Goal: Transaction & Acquisition: Download file/media

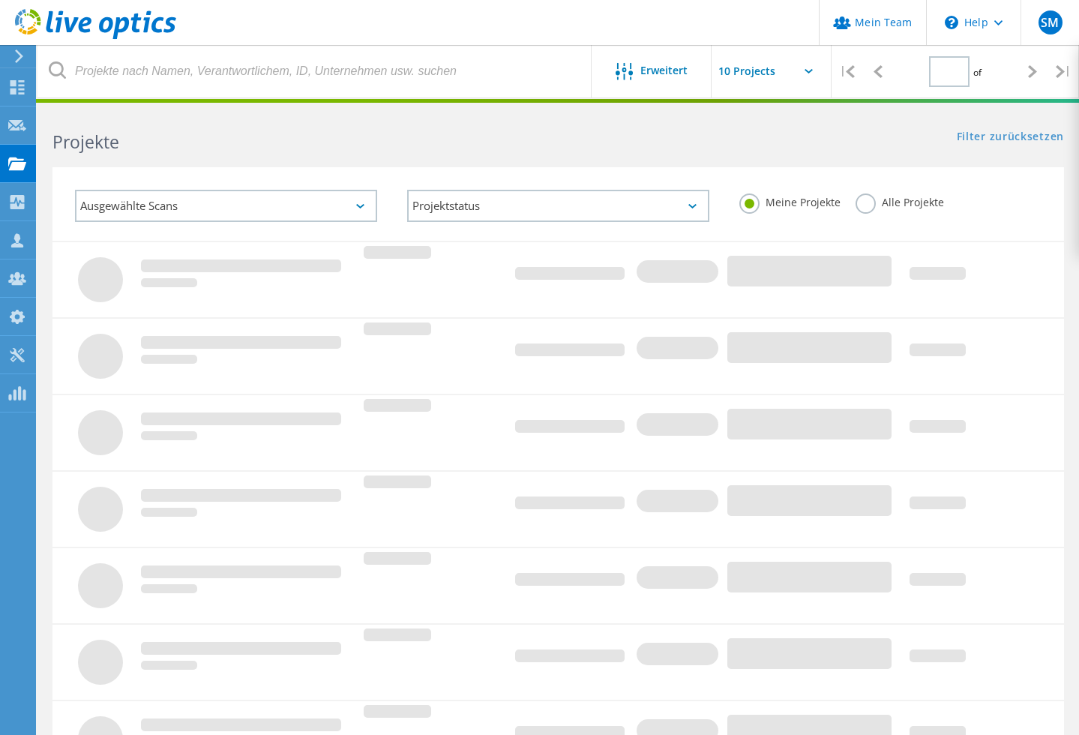
type input "1"
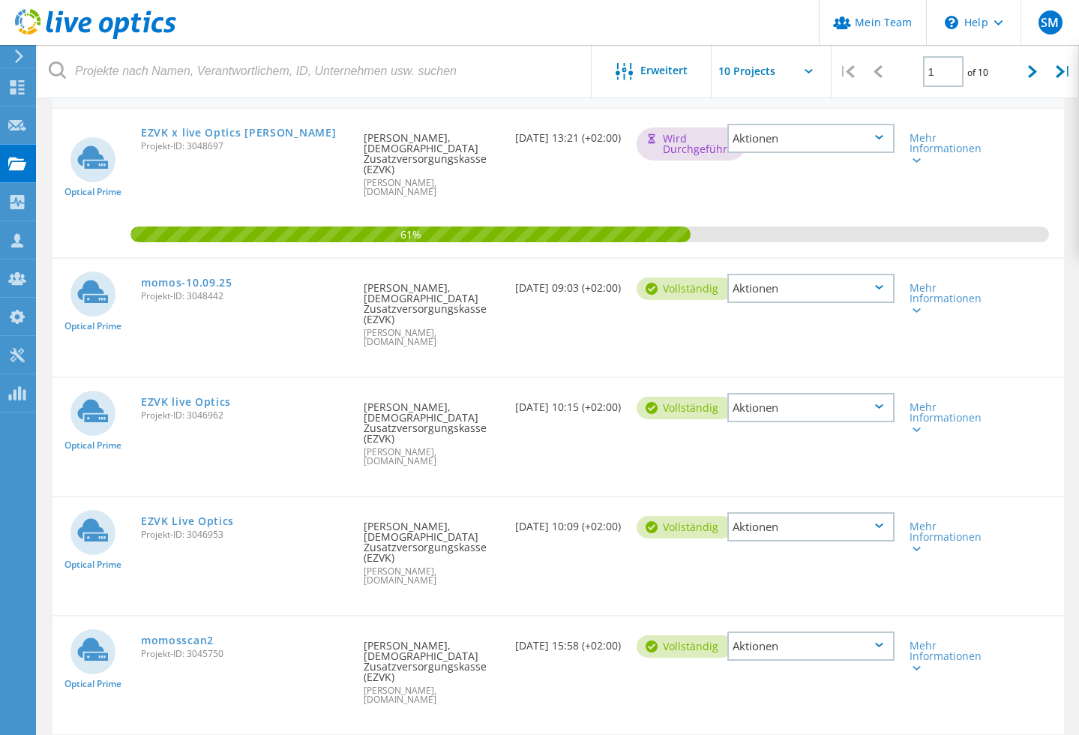
scroll to position [168, 0]
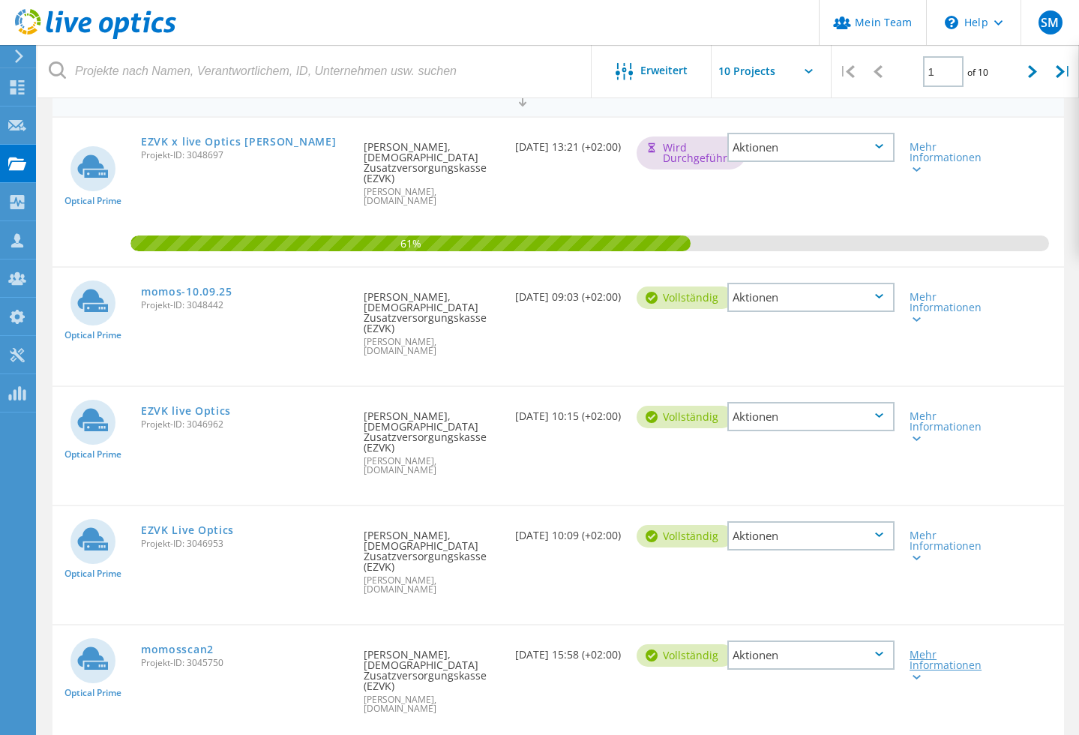
drag, startPoint x: 917, startPoint y: 602, endPoint x: 929, endPoint y: 572, distance: 32.3
click at [919, 672] on div at bounding box center [915, 676] width 11 height 9
click at [914, 553] on div at bounding box center [915, 557] width 11 height 9
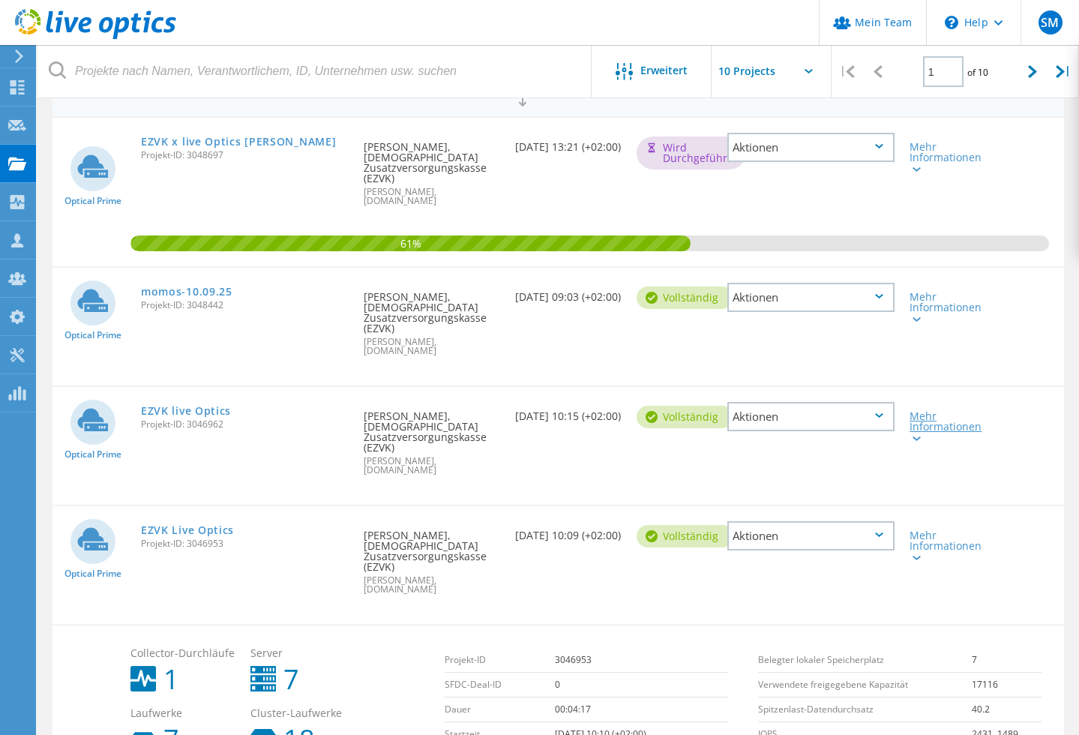
drag, startPoint x: 914, startPoint y: 398, endPoint x: 912, endPoint y: 380, distance: 17.4
click at [914, 431] on lo-svg-helper at bounding box center [915, 437] width 11 height 13
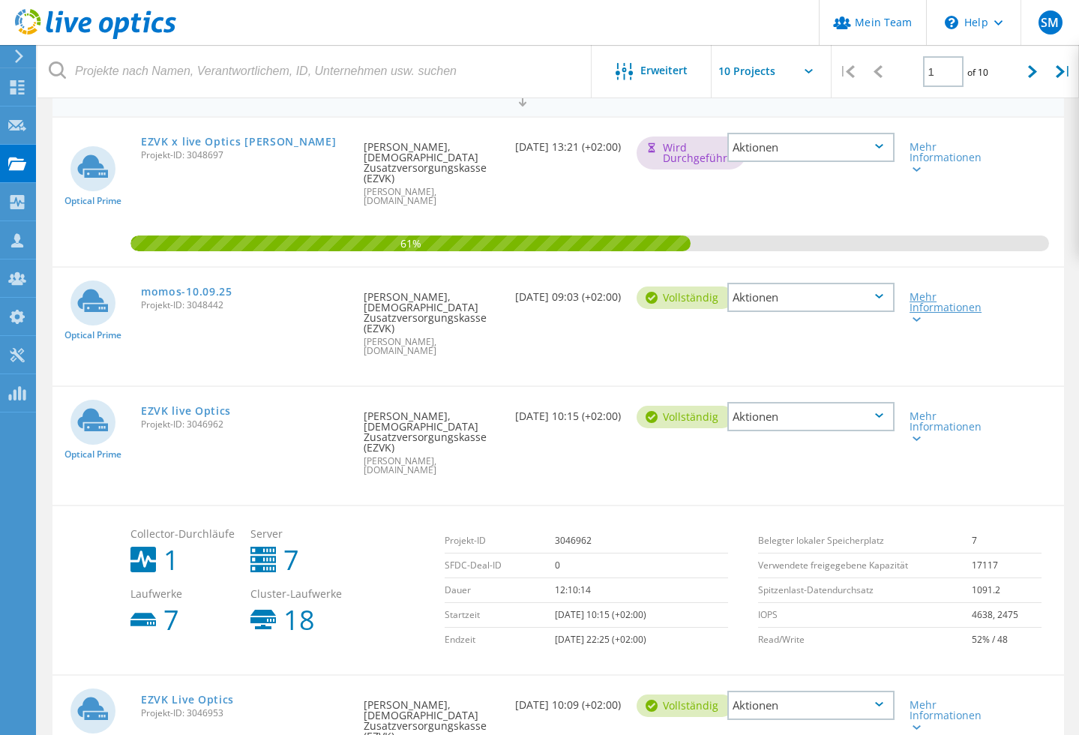
click at [919, 317] on icon at bounding box center [917, 319] width 8 height 5
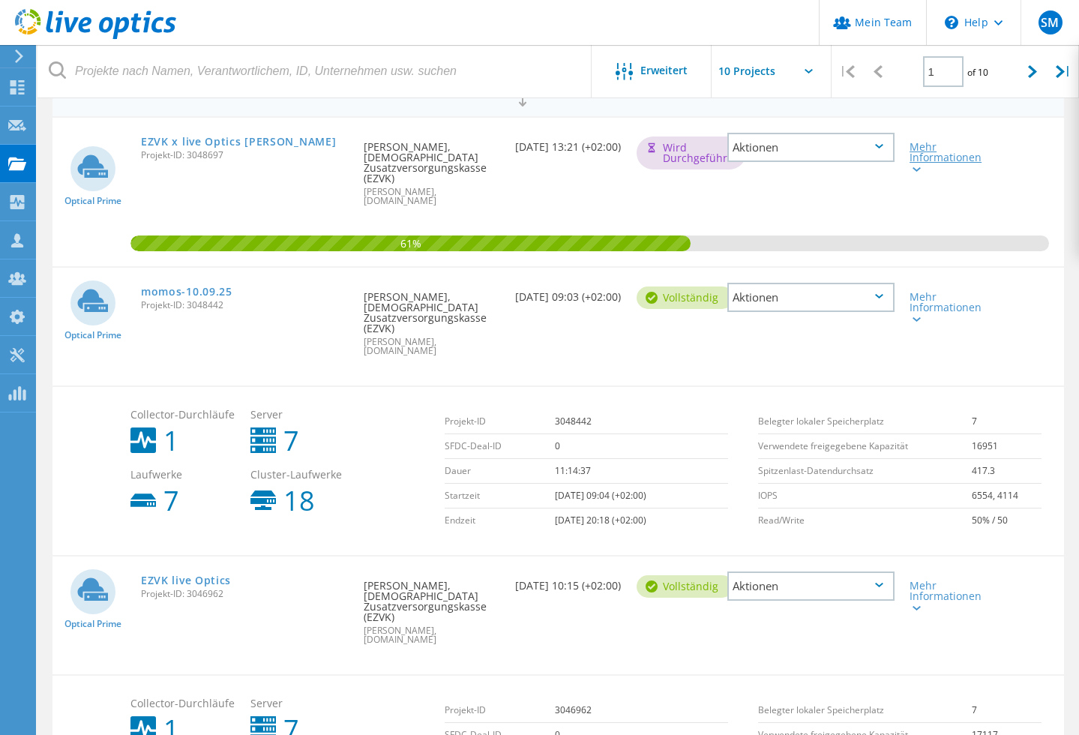
click at [918, 172] on div at bounding box center [915, 168] width 11 height 9
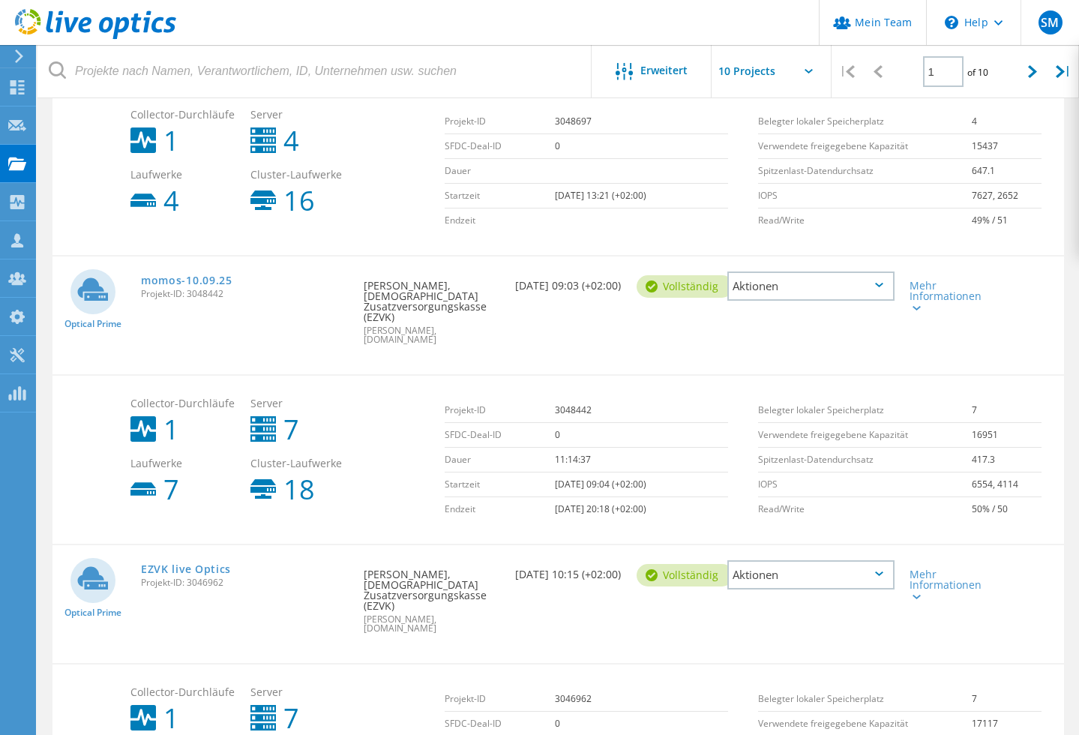
scroll to position [347, 0]
click at [791, 273] on div "Aktionen" at bounding box center [811, 287] width 167 height 29
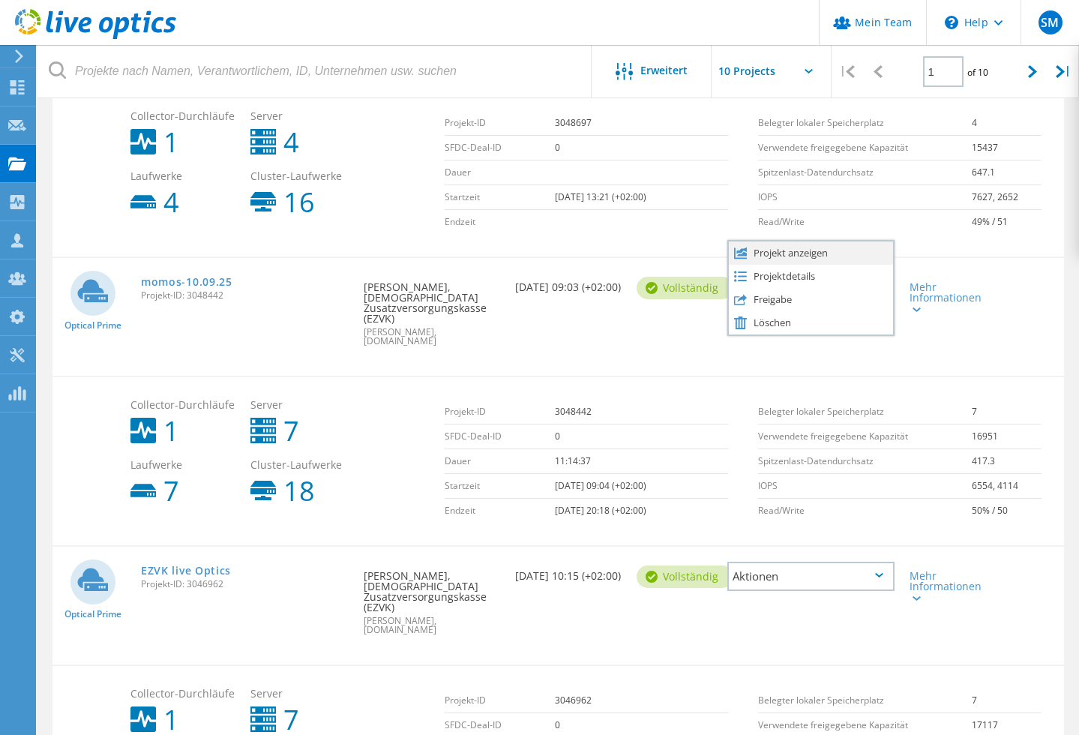
click at [790, 242] on div "Projekt anzeigen" at bounding box center [811, 253] width 164 height 23
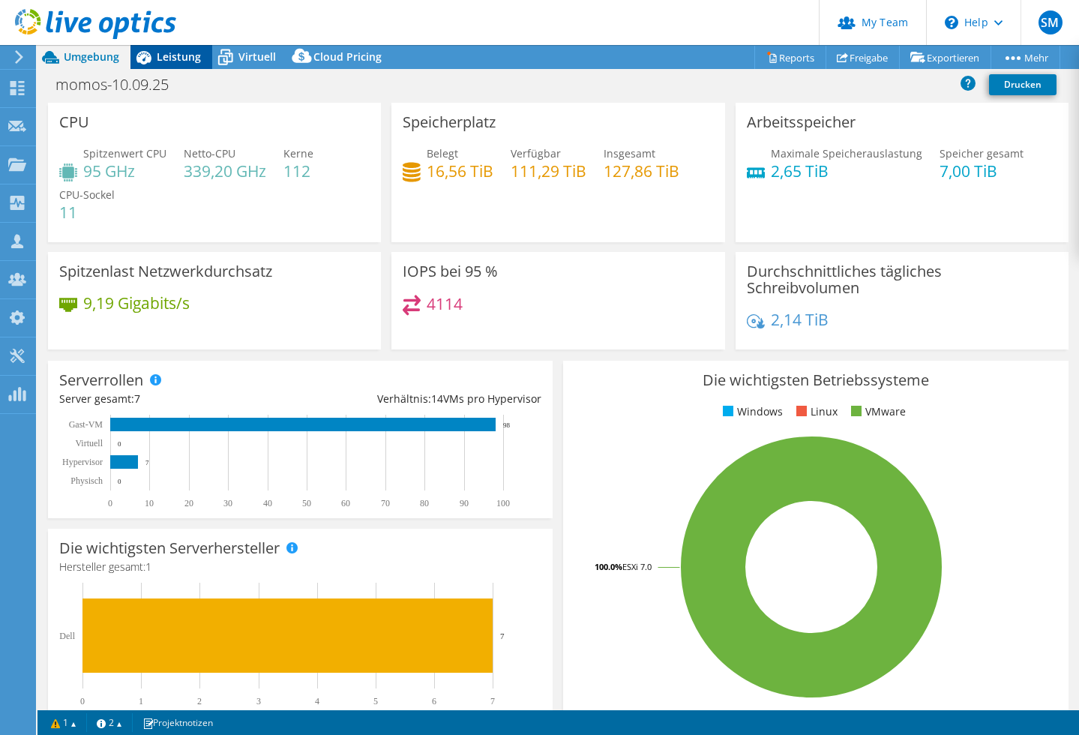
click at [177, 62] on span "Leistung" at bounding box center [179, 57] width 44 height 14
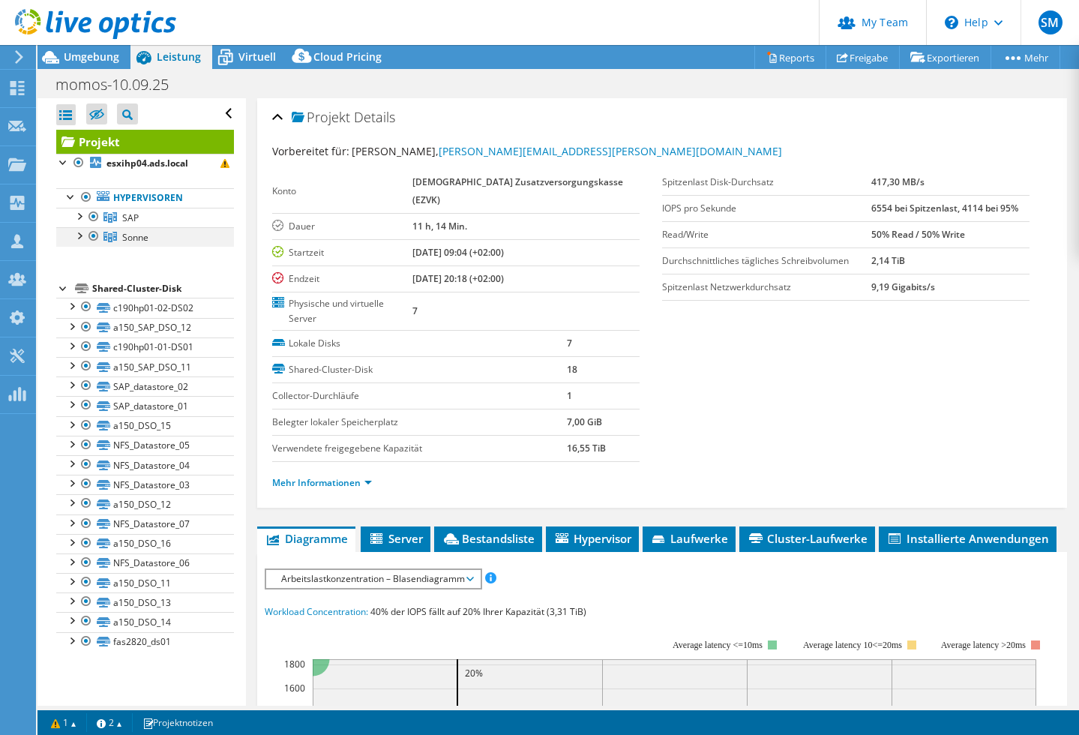
click at [79, 238] on div at bounding box center [78, 234] width 15 height 15
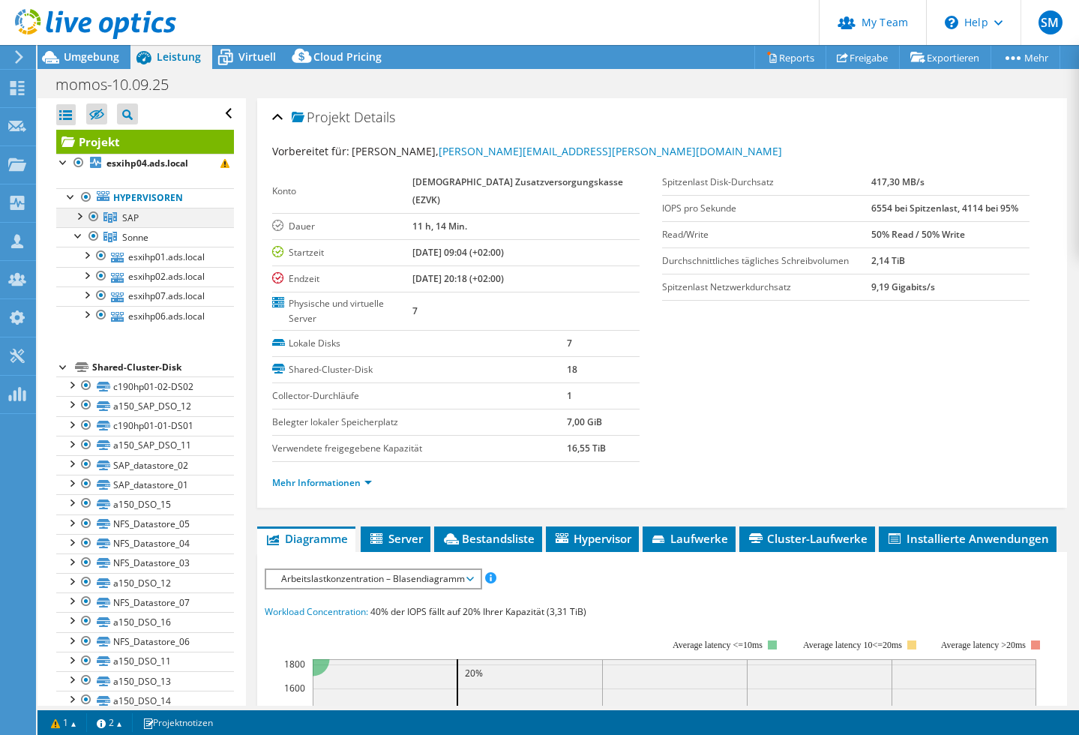
click at [82, 218] on div at bounding box center [78, 215] width 15 height 15
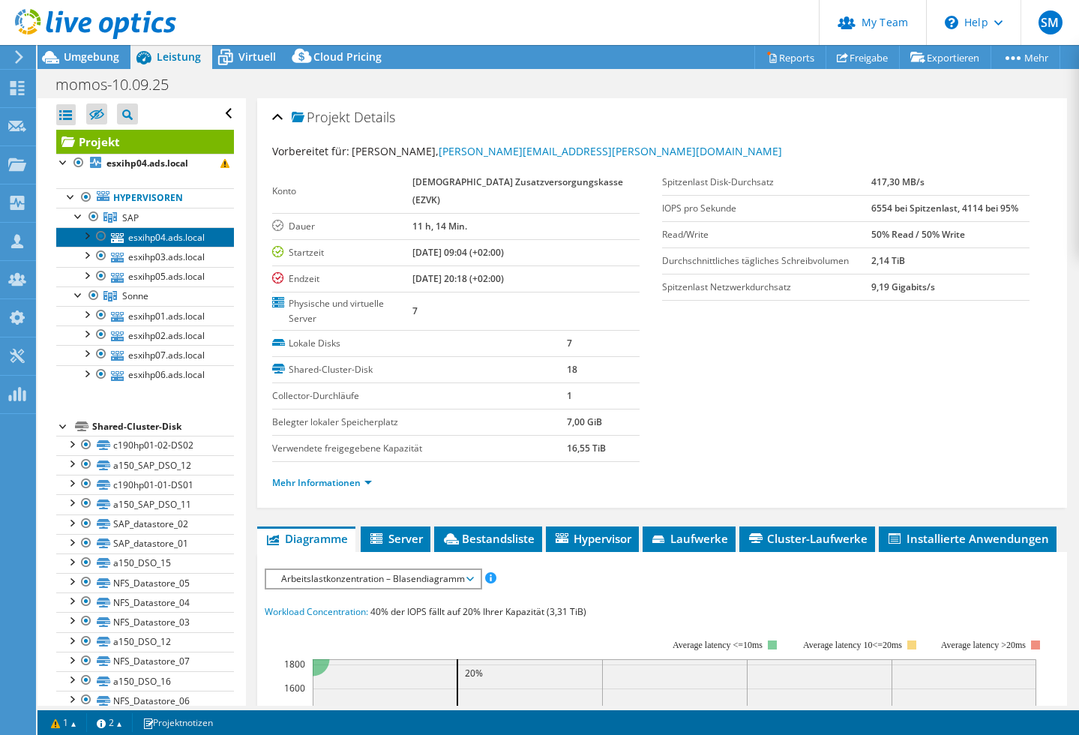
click at [155, 238] on link "esxihp04.ads.local" at bounding box center [145, 237] width 178 height 20
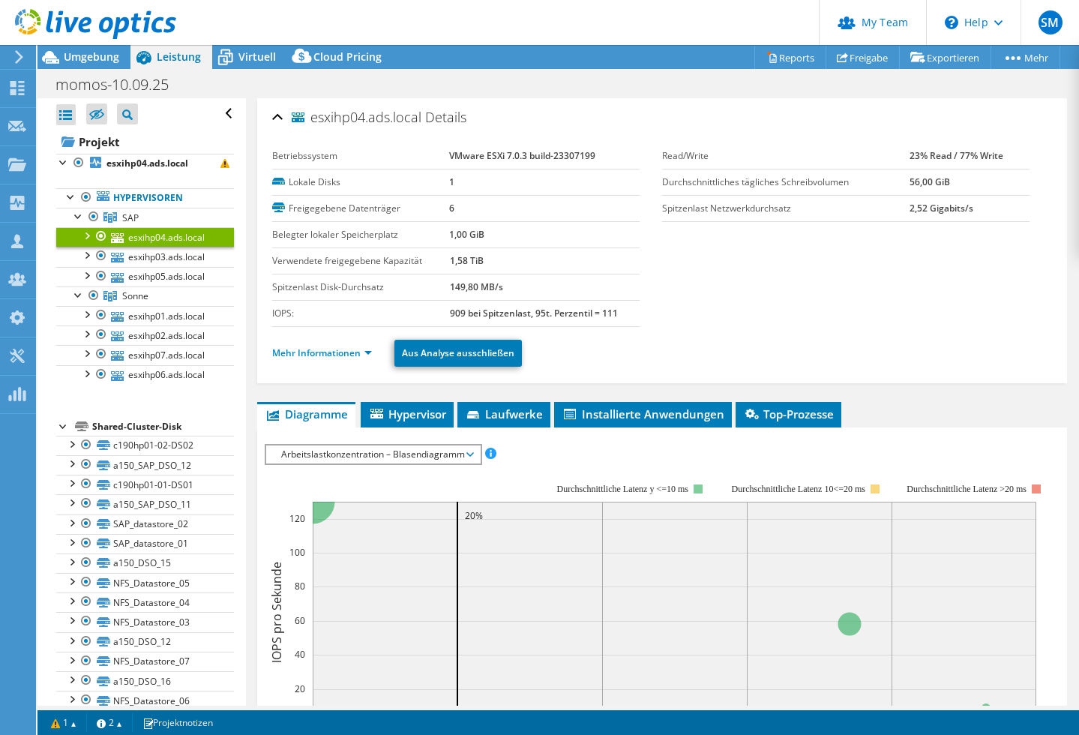
click at [373, 352] on li "Mehr Informationen" at bounding box center [326, 353] width 109 height 17
click at [369, 353] on link "Mehr Informationen" at bounding box center [322, 353] width 100 height 13
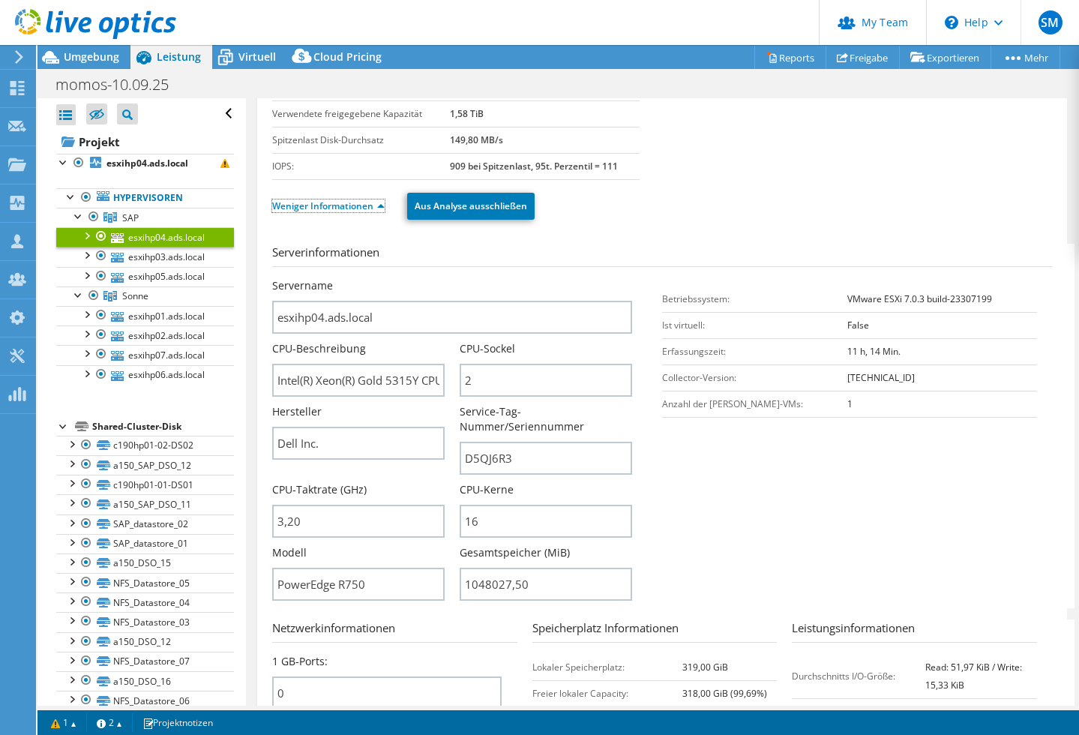
scroll to position [155, 0]
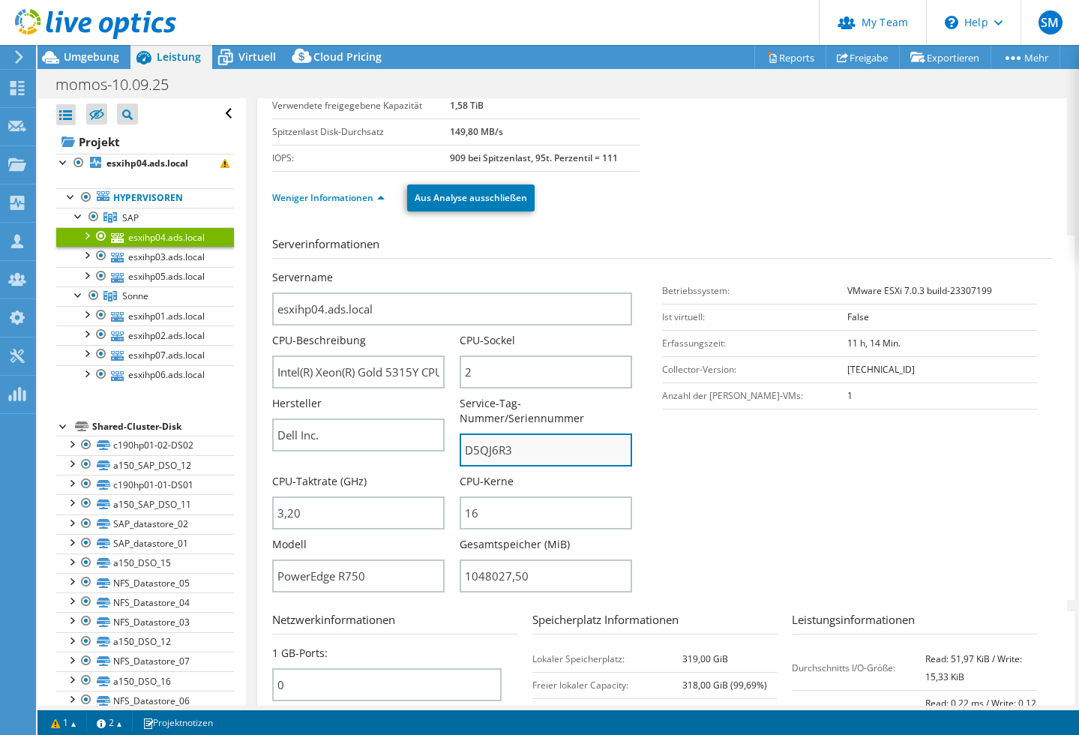
drag, startPoint x: 523, startPoint y: 450, endPoint x: 464, endPoint y: 447, distance: 59.3
click at [464, 447] on input "D5QJ6R3" at bounding box center [546, 450] width 173 height 33
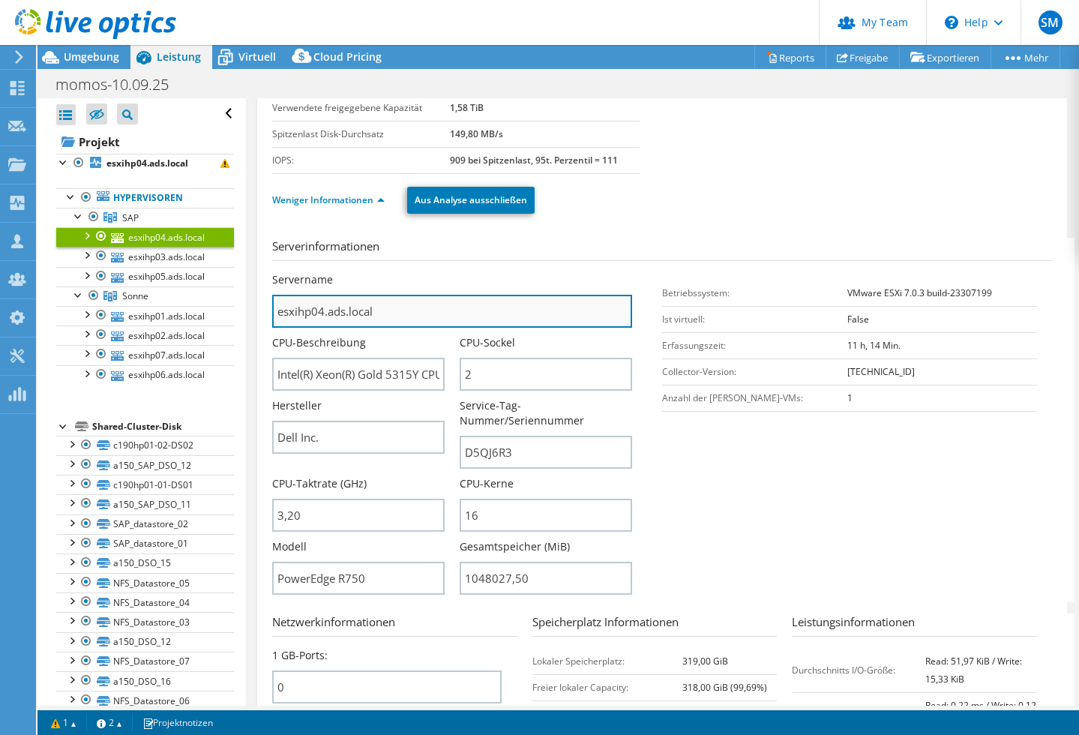
drag, startPoint x: 386, startPoint y: 312, endPoint x: 277, endPoint y: 311, distance: 108.8
click at [277, 311] on input "esxihp04.ads.local" at bounding box center [452, 311] width 360 height 33
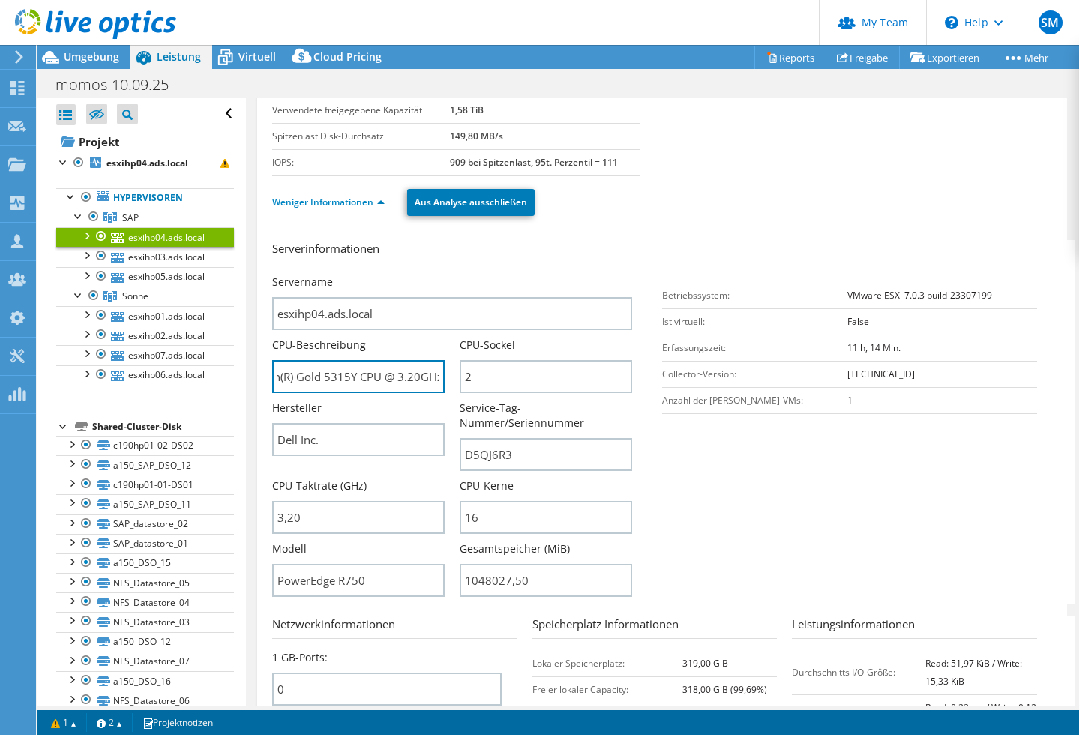
scroll to position [0, 112]
drag, startPoint x: 386, startPoint y: 376, endPoint x: 450, endPoint y: 377, distance: 64.5
click at [450, 377] on div "CPU-Beschreibung Intel(R) Xeon(R) Gold 5315Y CPU @ 3.20GHz 319 GHz" at bounding box center [366, 366] width 188 height 56
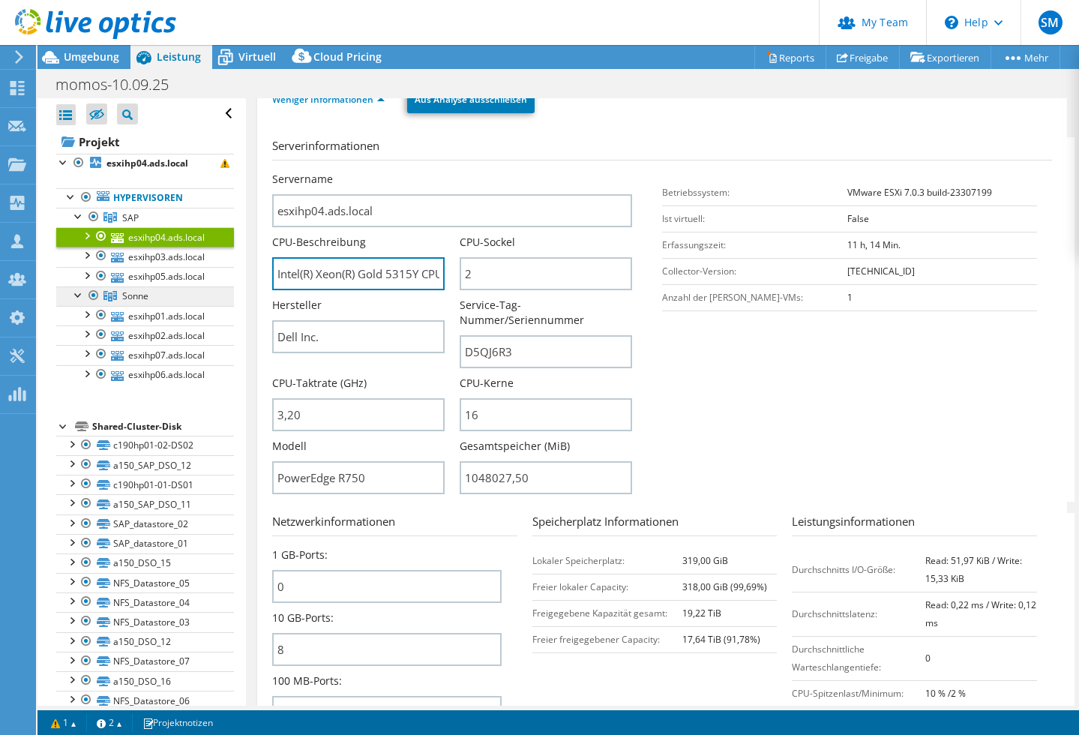
scroll to position [244, 0]
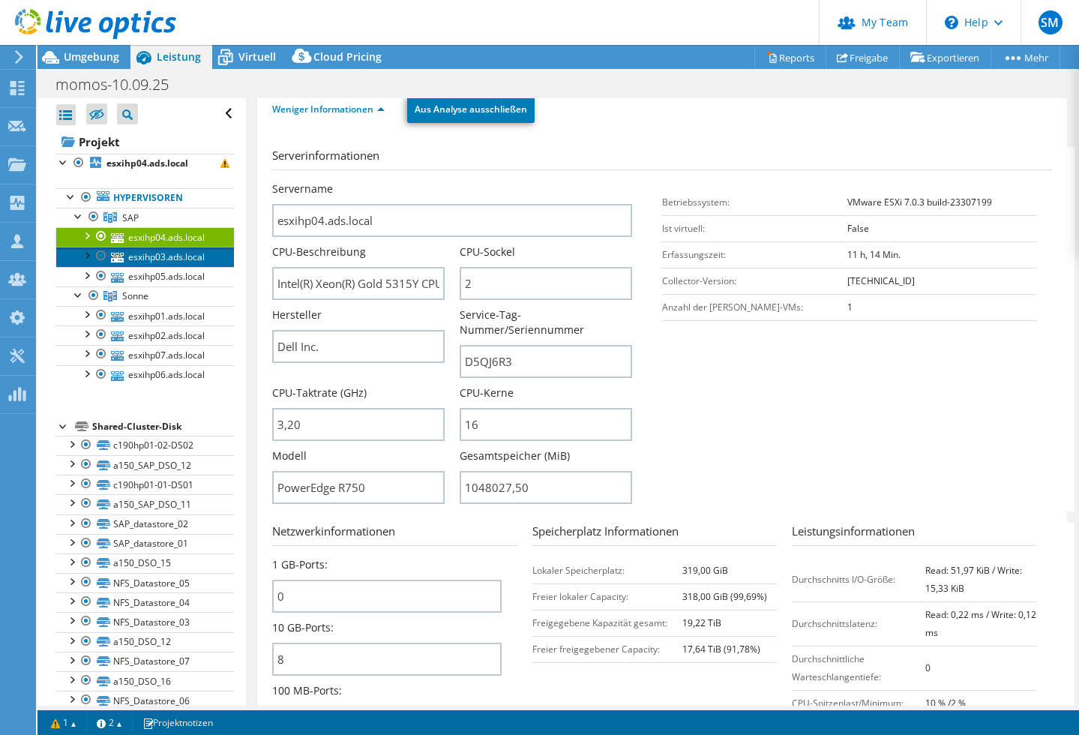
click at [161, 254] on link "esxihp03.ads.local" at bounding box center [145, 257] width 178 height 20
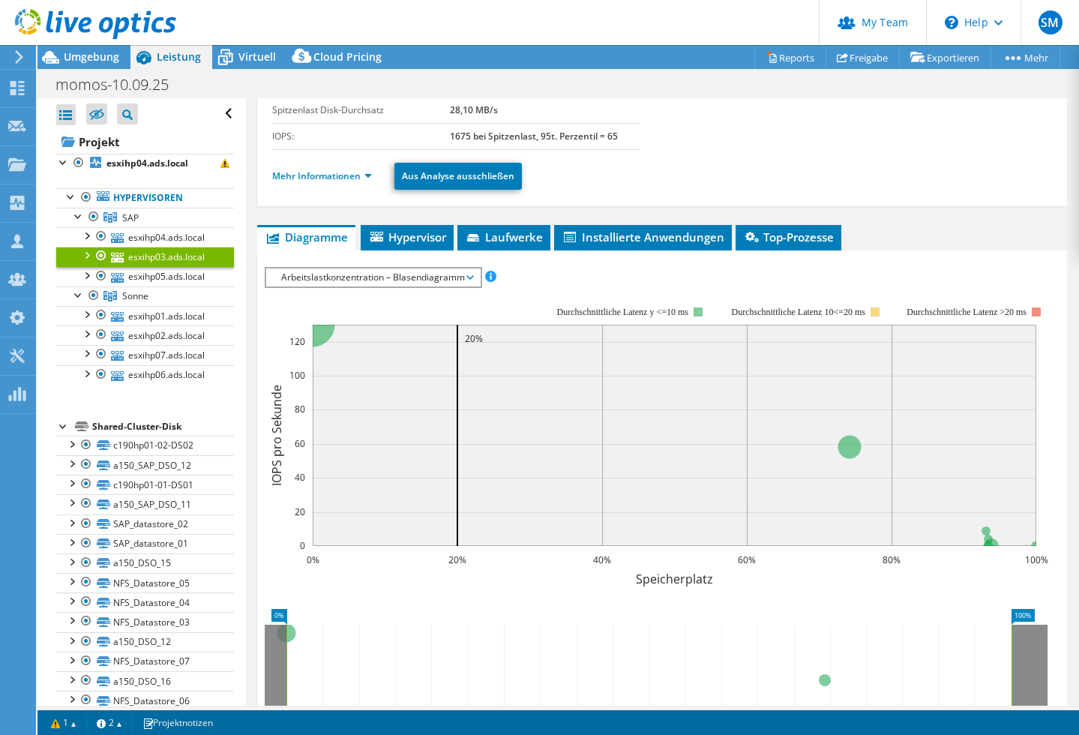
scroll to position [170, 0]
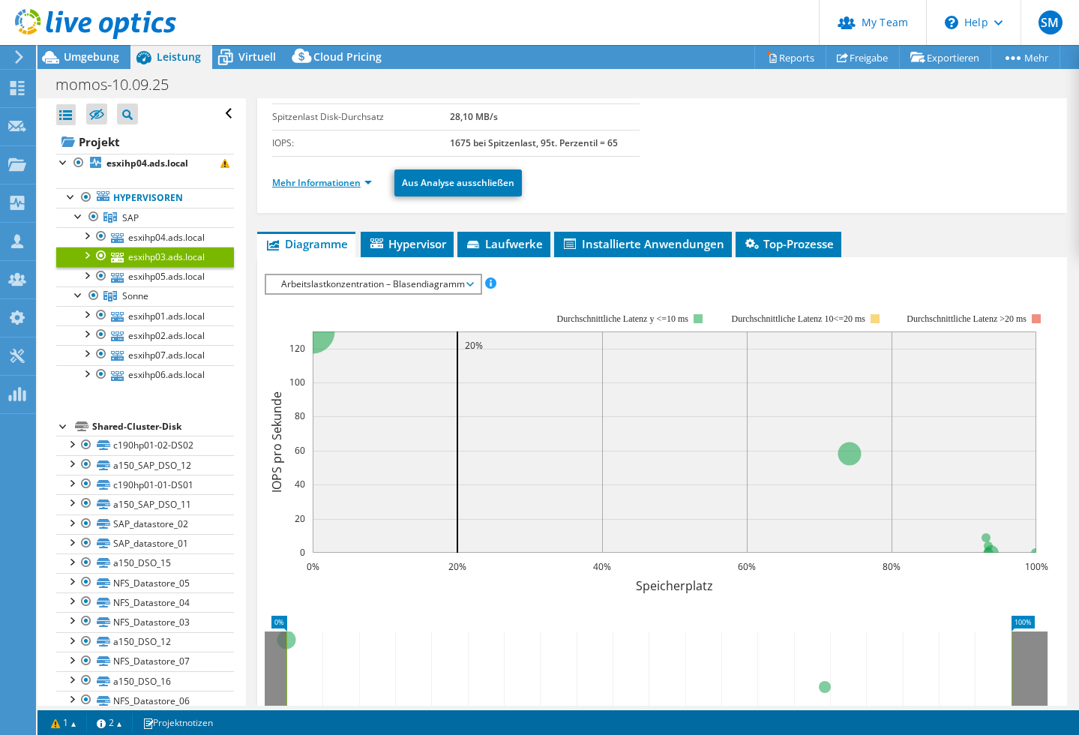
click at [371, 185] on link "Mehr Informationen" at bounding box center [322, 182] width 100 height 13
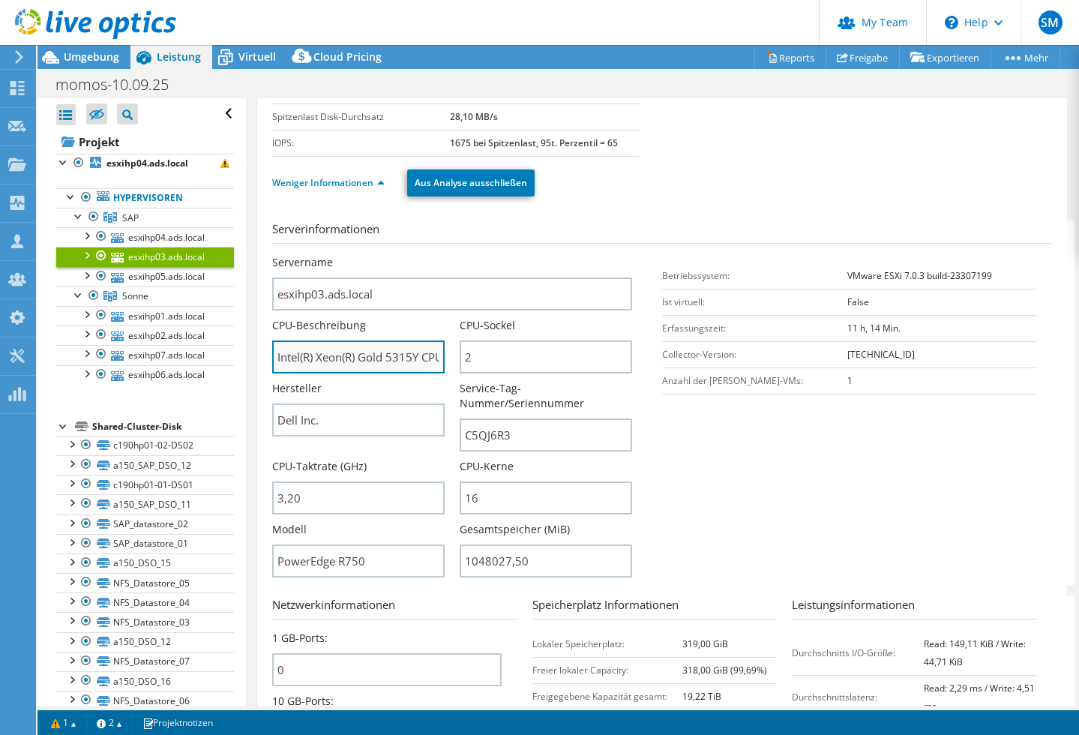
click at [365, 356] on input "Intel(R) Xeon(R) Gold 5315Y CPU @ 3.20GHz 319 GHz" at bounding box center [358, 357] width 173 height 33
drag, startPoint x: 418, startPoint y: 357, endPoint x: 267, endPoint y: 359, distance: 150.8
click at [267, 359] on div "esxihp03.ads.local Details Betriebssystem VMware ESXi 7.0.3 build-23307199 Loka…" at bounding box center [662, 451] width 810 height 1047
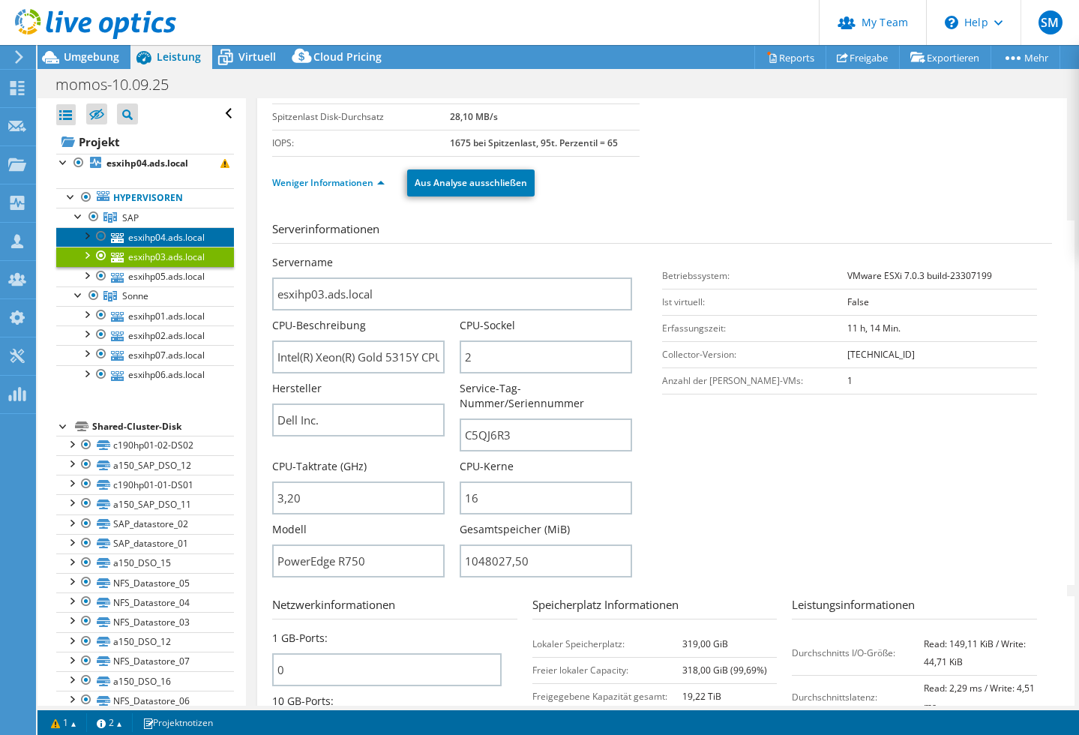
click at [159, 236] on link "esxihp04.ads.local" at bounding box center [145, 237] width 178 height 20
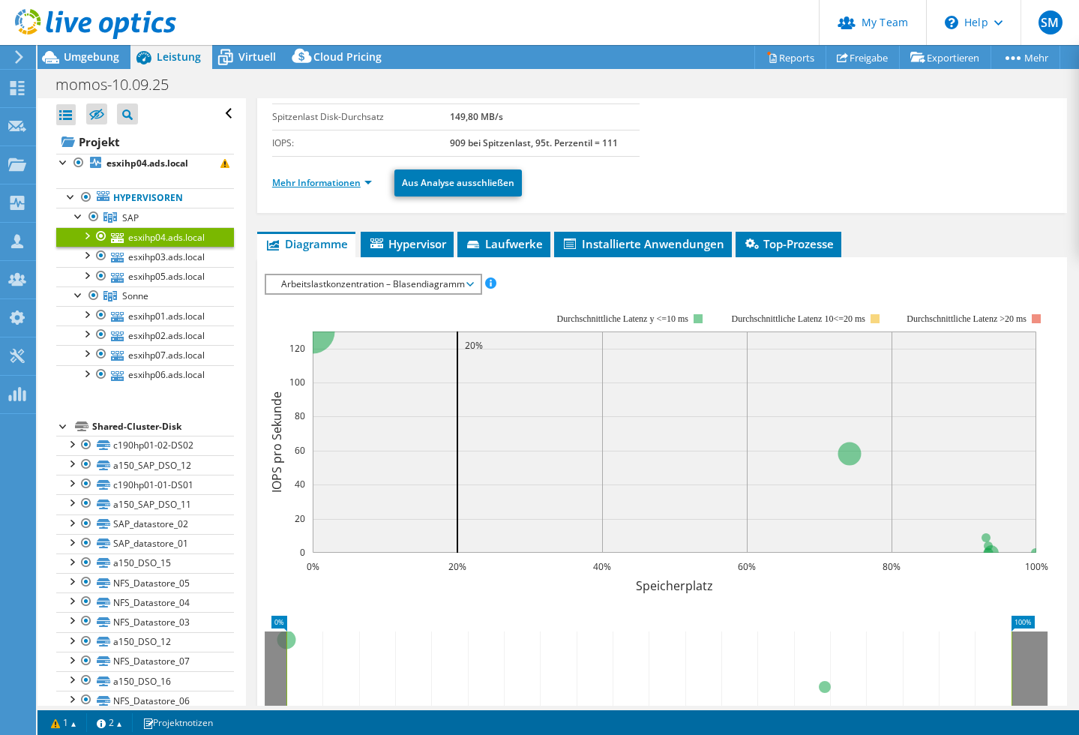
click at [364, 181] on link "Mehr Informationen" at bounding box center [322, 182] width 100 height 13
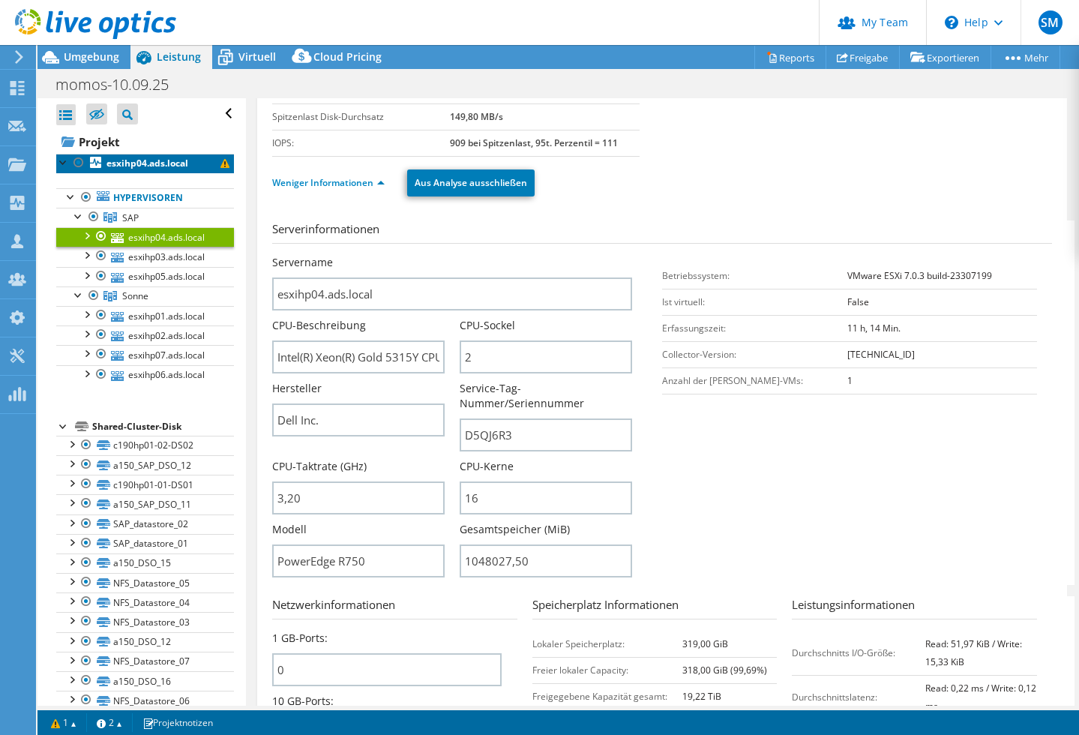
click at [225, 164] on span at bounding box center [225, 163] width 9 height 9
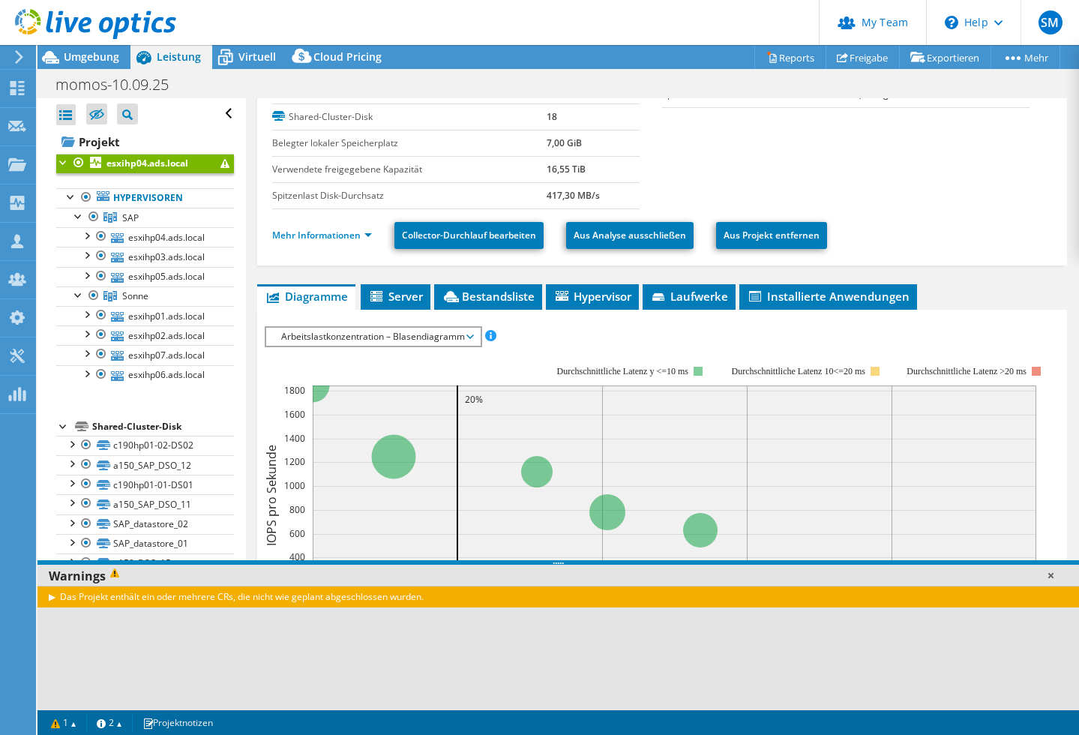
click at [1049, 573] on link at bounding box center [1050, 575] width 15 height 15
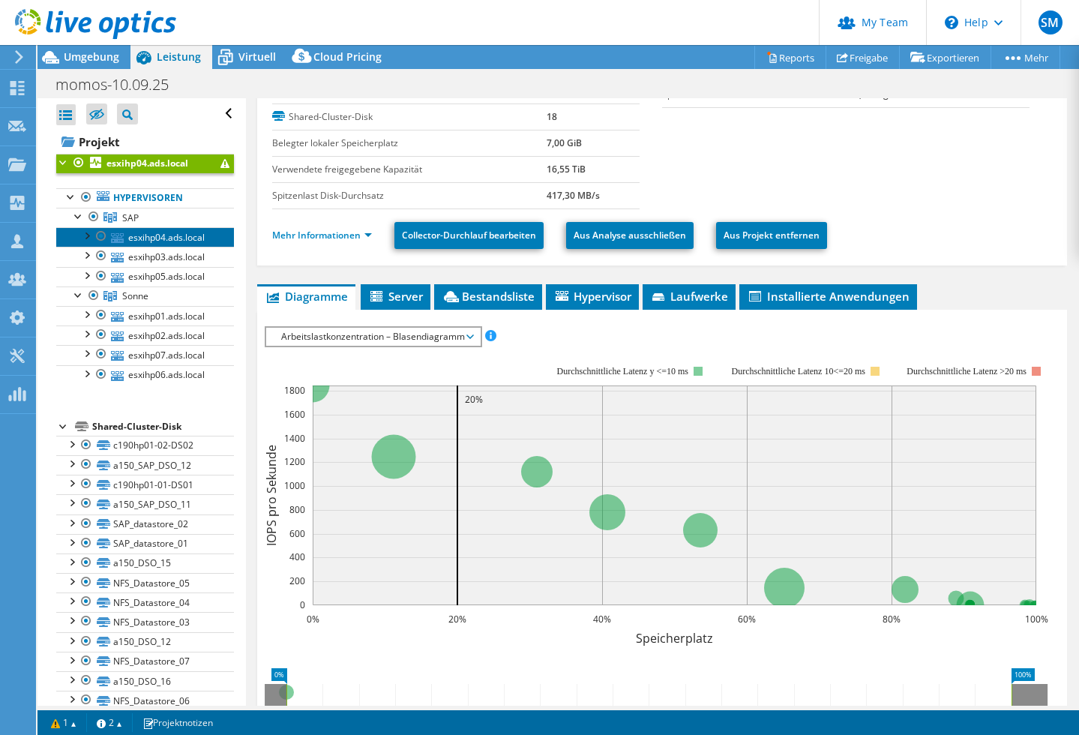
click at [155, 238] on link "esxihp04.ads.local" at bounding box center [145, 237] width 178 height 20
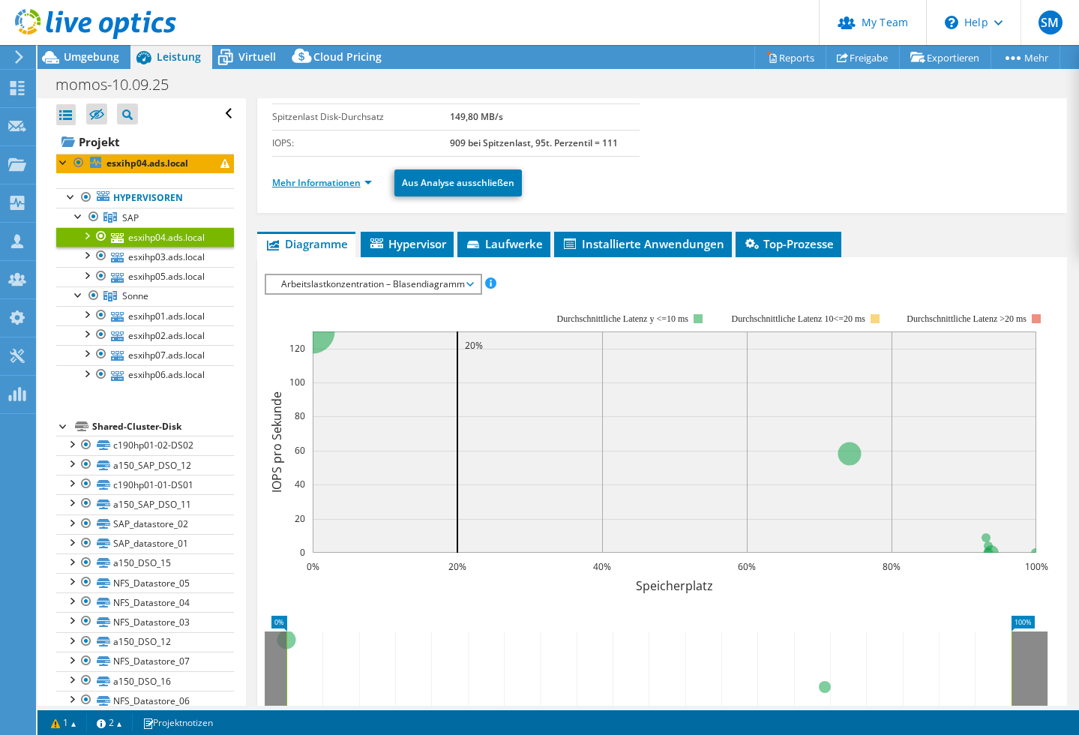
click at [367, 182] on link "Mehr Informationen" at bounding box center [322, 182] width 100 height 13
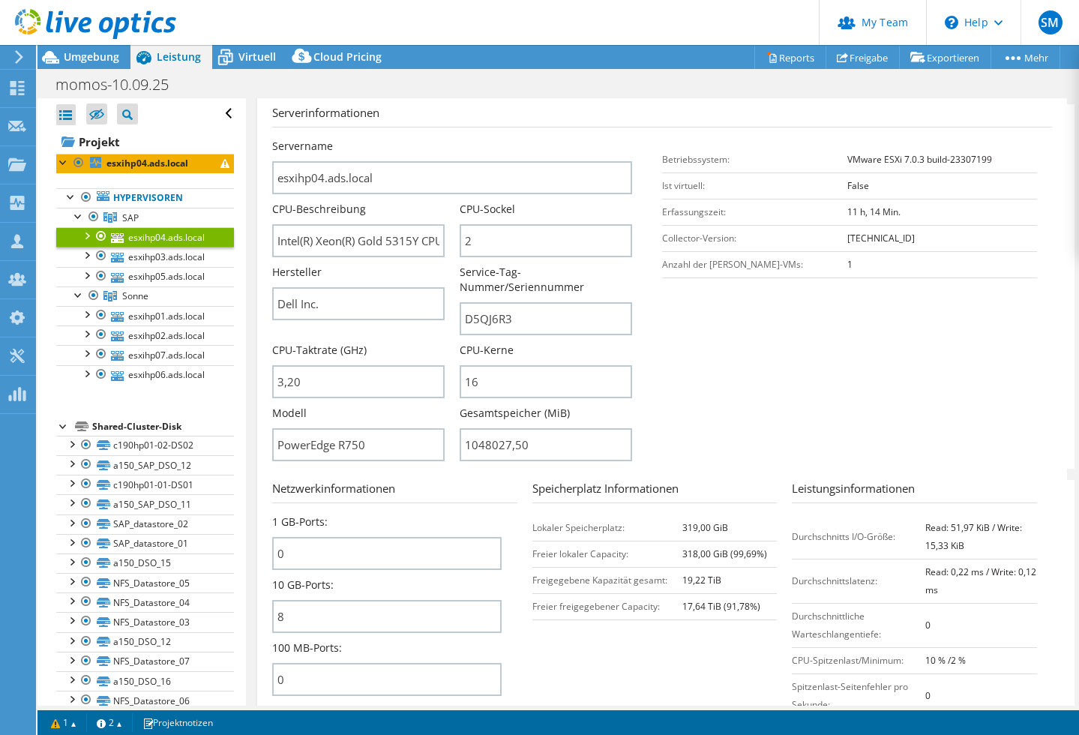
scroll to position [293, 0]
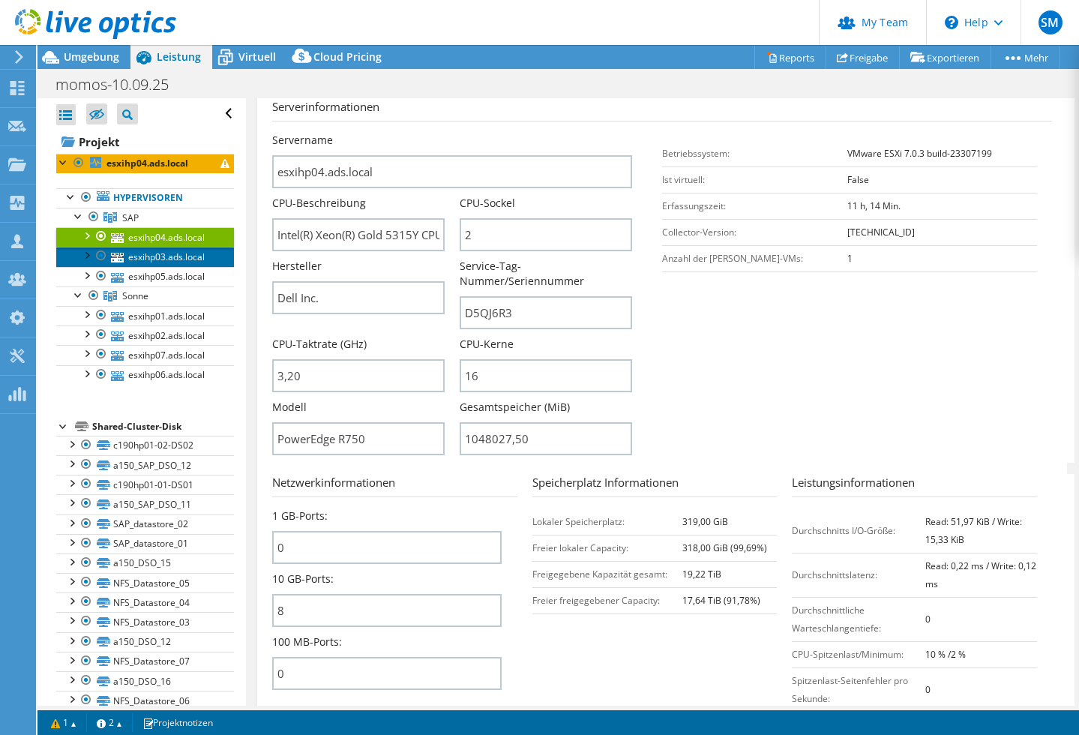
click at [173, 259] on link "esxihp03.ads.local" at bounding box center [145, 257] width 178 height 20
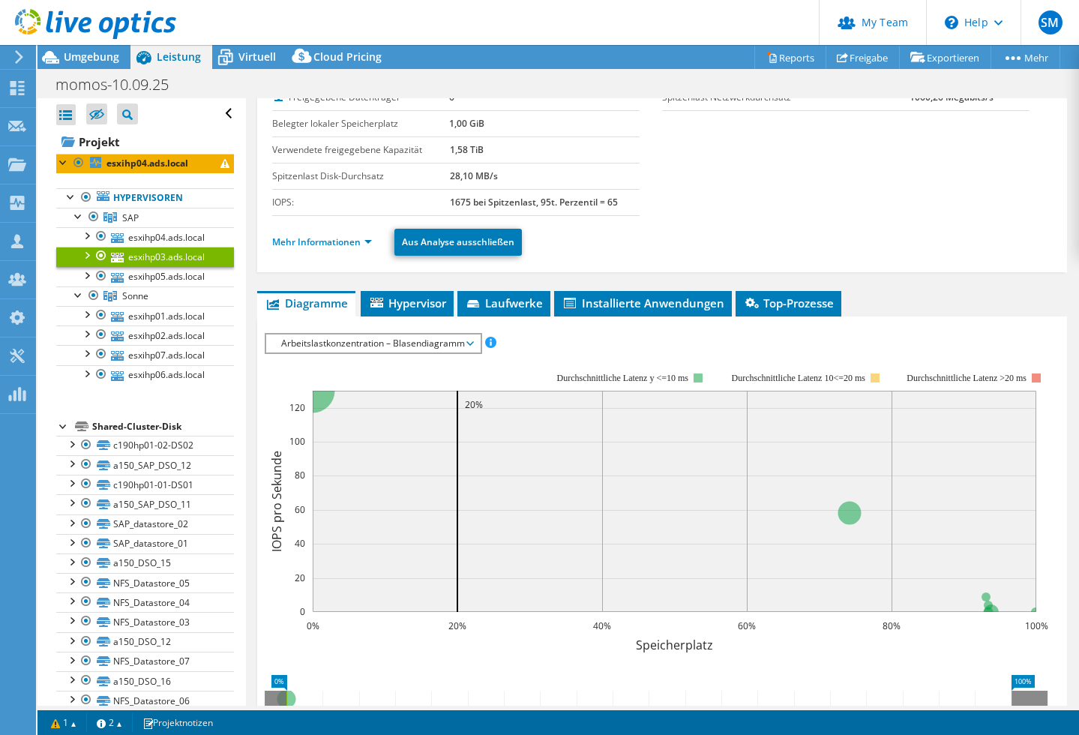
scroll to position [102, 0]
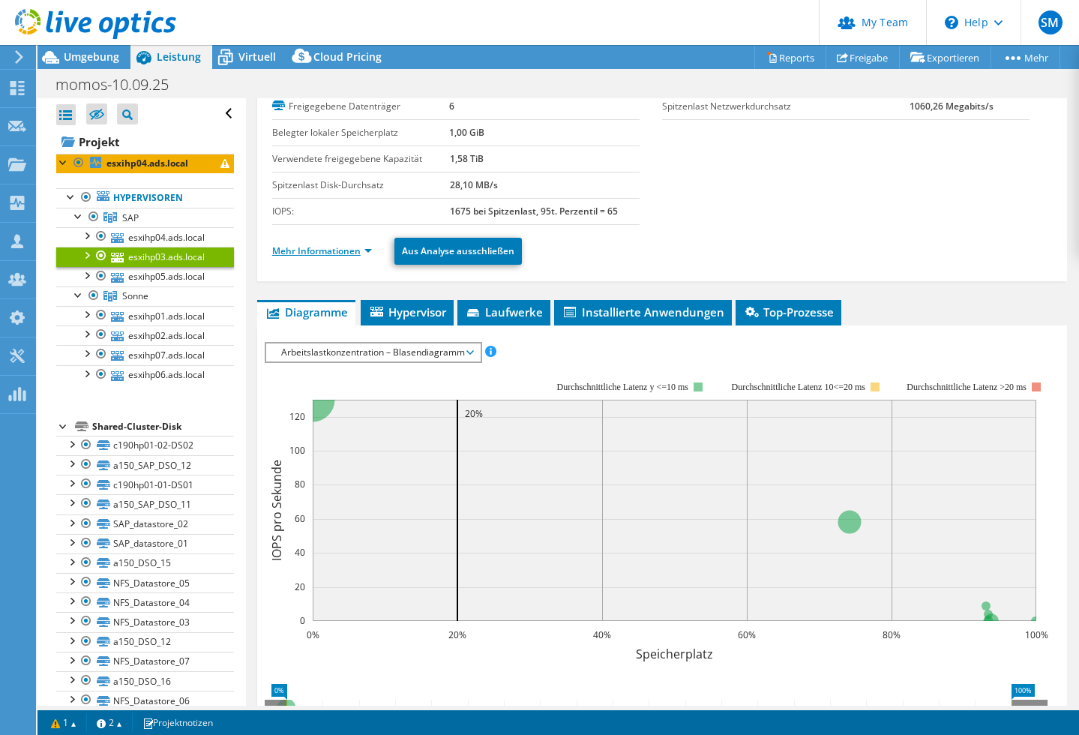
click at [365, 247] on link "Mehr Informationen" at bounding box center [322, 251] width 100 height 13
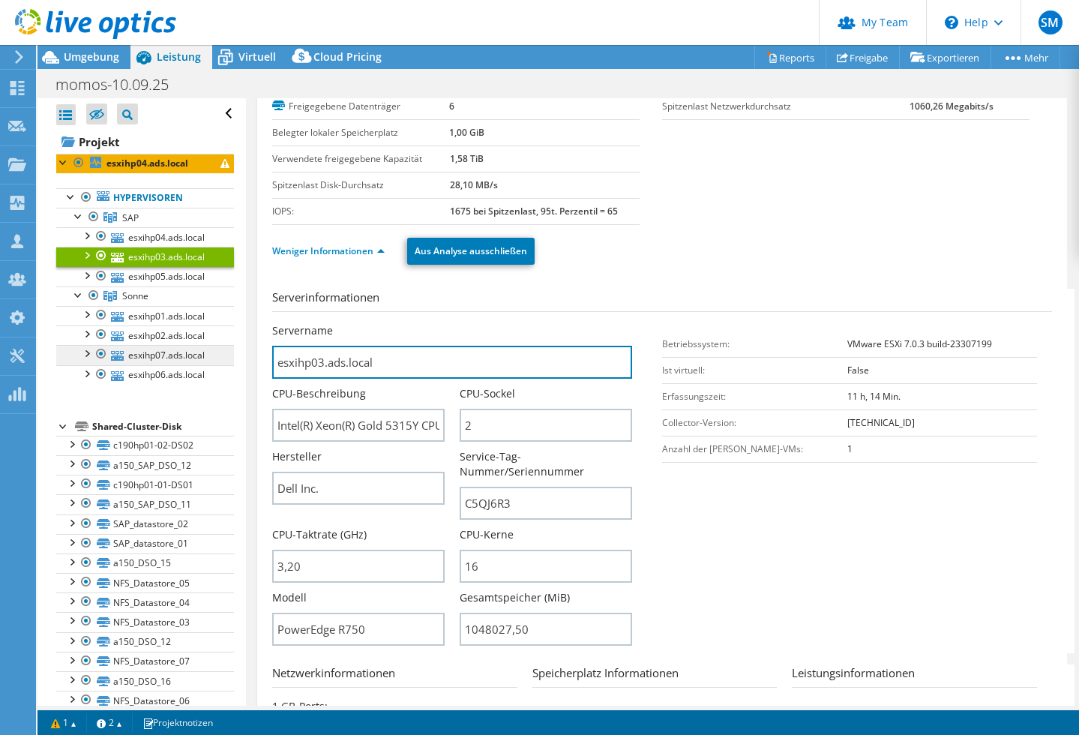
drag, startPoint x: 393, startPoint y: 367, endPoint x: 224, endPoint y: 363, distance: 168.8
click at [224, 363] on div "Alle öffnen Alle schließen Ausgeschlossene Knoten verbergen Projektbaumfilter" at bounding box center [559, 402] width 1042 height 608
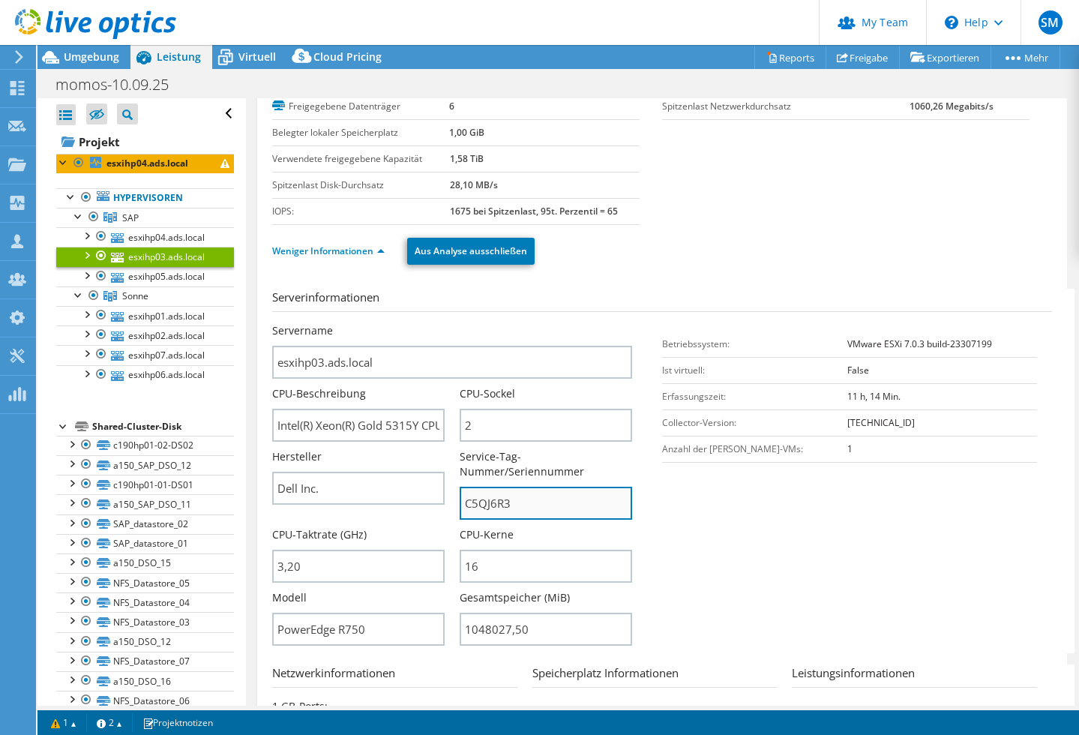
drag, startPoint x: 512, startPoint y: 503, endPoint x: 459, endPoint y: 505, distance: 52.5
click at [460, 505] on input "C5QJ6R3" at bounding box center [546, 503] width 173 height 33
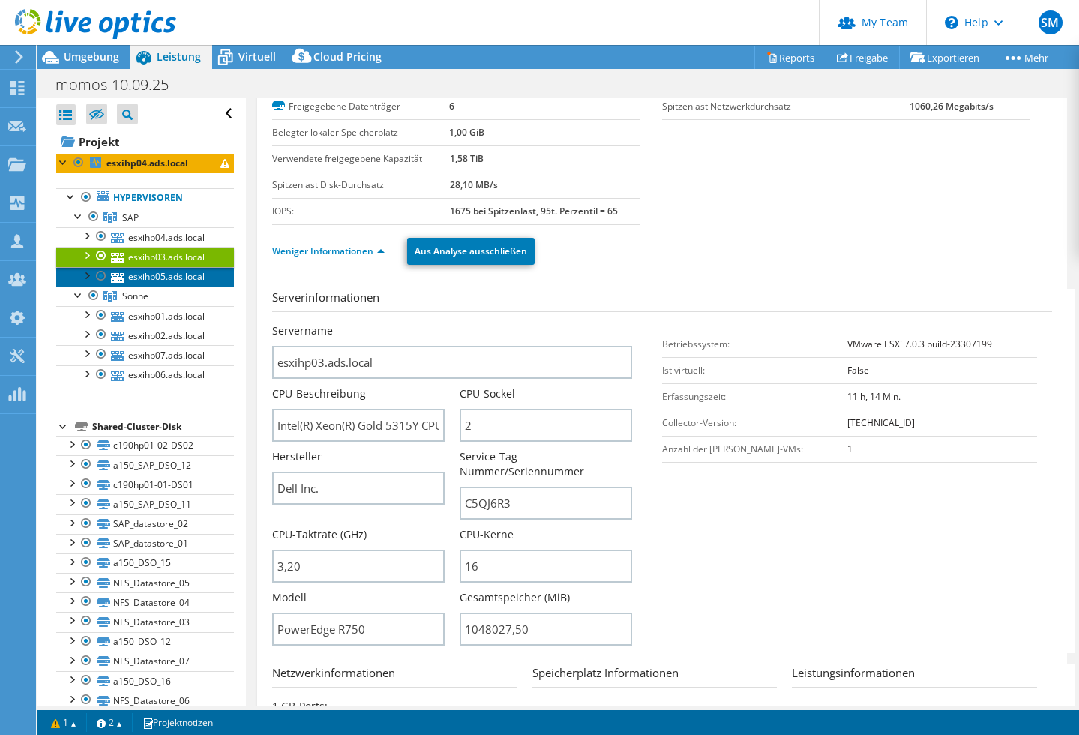
click at [145, 280] on link "esxihp05.ads.local" at bounding box center [145, 277] width 178 height 20
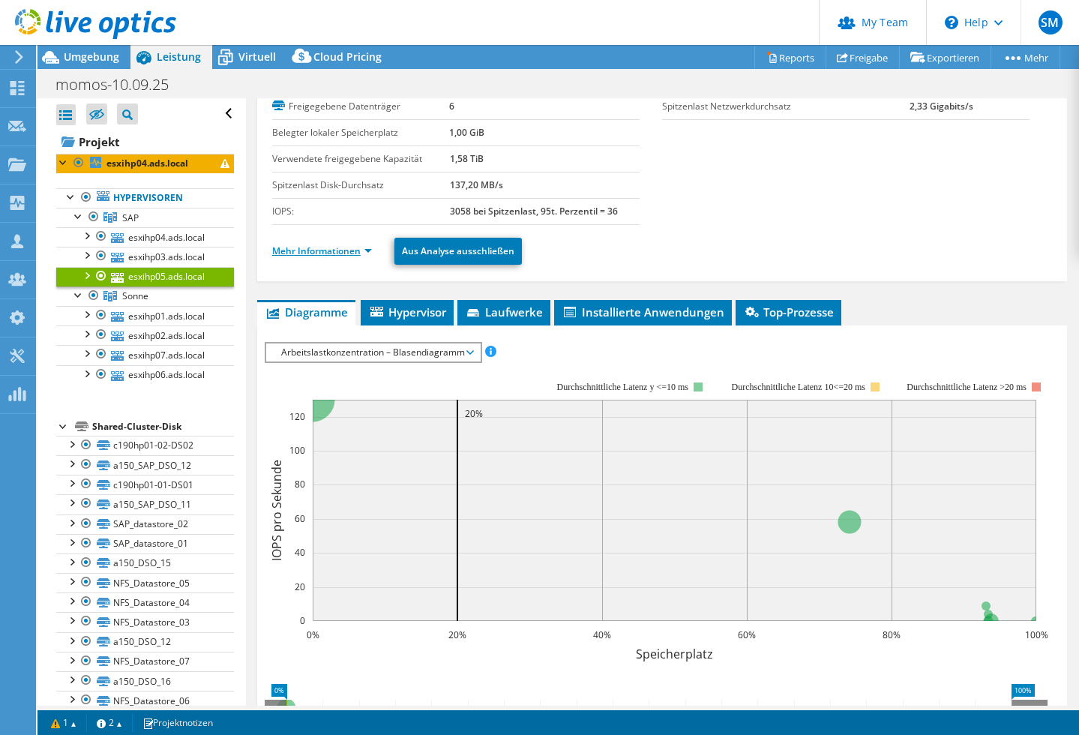
click at [366, 250] on link "Mehr Informationen" at bounding box center [322, 251] width 100 height 13
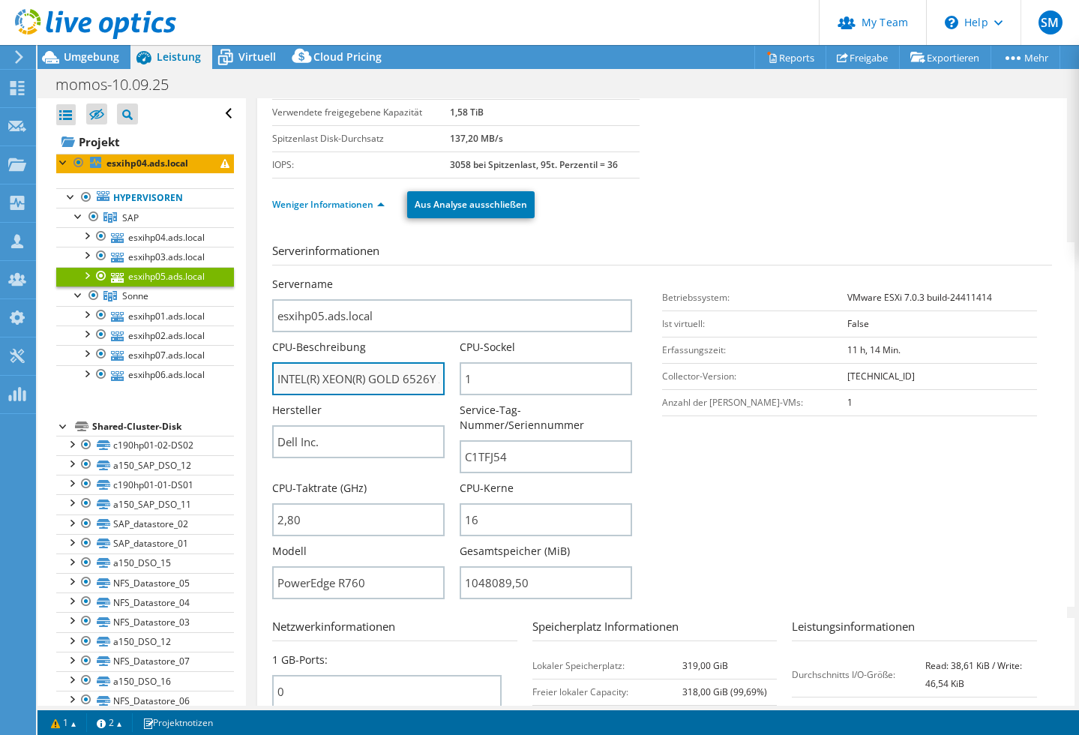
scroll to position [0, 3]
drag, startPoint x: 436, startPoint y: 378, endPoint x: 296, endPoint y: 379, distance: 140.3
click at [278, 379] on input "INTEL(R) XEON(R) GOLD 6526Y 280 GHz" at bounding box center [358, 378] width 173 height 33
drag, startPoint x: 432, startPoint y: 379, endPoint x: 239, endPoint y: 383, distance: 192.8
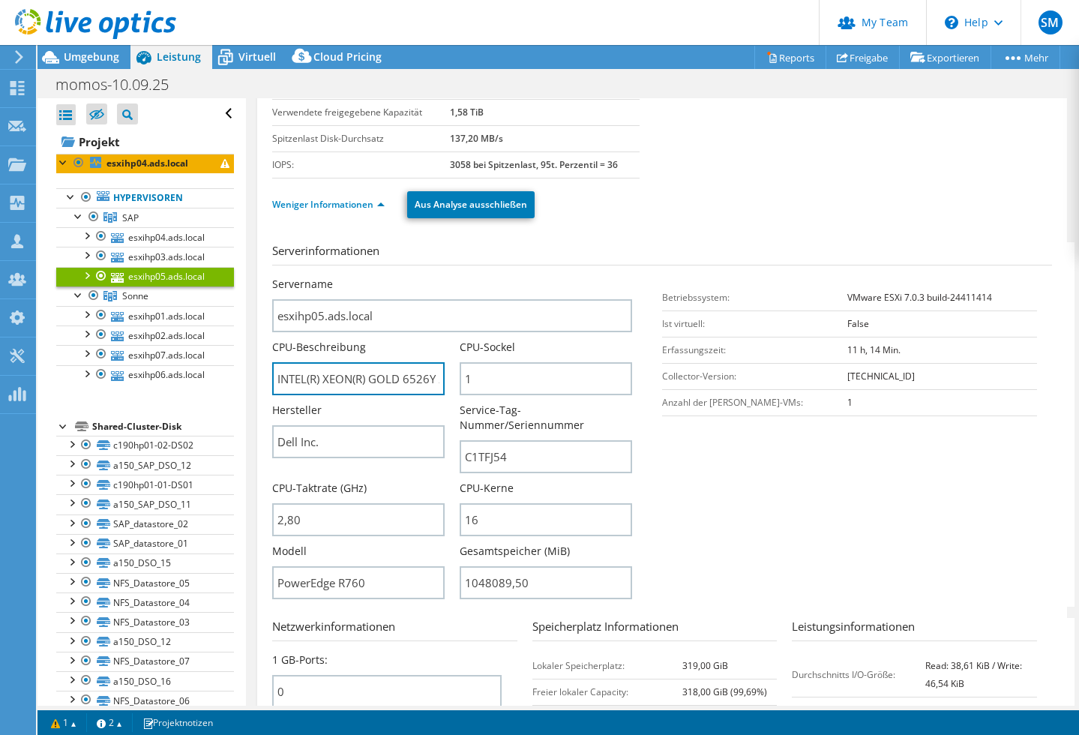
click at [239, 383] on div "Alle öffnen Alle schließen Ausgeschlossene Knoten verbergen Projektbaumfilter" at bounding box center [559, 402] width 1042 height 608
drag, startPoint x: 397, startPoint y: 377, endPoint x: 433, endPoint y: 378, distance: 36.0
click at [444, 378] on input "INTEL(R) XEON(R) GOLD 6526Y 280 GHz" at bounding box center [358, 378] width 173 height 33
click at [424, 378] on input "INTEL(R) XEON(R) GOLD 6526Y 280 GHz" at bounding box center [358, 378] width 173 height 33
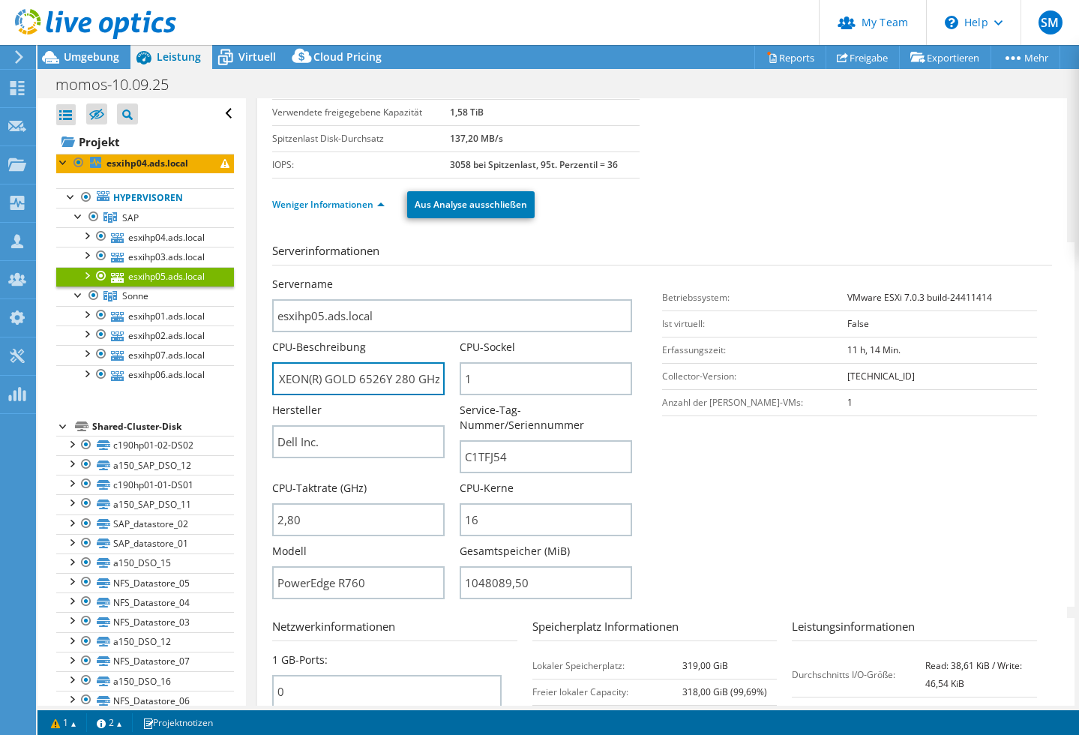
drag, startPoint x: 427, startPoint y: 380, endPoint x: 449, endPoint y: 378, distance: 22.6
click at [449, 378] on div "CPU-Beschreibung INTEL(R) XEON(R) GOLD 6526Y 280 GHz" at bounding box center [366, 368] width 188 height 56
click at [404, 379] on input "INTEL(R) XEON(R) GOLD 6526Y 280 GHz" at bounding box center [358, 378] width 173 height 33
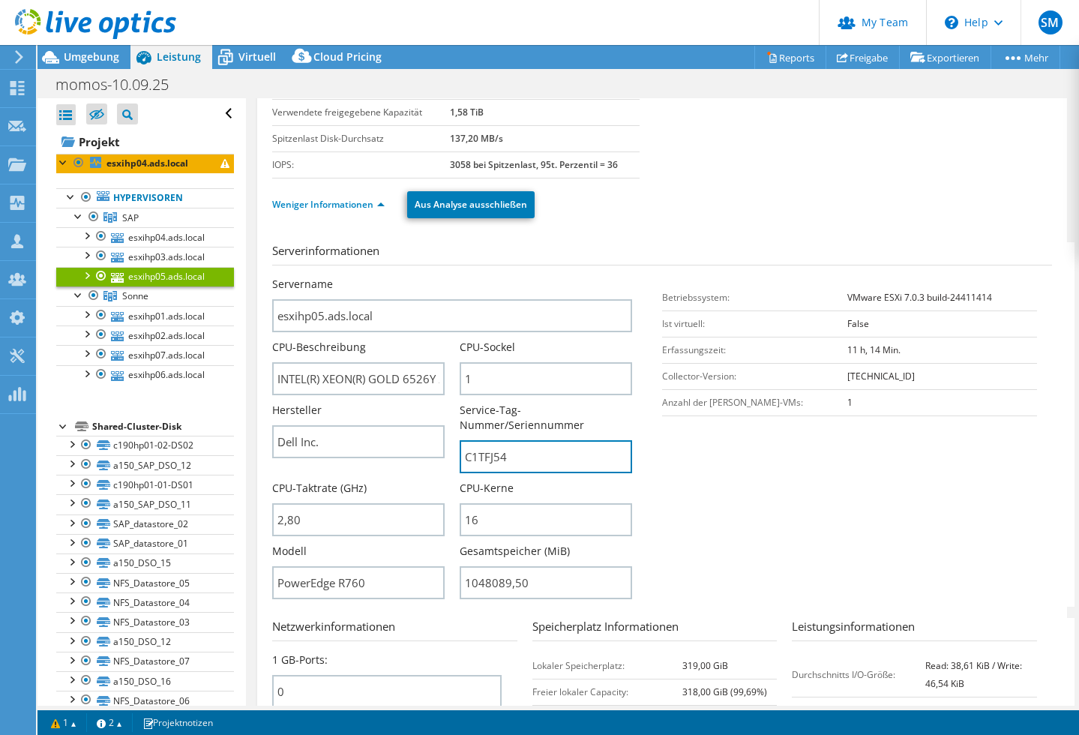
drag, startPoint x: 514, startPoint y: 458, endPoint x: 458, endPoint y: 456, distance: 56.3
click at [458, 277] on div "Servername esxihp05.ads.local CPU-Beschreibung INTEL(R) XEON(R) GOLD 6526Y 280 …" at bounding box center [459, 277] width 375 height 0
drag, startPoint x: 507, startPoint y: 460, endPoint x: 457, endPoint y: 460, distance: 50.3
click at [457, 277] on div "Servername esxihp05.ads.local CPU-Beschreibung INTEL(R) XEON(R) GOLD 6526Y 280 …" at bounding box center [459, 277] width 375 height 0
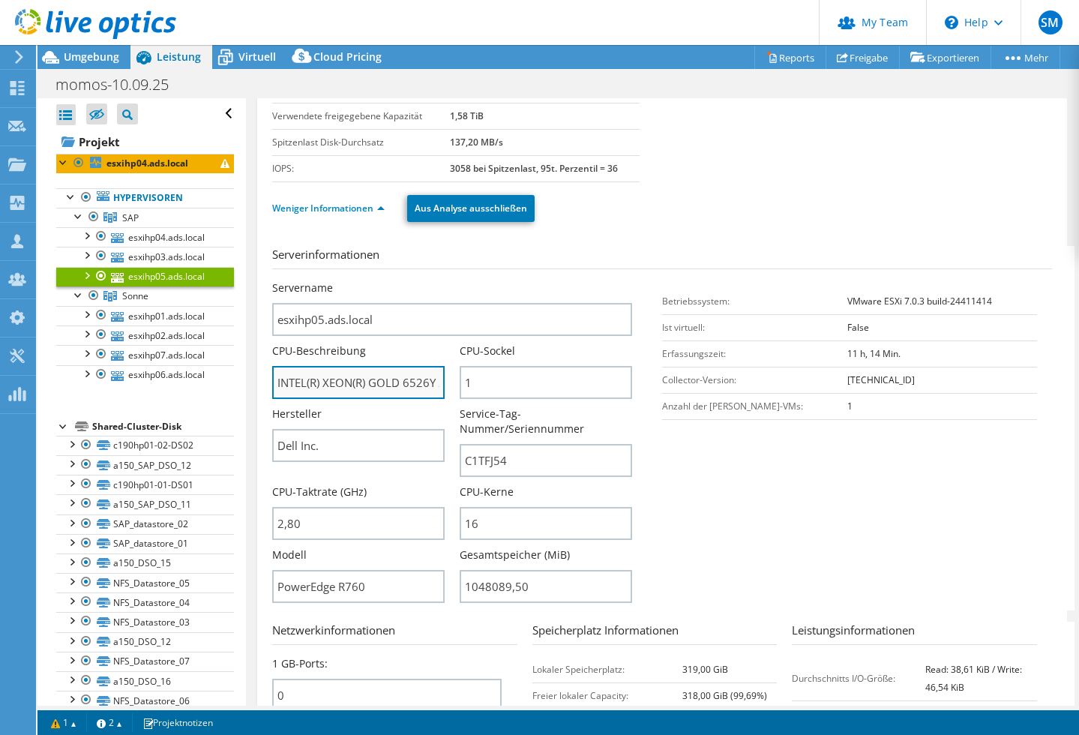
click at [388, 387] on input "INTEL(R) XEON(R) GOLD 6526Y 280 GHz" at bounding box center [358, 382] width 173 height 33
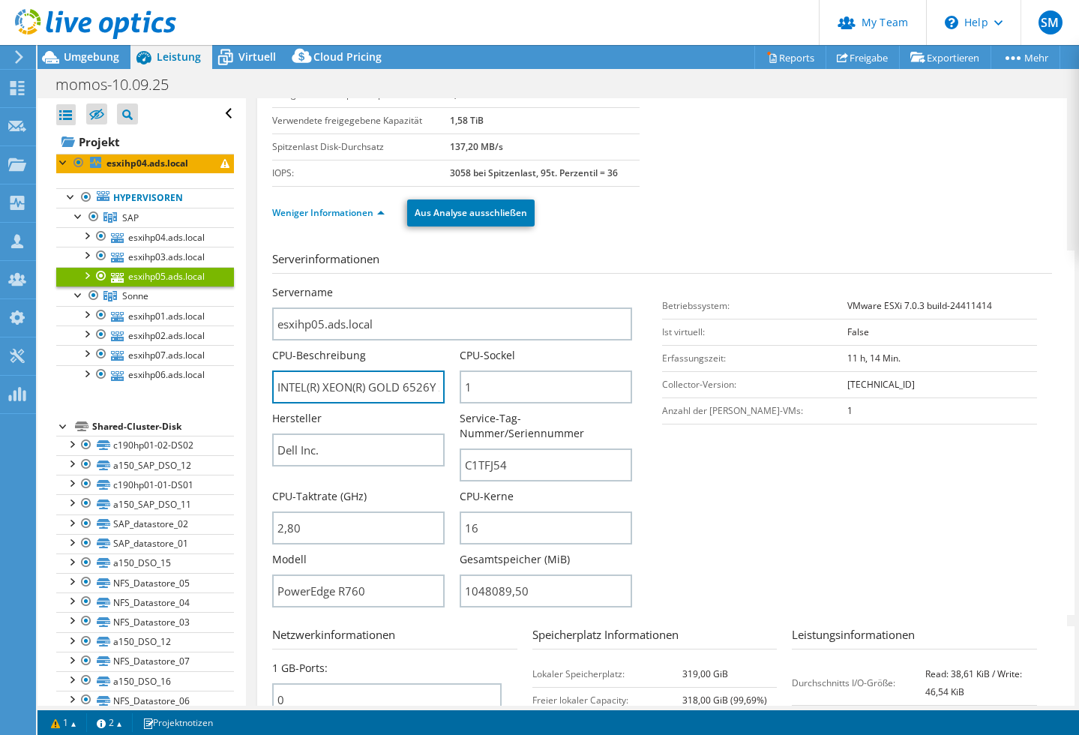
scroll to position [175, 0]
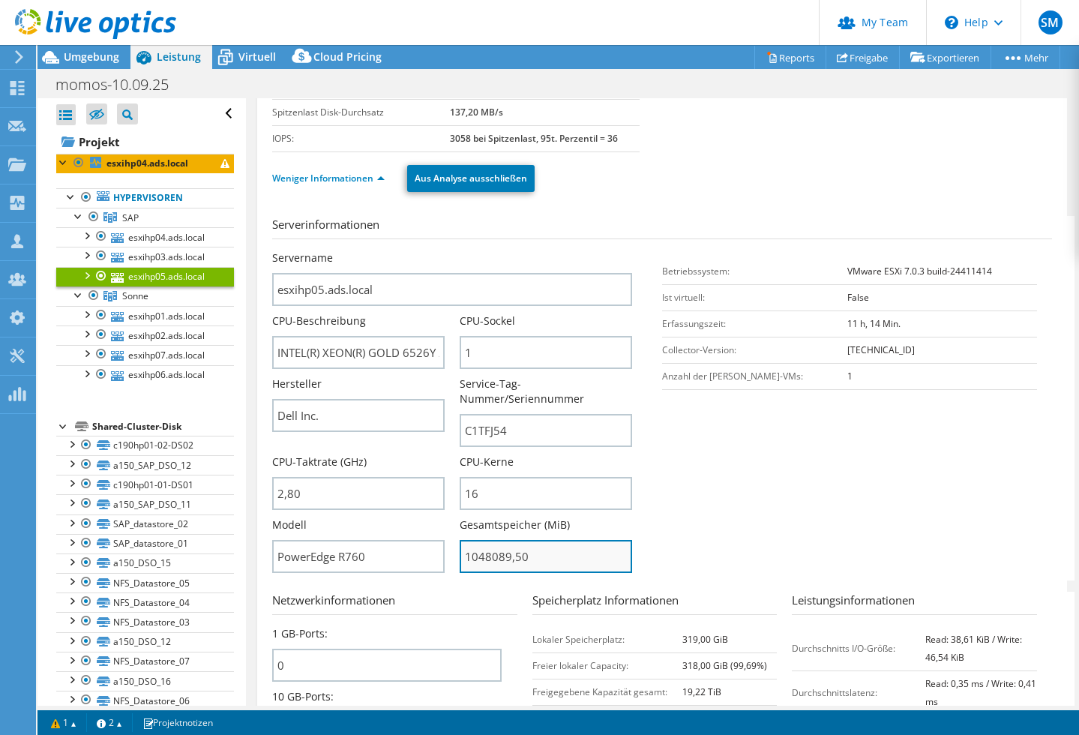
click at [486, 559] on input "1048089,50" at bounding box center [546, 556] width 173 height 33
drag, startPoint x: 490, startPoint y: 557, endPoint x: 445, endPoint y: 557, distance: 45.0
click at [445, 251] on div "Servername esxihp05.ads.local CPU-Beschreibung INTEL(R) XEON(R) GOLD 6526Y 280 …" at bounding box center [459, 251] width 375 height 0
type input "104808950"
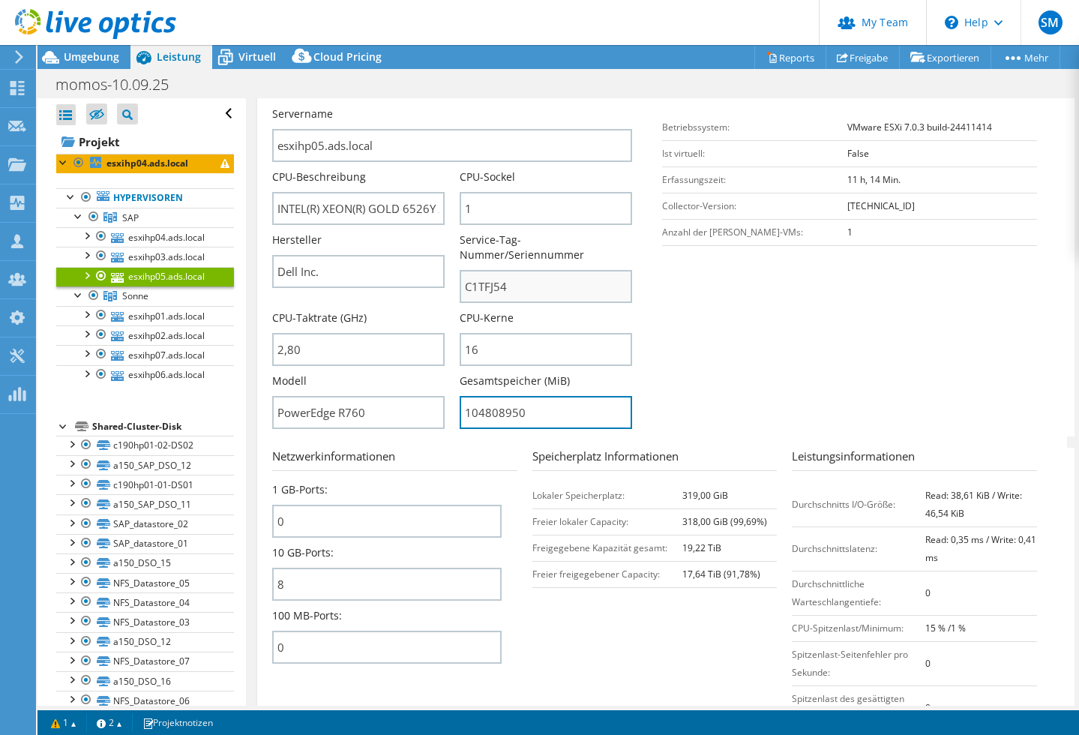
scroll to position [334, 0]
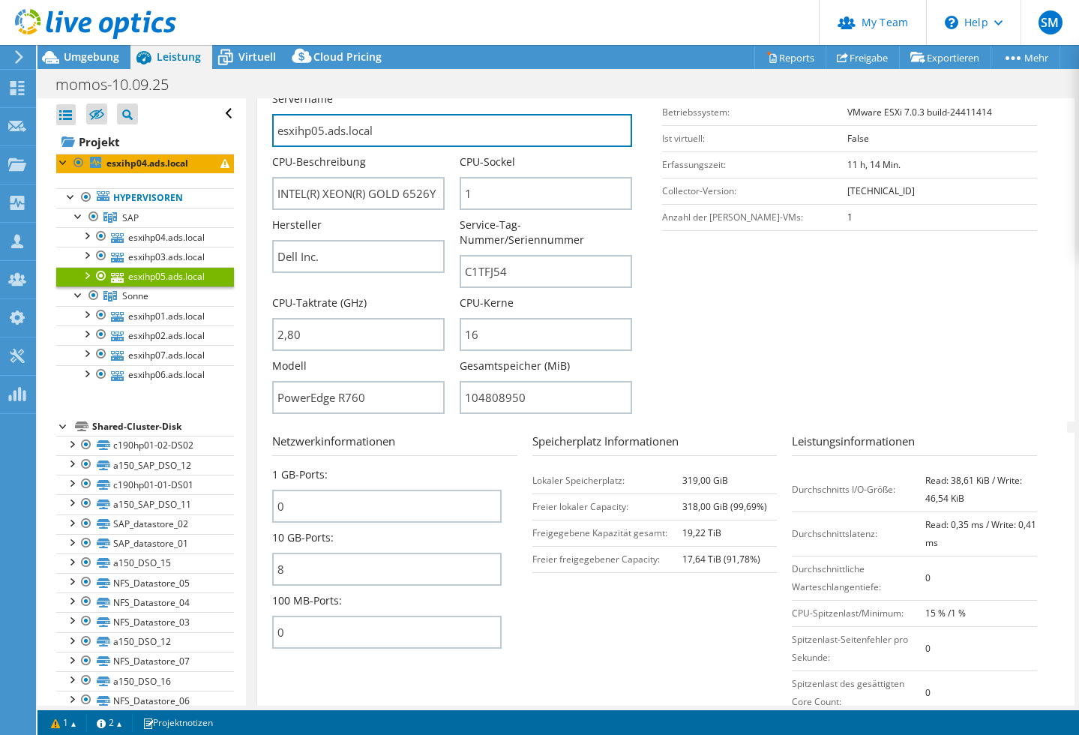
drag, startPoint x: 372, startPoint y: 131, endPoint x: 271, endPoint y: 128, distance: 101.3
click at [271, 128] on div "esxihp05.ads.local Details Betriebssystem VMware ESXi 7.0.3 build-24411414 Loka…" at bounding box center [662, 287] width 810 height 1047
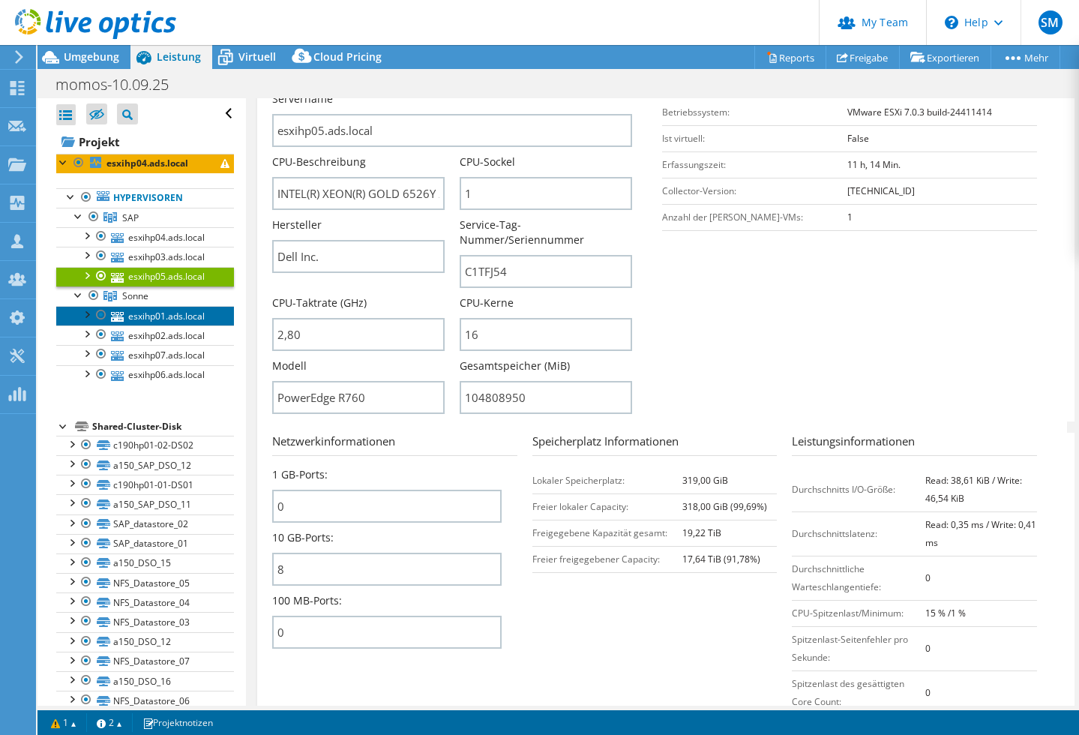
click at [171, 313] on link "esxihp01.ads.local" at bounding box center [145, 316] width 178 height 20
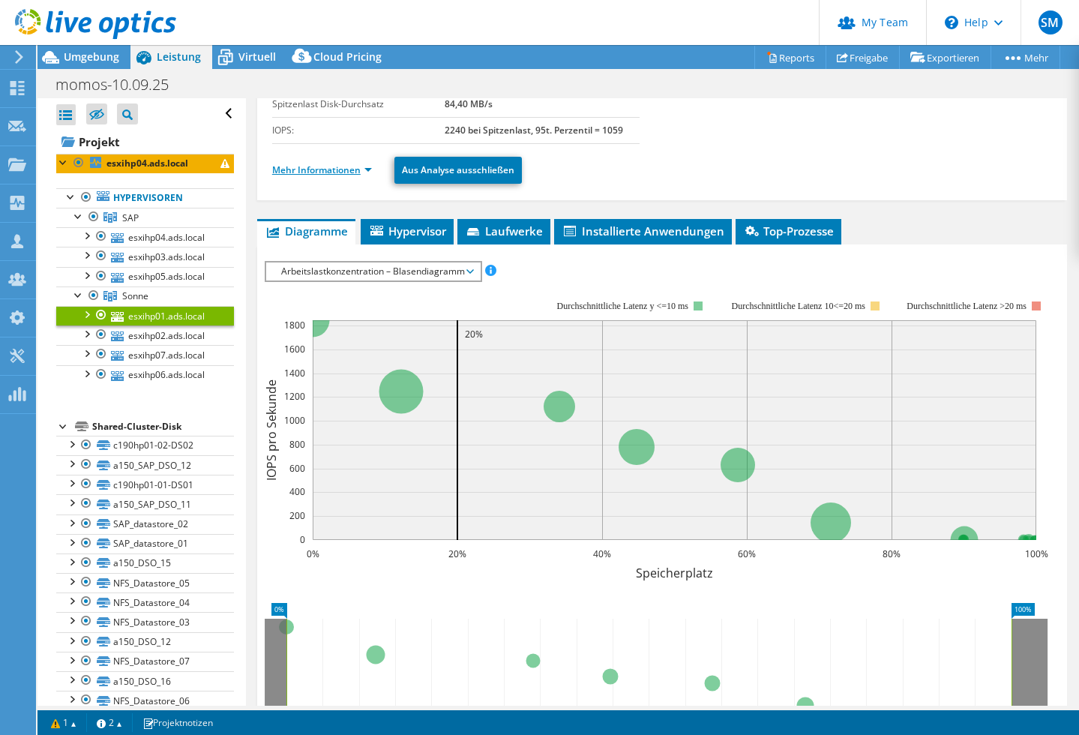
scroll to position [177, 0]
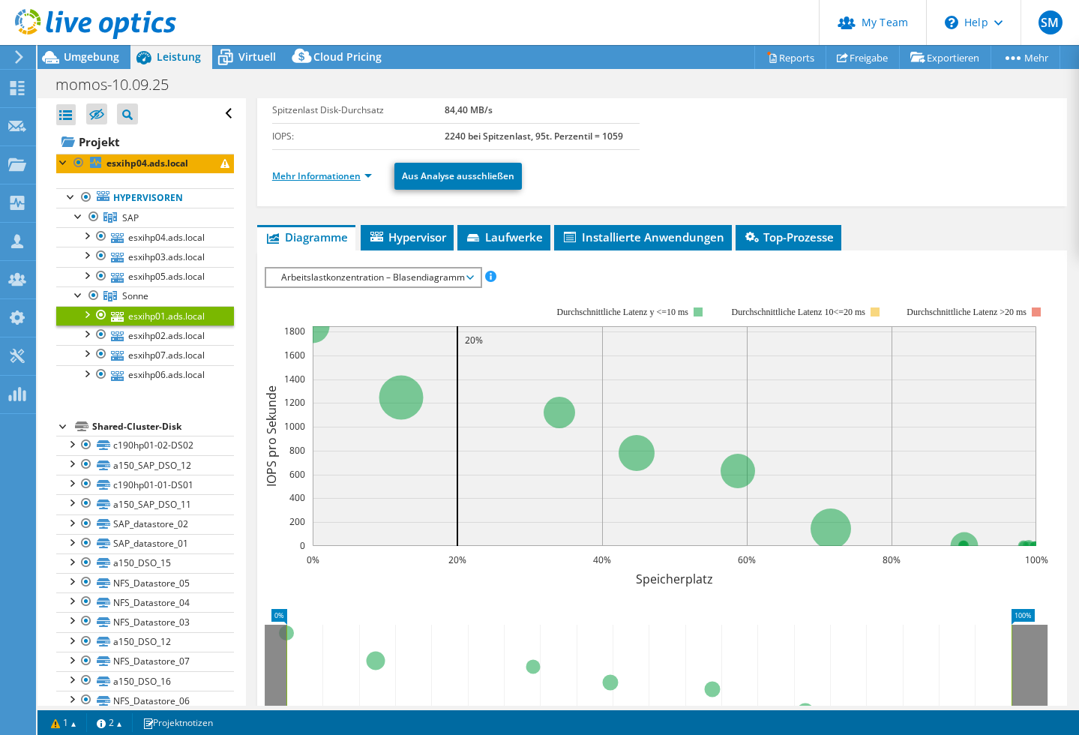
click at [369, 176] on link "Mehr Informationen" at bounding box center [322, 176] width 100 height 13
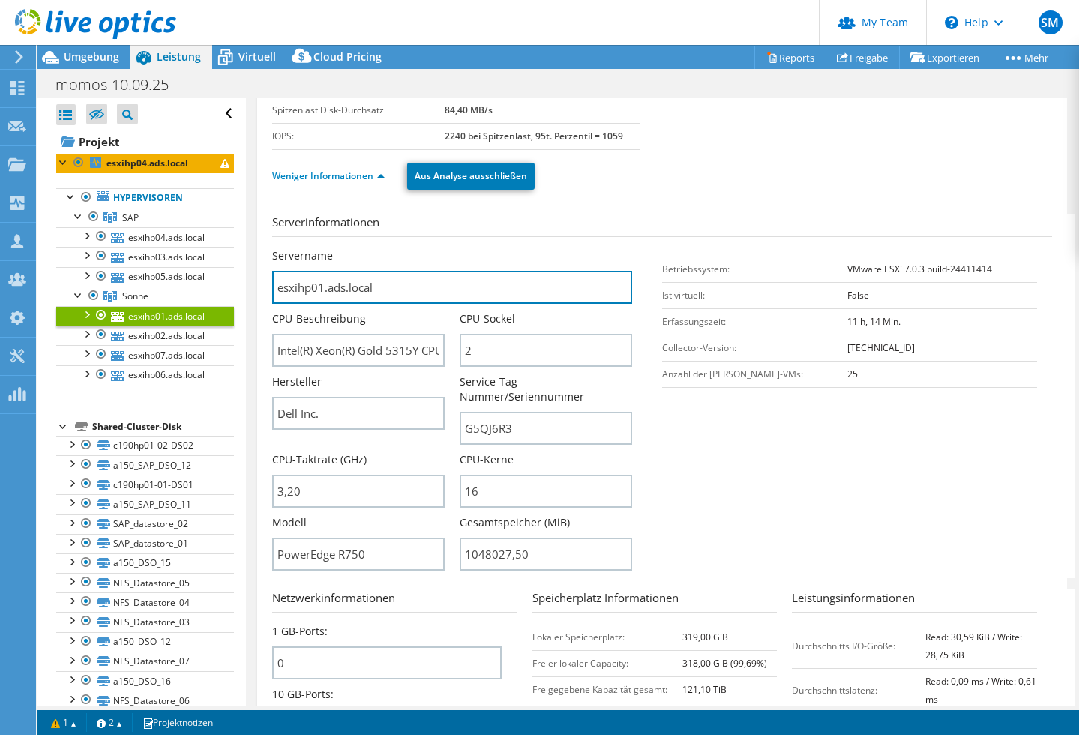
drag, startPoint x: 384, startPoint y: 288, endPoint x: 245, endPoint y: 289, distance: 139.5
click at [245, 289] on div "Alle öffnen Alle schließen Ausgeschlossene Knoten verbergen Projektbaumfilter" at bounding box center [559, 402] width 1042 height 608
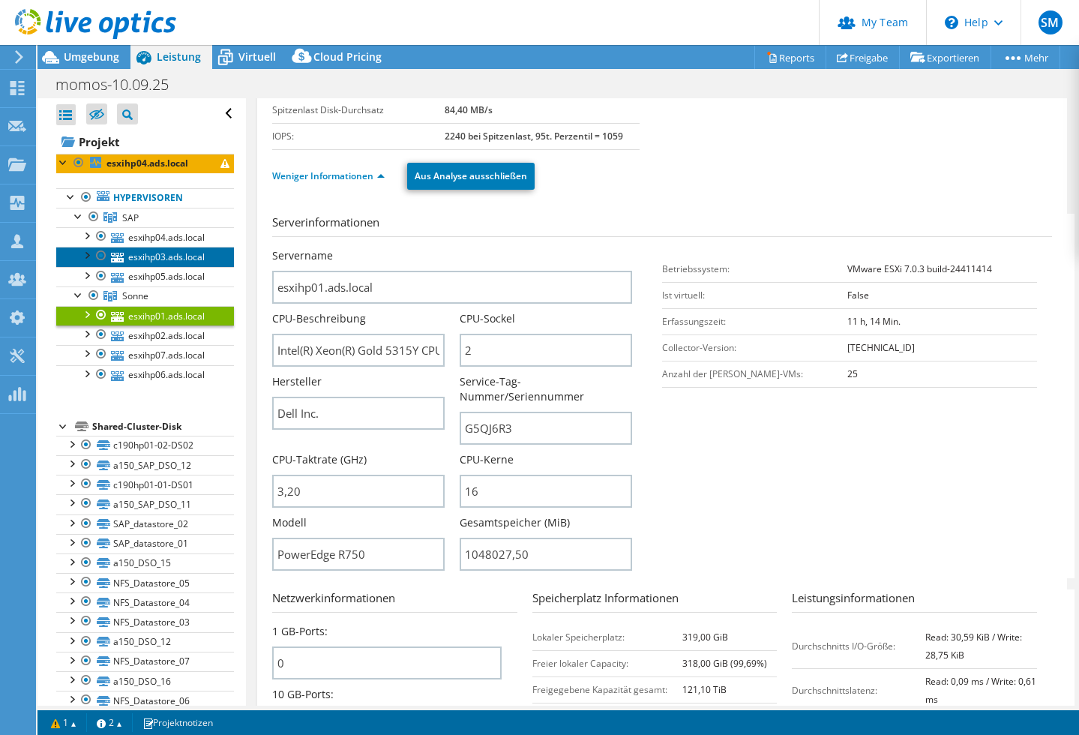
click at [158, 255] on link "esxihp03.ads.local" at bounding box center [145, 257] width 178 height 20
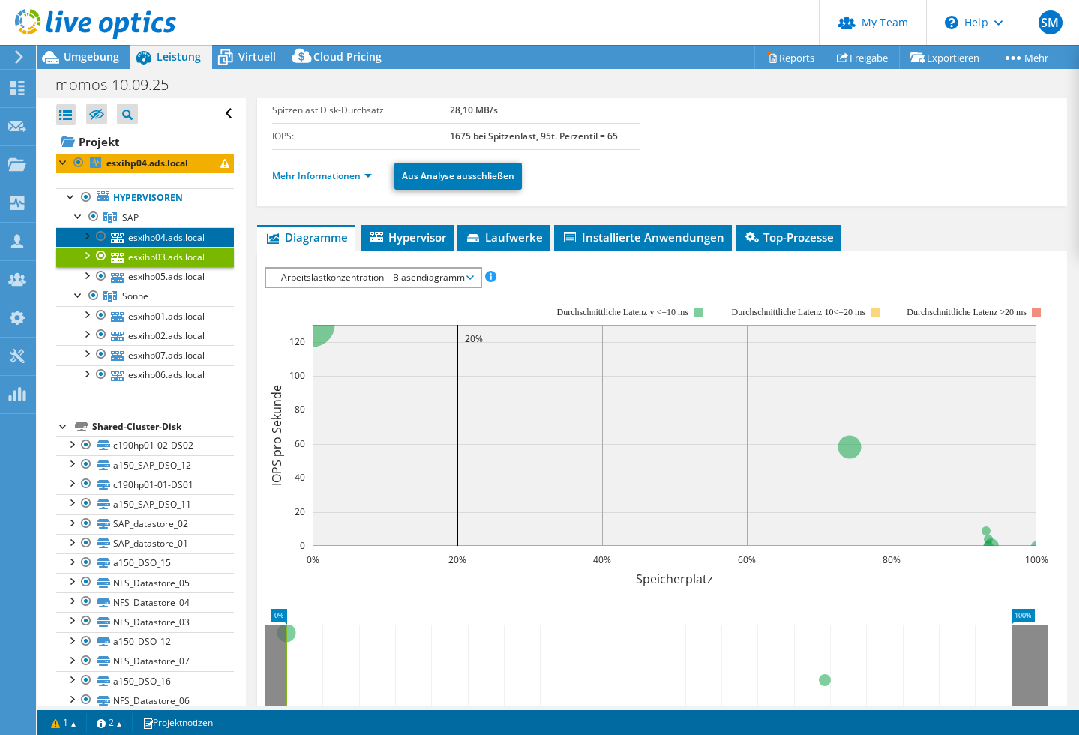
click at [164, 239] on link "esxihp04.ads.local" at bounding box center [145, 237] width 178 height 20
click at [367, 175] on link "Mehr Informationen" at bounding box center [322, 176] width 100 height 13
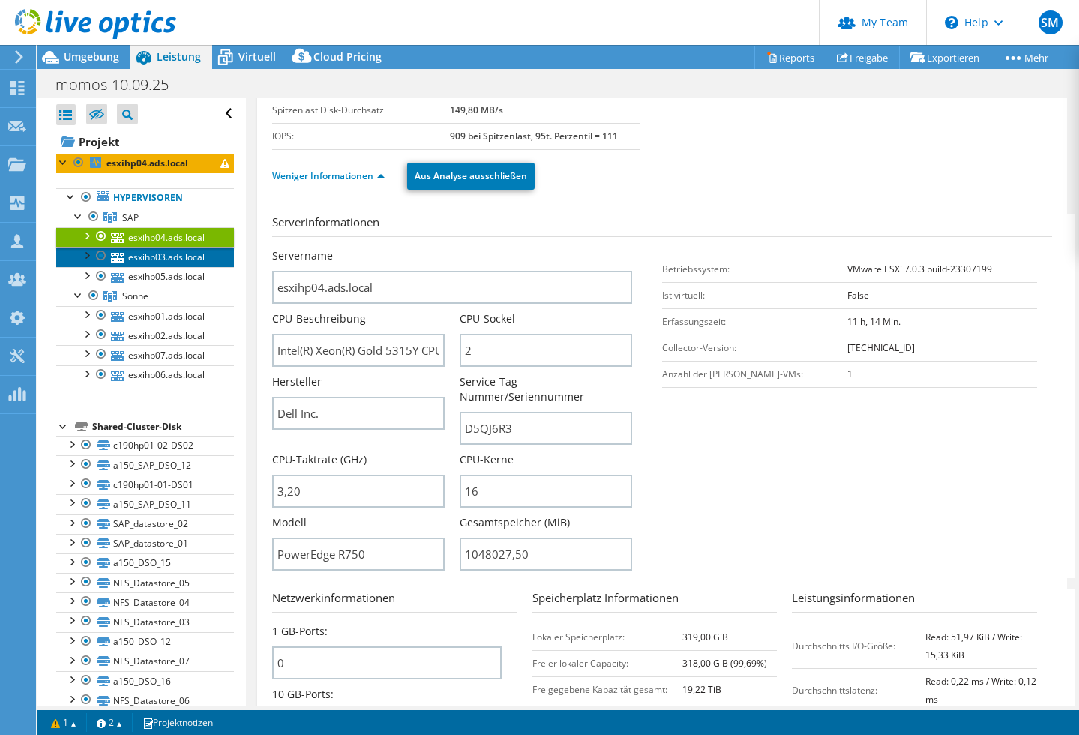
click at [166, 256] on link "esxihp03.ads.local" at bounding box center [145, 257] width 178 height 20
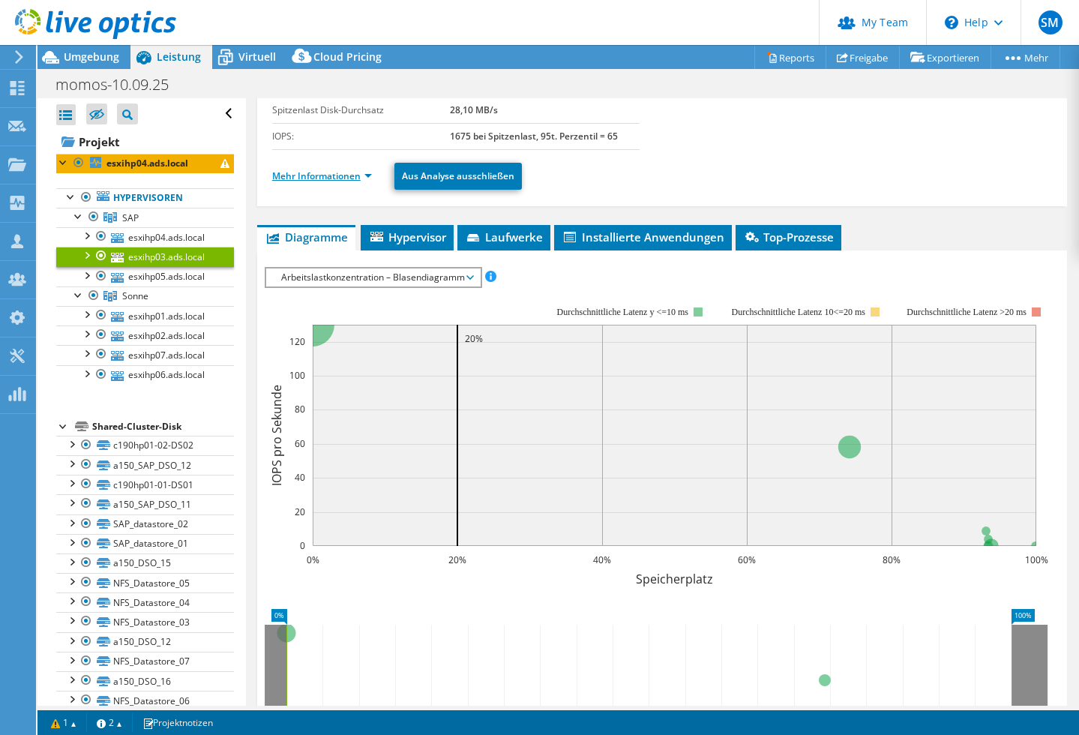
click at [371, 175] on link "Mehr Informationen" at bounding box center [322, 176] width 100 height 13
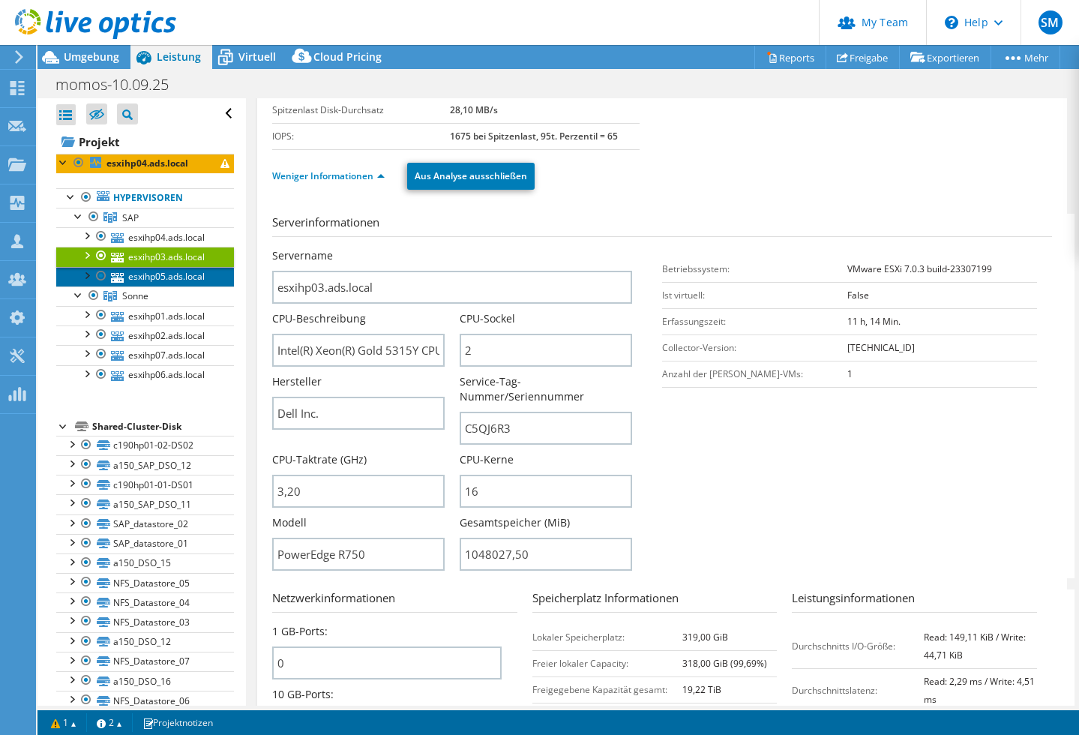
click at [165, 274] on link "esxihp05.ads.local" at bounding box center [145, 277] width 178 height 20
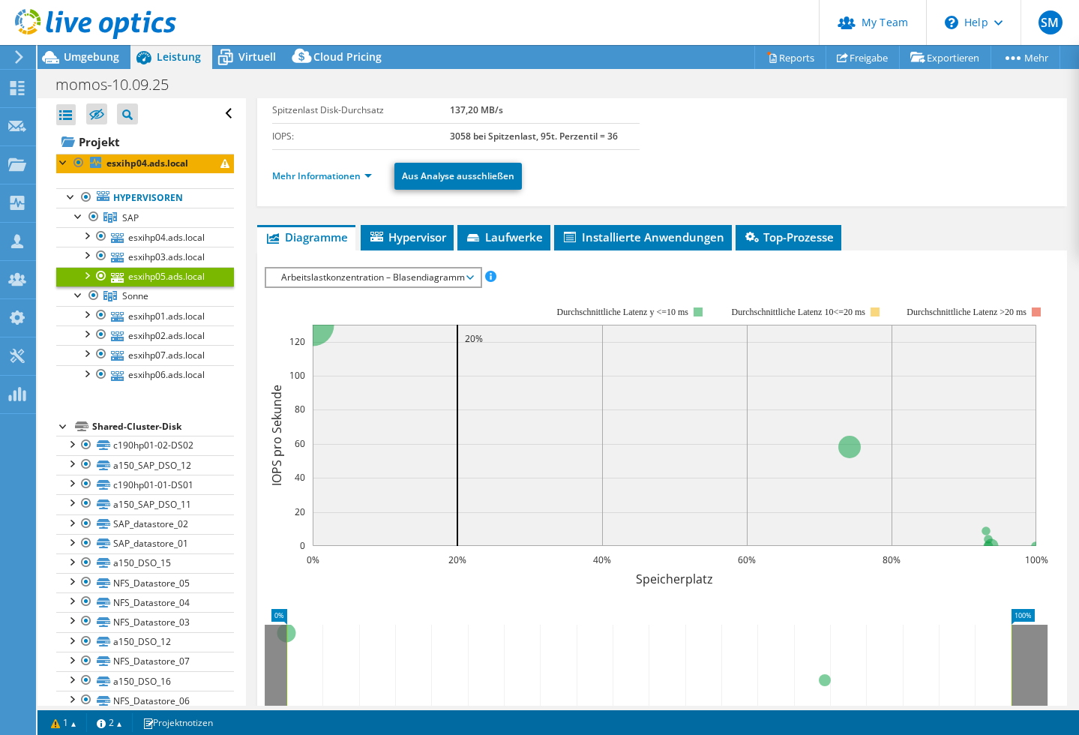
click at [372, 176] on li "Mehr Informationen" at bounding box center [326, 176] width 109 height 17
click at [368, 176] on link "Mehr Informationen" at bounding box center [322, 176] width 100 height 13
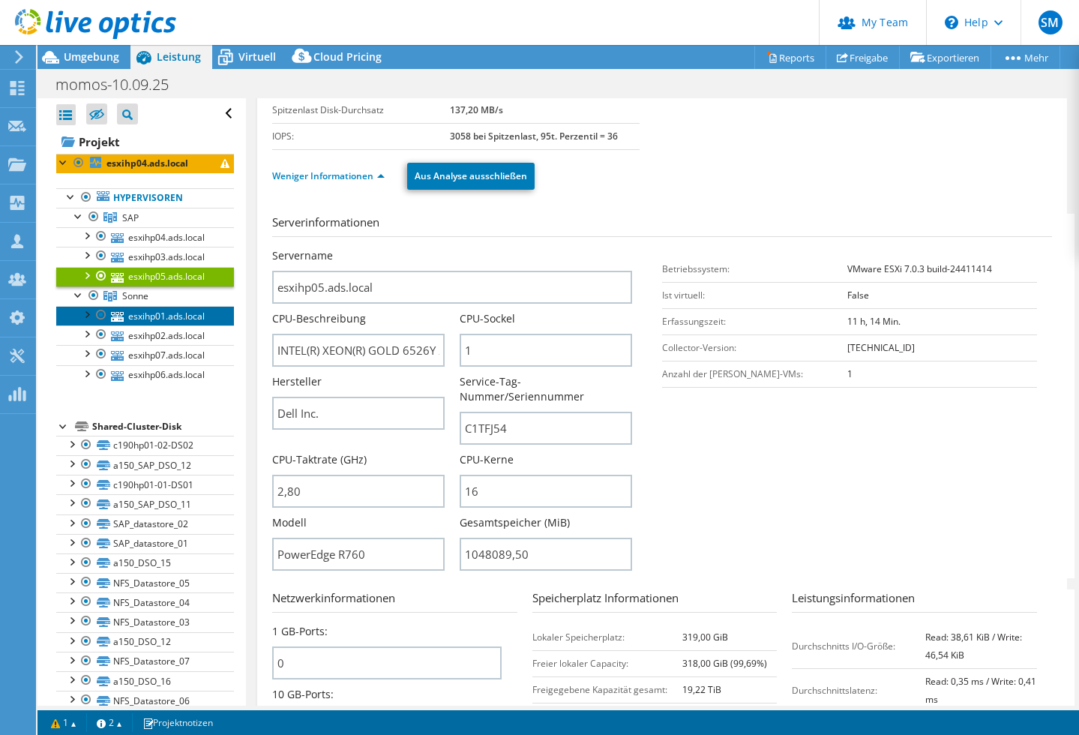
click at [153, 314] on link "esxihp01.ads.local" at bounding box center [145, 316] width 178 height 20
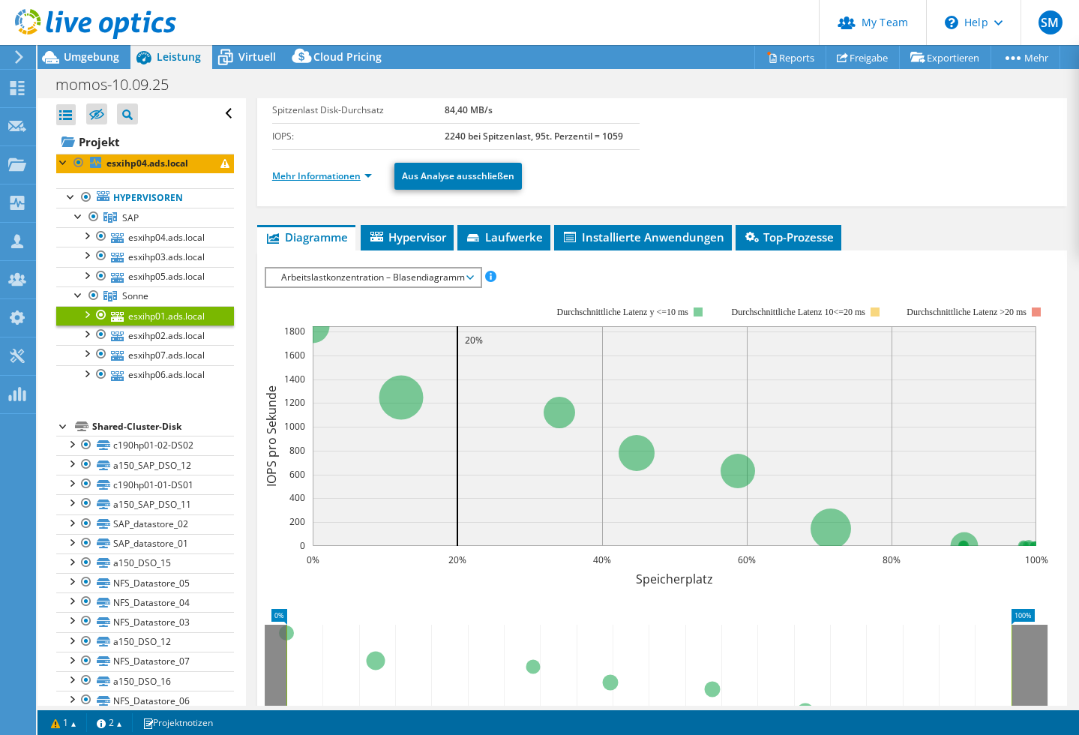
click at [368, 176] on link "Mehr Informationen" at bounding box center [322, 176] width 100 height 13
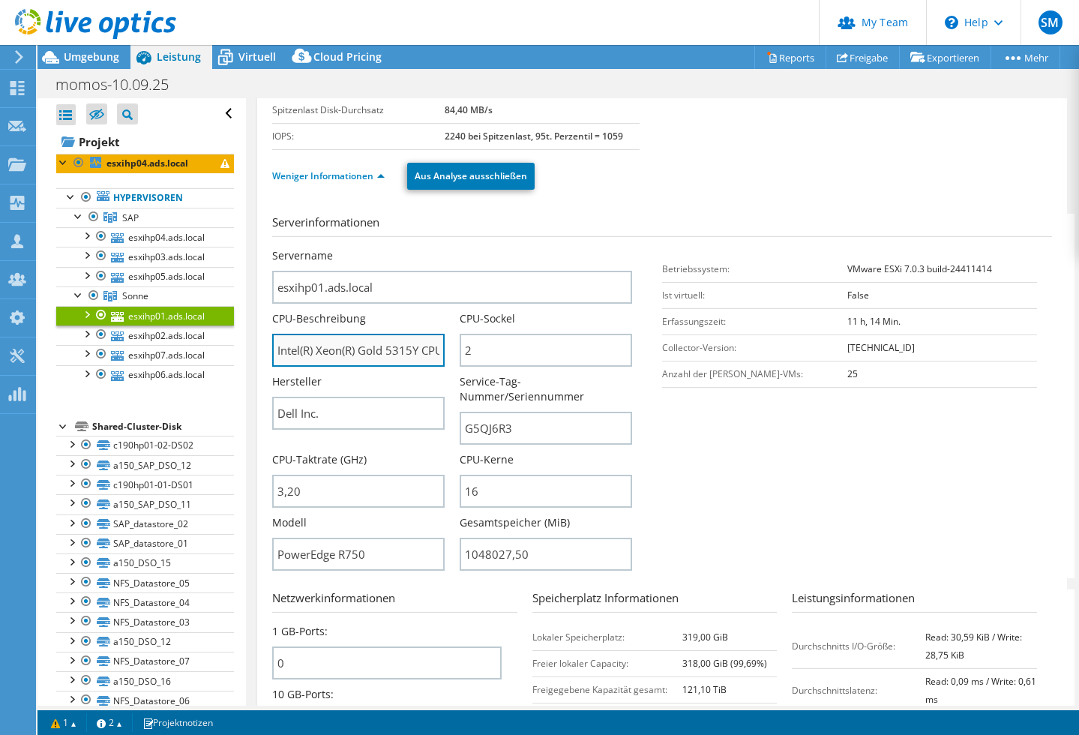
drag, startPoint x: 400, startPoint y: 350, endPoint x: 408, endPoint y: 350, distance: 8.3
click at [401, 350] on input "Intel(R) Xeon(R) Gold 5315Y CPU @ 3.20GHz 319 GHz" at bounding box center [358, 350] width 173 height 33
drag, startPoint x: 419, startPoint y: 350, endPoint x: 264, endPoint y: 350, distance: 155.3
click at [264, 350] on div "esxihp01.ads.local Details Betriebssystem VMware ESXi 7.0.3 build-24411414 Loka…" at bounding box center [662, 444] width 810 height 1047
click at [320, 350] on input "Intel(R) Xeon(R) Gold 5315Y CPU @ 3.20GHz 319 GHz" at bounding box center [358, 350] width 173 height 33
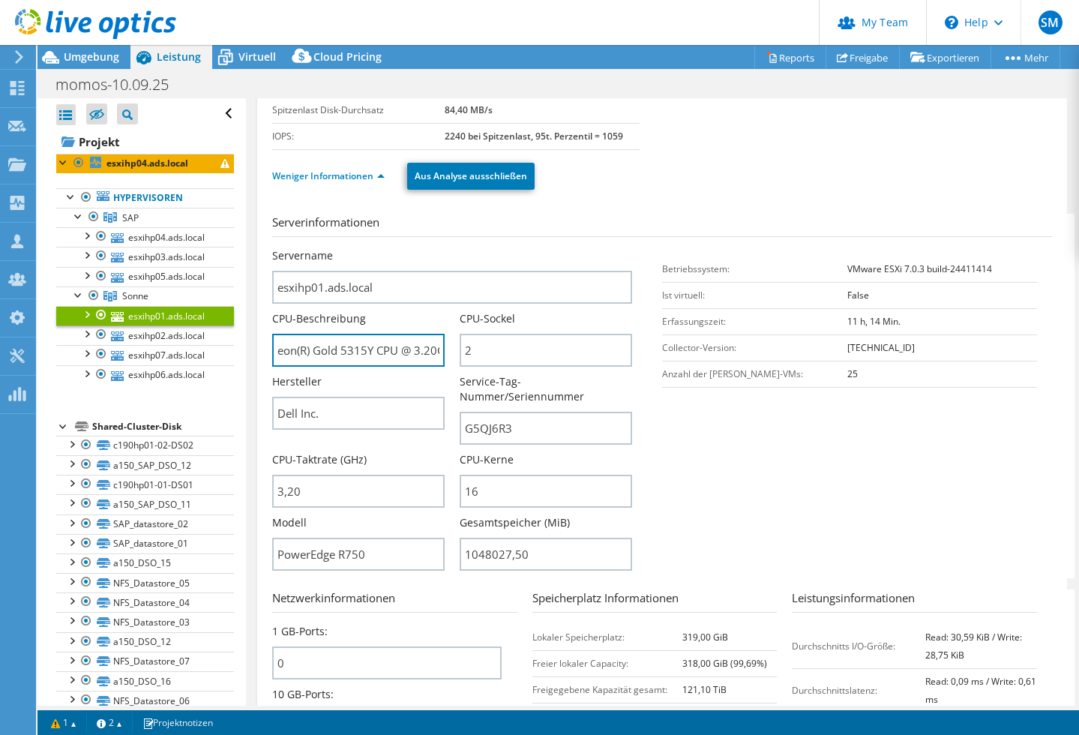
scroll to position [0, 112]
drag, startPoint x: 278, startPoint y: 351, endPoint x: 392, endPoint y: 352, distance: 114.8
click at [392, 352] on input "Intel(R) Xeon(R) Gold 5315Y CPU @ 3.20GHz 319 GHz" at bounding box center [358, 350] width 173 height 33
drag, startPoint x: 512, startPoint y: 429, endPoint x: 451, endPoint y: 428, distance: 60.8
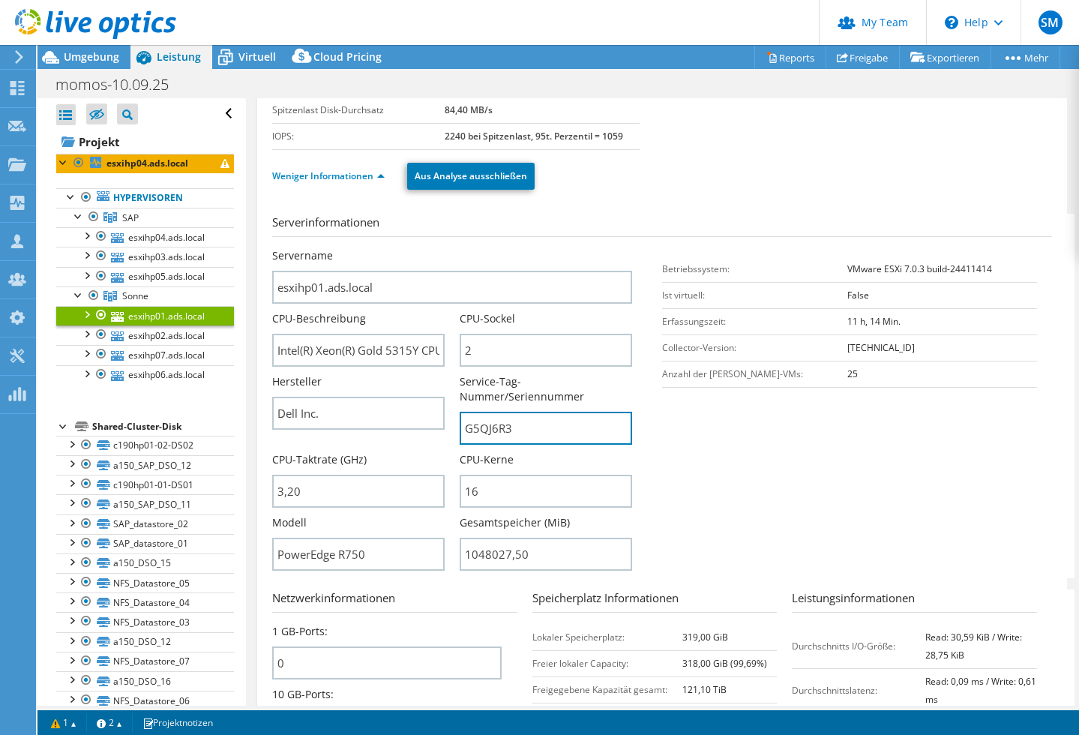
click at [451, 248] on div "Servername esxihp01.ads.local CPU-Beschreibung Intel(R) Xeon(R) Gold 5315Y CPU …" at bounding box center [459, 248] width 375 height 0
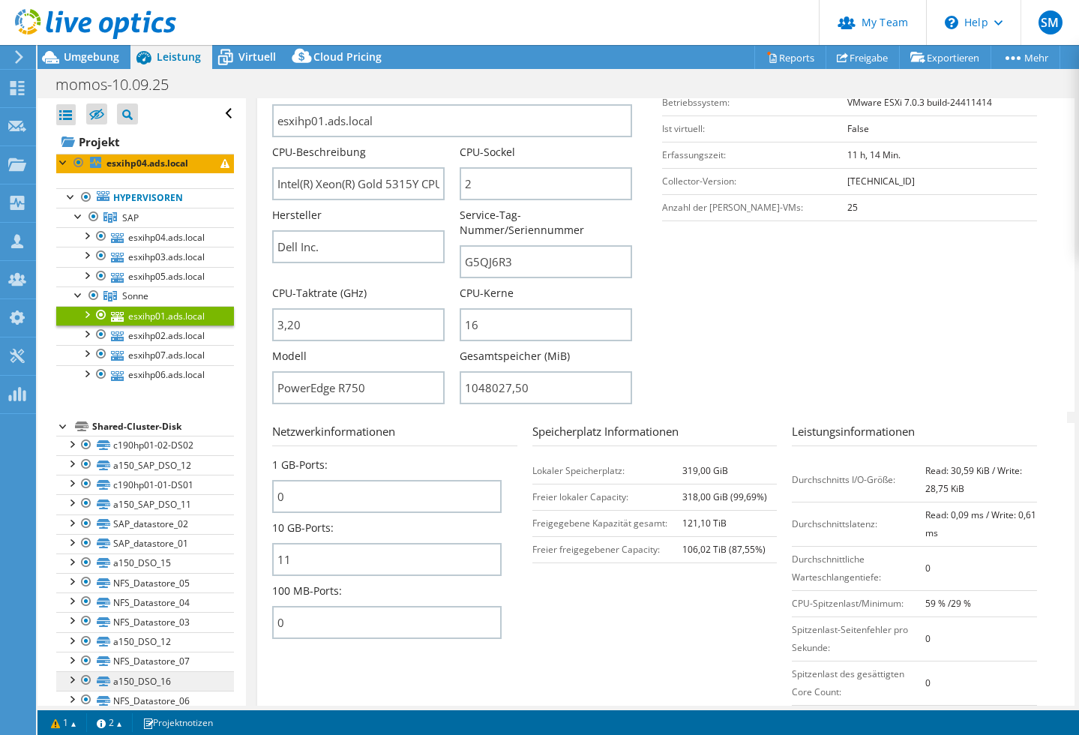
scroll to position [344, 0]
click at [156, 333] on link "esxihp02.ads.local" at bounding box center [145, 336] width 178 height 20
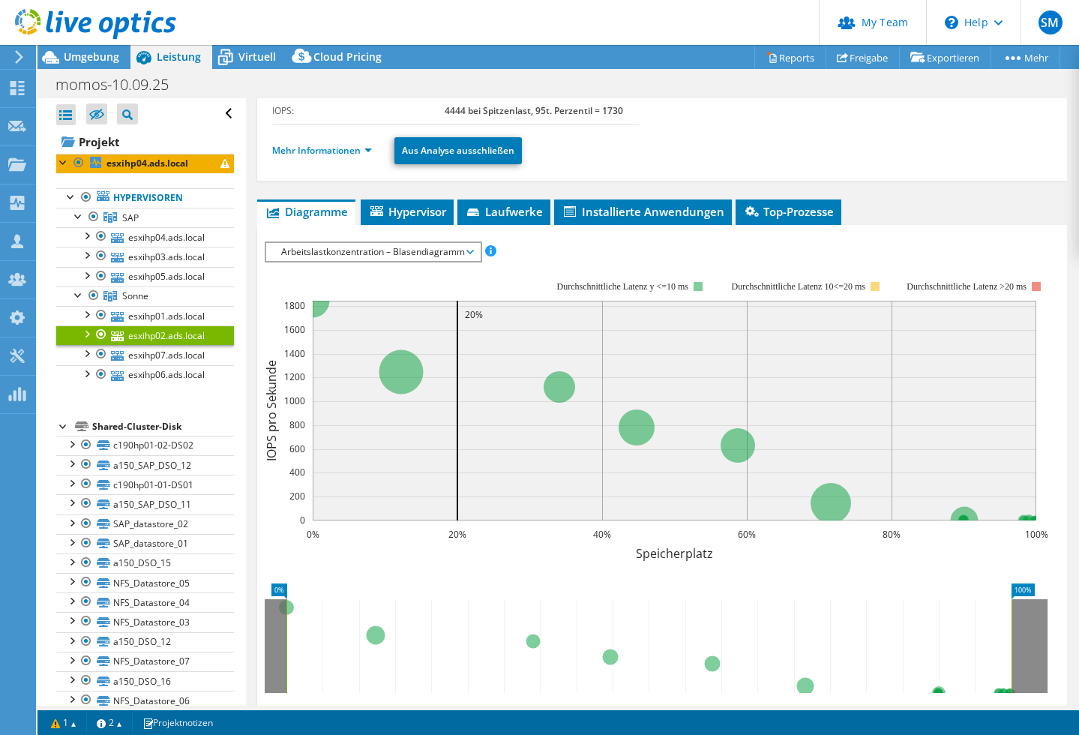
scroll to position [190, 0]
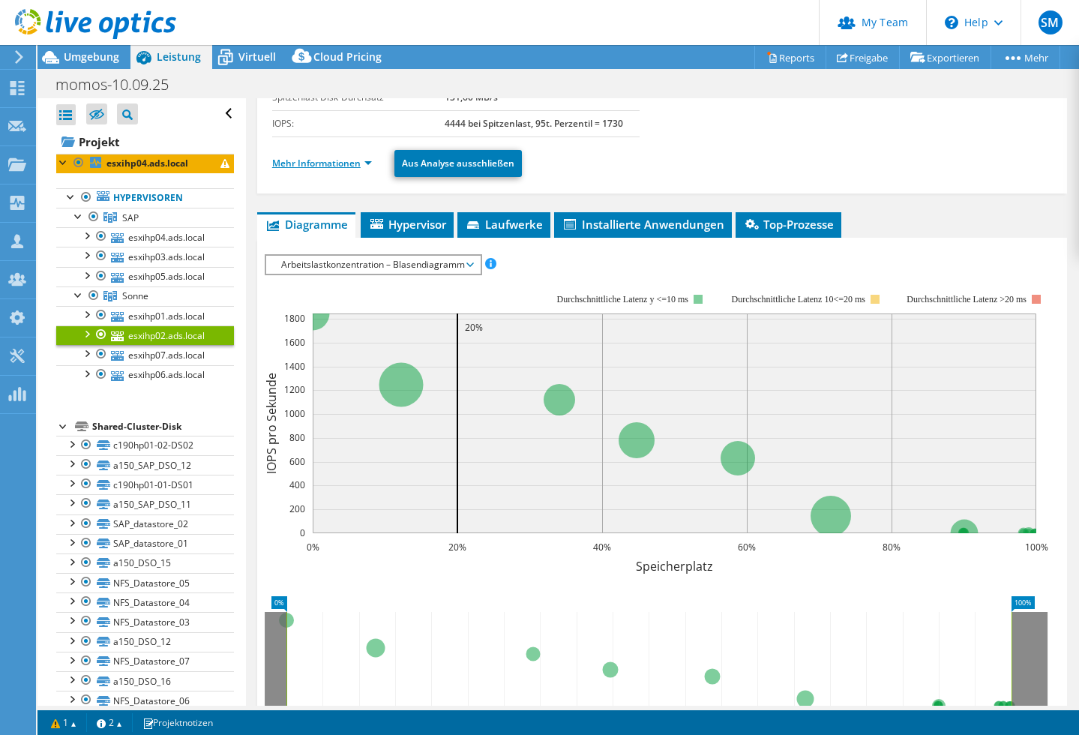
click at [370, 162] on link "Mehr Informationen" at bounding box center [322, 163] width 100 height 13
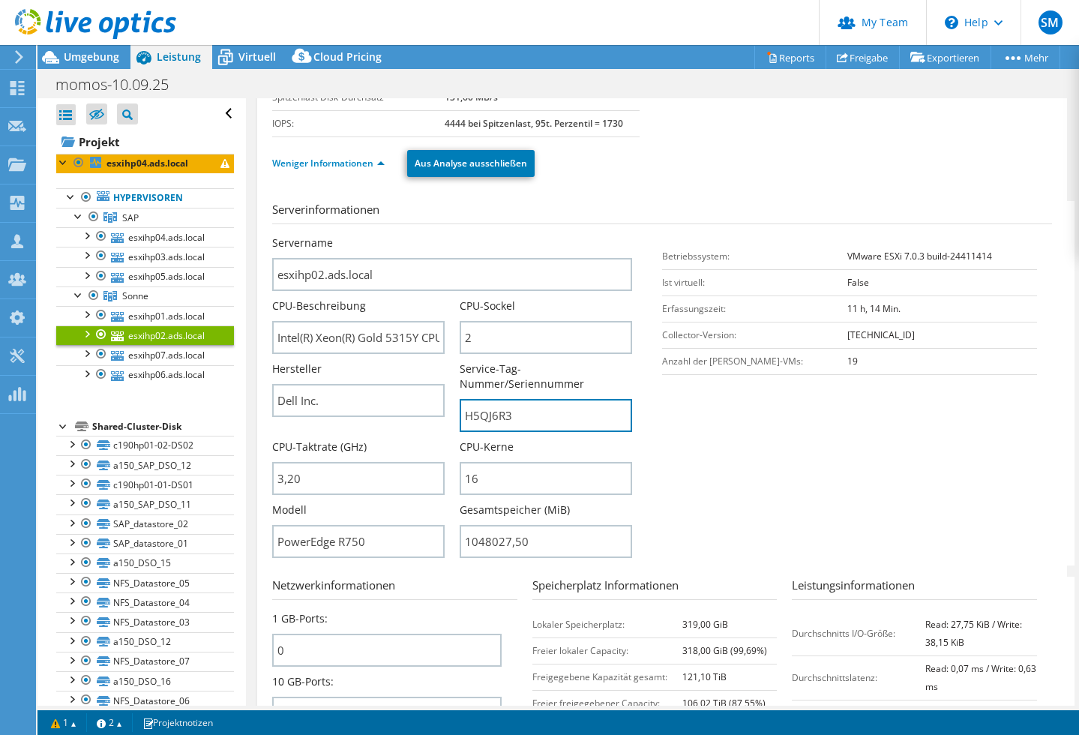
drag, startPoint x: 542, startPoint y: 420, endPoint x: 451, endPoint y: 424, distance: 90.8
click at [451, 236] on div "Servername esxihp02.ads.local CPU-Beschreibung Intel(R) Xeon(R) Gold 5315Y CPU …" at bounding box center [459, 236] width 375 height 0
drag, startPoint x: 518, startPoint y: 412, endPoint x: 465, endPoint y: 415, distance: 52.6
click at [465, 415] on input "H5QJ6R3" at bounding box center [546, 415] width 173 height 33
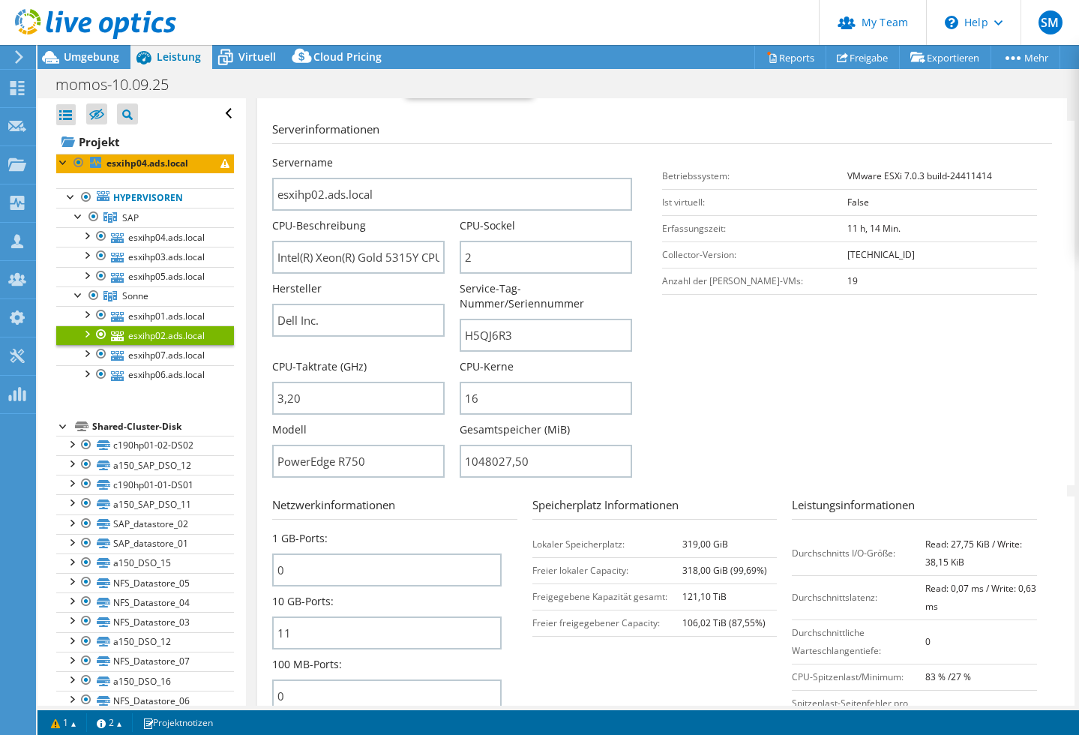
scroll to position [283, 0]
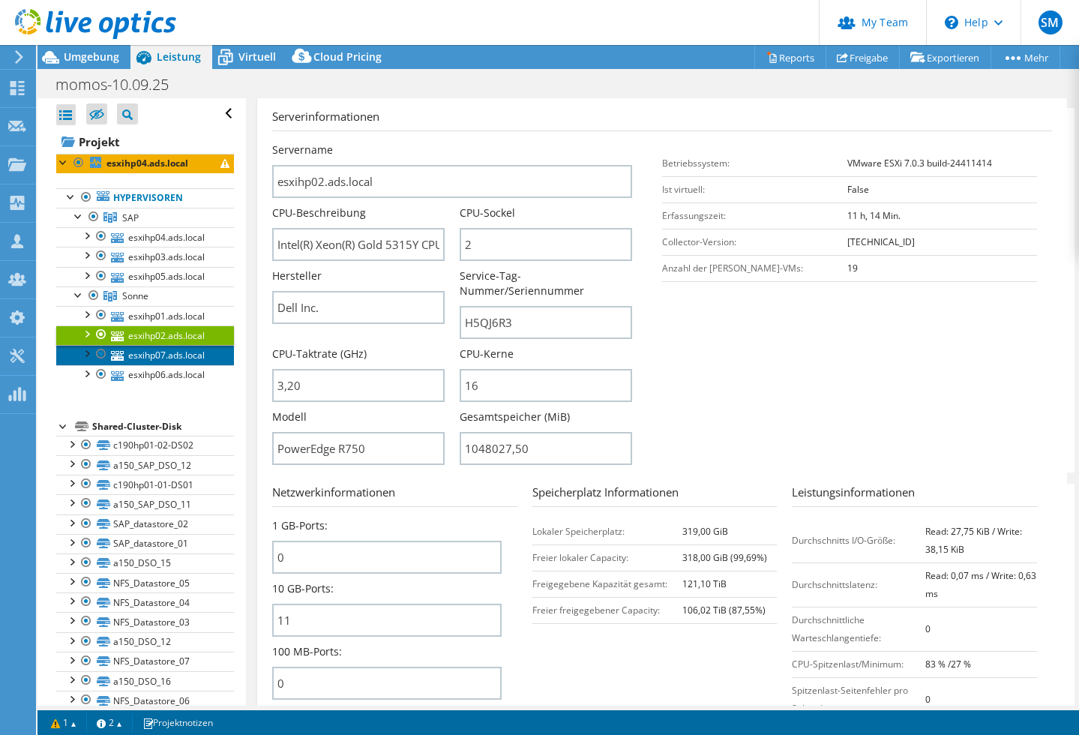
click at [149, 355] on link "esxihp07.ads.local" at bounding box center [145, 355] width 178 height 20
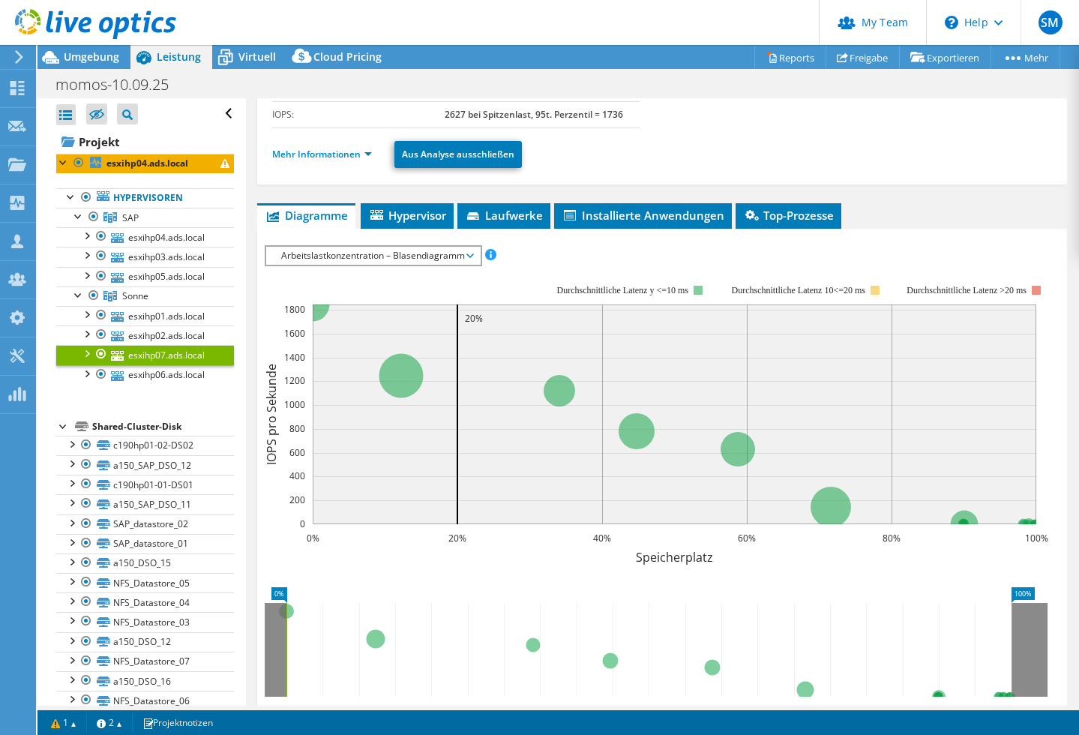
scroll to position [196, 0]
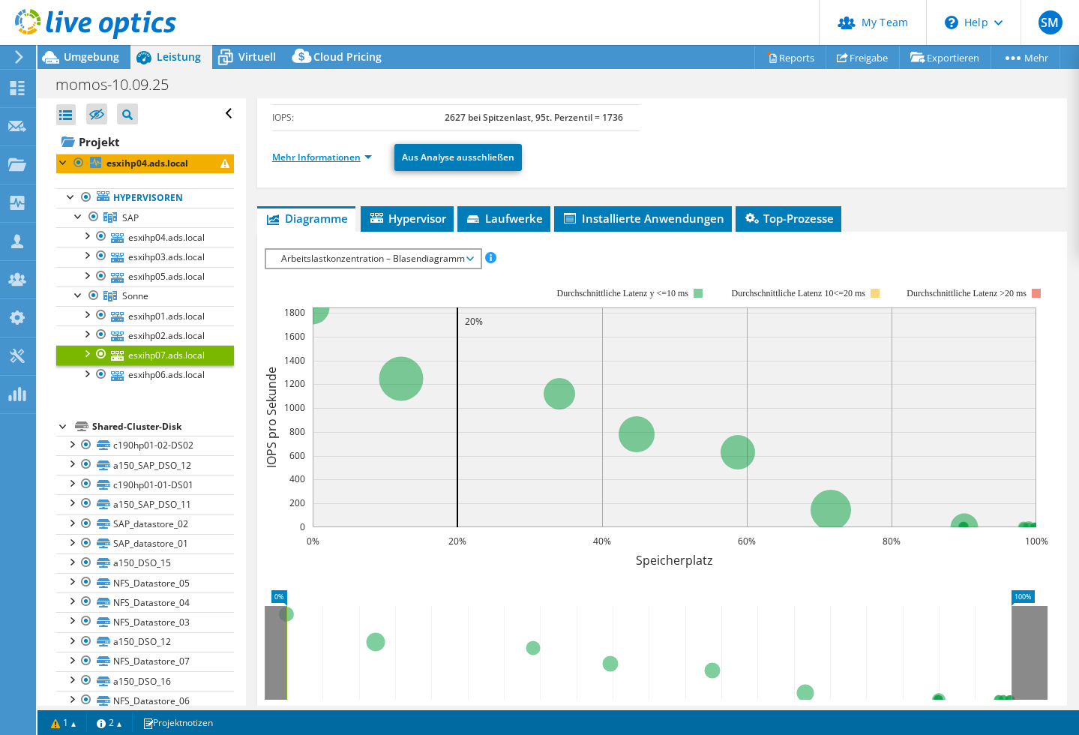
click at [366, 155] on link "Mehr Informationen" at bounding box center [322, 157] width 100 height 13
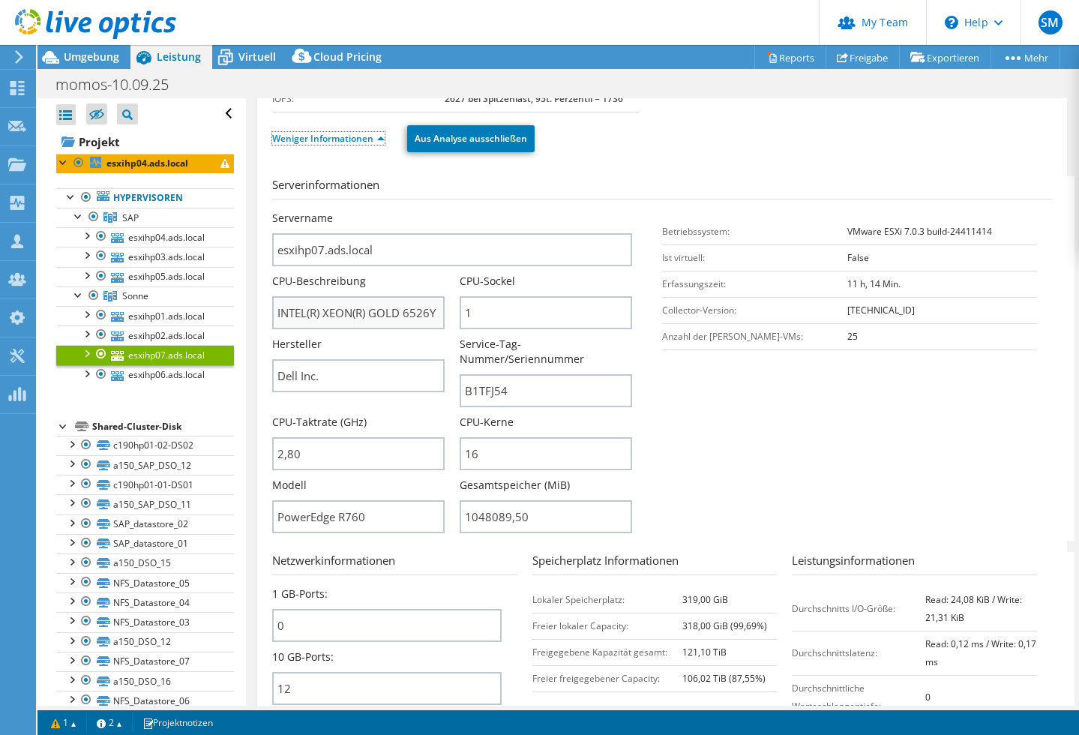
scroll to position [216, 0]
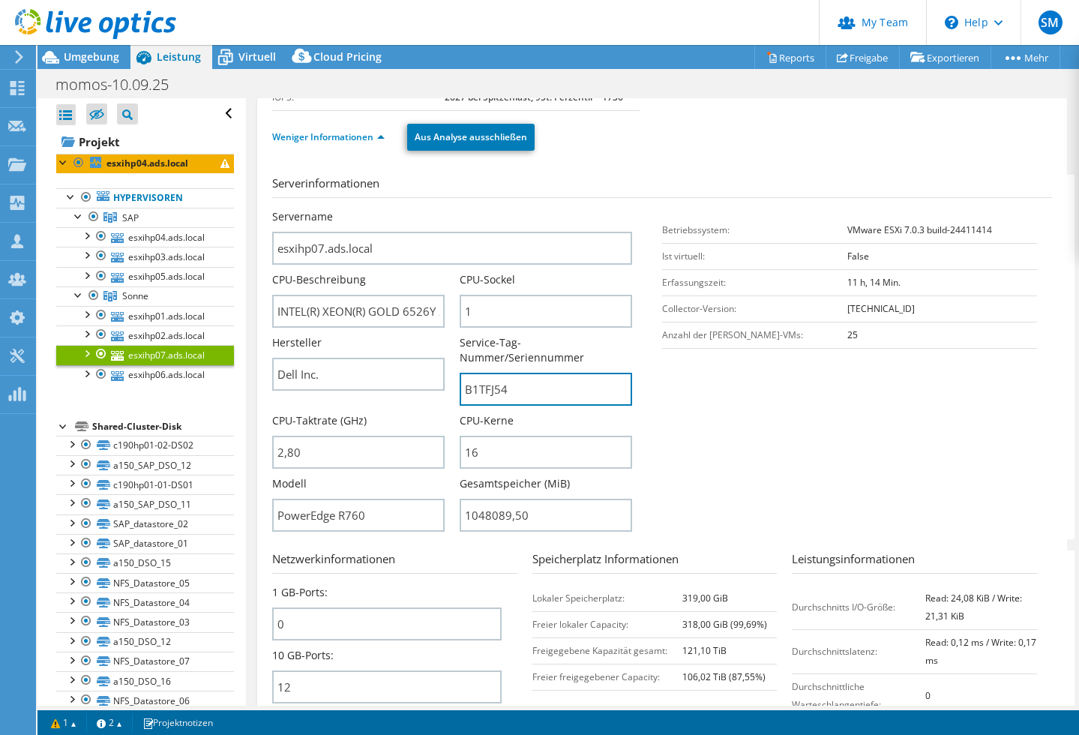
drag, startPoint x: 513, startPoint y: 387, endPoint x: 445, endPoint y: 392, distance: 68.5
click at [445, 209] on div "Servername esxihp07.ads.local CPU-Beschreibung INTEL(R) XEON(R) GOLD 6526Y 280 …" at bounding box center [459, 209] width 375 height 0
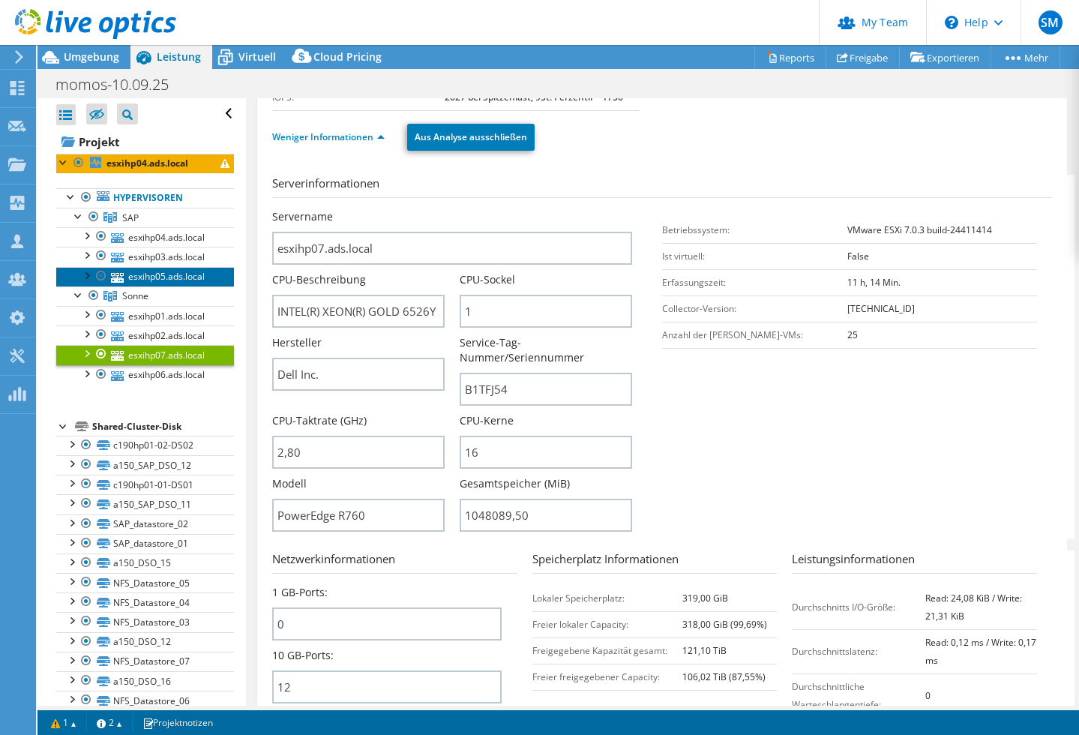
click at [164, 277] on link "esxihp05.ads.local" at bounding box center [145, 277] width 178 height 20
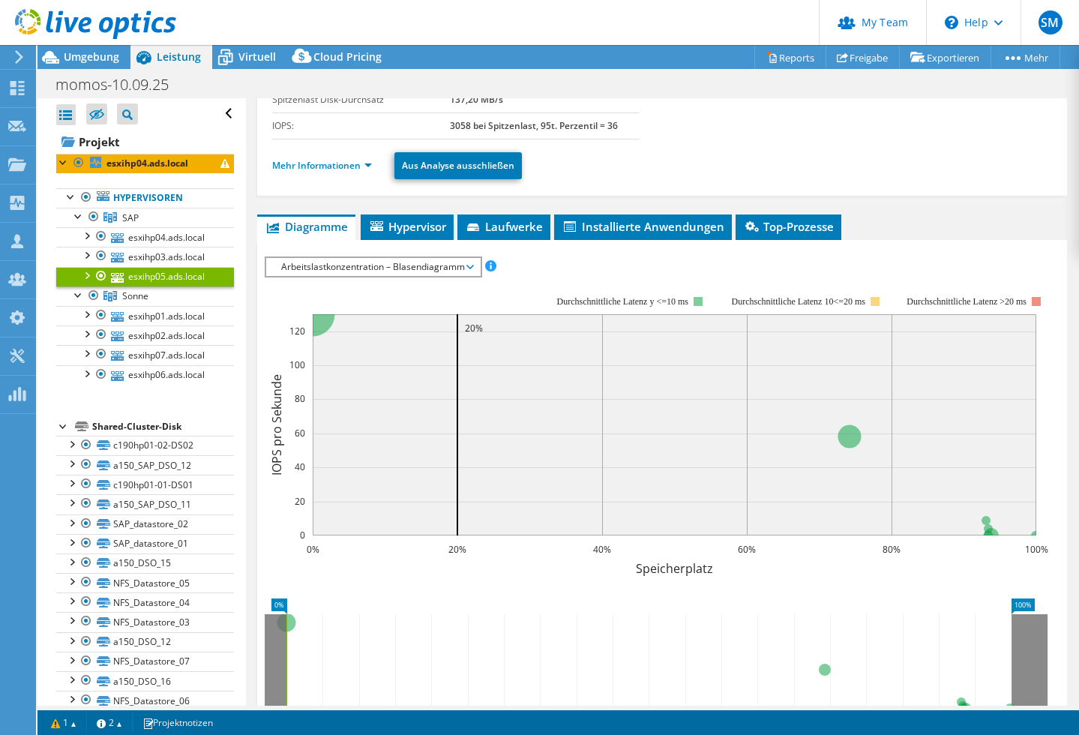
scroll to position [161, 0]
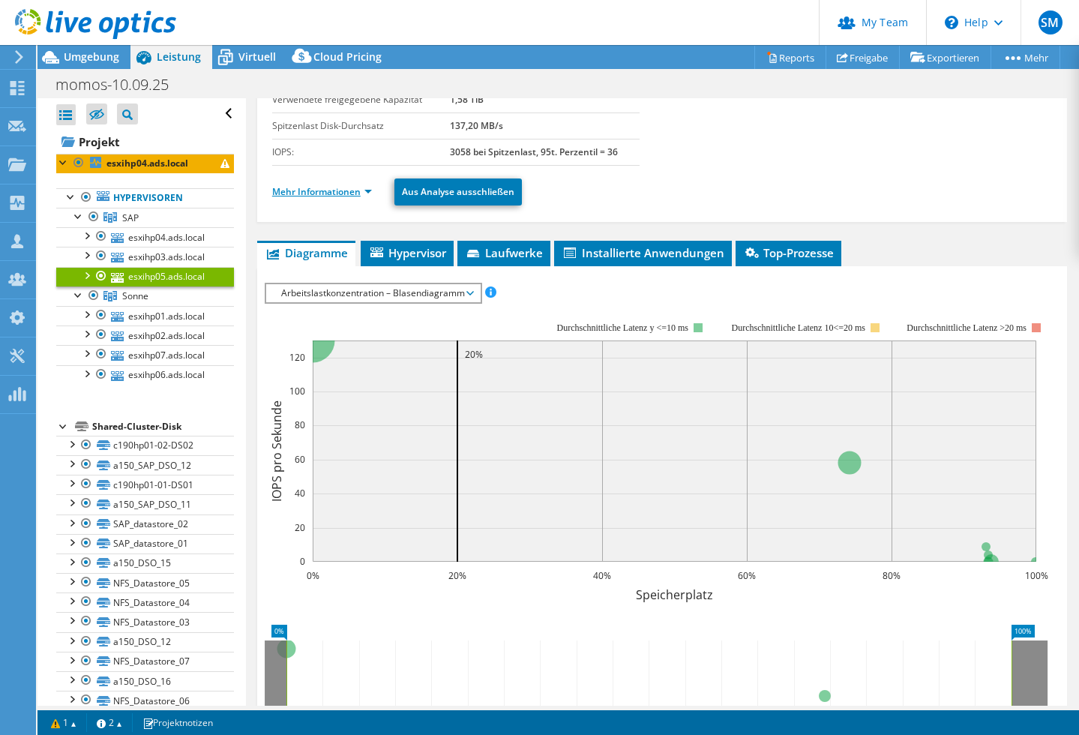
click at [367, 194] on link "Mehr Informationen" at bounding box center [322, 191] width 100 height 13
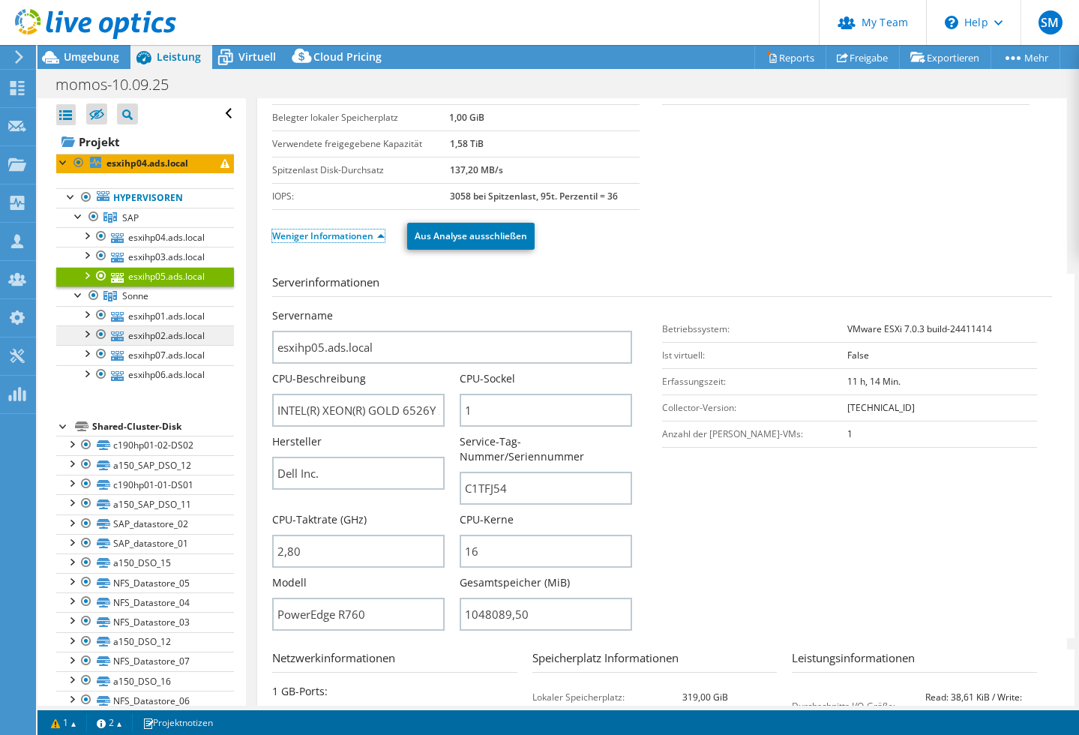
scroll to position [85, 0]
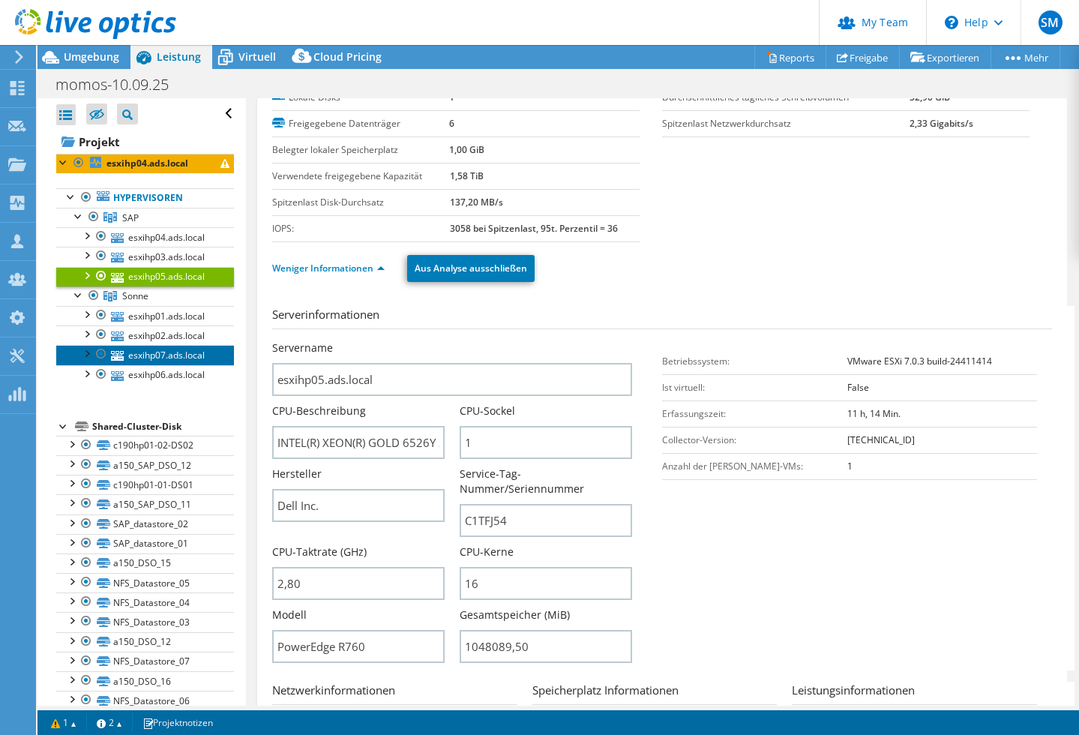
click at [167, 349] on link "esxihp07.ads.local" at bounding box center [145, 355] width 178 height 20
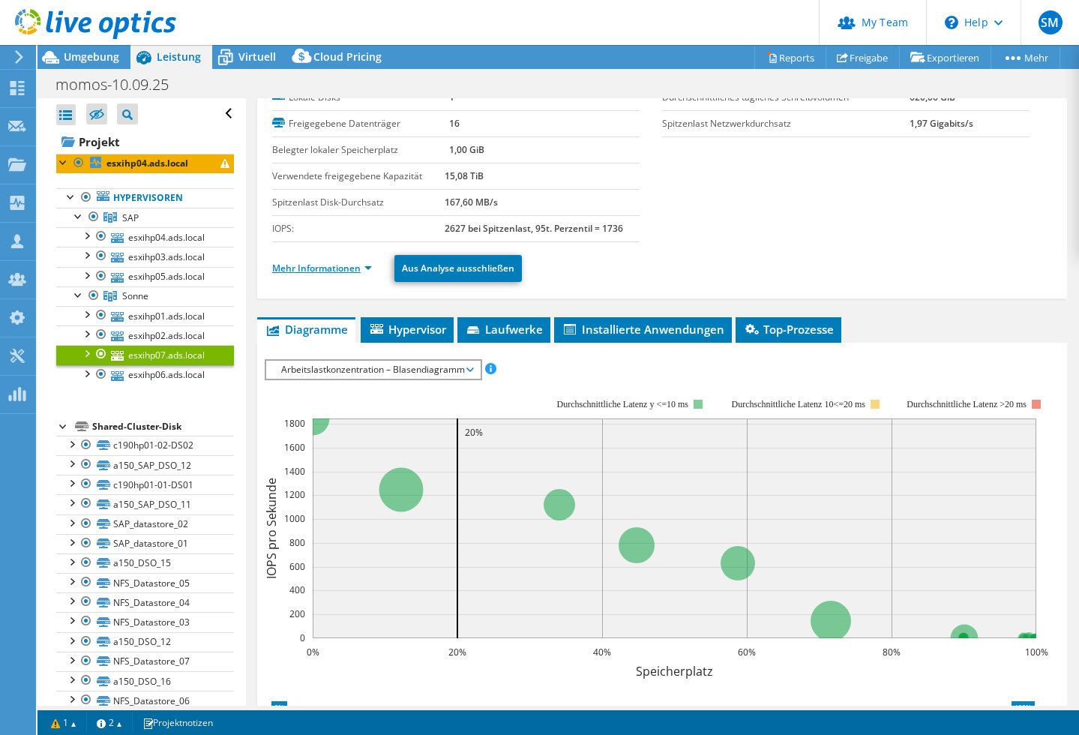
click at [369, 267] on link "Mehr Informationen" at bounding box center [322, 268] width 100 height 13
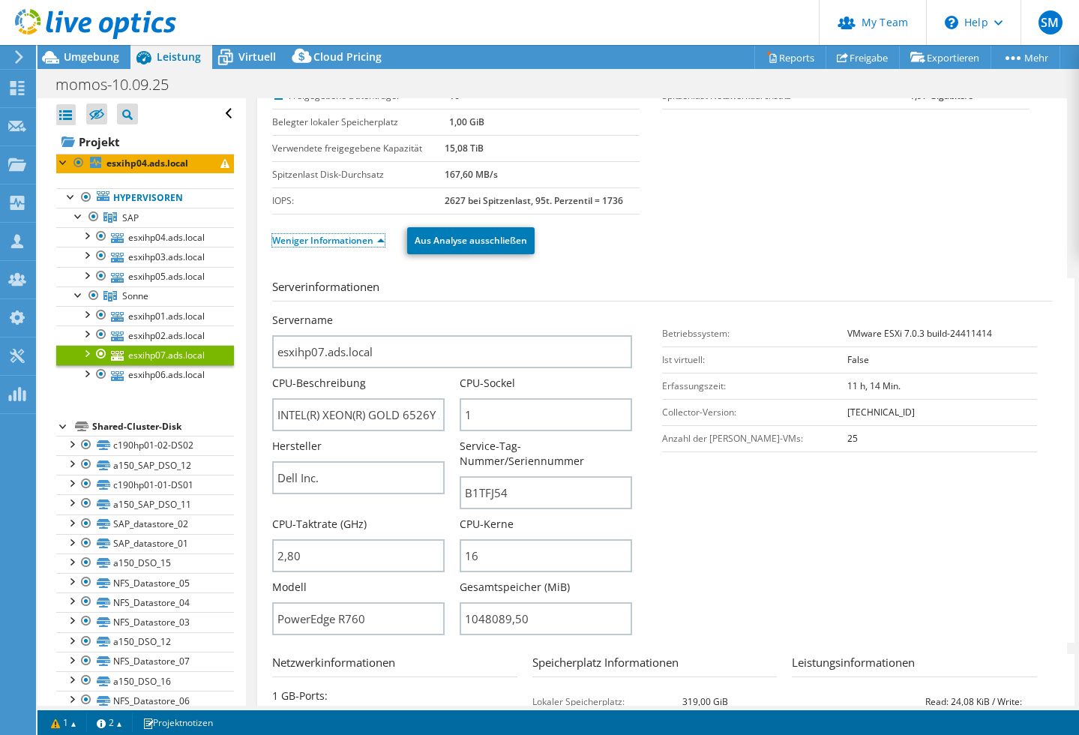
scroll to position [114, 0]
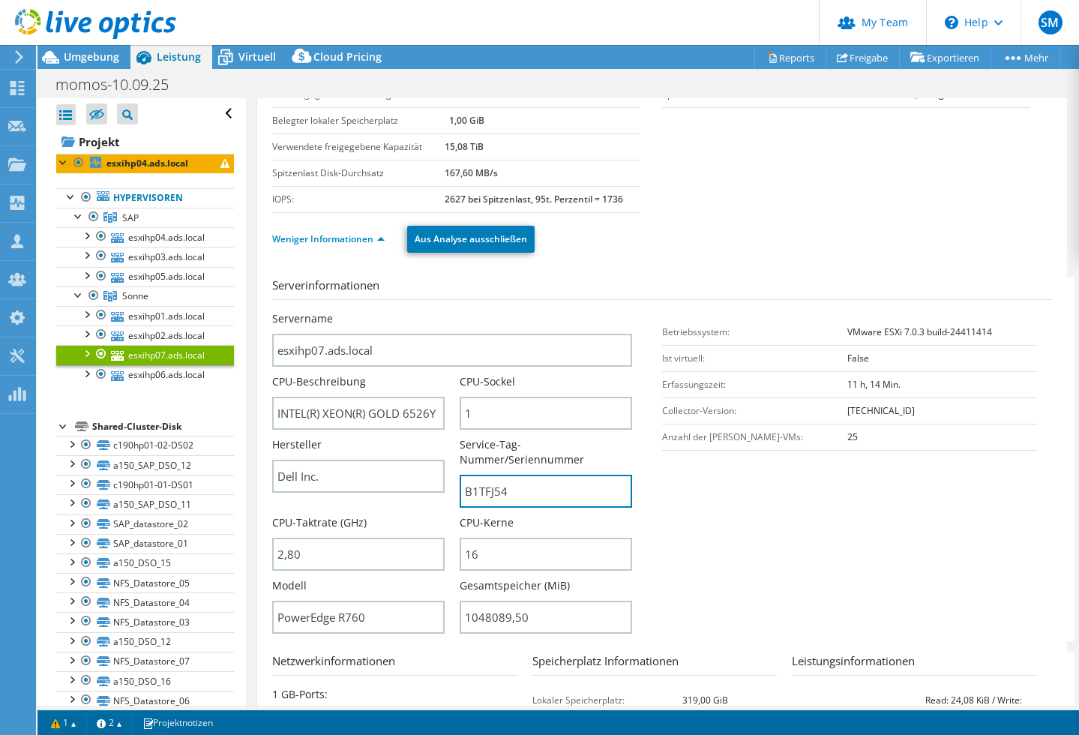
drag, startPoint x: 487, startPoint y: 494, endPoint x: 455, endPoint y: 494, distance: 32.3
click at [455, 311] on div "Servername esxihp07.ads.local CPU-Beschreibung INTEL(R) XEON(R) GOLD 6526Y 280 …" at bounding box center [459, 311] width 375 height 0
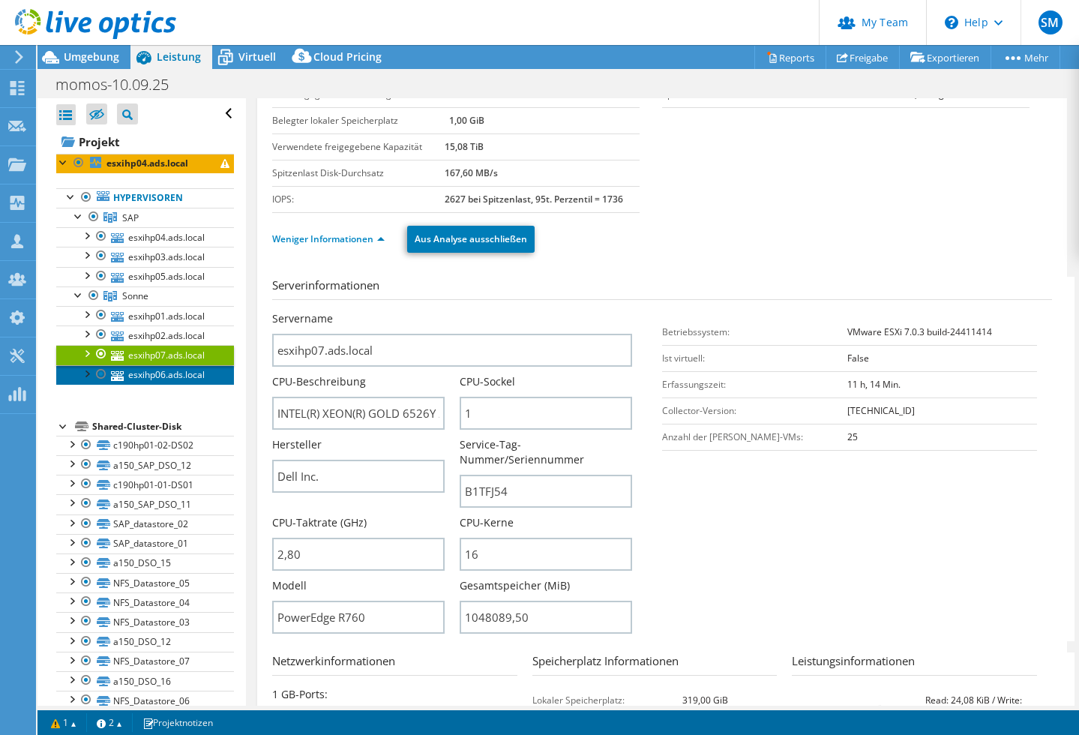
click at [155, 374] on link "esxihp06.ads.local" at bounding box center [145, 375] width 178 height 20
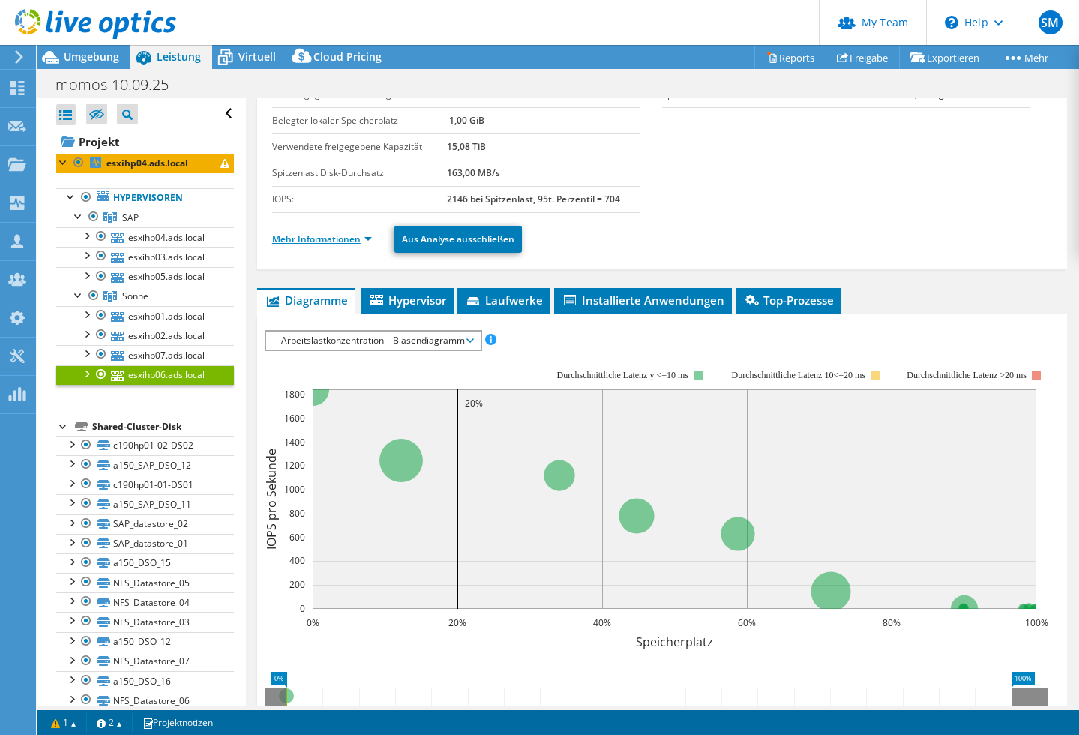
click at [371, 239] on link "Mehr Informationen" at bounding box center [322, 239] width 100 height 13
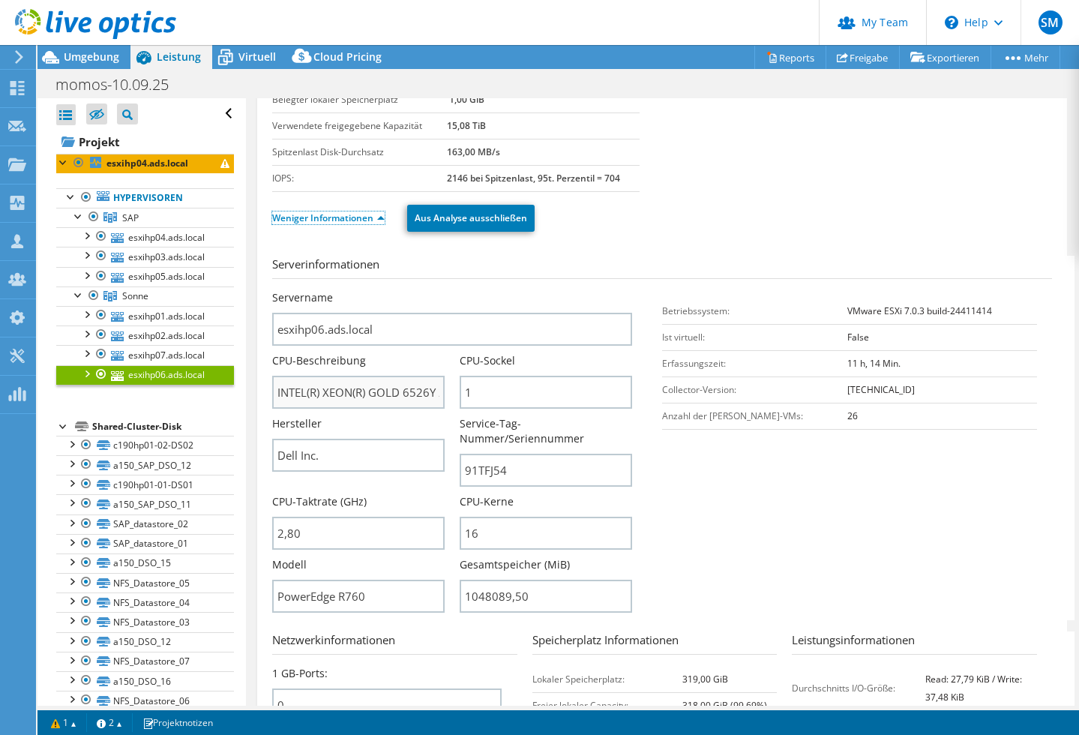
scroll to position [137, 0]
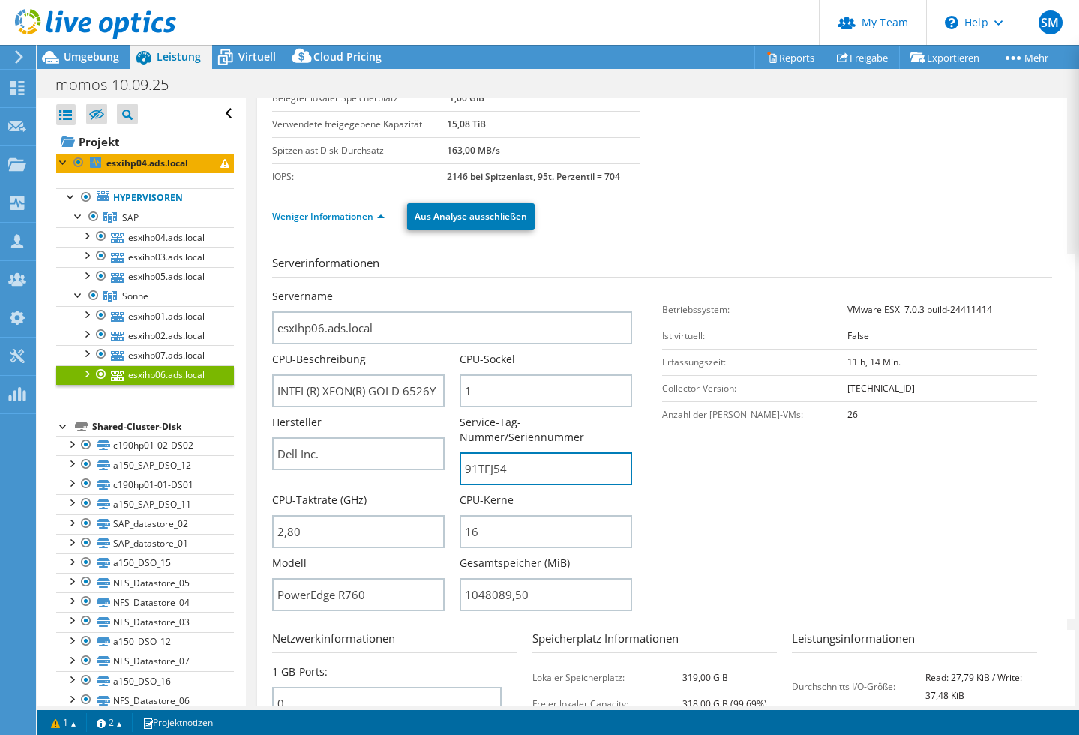
drag, startPoint x: 525, startPoint y: 470, endPoint x: 450, endPoint y: 472, distance: 75.0
click at [450, 289] on div "Servername esxihp06.ads.local CPU-Beschreibung INTEL(R) XEON(R) GOLD 6526Y 280 …" at bounding box center [459, 289] width 375 height 0
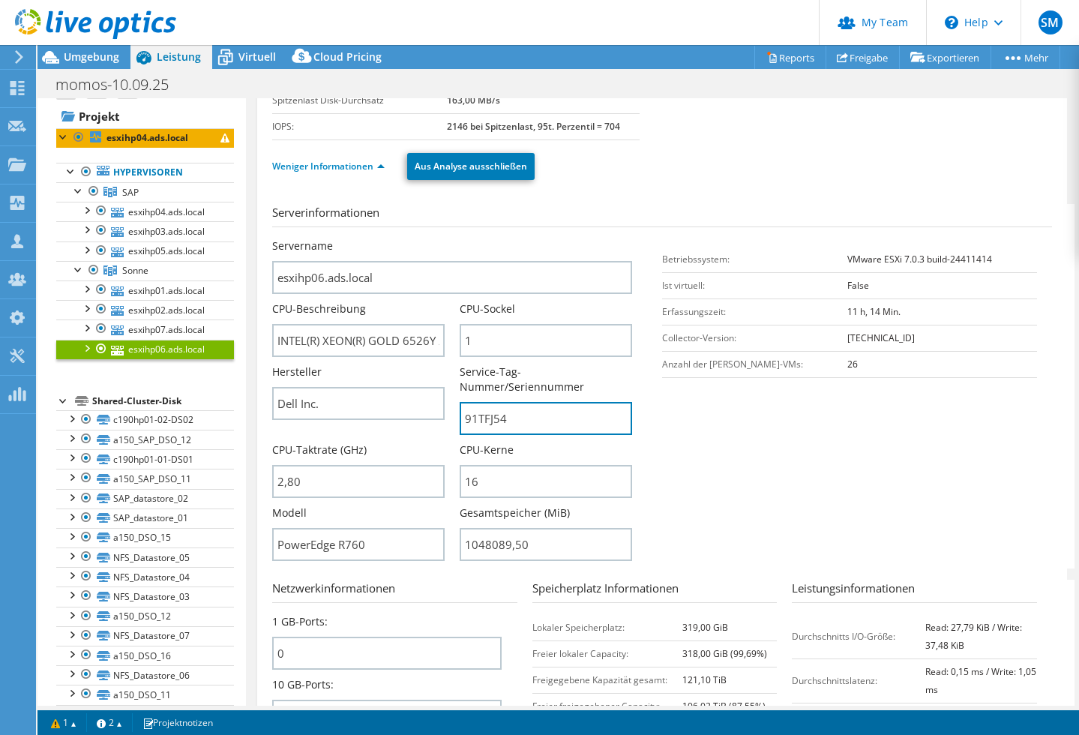
scroll to position [0, 0]
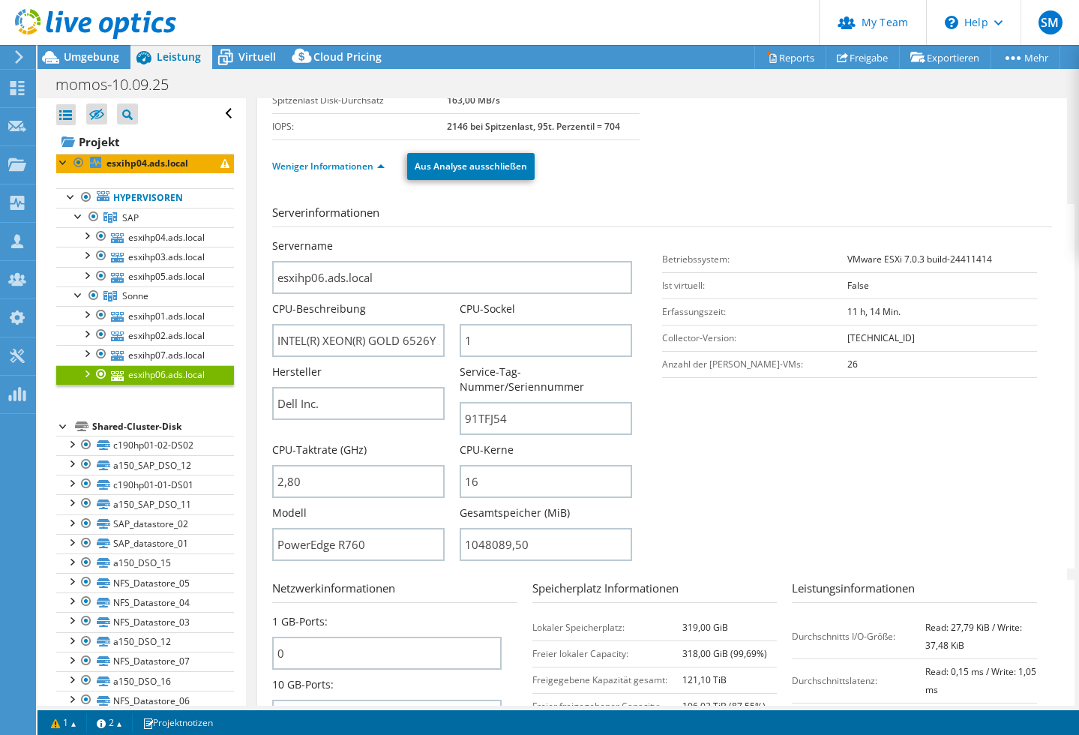
click at [66, 424] on div at bounding box center [63, 425] width 15 height 15
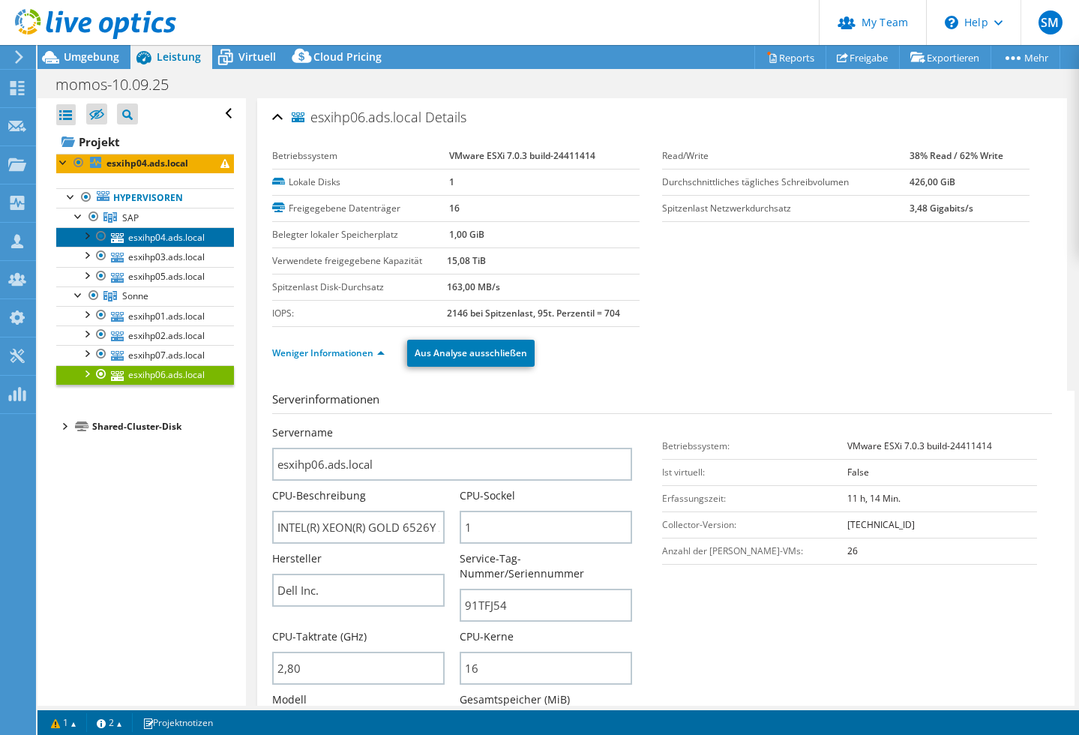
click at [142, 236] on link "esxihp04.ads.local" at bounding box center [145, 237] width 178 height 20
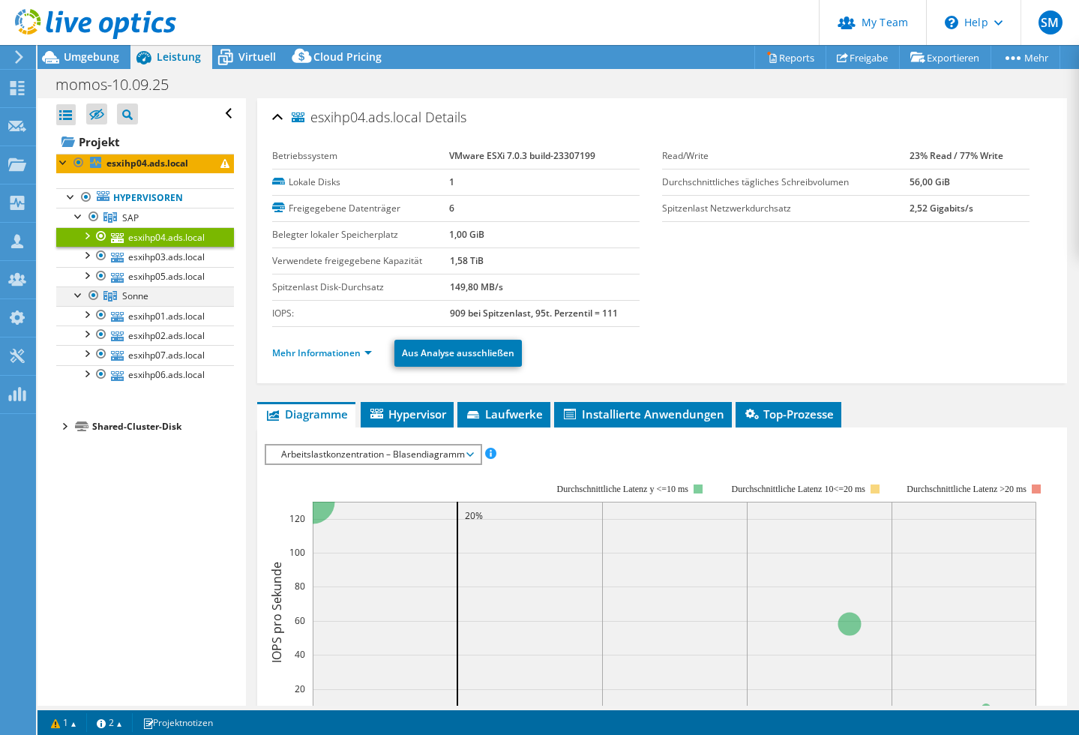
click at [91, 297] on div at bounding box center [93, 296] width 15 height 18
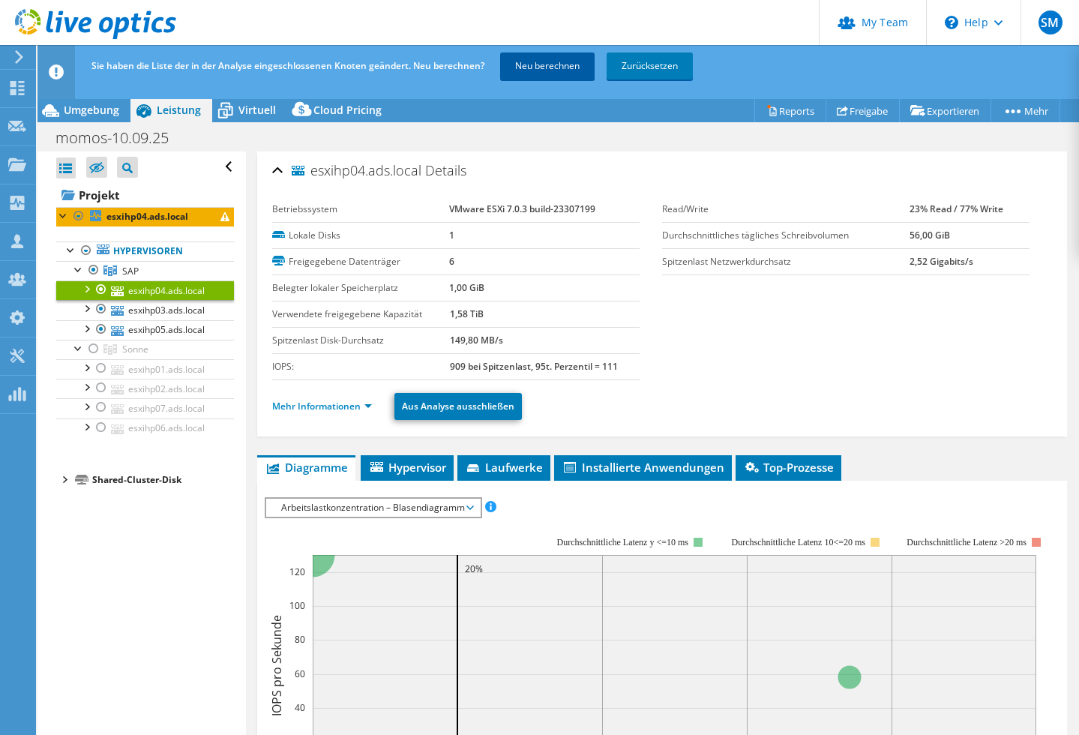
click at [532, 60] on link "Neu berechnen" at bounding box center [547, 66] width 95 height 27
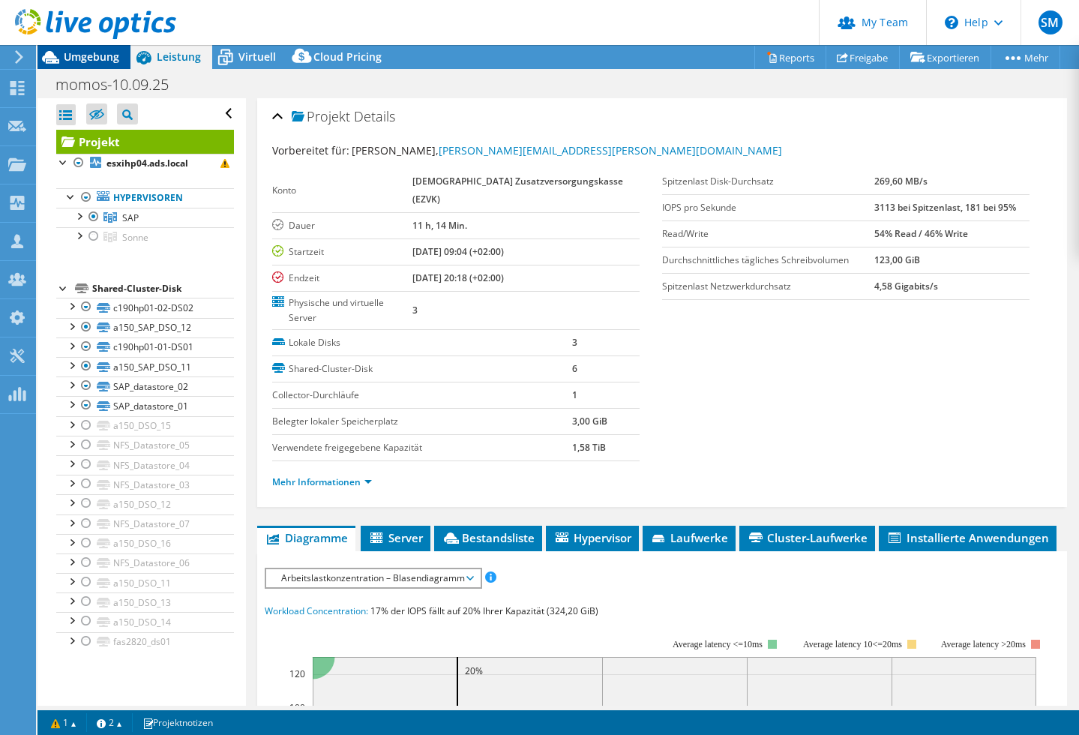
click at [96, 60] on span "Umgebung" at bounding box center [92, 57] width 56 height 14
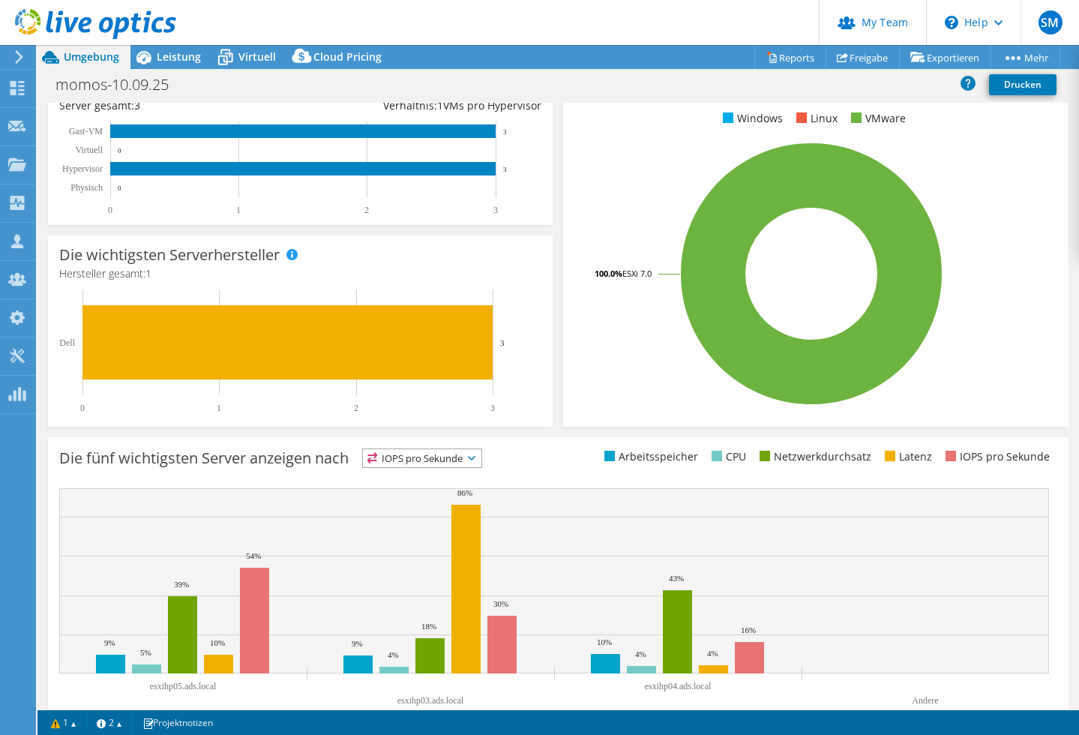
scroll to position [0, 0]
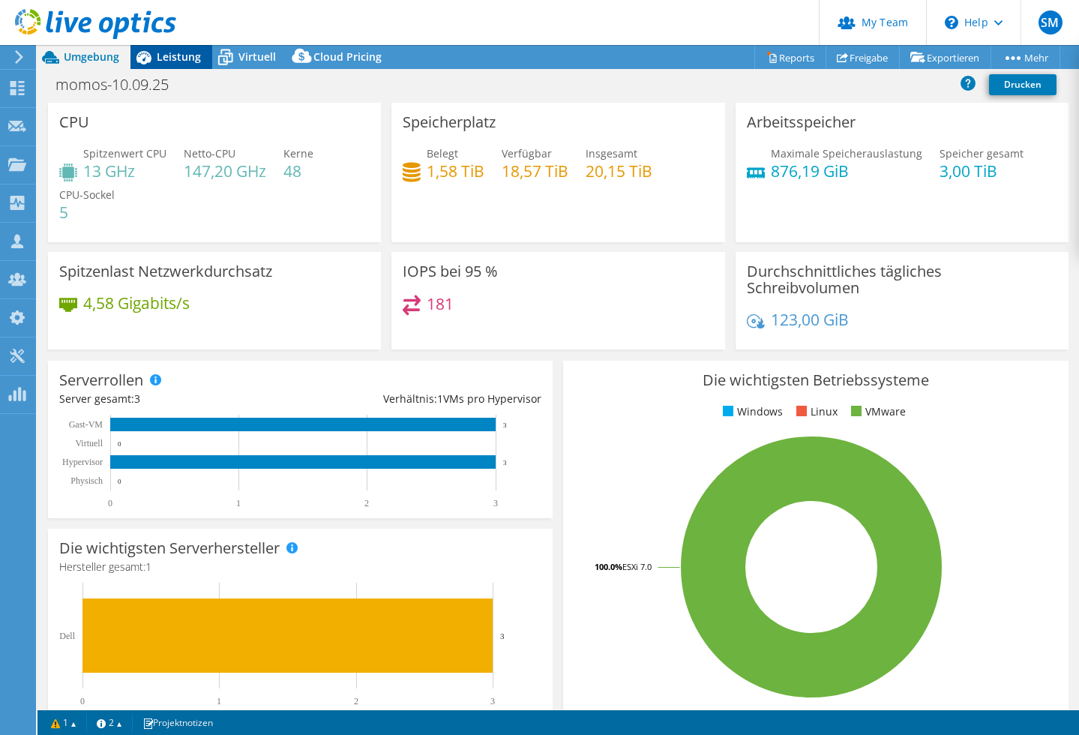
click at [174, 60] on span "Leistung" at bounding box center [179, 57] width 44 height 14
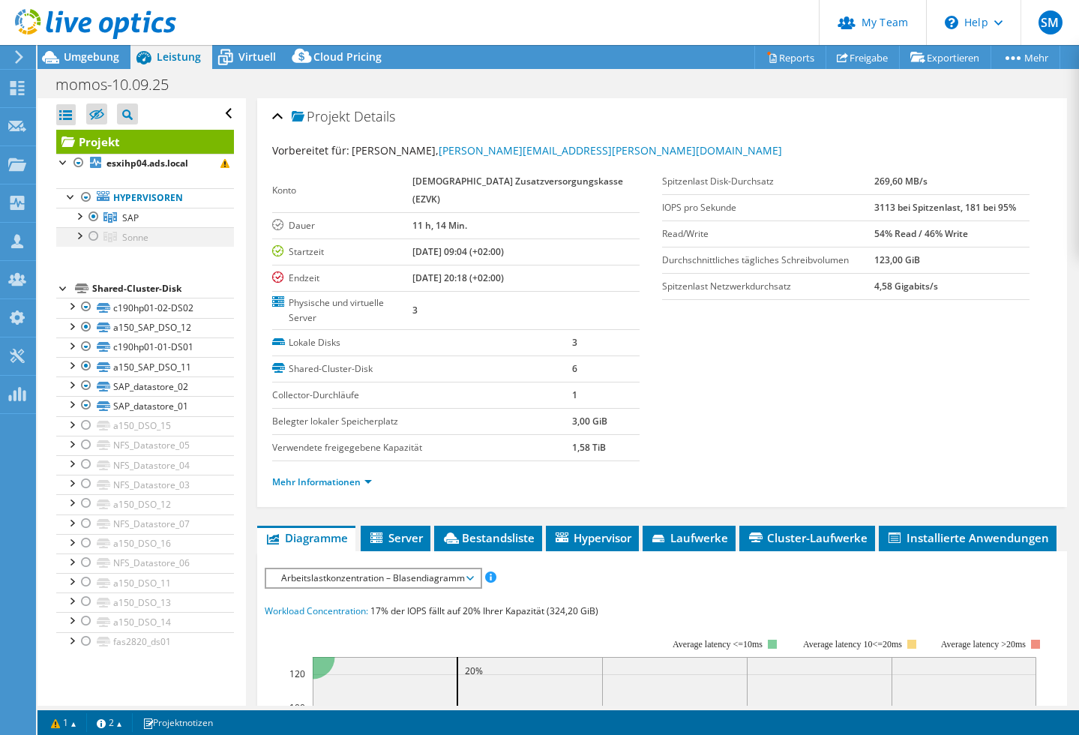
click at [94, 236] on div at bounding box center [93, 236] width 15 height 18
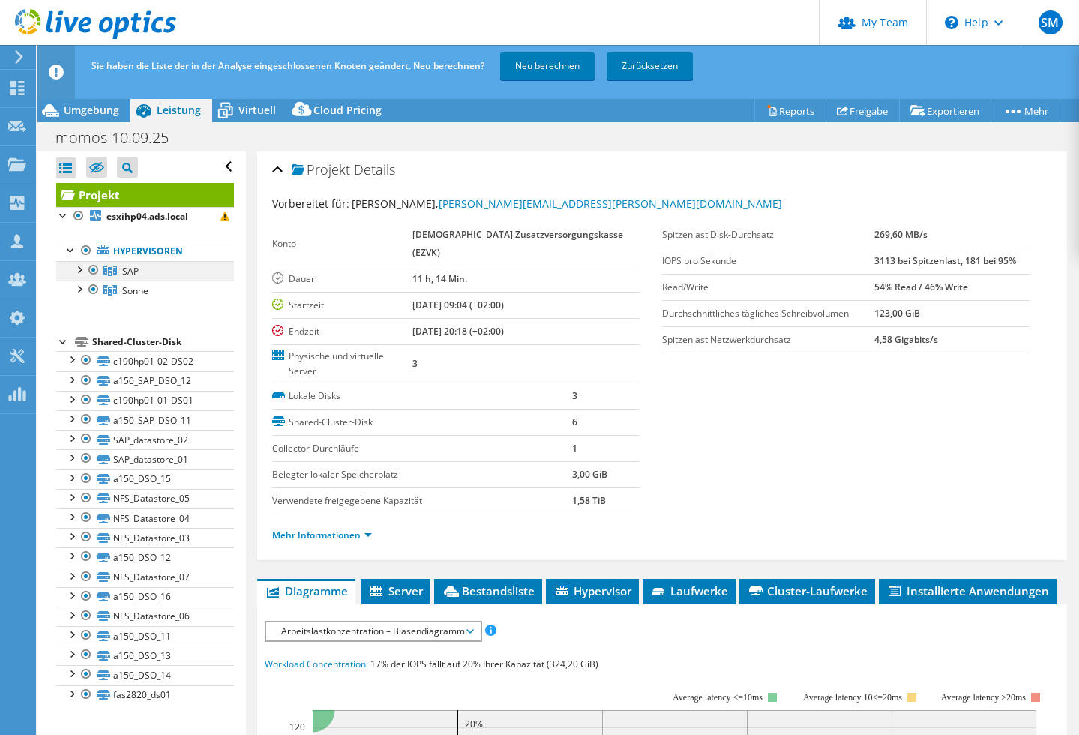
click at [96, 269] on div at bounding box center [93, 270] width 15 height 18
click at [578, 62] on link "Neu berechnen" at bounding box center [547, 66] width 95 height 27
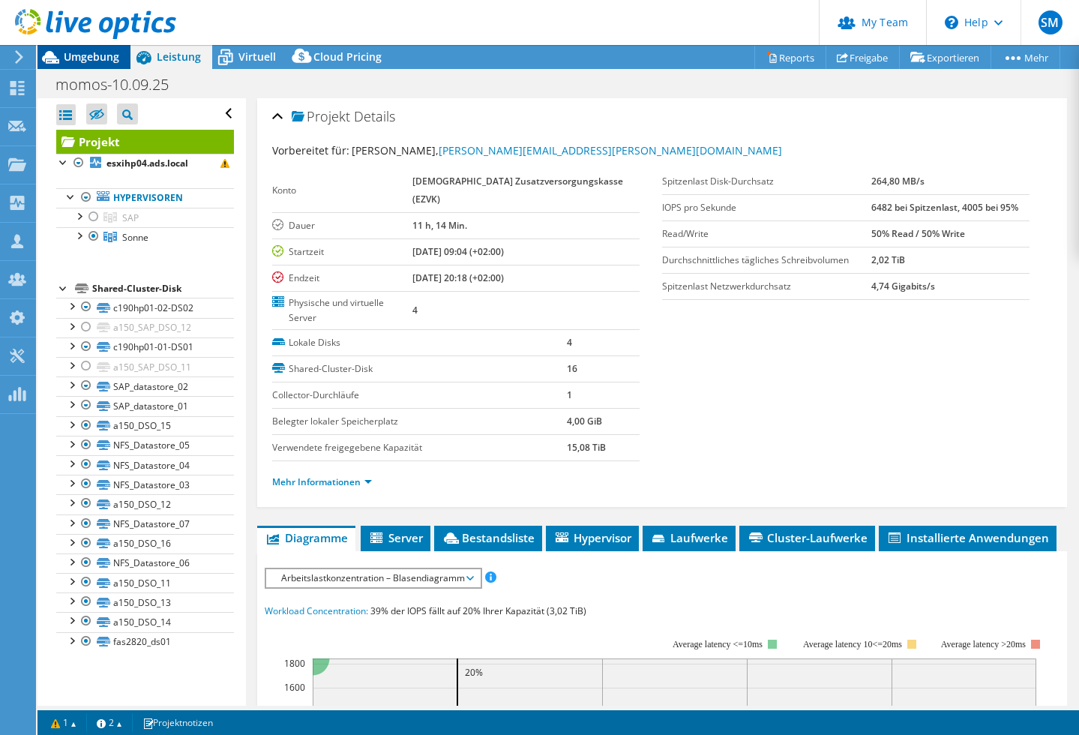
click at [88, 56] on span "Umgebung" at bounding box center [92, 57] width 56 height 14
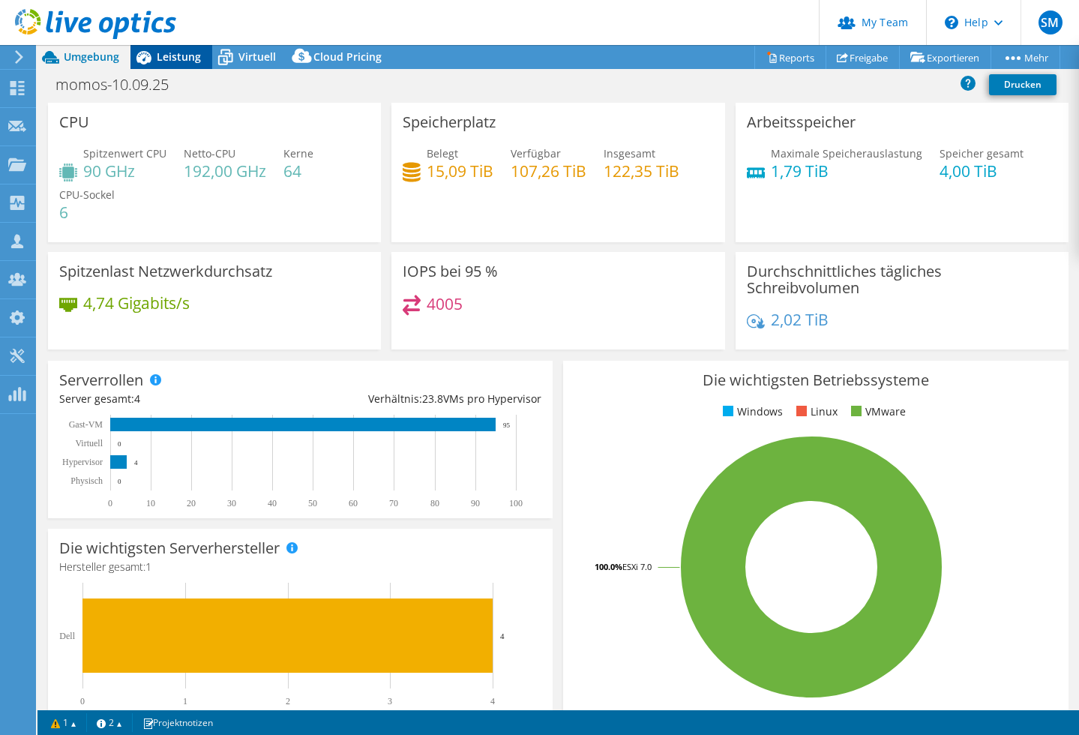
click at [172, 56] on span "Leistung" at bounding box center [179, 57] width 44 height 14
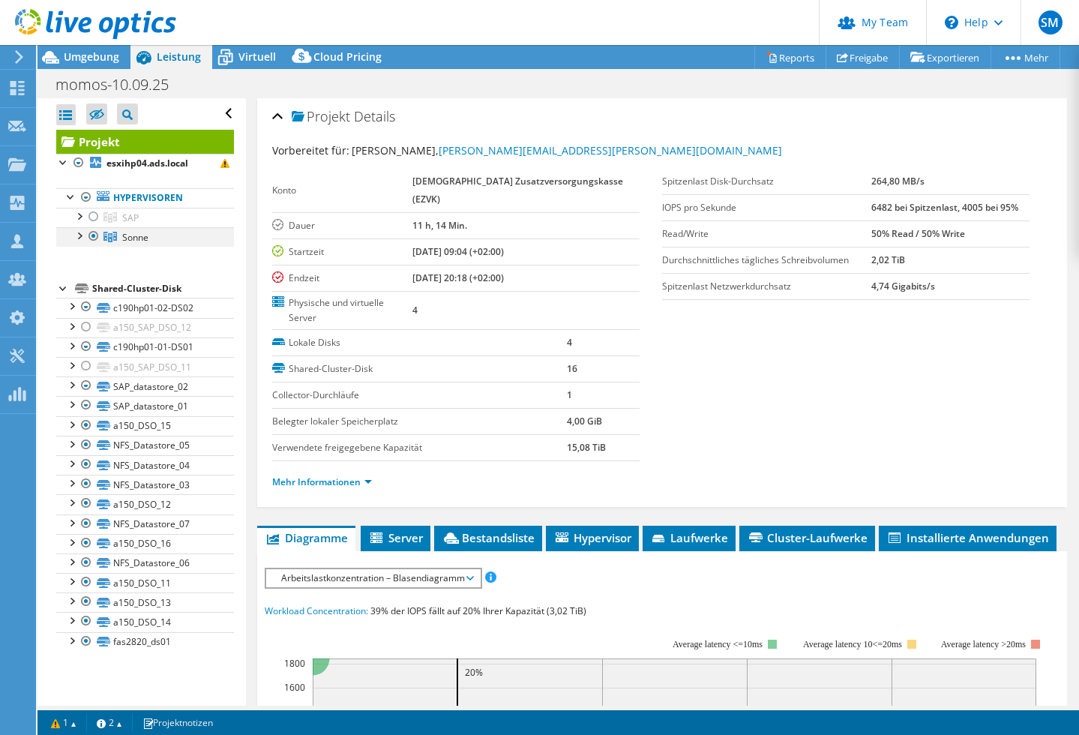
click at [80, 235] on div at bounding box center [78, 234] width 15 height 15
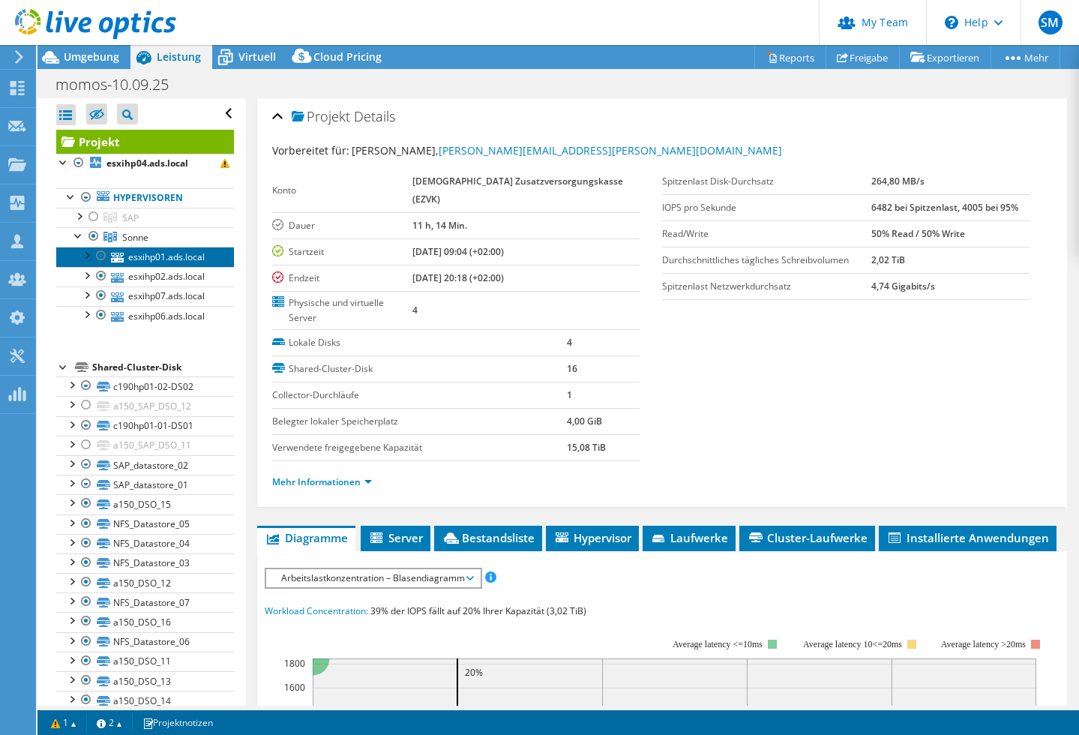
click at [137, 257] on link "esxihp01.ads.local" at bounding box center [145, 257] width 178 height 20
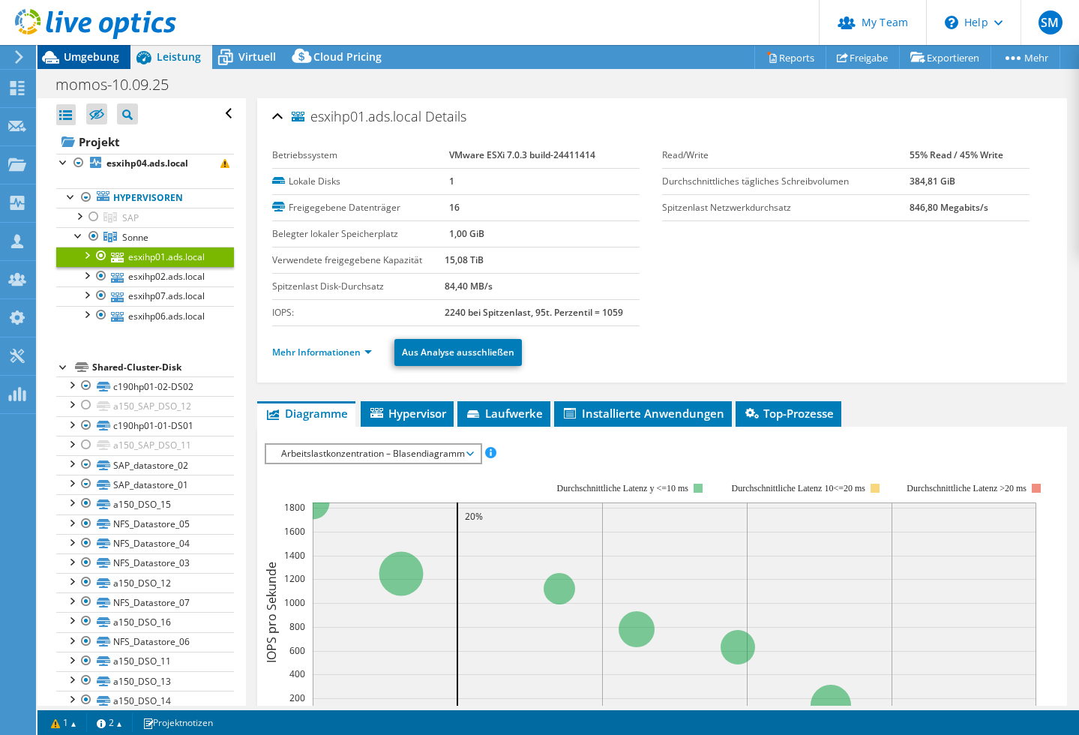
click at [100, 59] on span "Umgebung" at bounding box center [92, 57] width 56 height 14
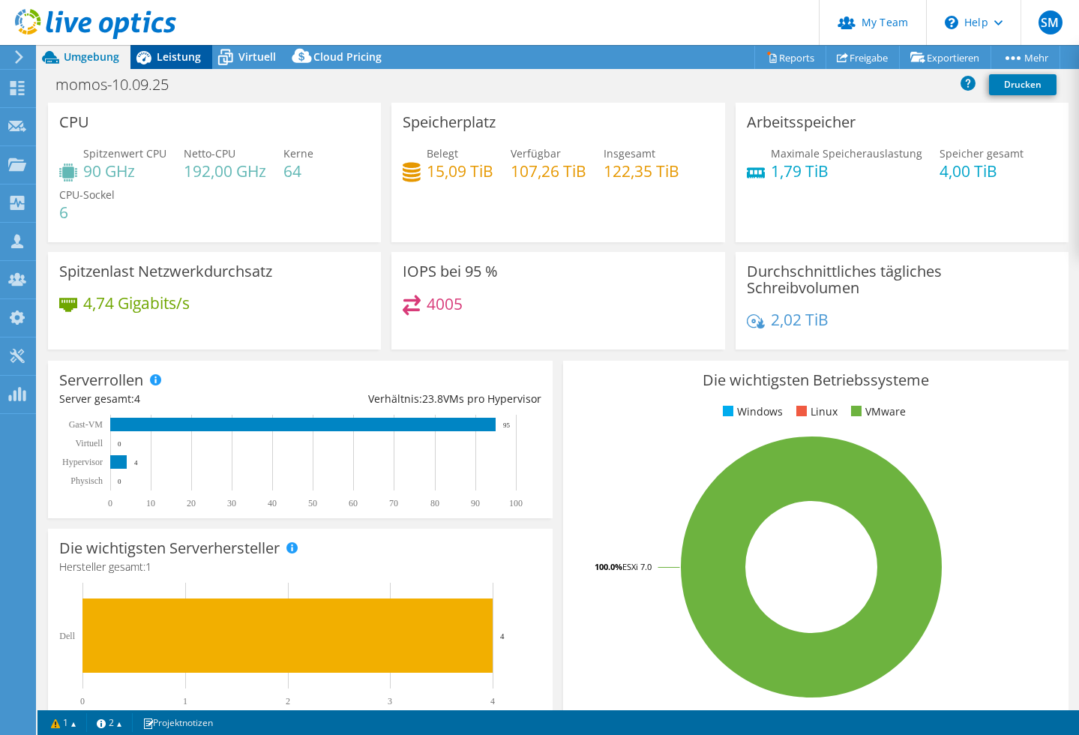
click at [172, 58] on span "Leistung" at bounding box center [179, 57] width 44 height 14
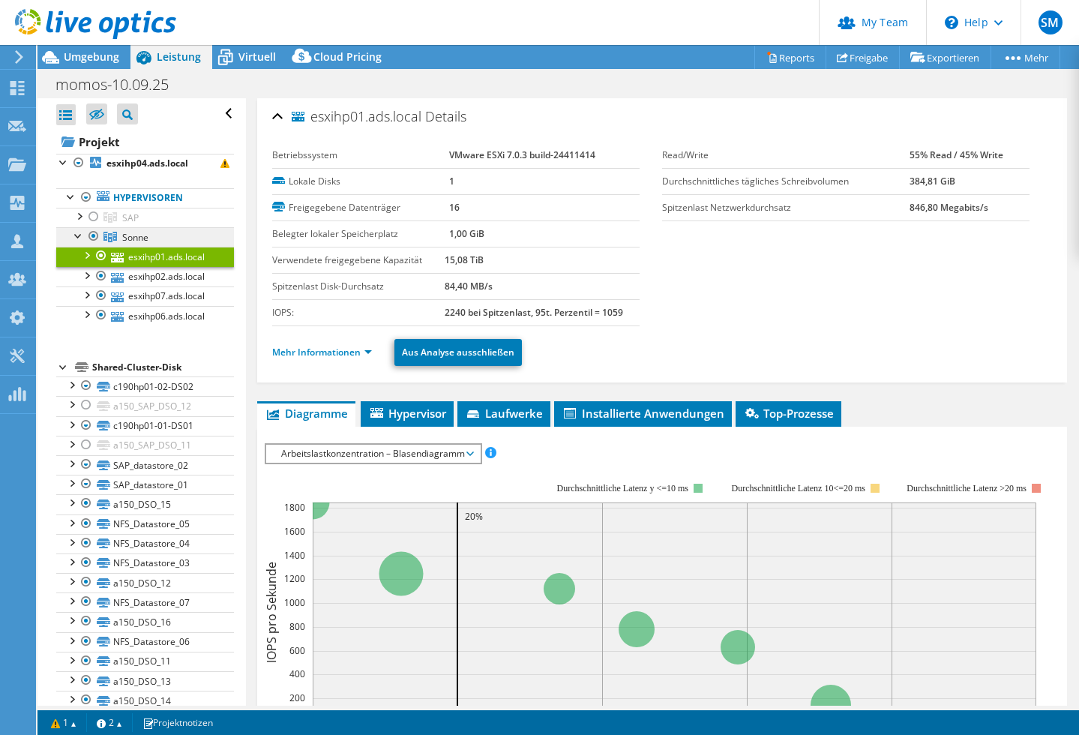
click at [143, 240] on span "Sonne" at bounding box center [135, 237] width 26 height 13
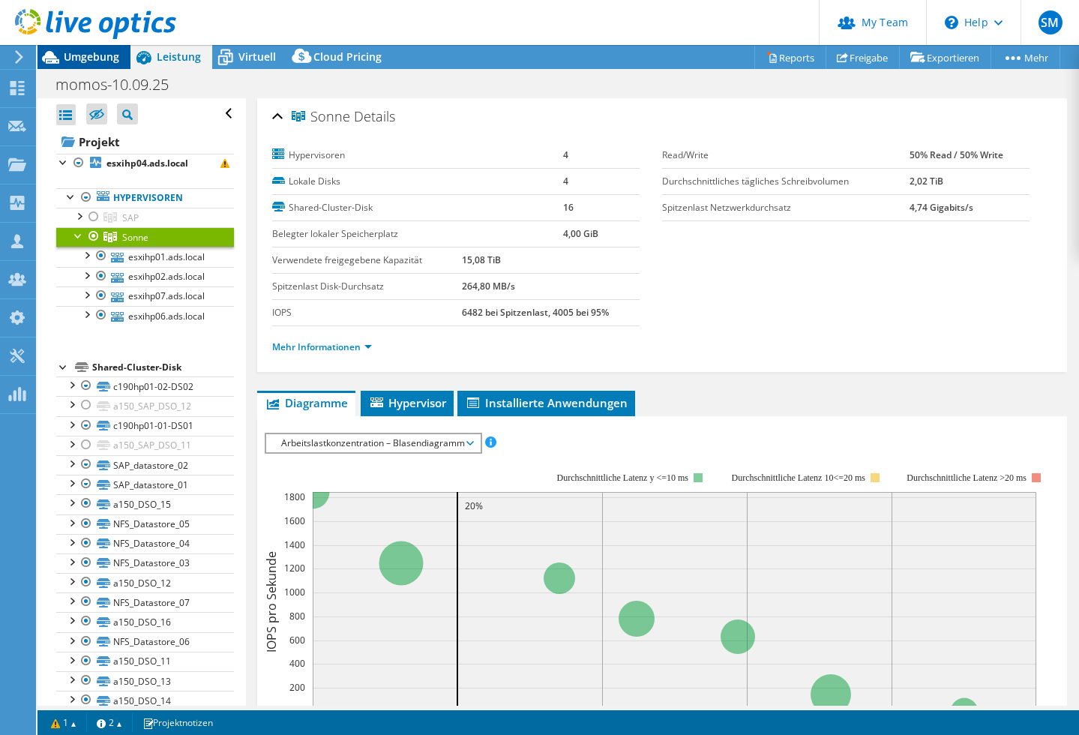
click at [94, 57] on span "Umgebung" at bounding box center [92, 57] width 56 height 14
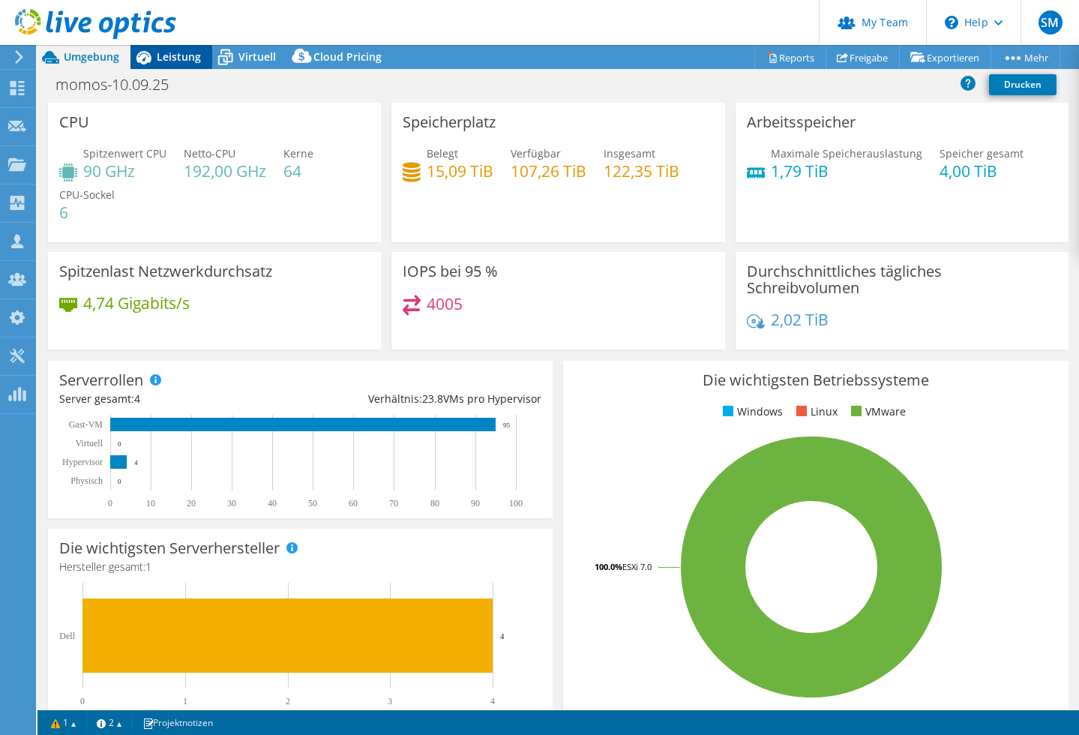
click at [177, 60] on span "Leistung" at bounding box center [179, 57] width 44 height 14
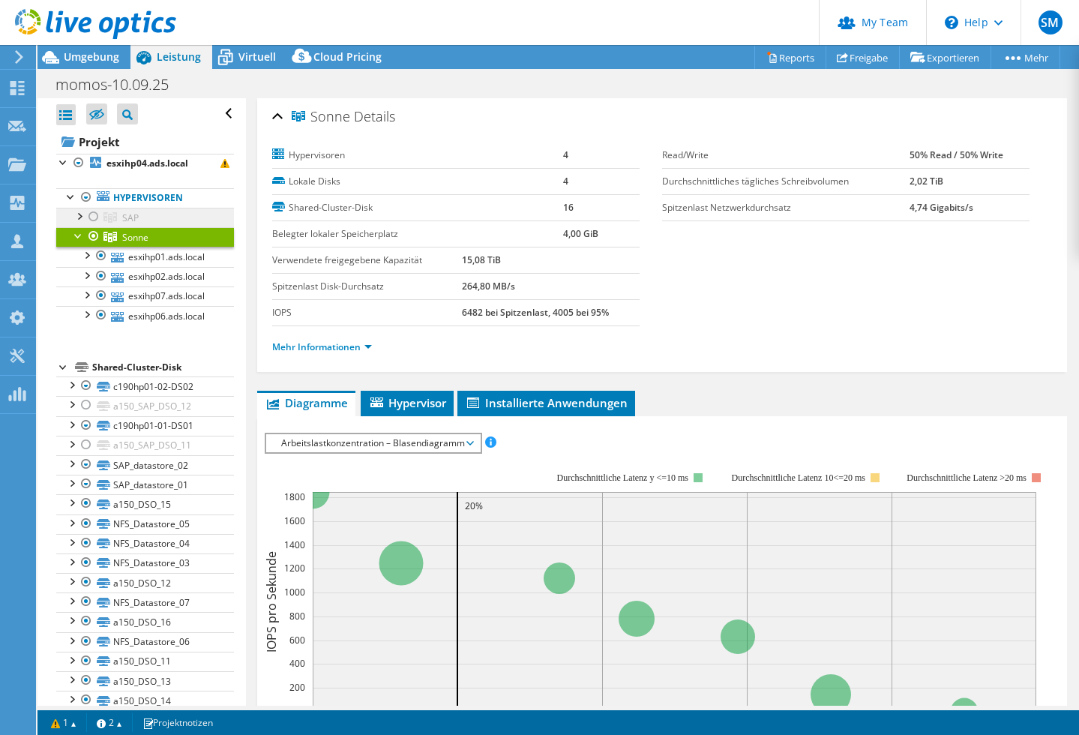
click at [97, 218] on div at bounding box center [93, 217] width 15 height 18
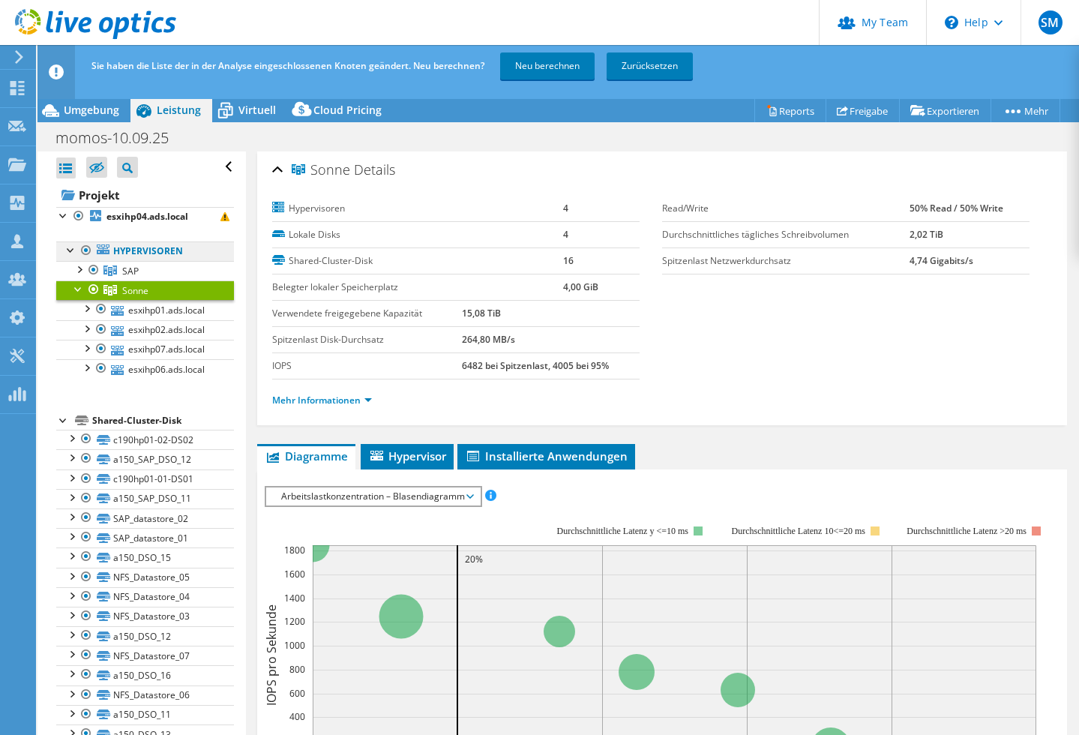
click at [94, 239] on ul "Hypervisoren SAP esxihp04.ads.local" at bounding box center [145, 310] width 178 height 167
click at [93, 288] on div at bounding box center [93, 290] width 15 height 18
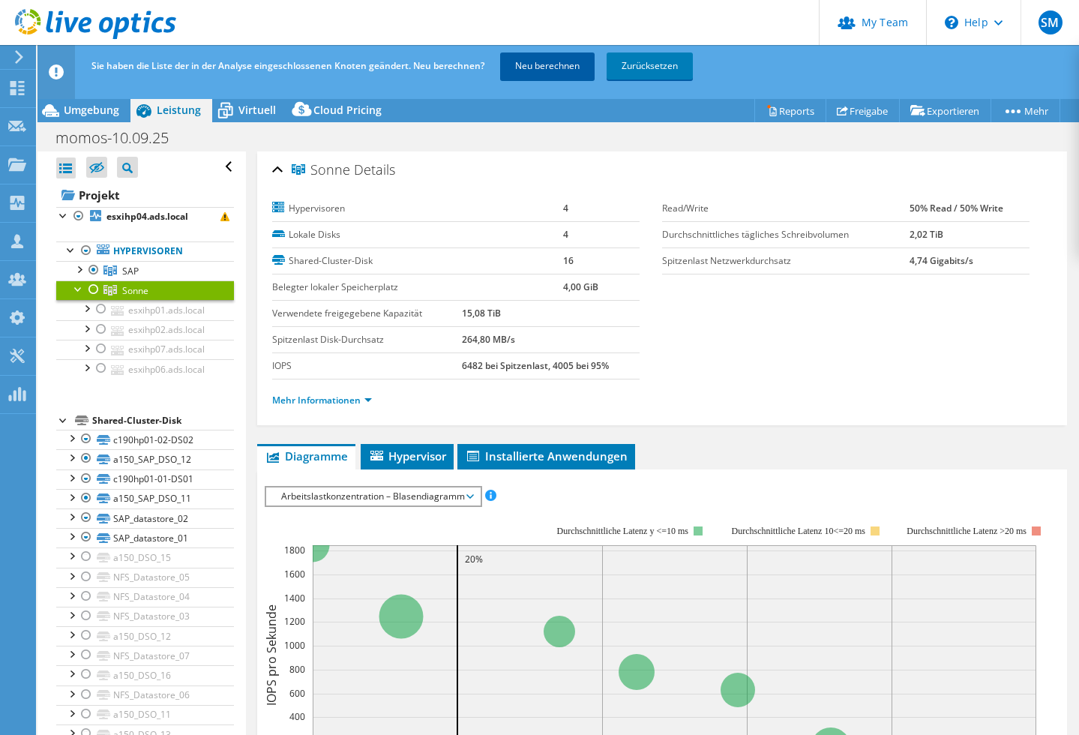
click at [525, 61] on link "Neu berechnen" at bounding box center [547, 66] width 95 height 27
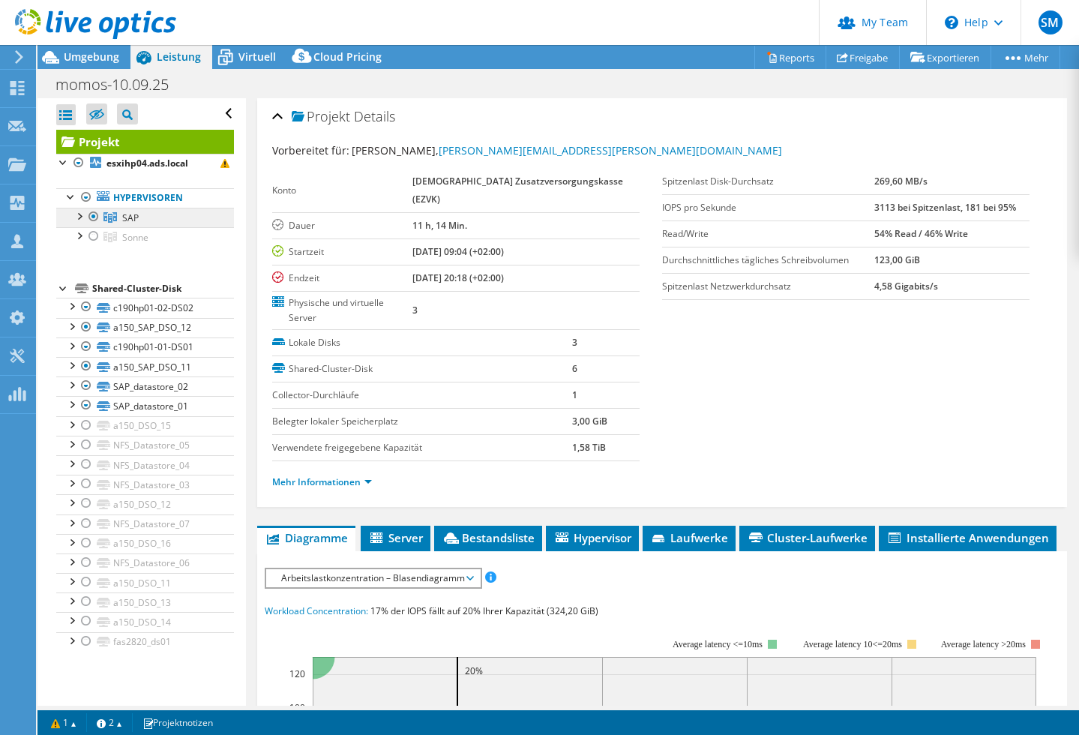
click at [135, 216] on span "SAP" at bounding box center [130, 218] width 17 height 13
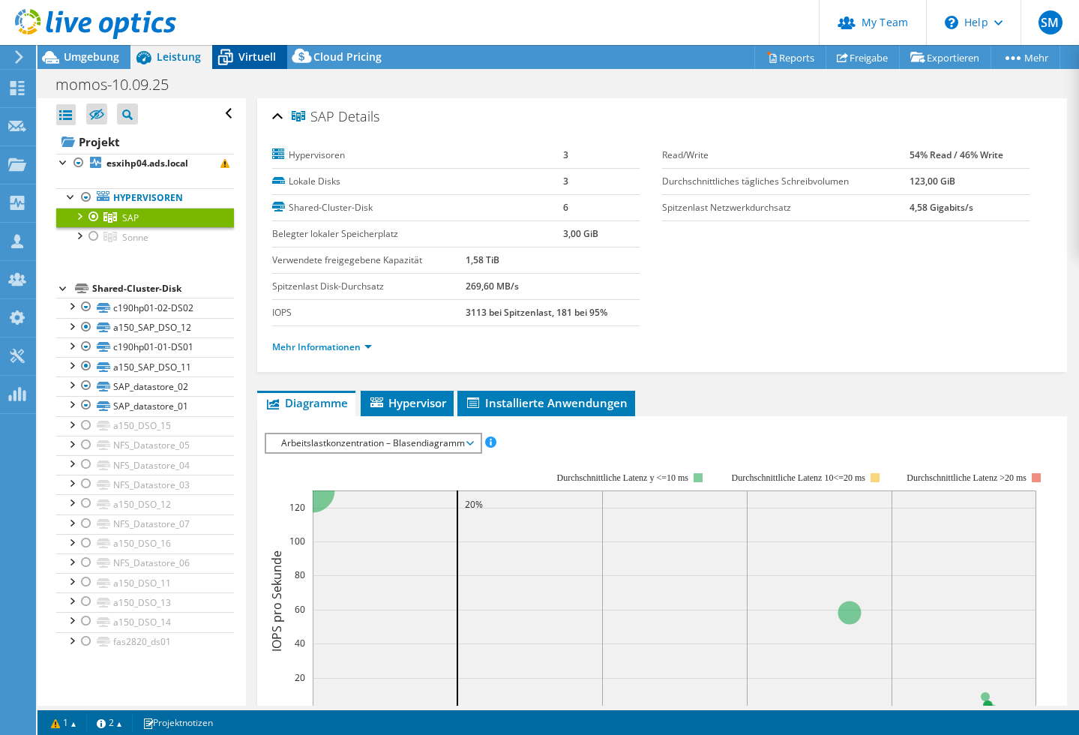
click at [242, 57] on span "Virtuell" at bounding box center [258, 57] width 38 height 14
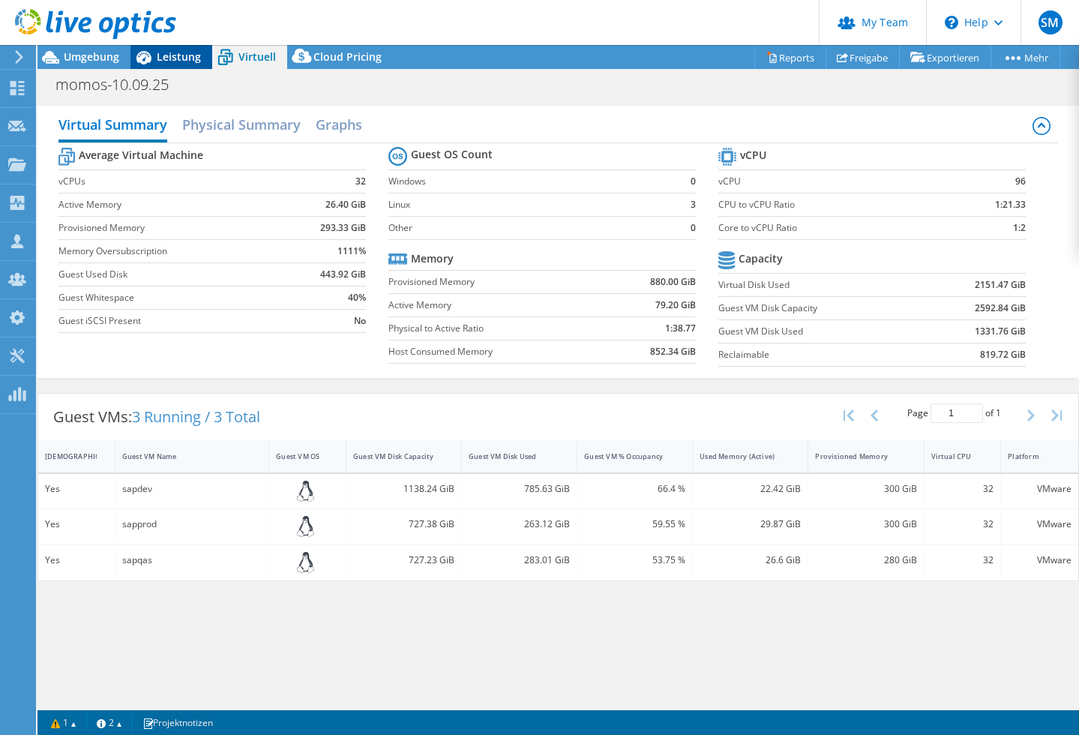
click at [173, 56] on span "Leistung" at bounding box center [179, 57] width 44 height 14
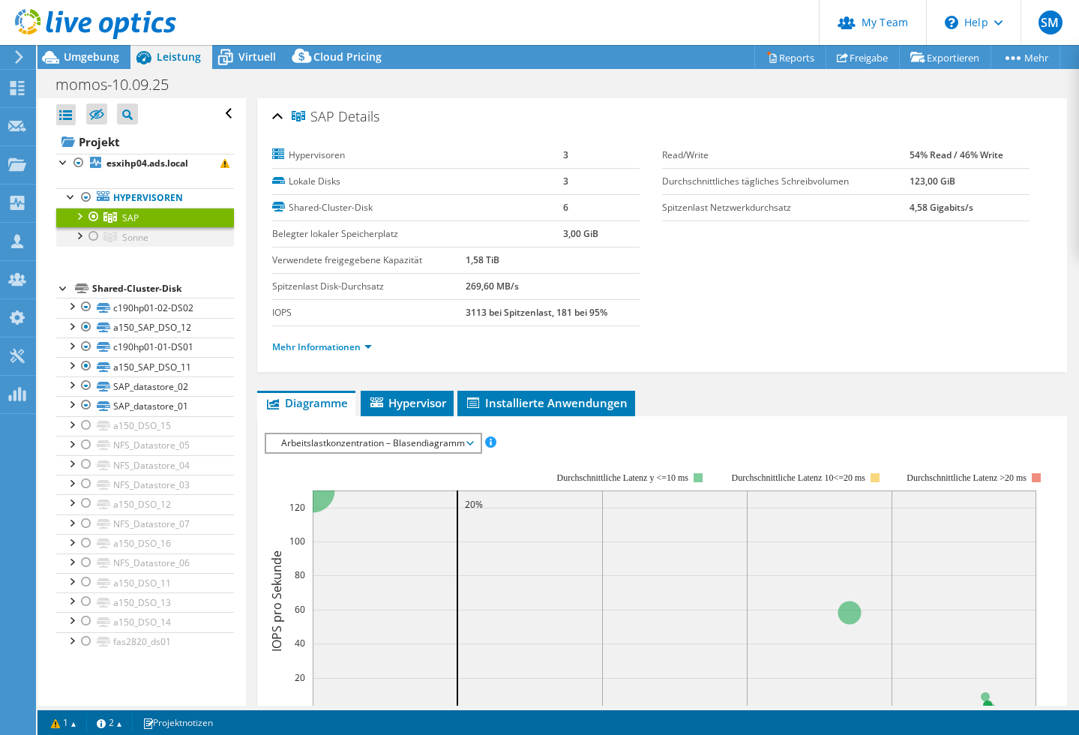
click at [92, 235] on div at bounding box center [93, 236] width 15 height 18
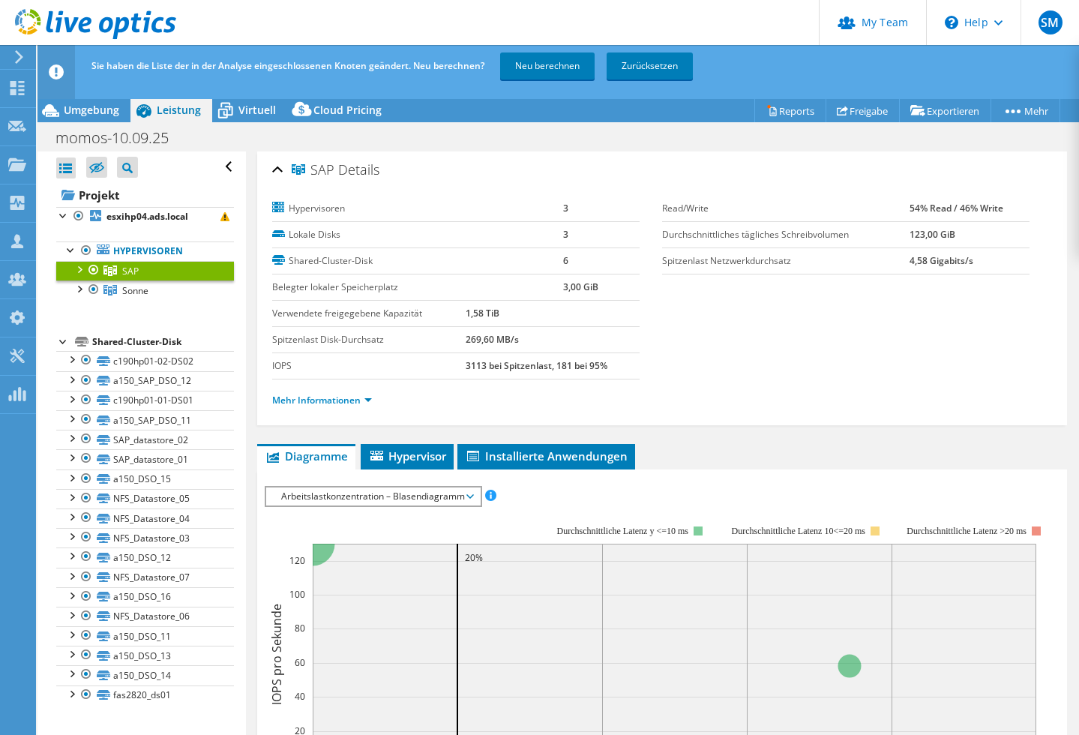
click at [91, 268] on div at bounding box center [93, 270] width 15 height 18
click at [541, 60] on link "Neu berechnen" at bounding box center [547, 66] width 95 height 27
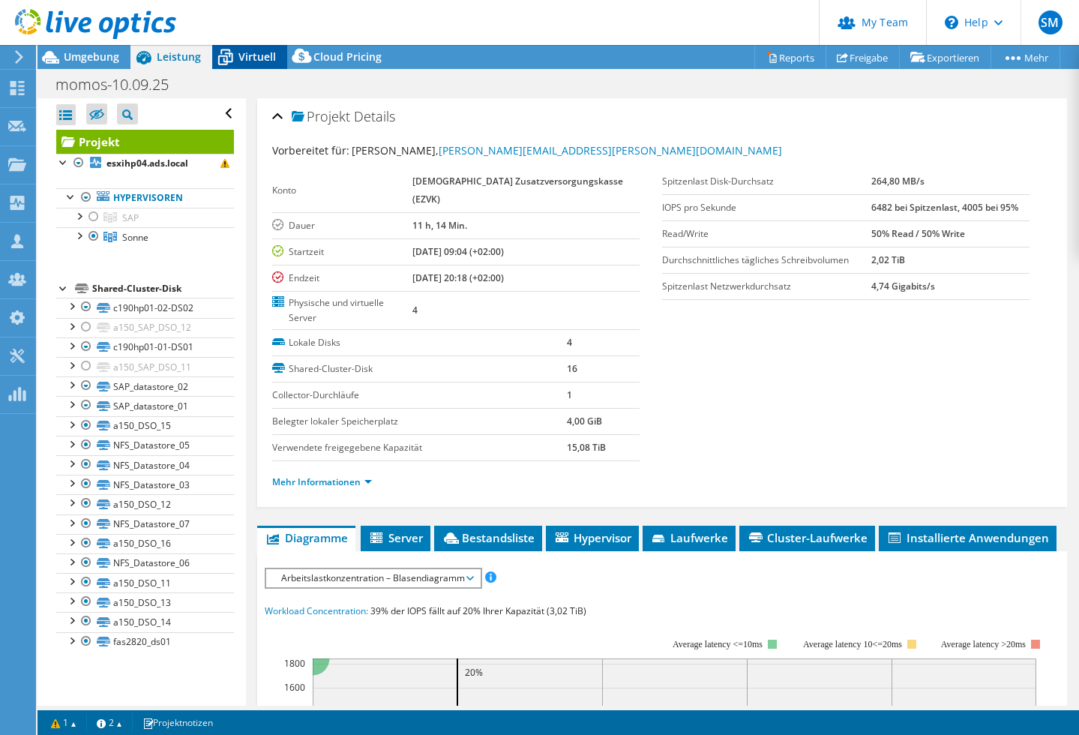
click at [253, 60] on span "Virtuell" at bounding box center [258, 57] width 38 height 14
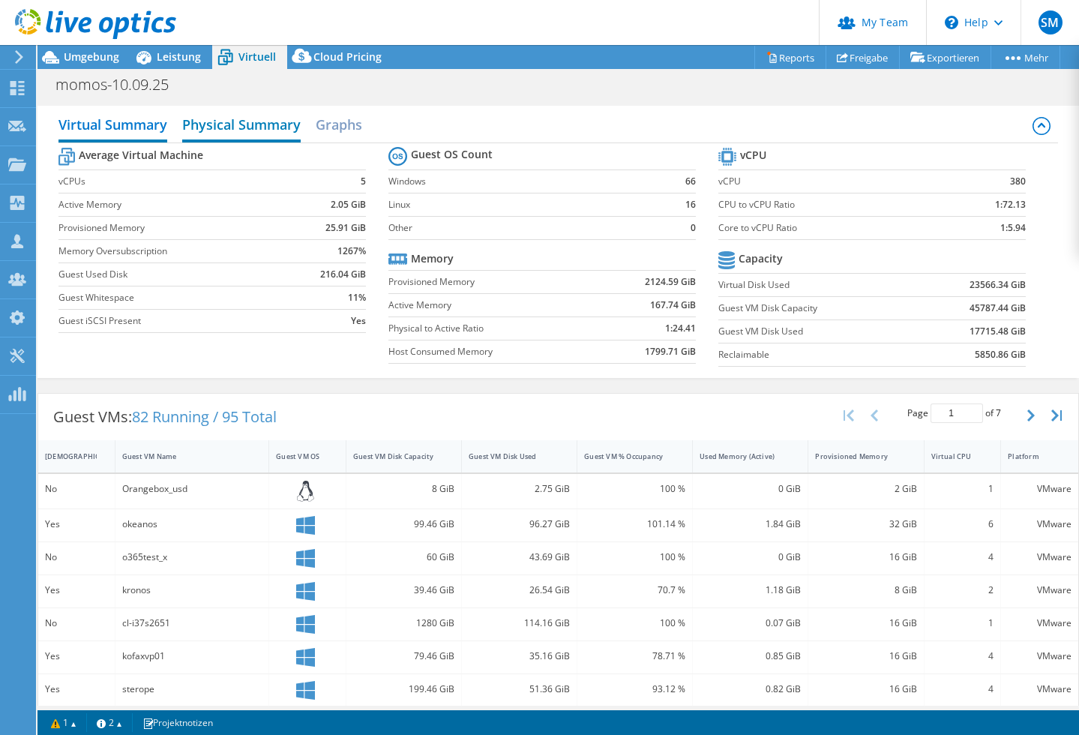
click at [258, 122] on h2 "Physical Summary" at bounding box center [241, 126] width 119 height 33
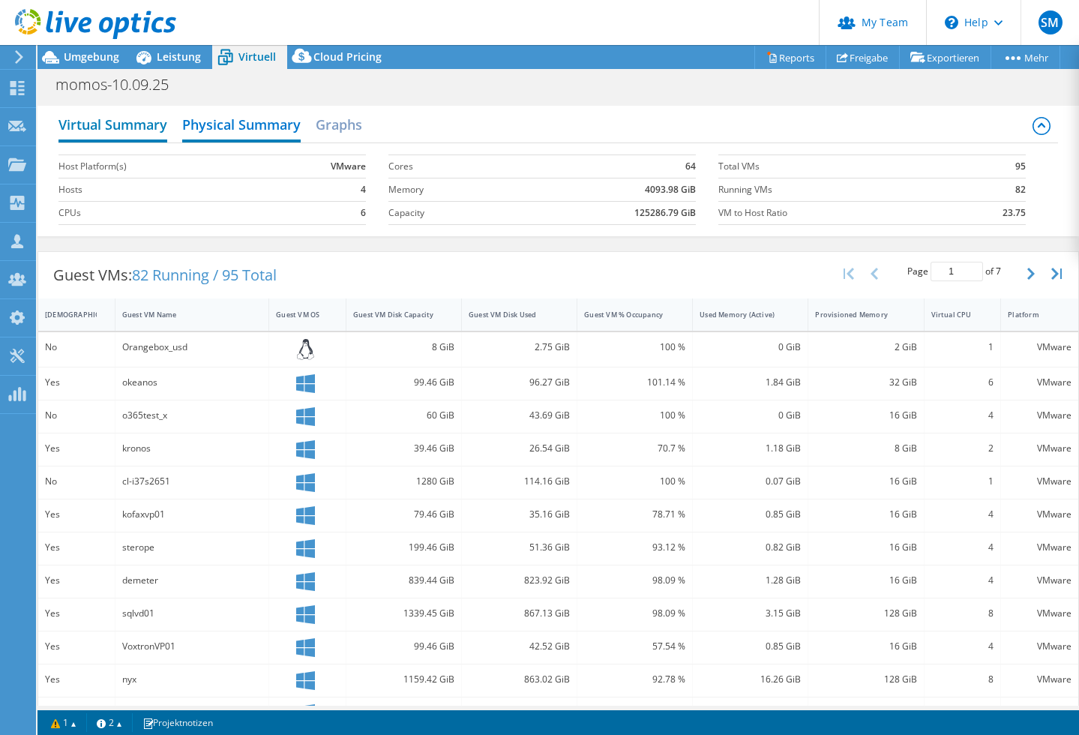
click at [153, 117] on h2 "Virtual Summary" at bounding box center [113, 126] width 109 height 33
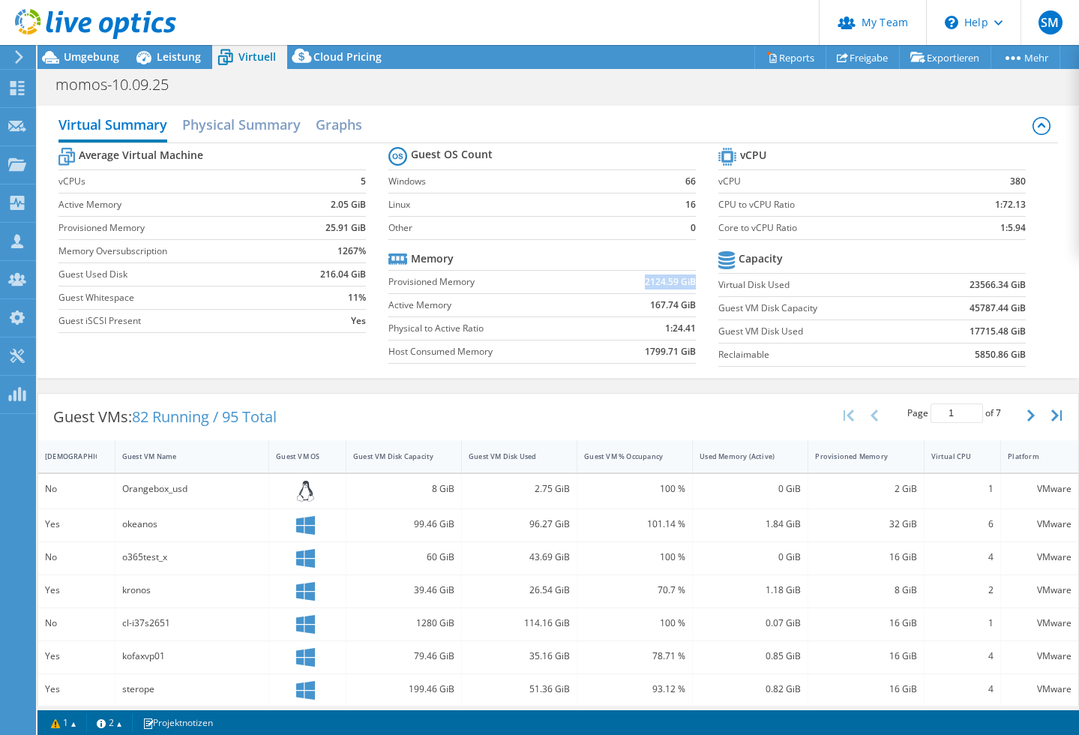
drag, startPoint x: 647, startPoint y: 284, endPoint x: 695, endPoint y: 282, distance: 47.3
click at [695, 282] on b "2124.59 GiB" at bounding box center [670, 282] width 51 height 15
drag, startPoint x: 652, startPoint y: 303, endPoint x: 692, endPoint y: 308, distance: 40.8
click at [692, 305] on b "167.74 GiB" at bounding box center [673, 305] width 46 height 15
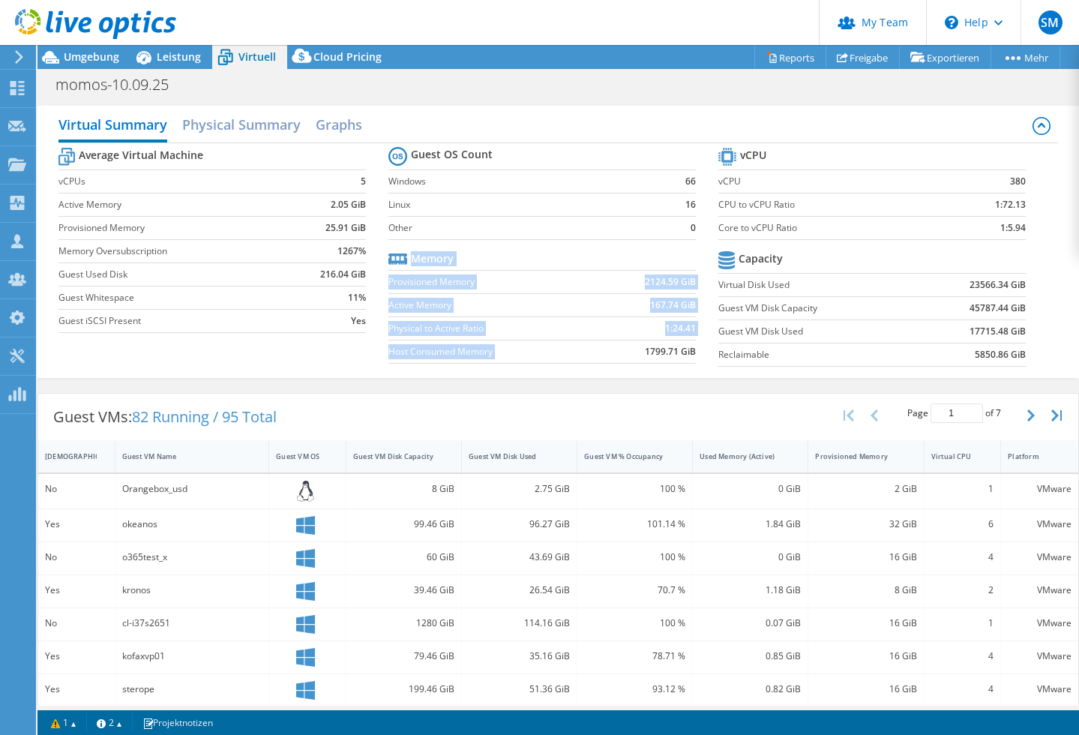
drag, startPoint x: 645, startPoint y: 352, endPoint x: 698, endPoint y: 350, distance: 52.5
click at [701, 350] on section "Guest OS Count Windows 66 Linux 16 Other 0 Memory Provisioned Memory 2124.59 Gi…" at bounding box center [554, 257] width 330 height 228
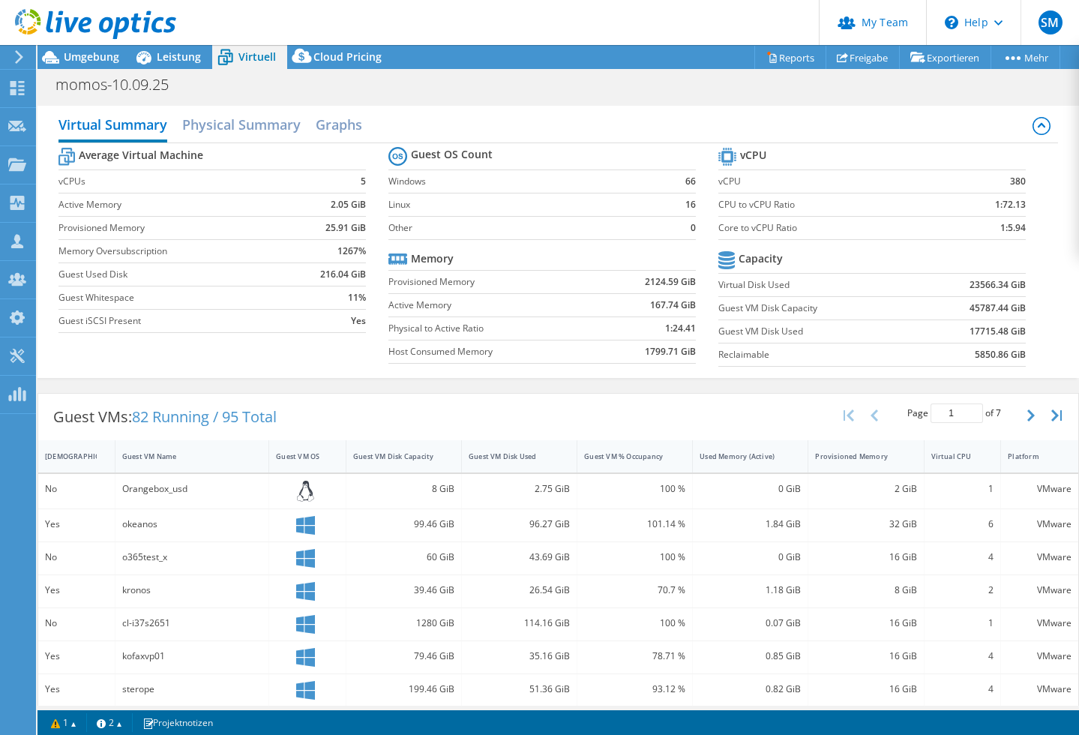
click at [646, 350] on b "1799.71 GiB" at bounding box center [670, 351] width 51 height 15
drag, startPoint x: 652, startPoint y: 350, endPoint x: 693, endPoint y: 350, distance: 41.3
click at [693, 350] on b "1799.71 GiB" at bounding box center [670, 351] width 51 height 15
drag, startPoint x: 1027, startPoint y: 230, endPoint x: 998, endPoint y: 231, distance: 28.5
click at [998, 231] on section "vCPU vCPU 380 CPU to vCPU Ratio 1:72.13 Core to vCPU Ratio 1:5.94 Capacity Virt…" at bounding box center [884, 259] width 330 height 230
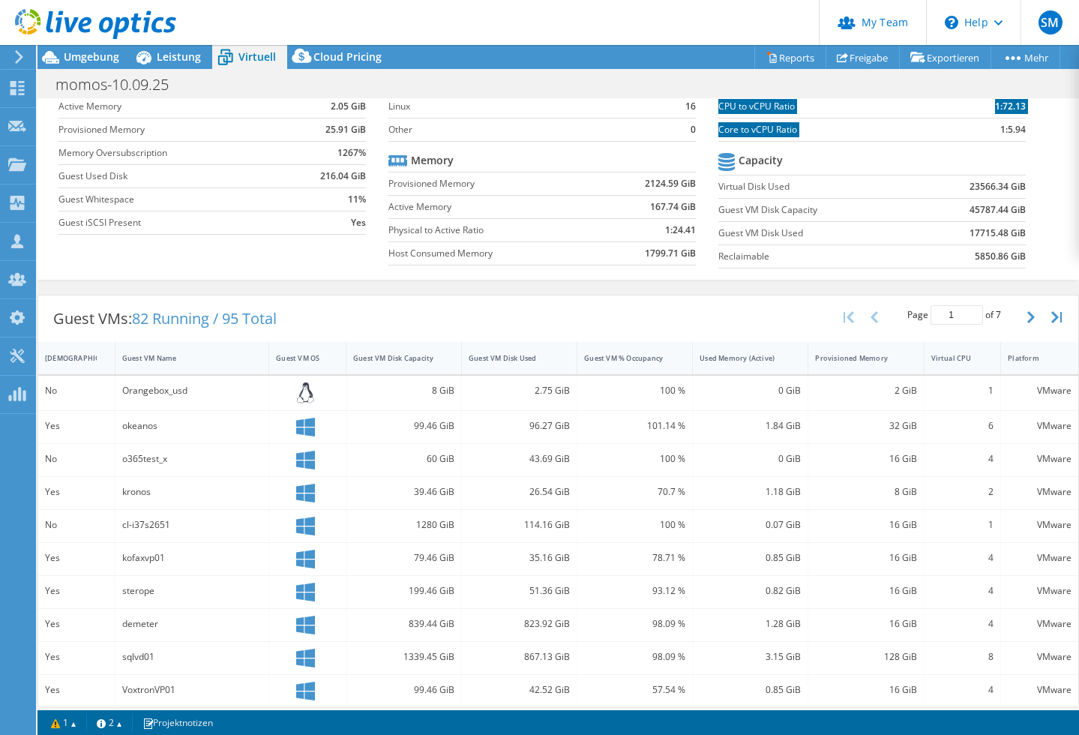
scroll to position [126, 0]
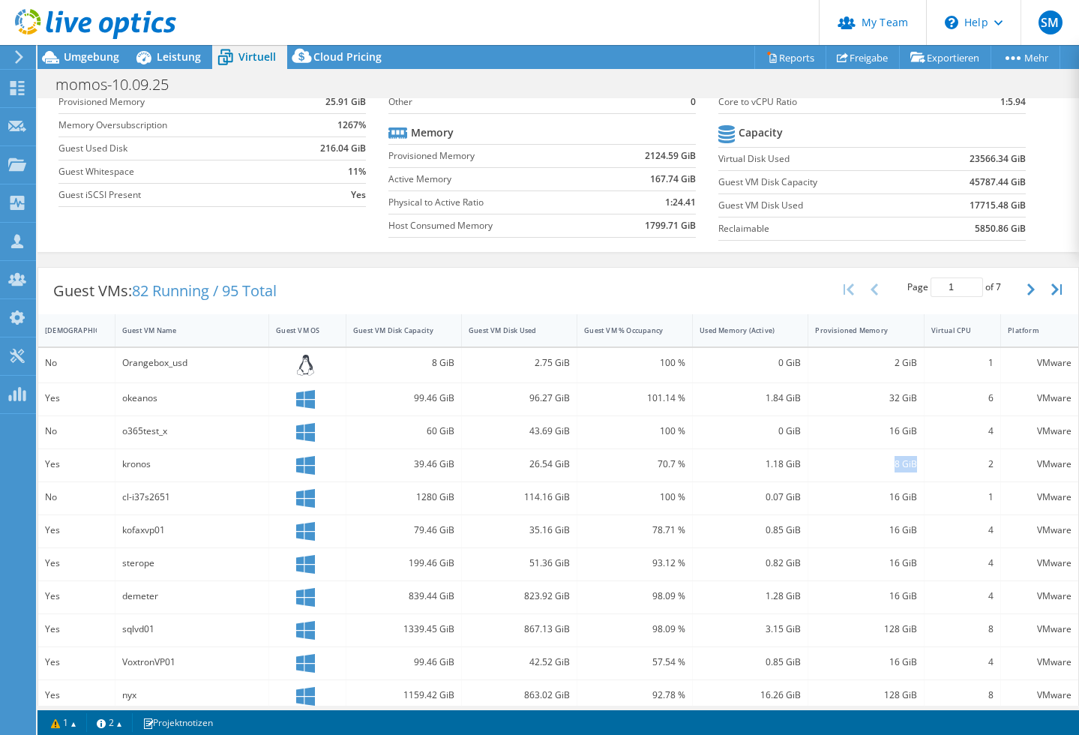
drag, startPoint x: 895, startPoint y: 465, endPoint x: 920, endPoint y: 466, distance: 25.5
click at [920, 466] on div "8 GiB" at bounding box center [867, 465] width 116 height 32
drag, startPoint x: 763, startPoint y: 461, endPoint x: 803, endPoint y: 463, distance: 39.8
click at [803, 463] on div "1.18 GiB" at bounding box center [751, 465] width 116 height 32
click at [305, 260] on div "Guest VMs: 82 Running / 95 Total Page 1 of 7 5 rows 10 rows 20 rows 25 rows 50 …" at bounding box center [559, 558] width 1042 height 596
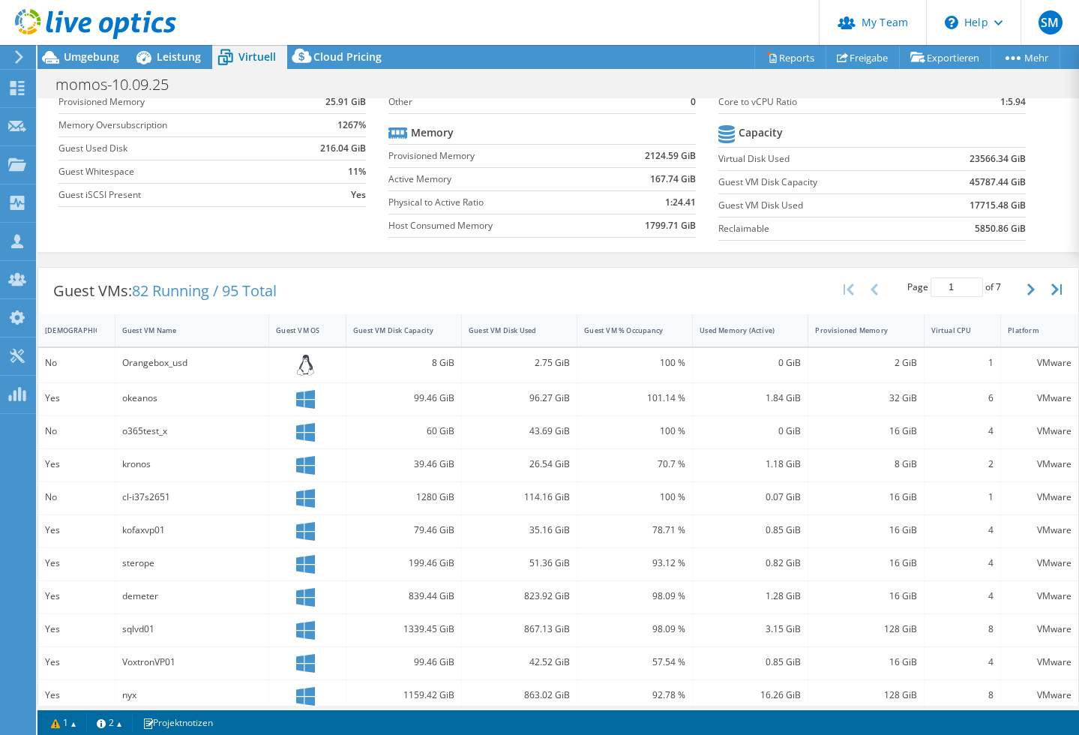
scroll to position [0, 0]
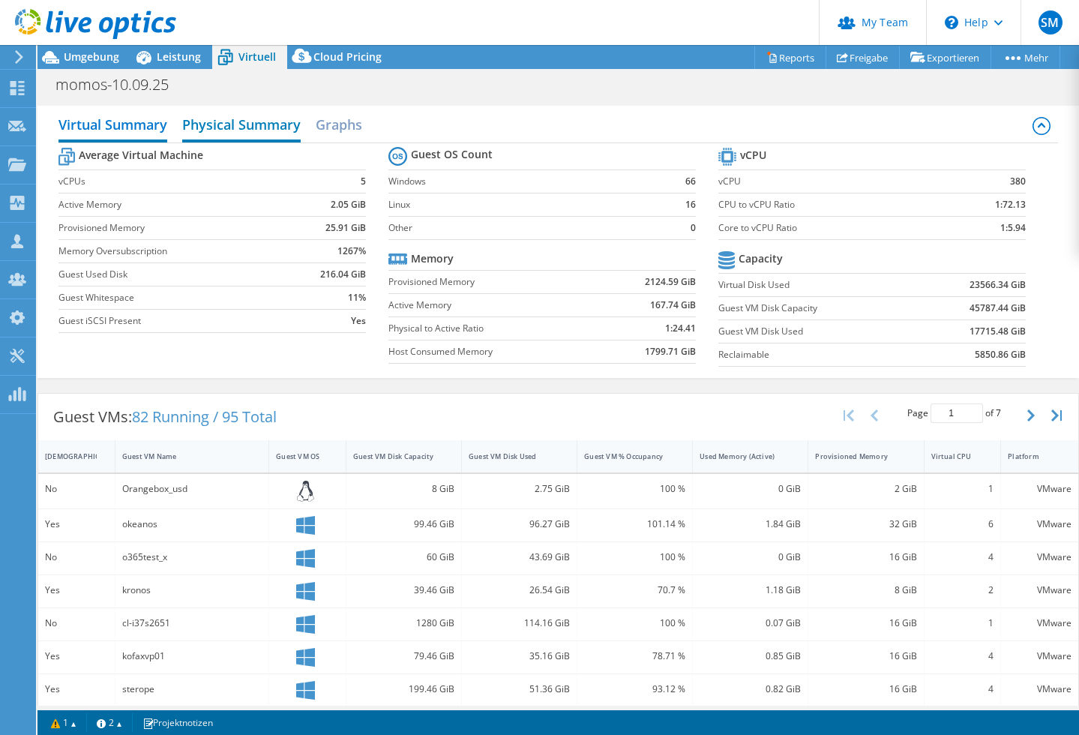
click at [257, 128] on h2 "Physical Summary" at bounding box center [241, 126] width 119 height 33
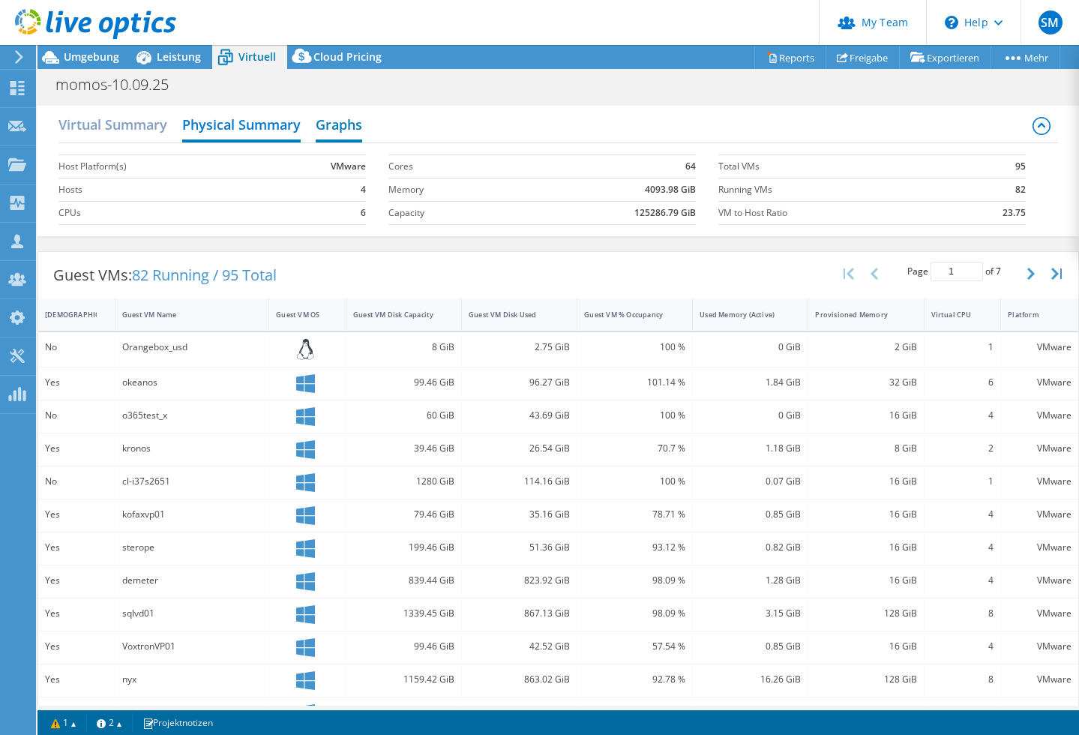
click at [328, 124] on h2 "Graphs" at bounding box center [339, 126] width 47 height 33
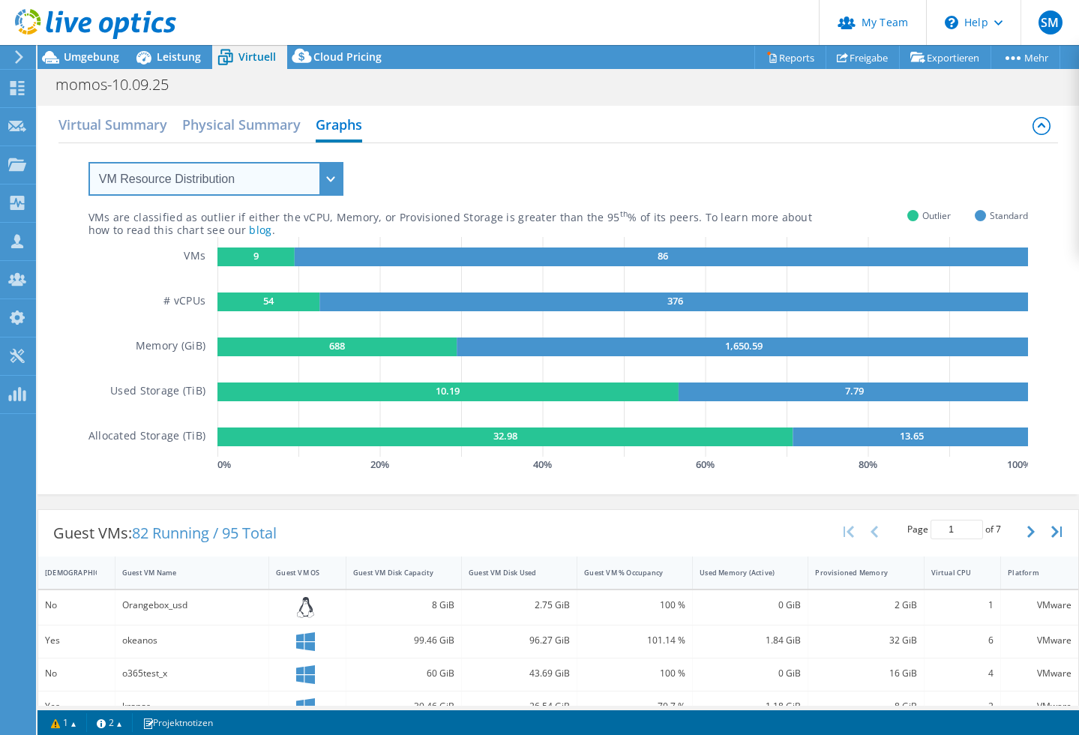
click at [215, 179] on select "VM Resource Distribution Provisioning Contrast Over Provisioning" at bounding box center [216, 179] width 255 height 34
select select "Provisioning Contrast"
click at [89, 162] on select "VM Resource Distribution Provisioning Contrast Over Provisioning" at bounding box center [216, 179] width 255 height 34
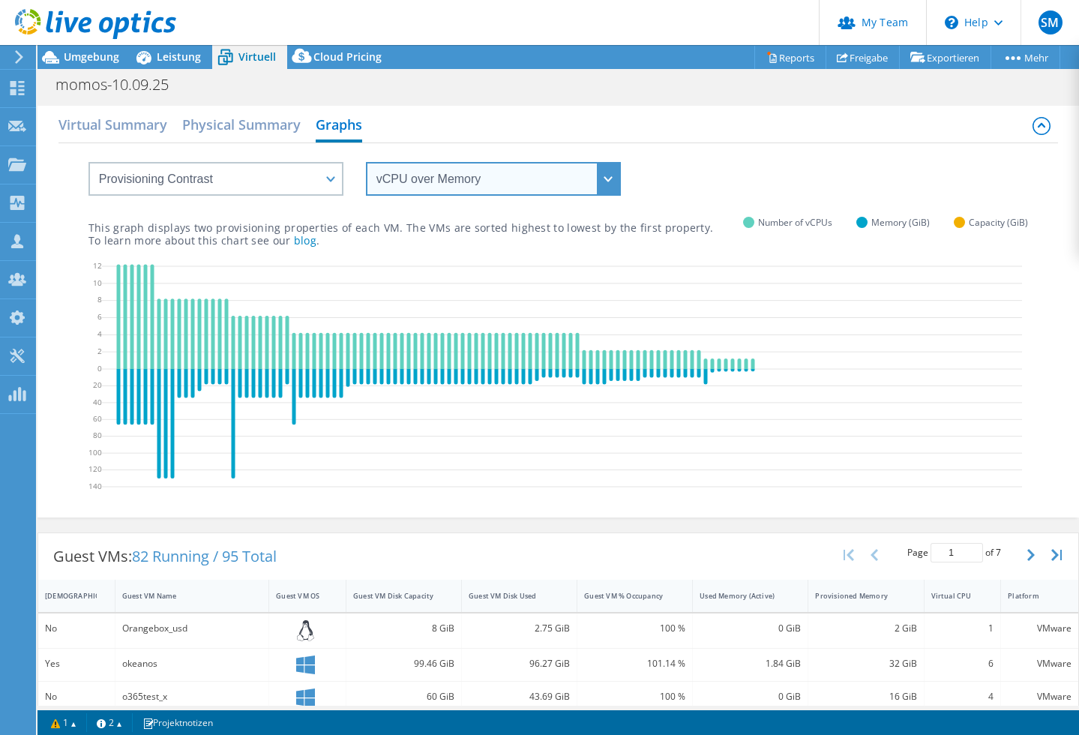
click at [420, 179] on select "vCPU over Memory vCPU over Capacity Memory over vCPU Memory over Capacity Capac…" at bounding box center [493, 179] width 255 height 34
select select "Capacity over vCPU"
click at [366, 162] on select "vCPU over Memory vCPU over Capacity Memory over vCPU Memory over Capacity Capac…" at bounding box center [493, 179] width 255 height 34
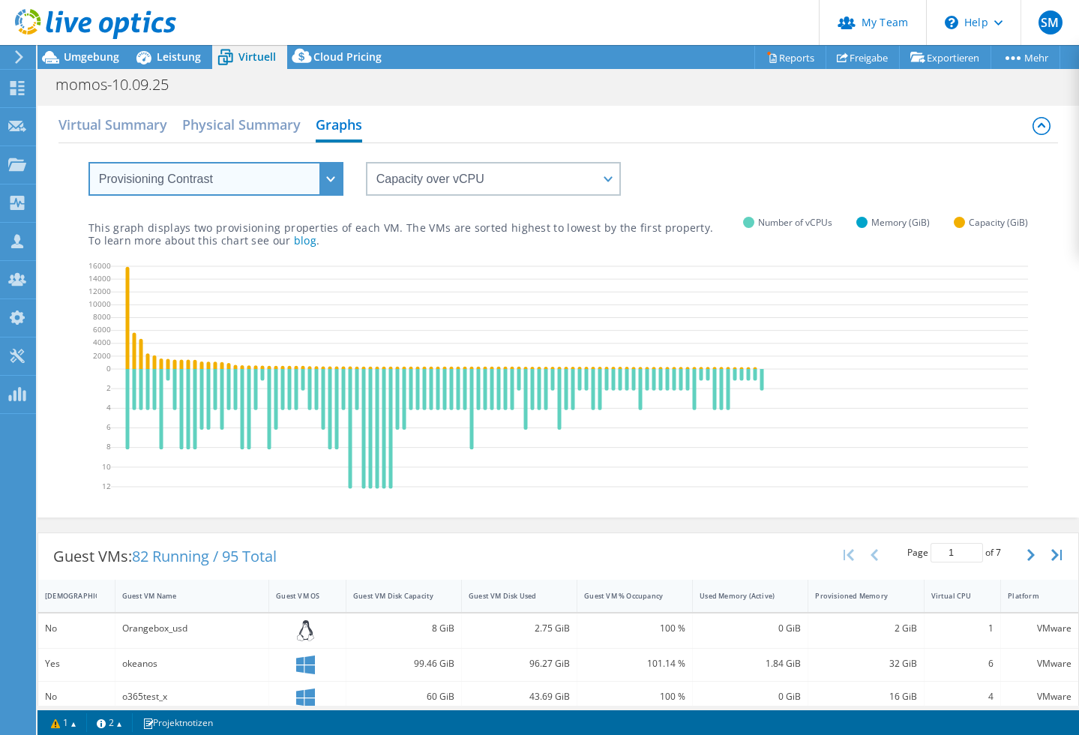
click at [261, 180] on select "VM Resource Distribution Provisioning Contrast Over Provisioning" at bounding box center [216, 179] width 255 height 34
select select "Over Provisioning"
click at [89, 162] on select "VM Resource Distribution Provisioning Contrast Over Provisioning" at bounding box center [216, 179] width 255 height 34
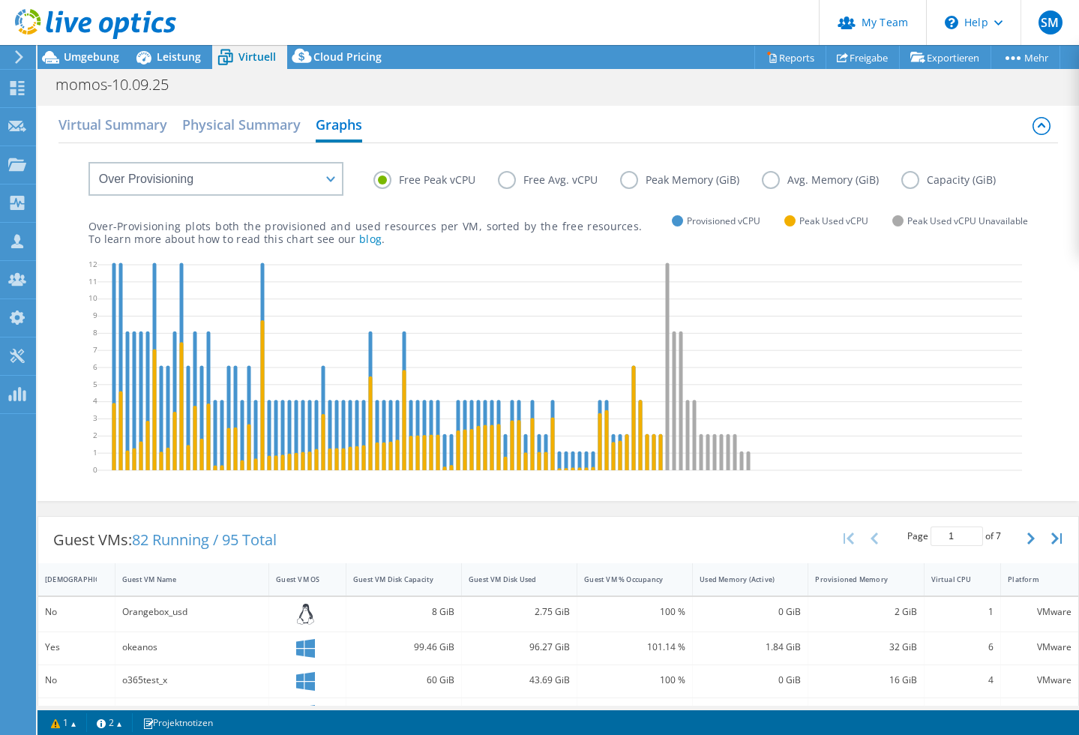
click at [511, 182] on label "Free Avg. vCPU" at bounding box center [559, 180] width 122 height 18
click at [0, 0] on input "Free Avg. vCPU" at bounding box center [0, 0] width 0 height 0
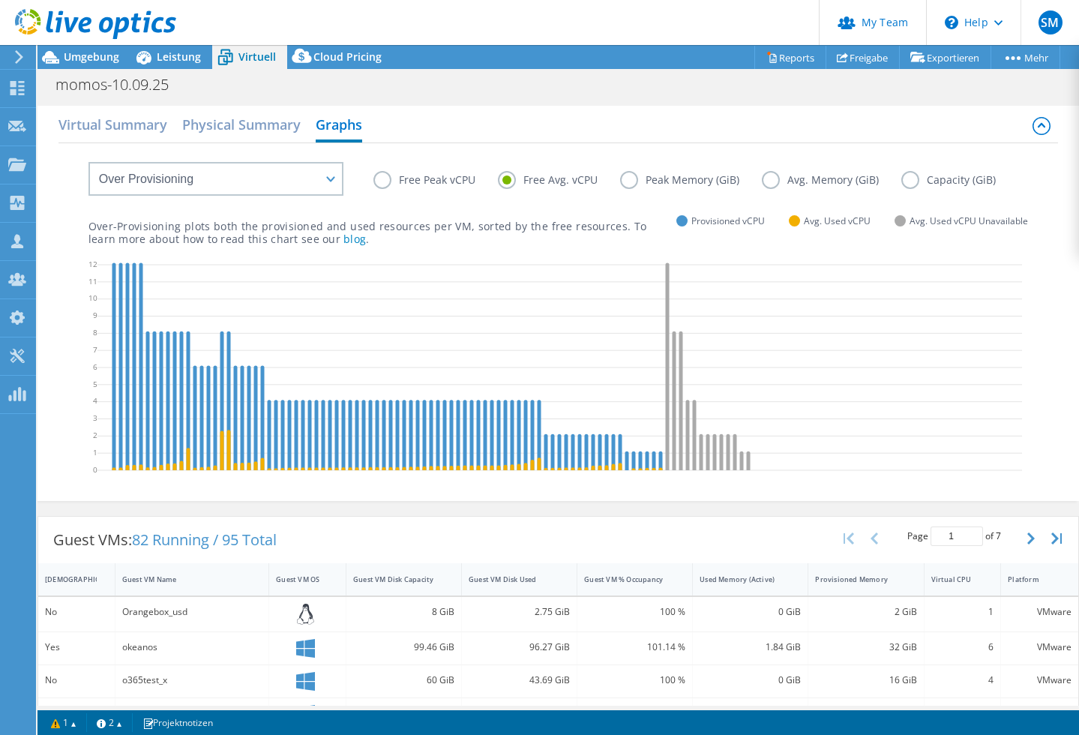
click at [631, 180] on label "Peak Memory (GiB)" at bounding box center [691, 180] width 142 height 18
click at [0, 0] on input "Peak Memory (GiB)" at bounding box center [0, 0] width 0 height 0
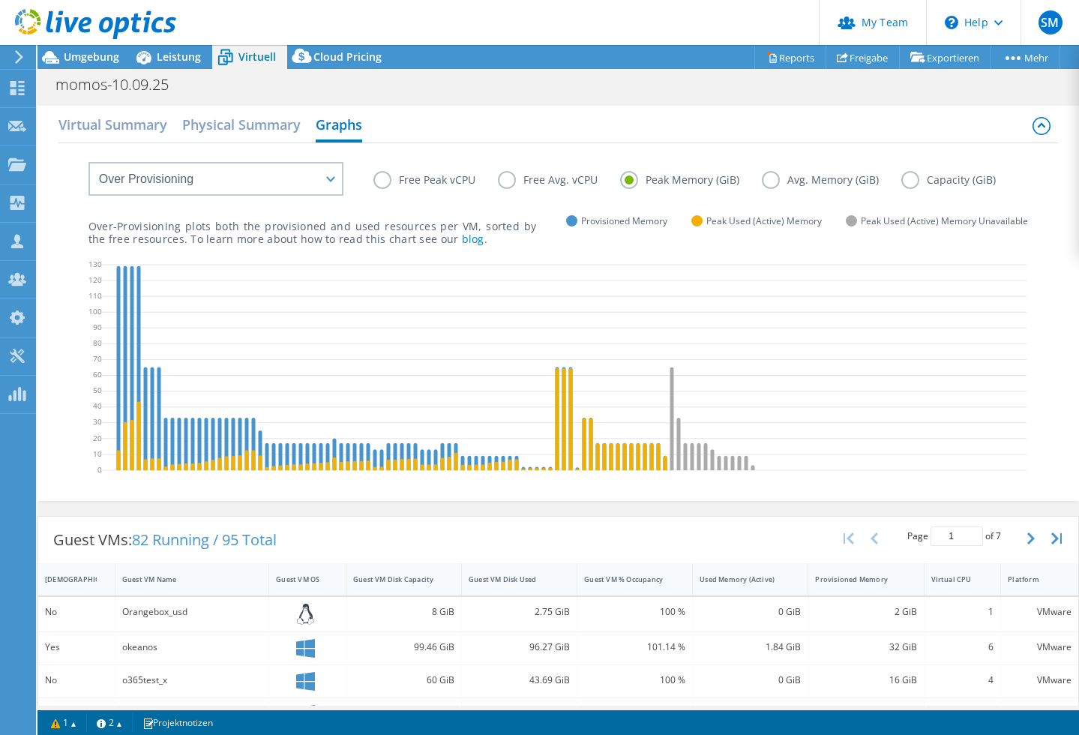
click at [506, 182] on label "Free Avg. vCPU" at bounding box center [559, 180] width 122 height 18
click at [0, 0] on input "Free Avg. vCPU" at bounding box center [0, 0] width 0 height 0
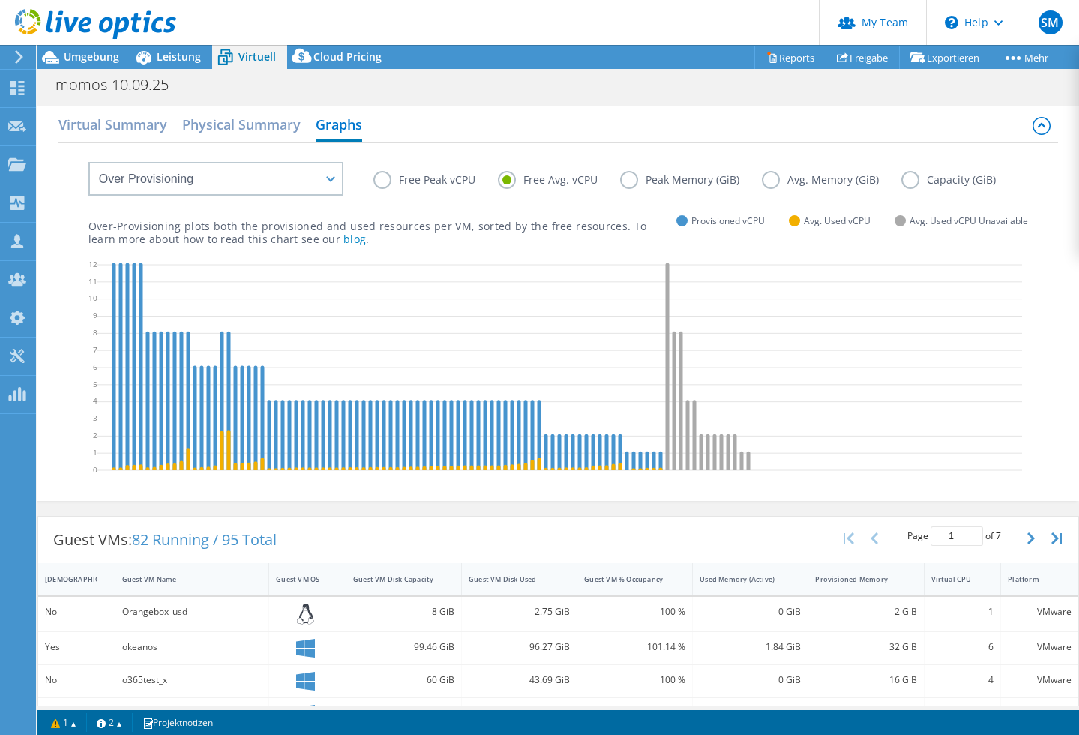
click at [381, 180] on label "Free Peak vCPU" at bounding box center [436, 180] width 125 height 18
click at [0, 0] on input "Free Peak vCPU" at bounding box center [0, 0] width 0 height 0
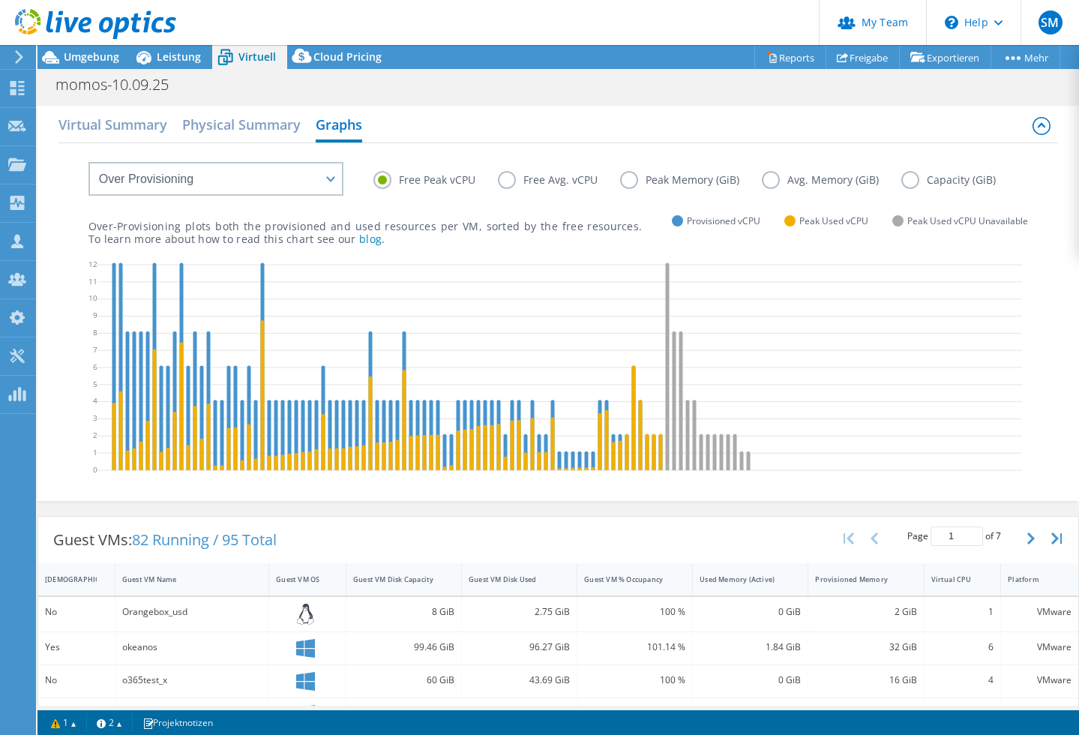
click at [510, 179] on label "Free Avg. vCPU" at bounding box center [559, 180] width 122 height 18
click at [0, 0] on input "Free Avg. vCPU" at bounding box center [0, 0] width 0 height 0
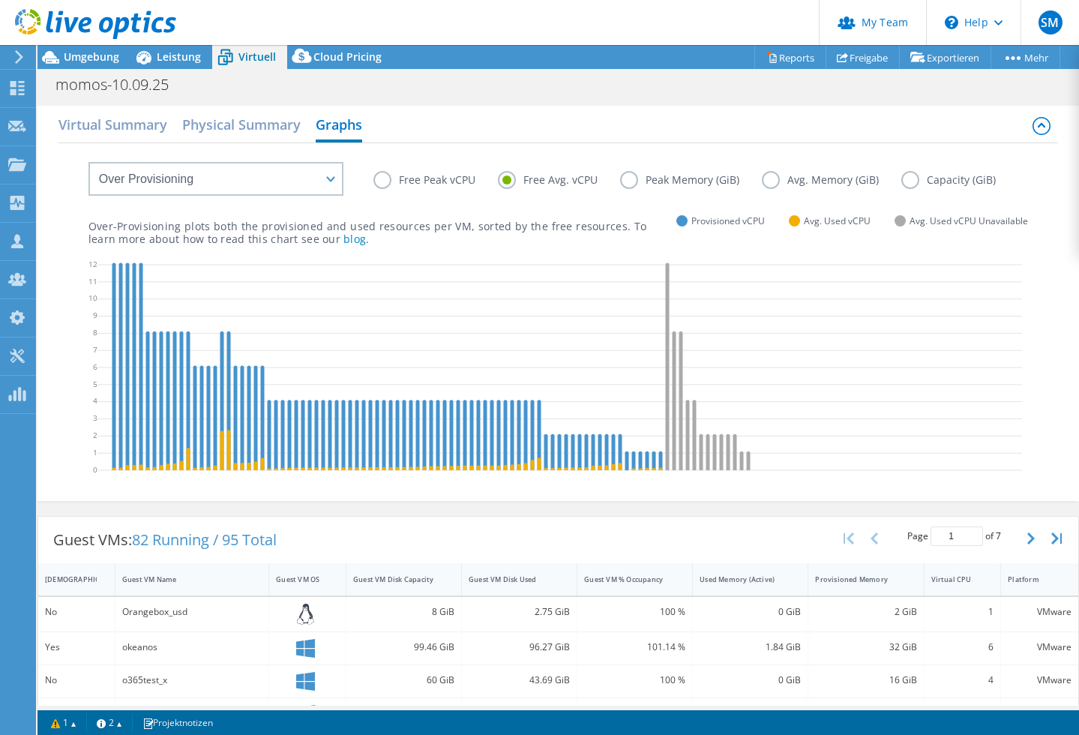
click at [383, 179] on label "Free Peak vCPU" at bounding box center [436, 180] width 125 height 18
click at [0, 0] on input "Free Peak vCPU" at bounding box center [0, 0] width 0 height 0
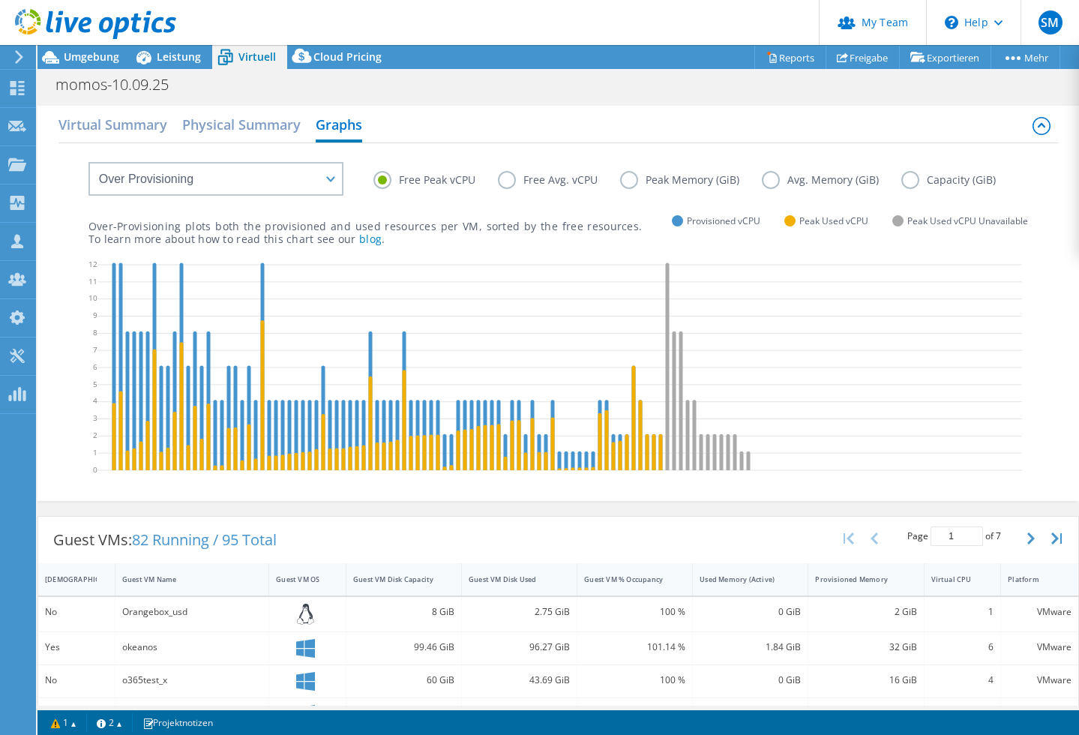
click at [510, 173] on label "Free Avg. vCPU" at bounding box center [559, 180] width 122 height 18
click at [0, 0] on input "Free Avg. vCPU" at bounding box center [0, 0] width 0 height 0
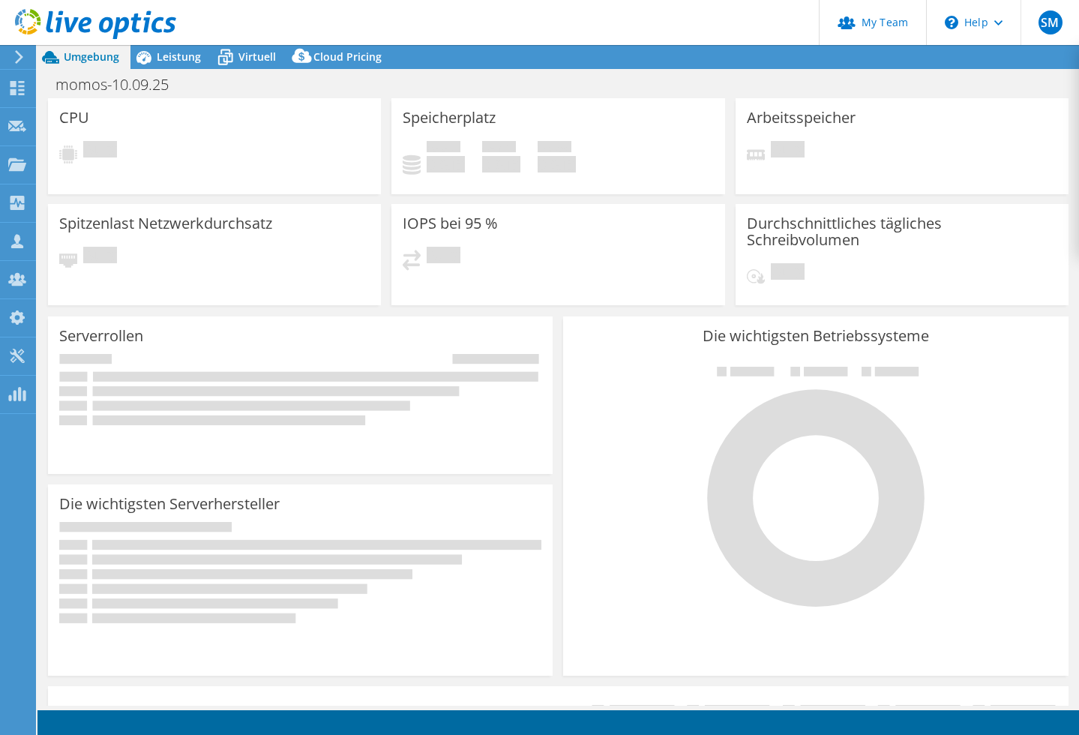
select select "USD"
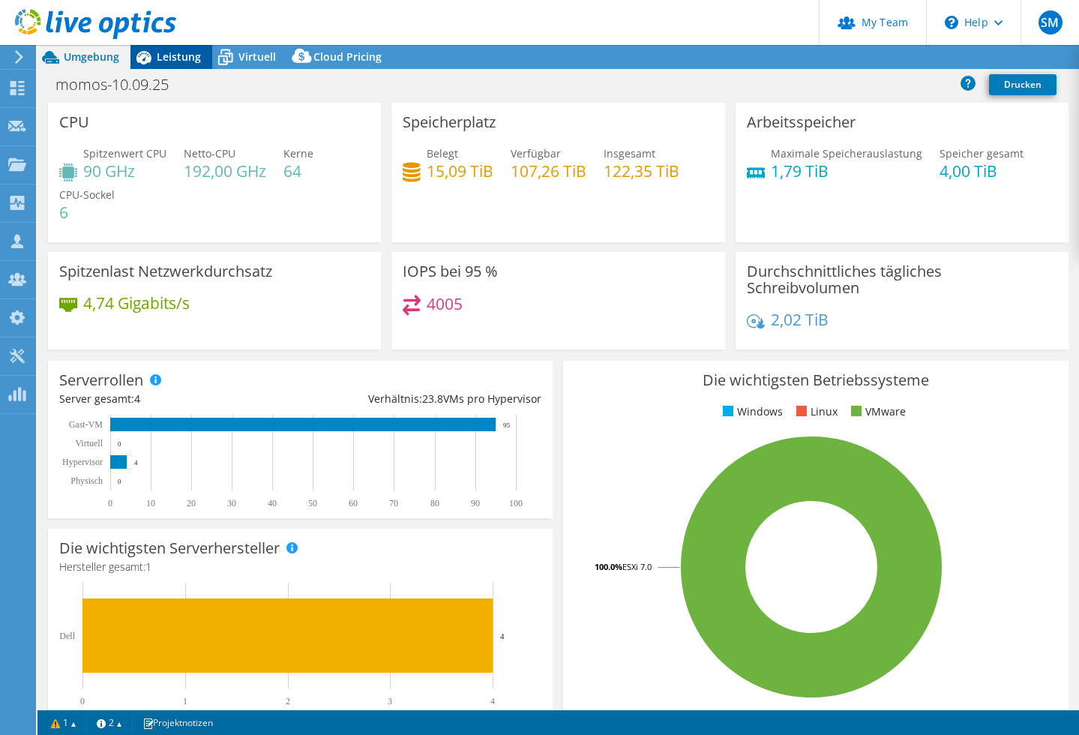
click at [186, 56] on span "Leistung" at bounding box center [179, 57] width 44 height 14
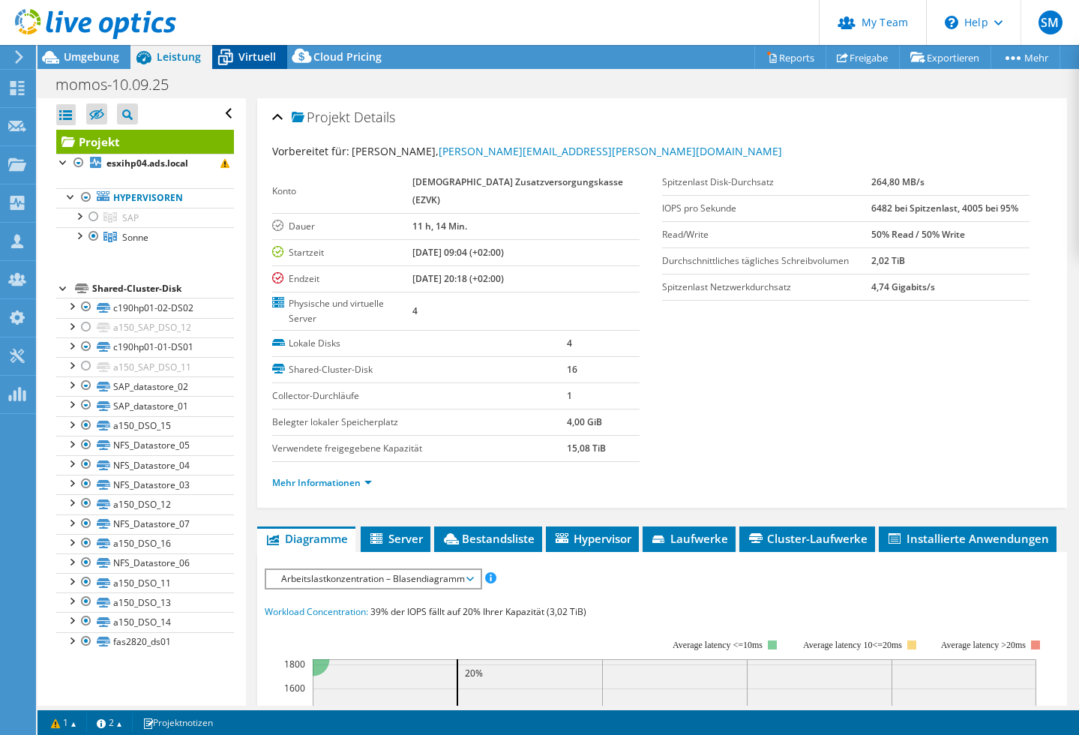
click at [250, 53] on span "Virtuell" at bounding box center [258, 57] width 38 height 14
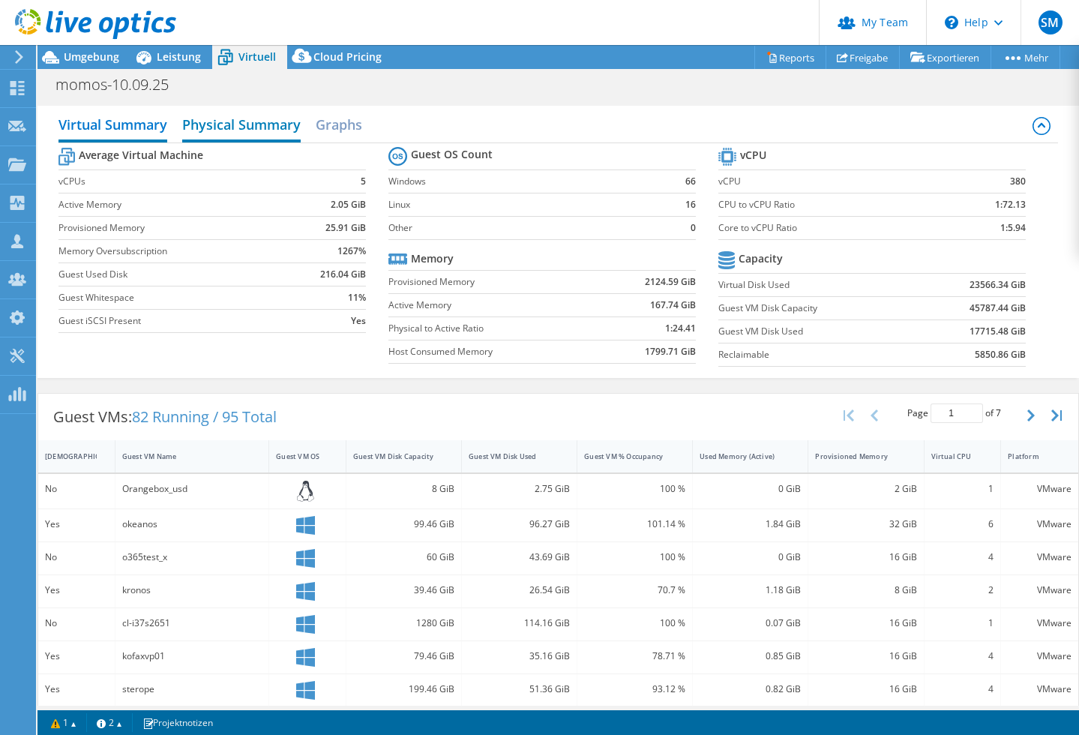
click at [287, 120] on h2 "Physical Summary" at bounding box center [241, 126] width 119 height 33
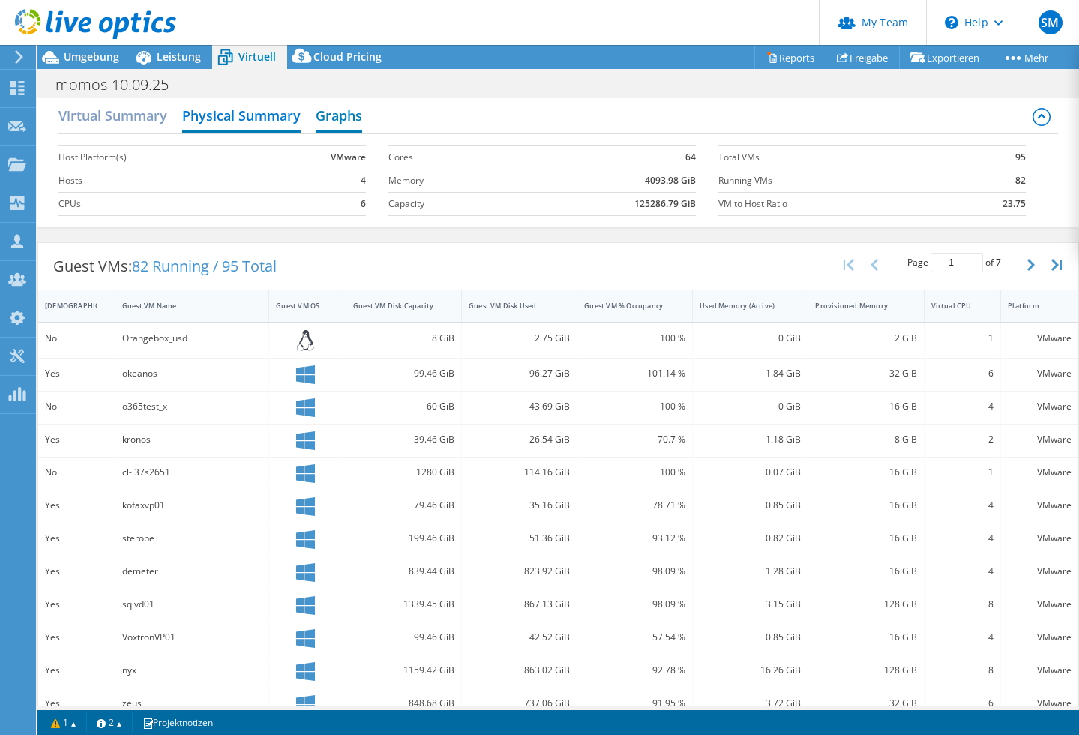
scroll to position [10, 0]
click at [338, 117] on h2 "Graphs" at bounding box center [339, 116] width 47 height 33
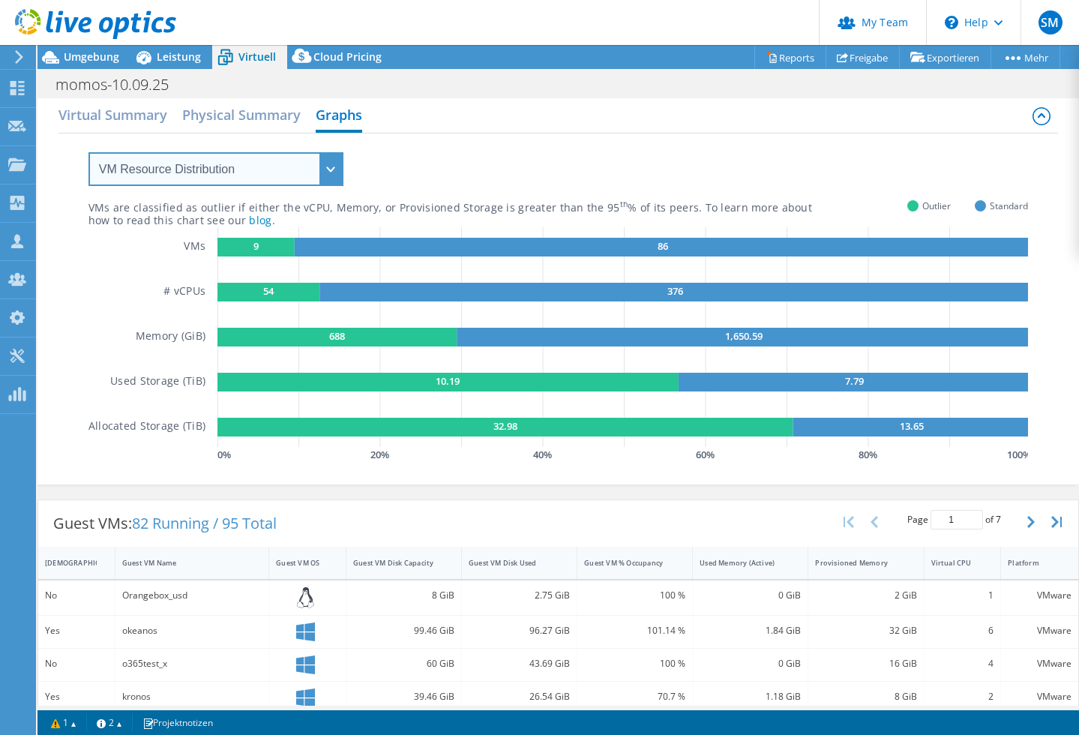
click at [242, 170] on select "VM Resource Distribution Provisioning Contrast Over Provisioning" at bounding box center [216, 169] width 255 height 34
click at [89, 152] on select "VM Resource Distribution Provisioning Contrast Over Provisioning" at bounding box center [216, 169] width 255 height 34
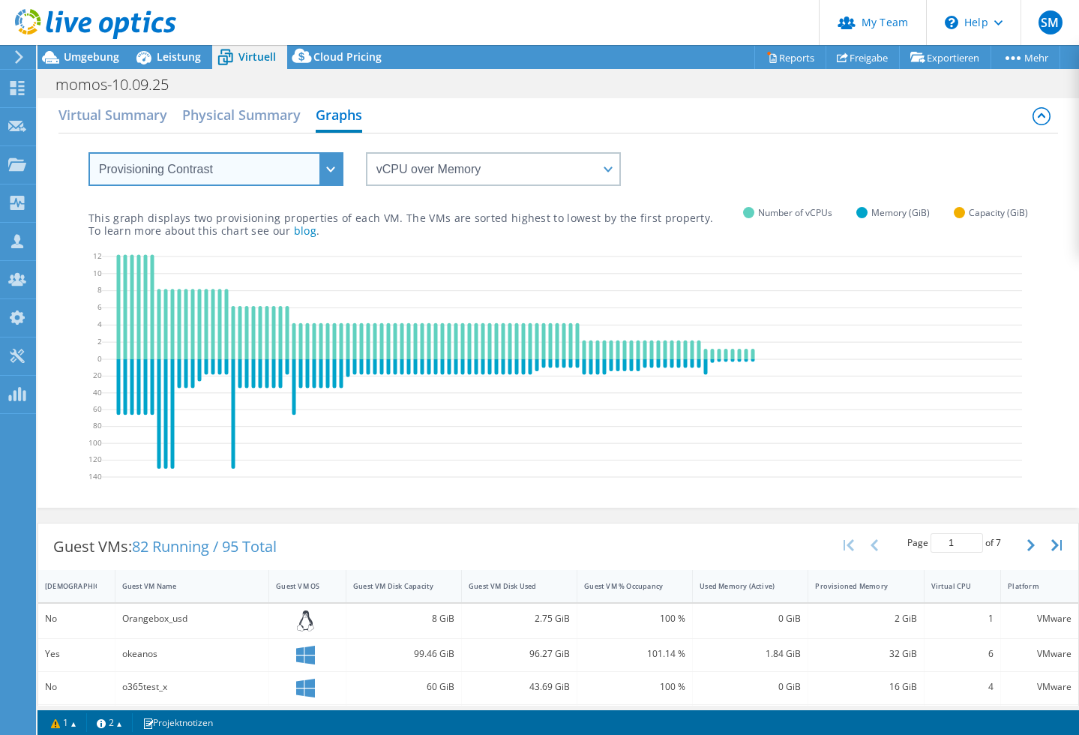
click at [295, 174] on select "VM Resource Distribution Provisioning Contrast Over Provisioning" at bounding box center [216, 169] width 255 height 34
select select "Over Provisioning"
click at [89, 152] on select "VM Resource Distribution Provisioning Contrast Over Provisioning" at bounding box center [216, 169] width 255 height 34
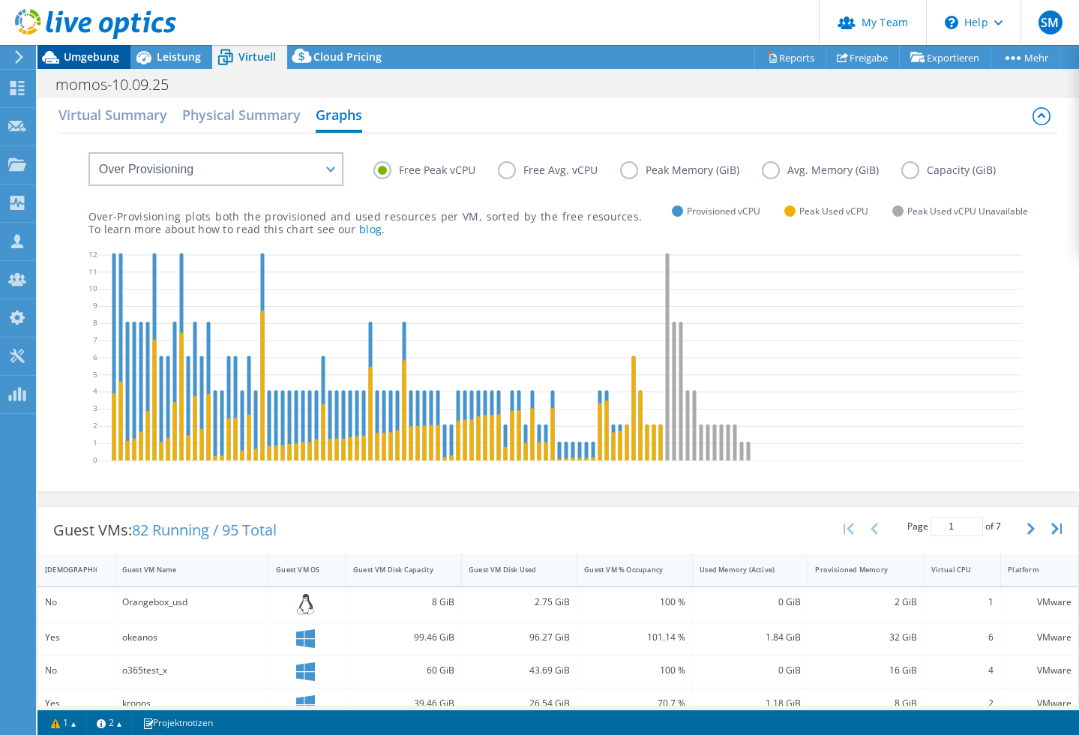
click at [93, 65] on div "Umgebung" at bounding box center [84, 57] width 93 height 24
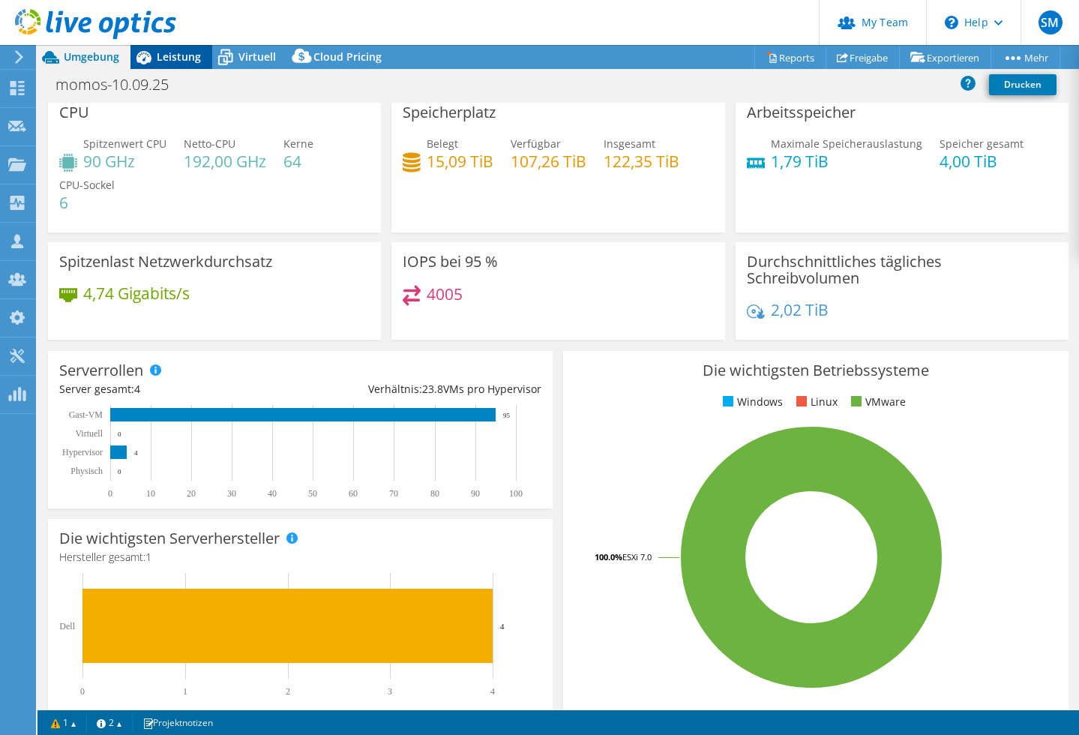
click at [175, 56] on span "Leistung" at bounding box center [179, 57] width 44 height 14
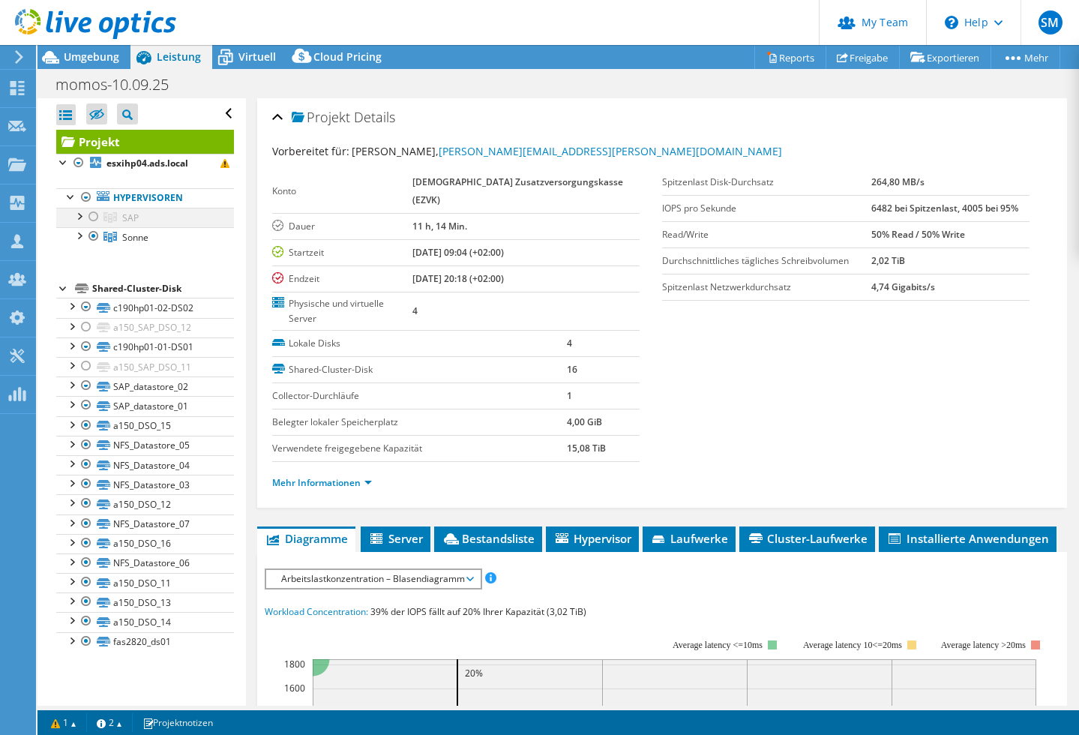
click at [96, 217] on div at bounding box center [93, 217] width 15 height 18
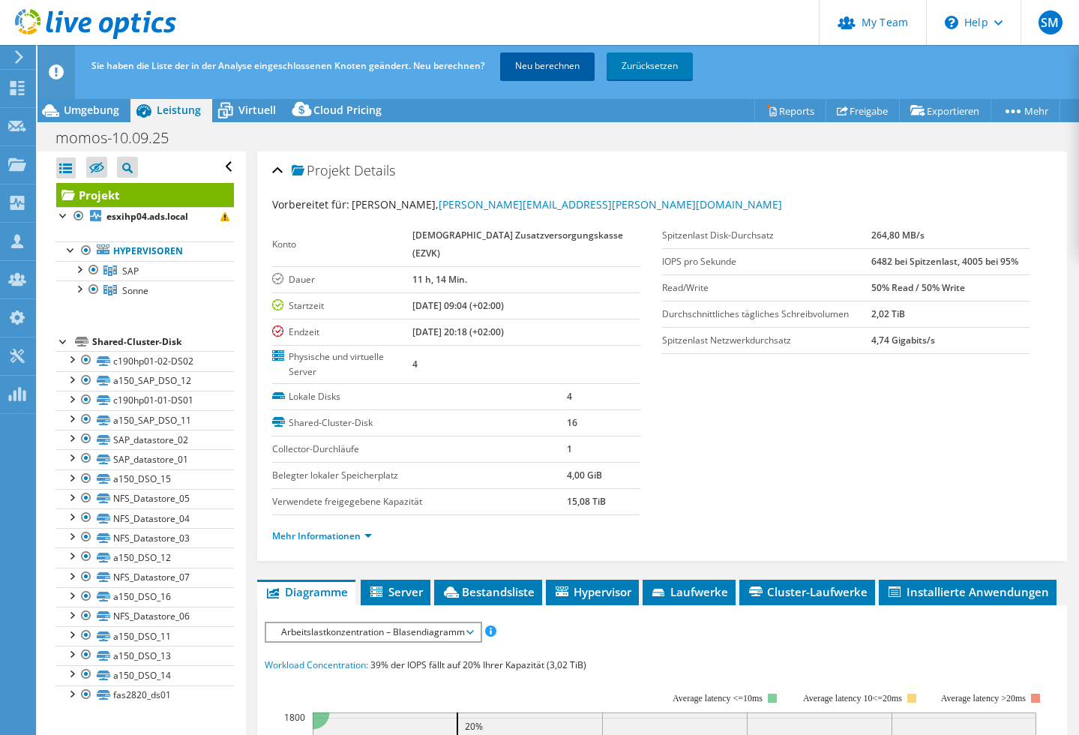
click at [519, 70] on link "Neu berechnen" at bounding box center [547, 66] width 95 height 27
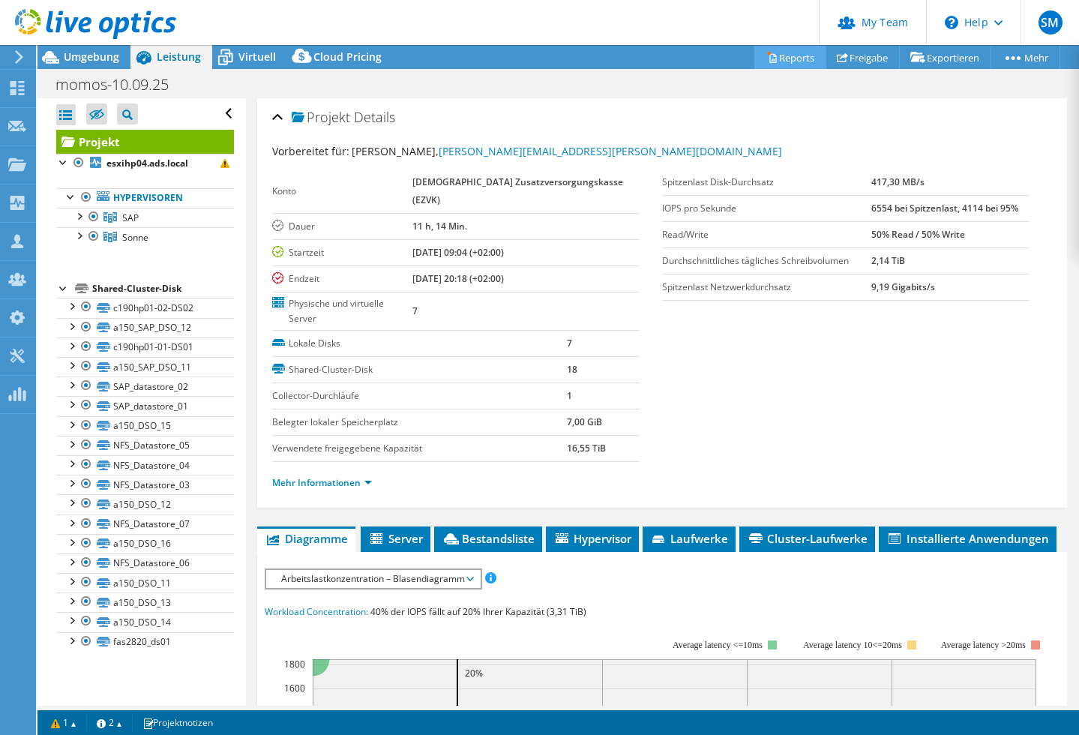
click at [776, 50] on link "Reports" at bounding box center [791, 57] width 72 height 23
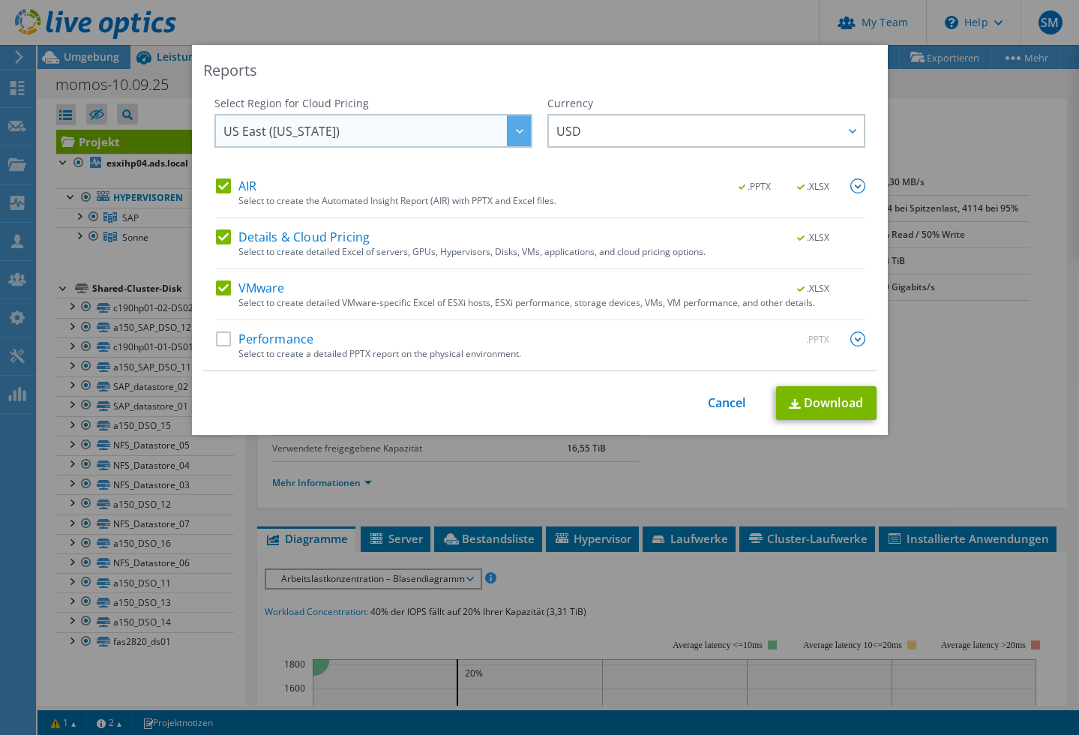
click at [317, 129] on span "US East (Virginia)" at bounding box center [378, 131] width 308 height 31
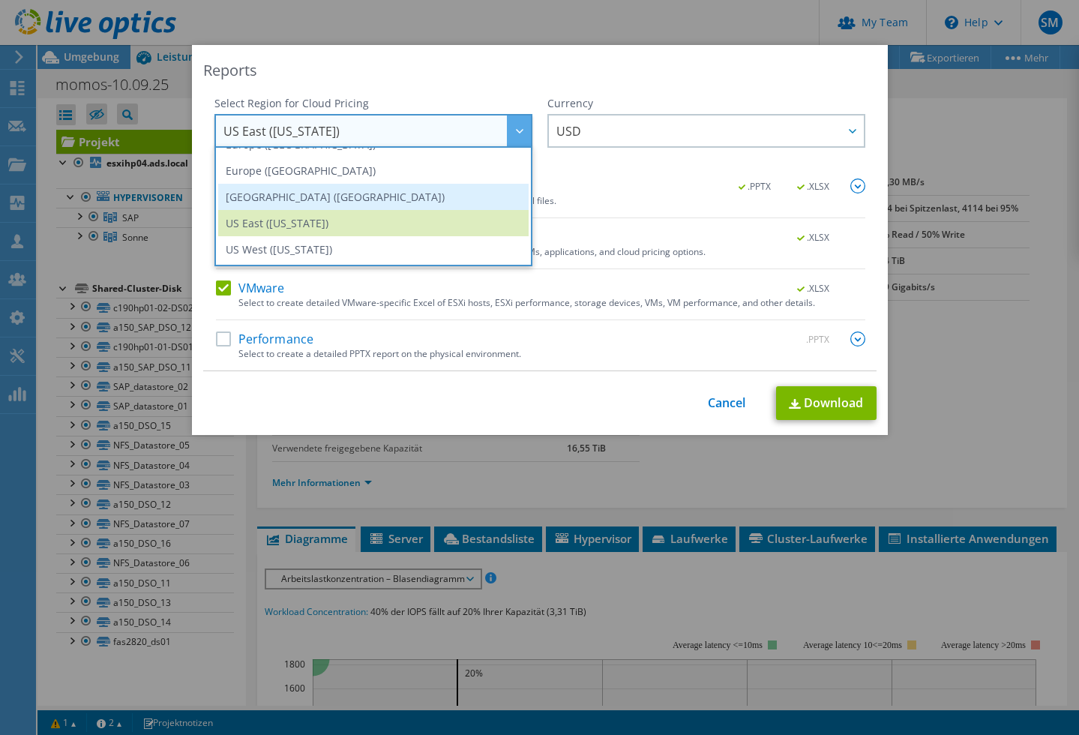
scroll to position [173, 0]
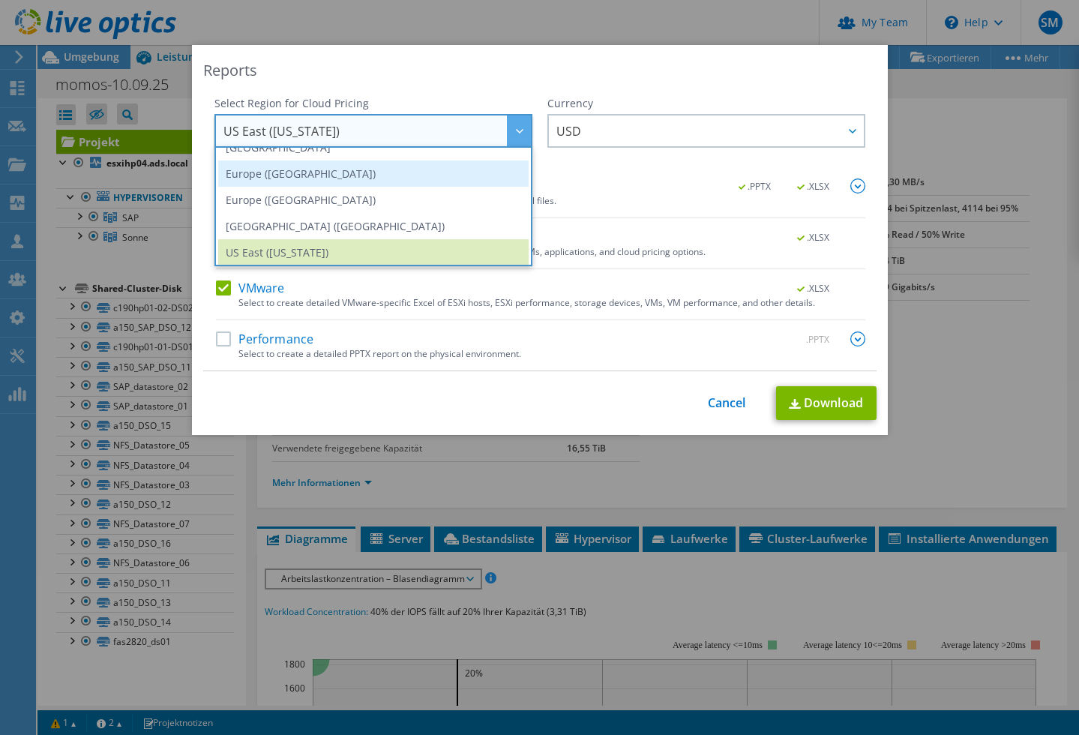
click at [275, 176] on li "Europe (Frankfurt)" at bounding box center [373, 174] width 311 height 26
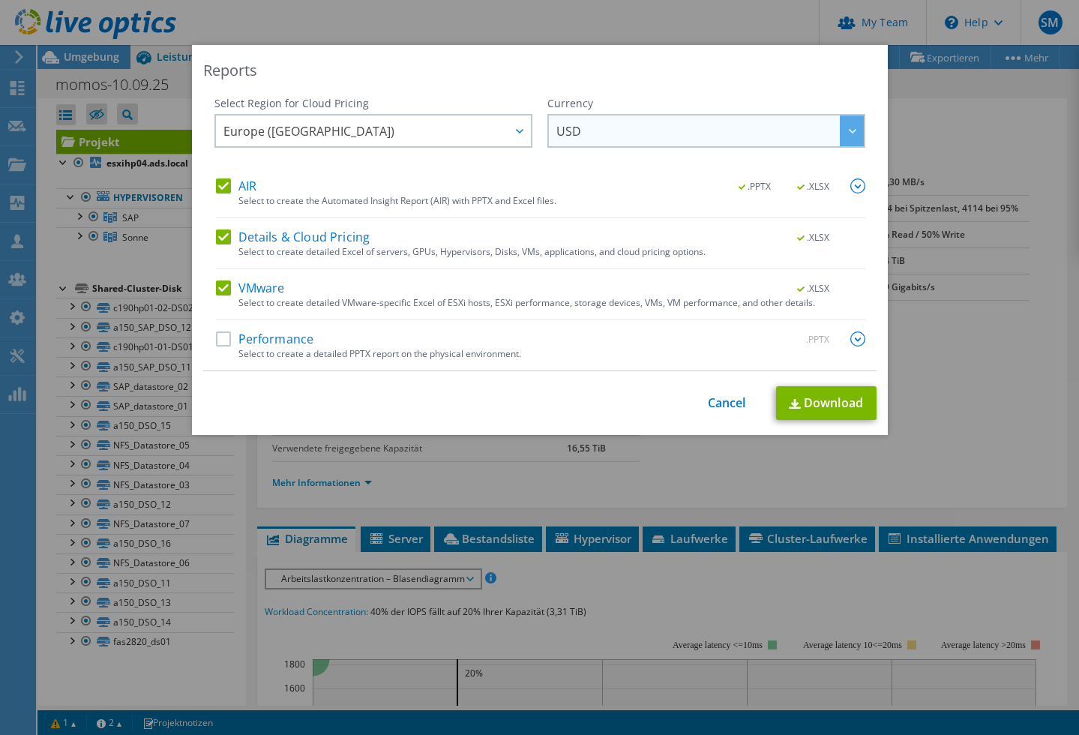
click at [602, 134] on span "USD" at bounding box center [711, 131] width 308 height 31
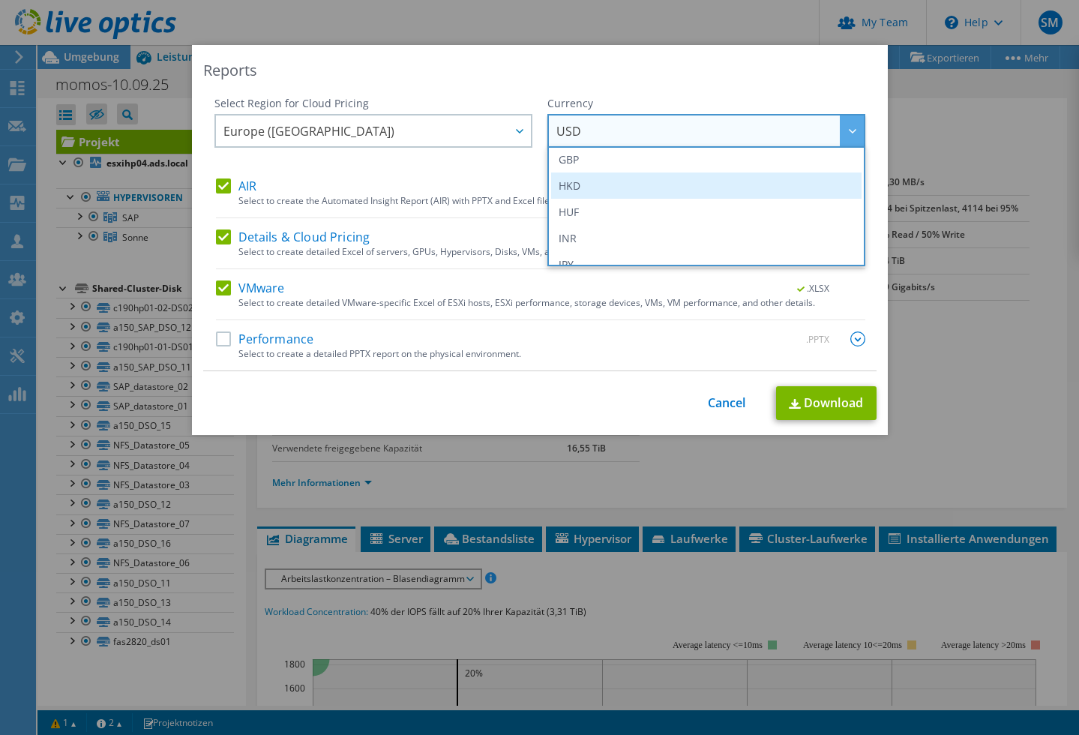
scroll to position [207, 0]
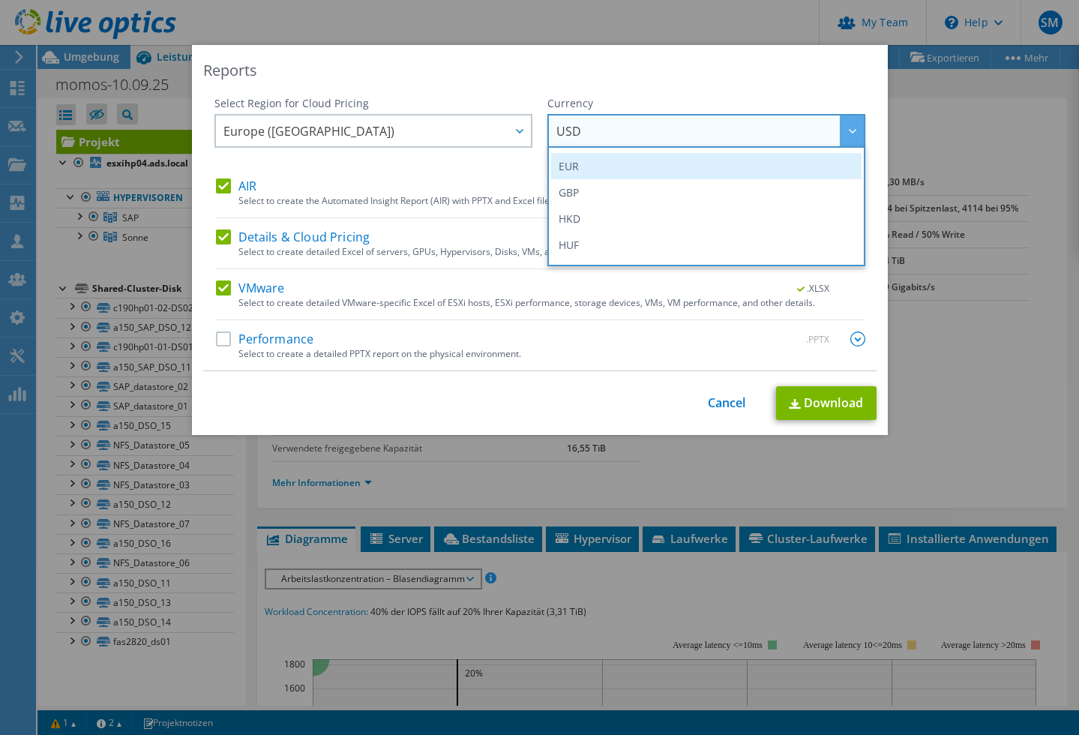
click at [582, 170] on li "EUR" at bounding box center [706, 166] width 311 height 26
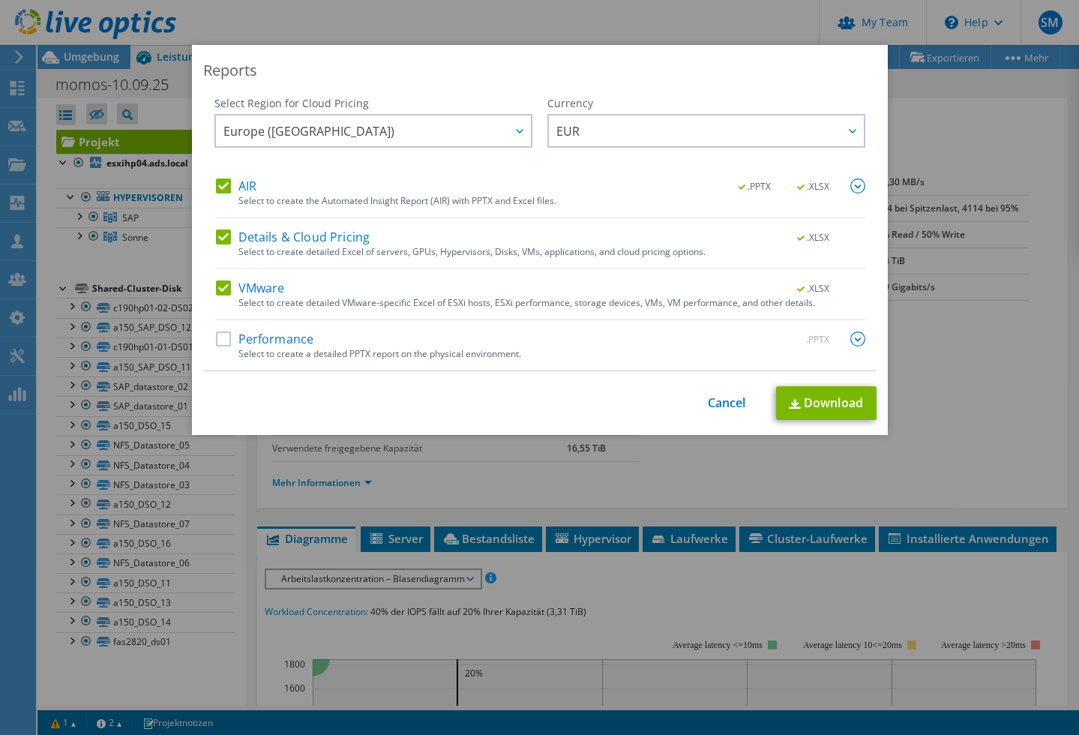
click at [859, 186] on img at bounding box center [858, 186] width 15 height 15
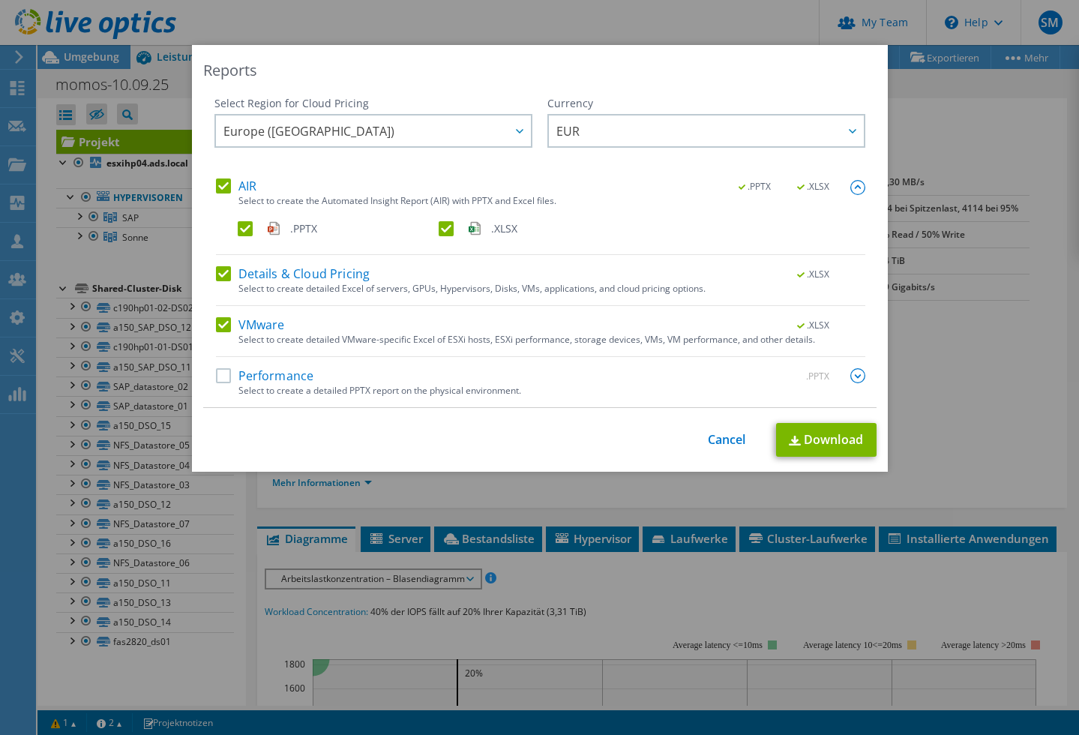
click at [859, 186] on img at bounding box center [858, 187] width 15 height 15
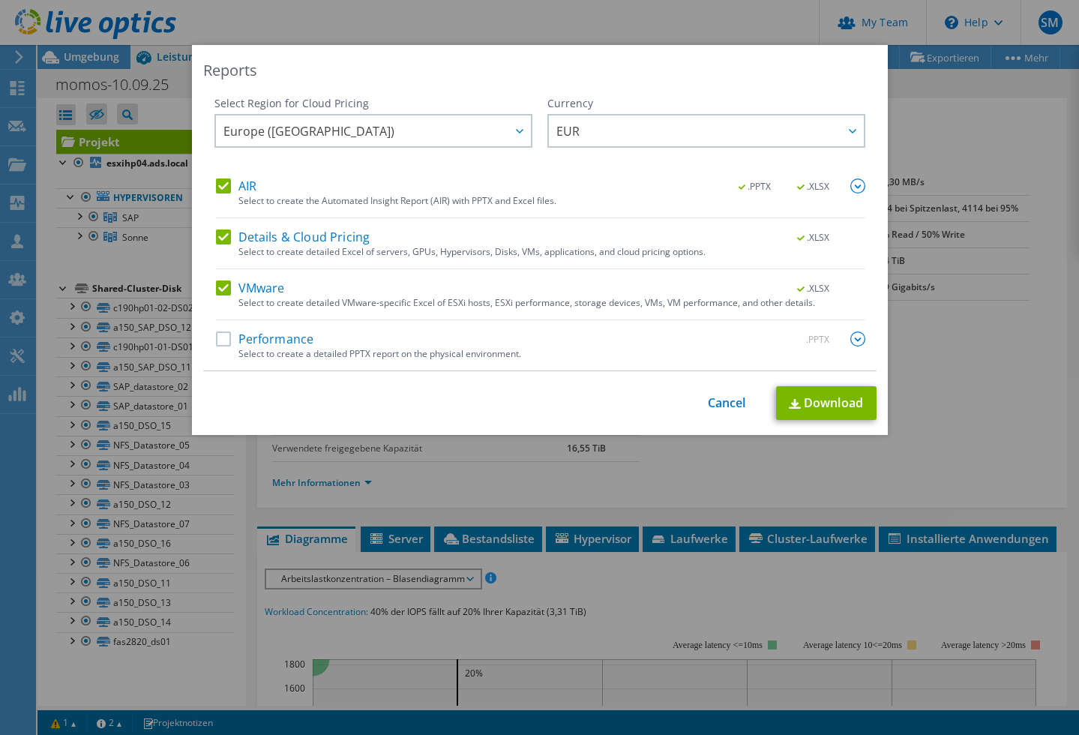
click at [224, 236] on label "Details & Cloud Pricing" at bounding box center [293, 237] width 155 height 15
click at [0, 0] on input "Details & Cloud Pricing" at bounding box center [0, 0] width 0 height 0
click at [225, 338] on label "Performance" at bounding box center [265, 339] width 98 height 15
click at [0, 0] on input "Performance" at bounding box center [0, 0] width 0 height 0
click at [859, 338] on img at bounding box center [858, 339] width 15 height 15
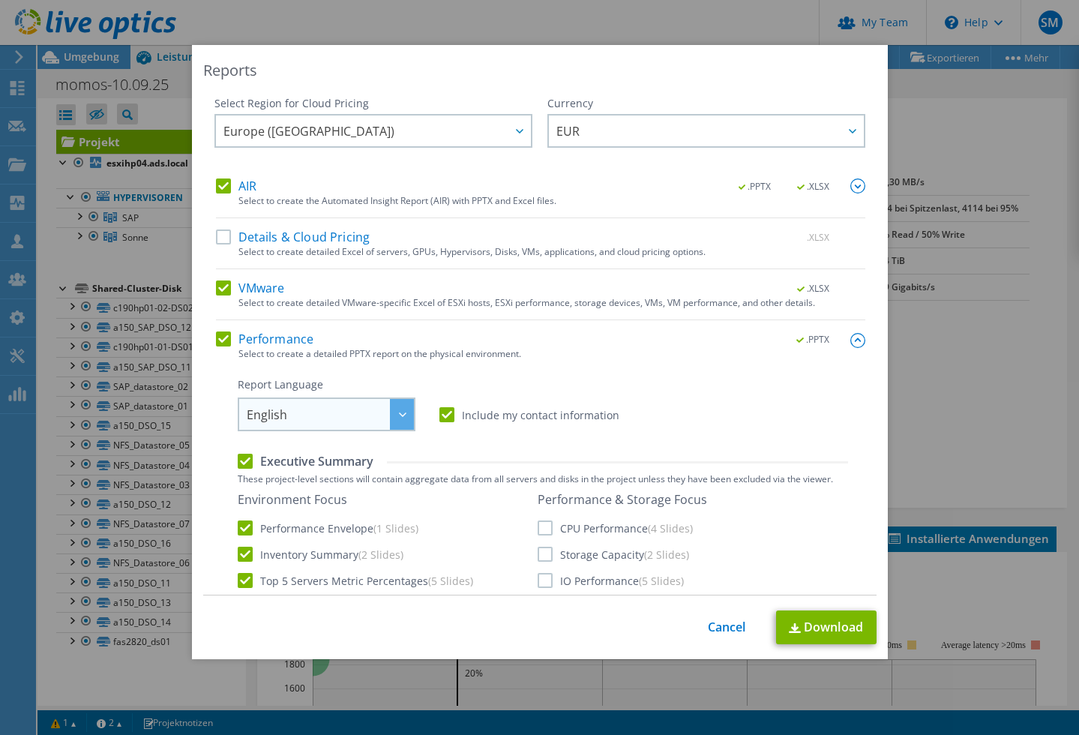
click at [362, 416] on span "English" at bounding box center [330, 414] width 167 height 31
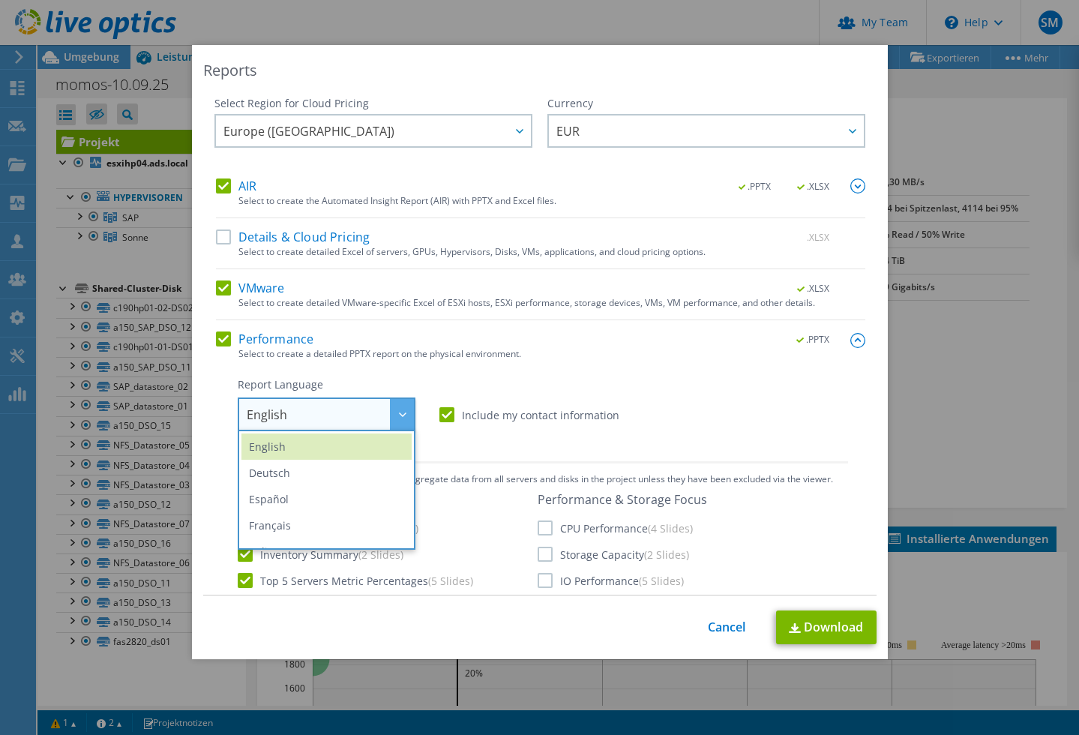
click at [203, 410] on div "Select Region for Cloud Pricing Asia Pacific (Hong Kong) Asia Pacific (Mumbai) …" at bounding box center [540, 346] width 674 height 500
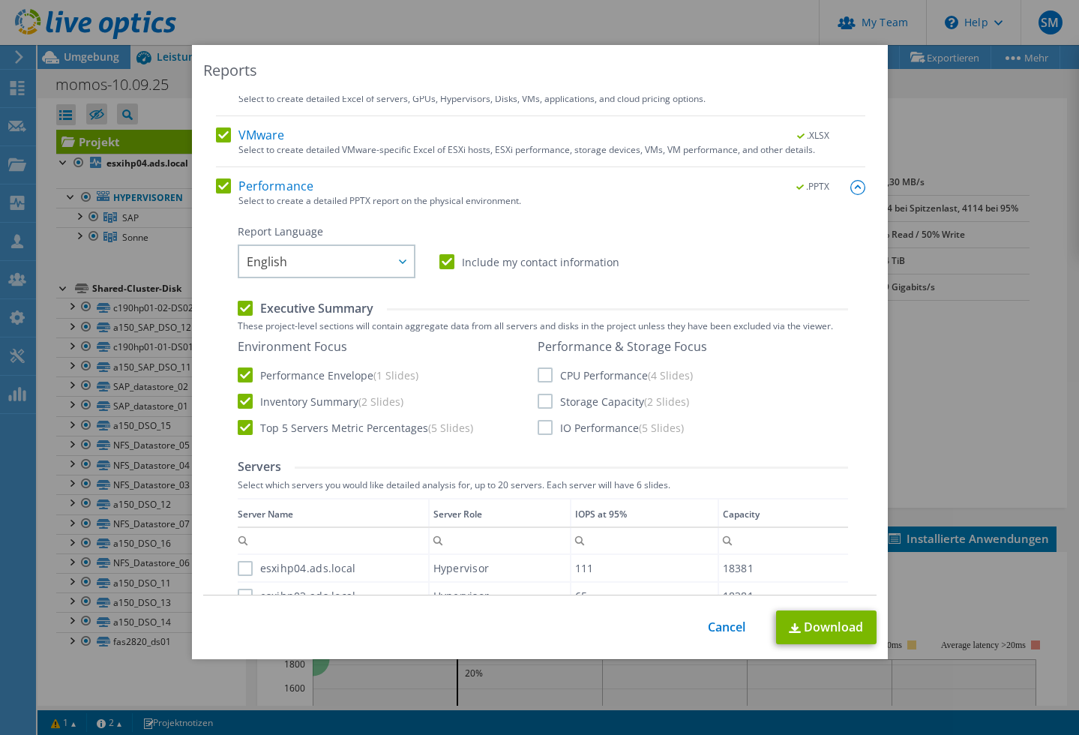
scroll to position [162, 0]
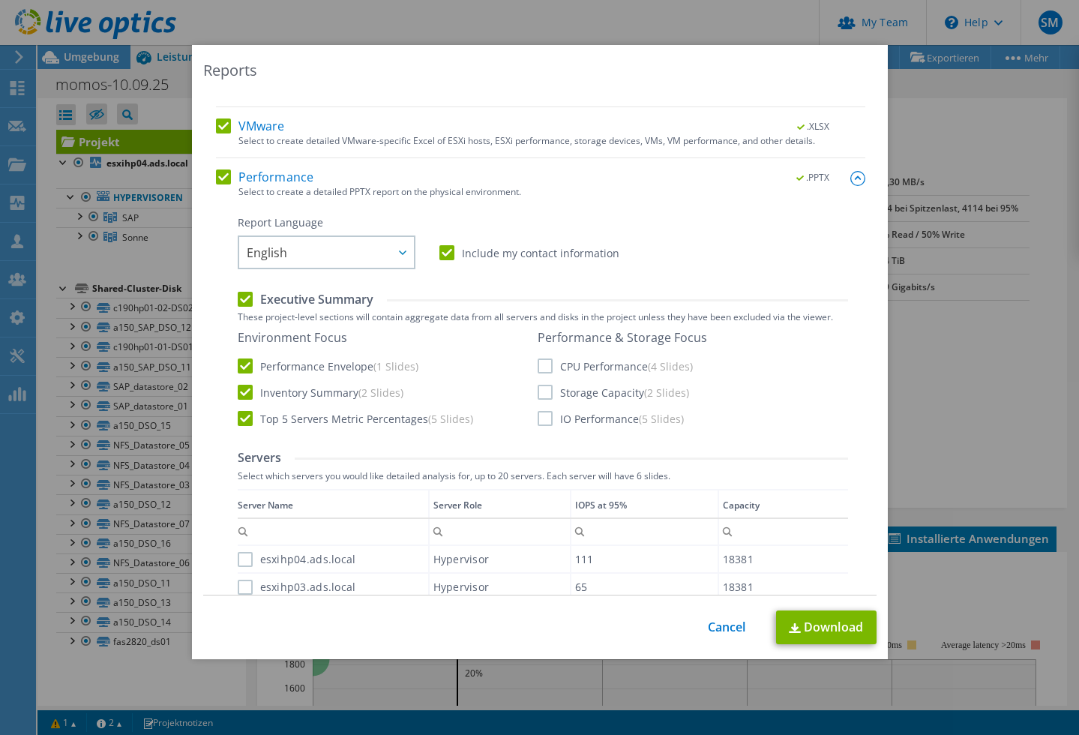
click at [547, 392] on label "Storage Capacity (2 Slides)" at bounding box center [614, 392] width 152 height 15
click at [0, 0] on input "Storage Capacity (2 Slides)" at bounding box center [0, 0] width 0 height 0
click at [545, 419] on label "IO Performance (5 Slides)" at bounding box center [611, 418] width 146 height 15
click at [0, 0] on input "IO Performance (5 Slides)" at bounding box center [0, 0] width 0 height 0
click at [544, 365] on label "CPU Performance (4 Slides)" at bounding box center [615, 366] width 155 height 15
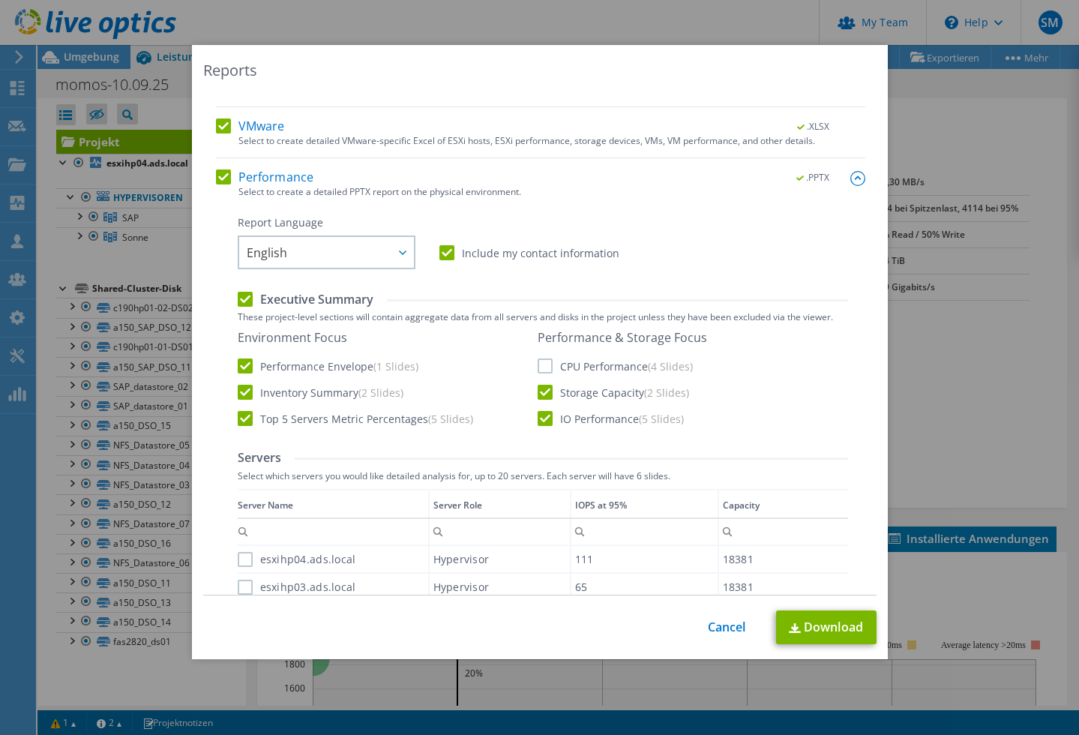
click at [0, 0] on input "CPU Performance (4 Slides)" at bounding box center [0, 0] width 0 height 0
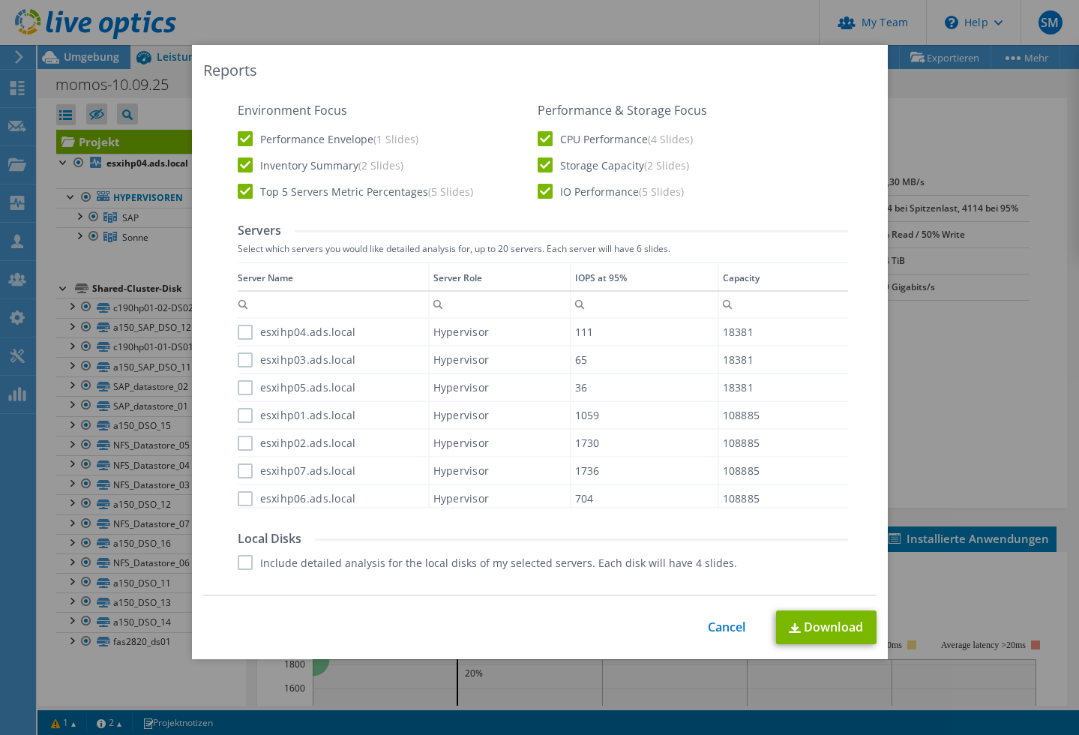
scroll to position [394, 0]
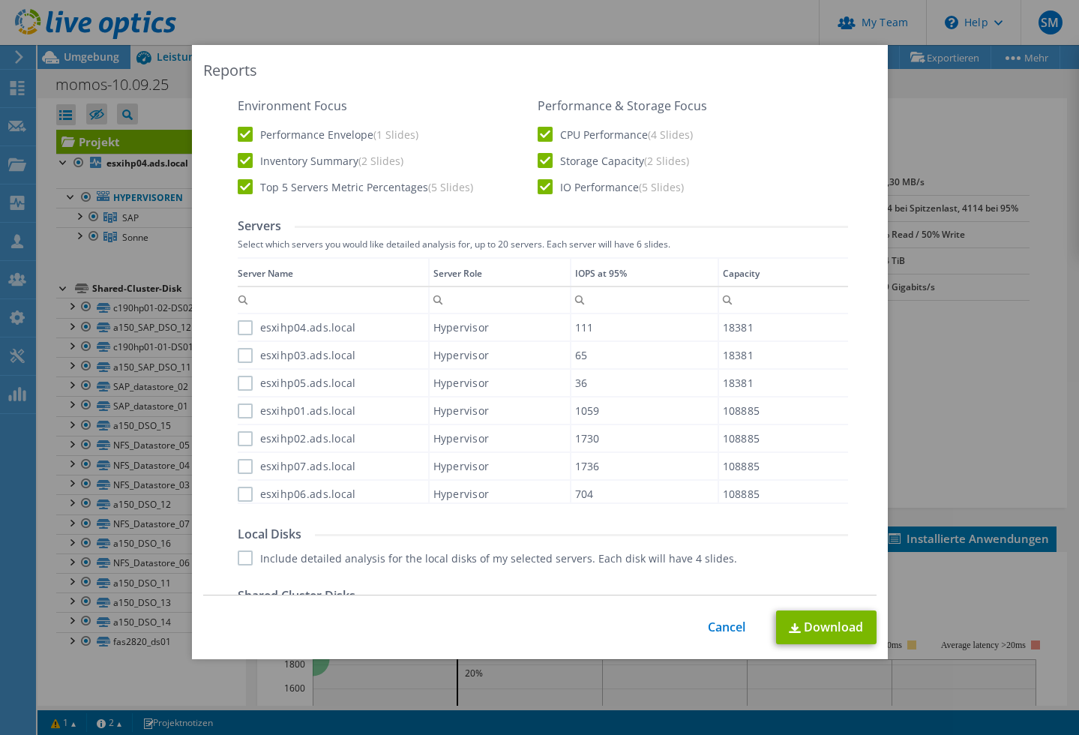
click at [247, 327] on label "esxihp04.ads.local" at bounding box center [297, 327] width 119 height 15
click at [0, 0] on input "esxihp04.ads.local" at bounding box center [0, 0] width 0 height 0
click at [248, 357] on label "esxihp03.ads.local" at bounding box center [297, 355] width 119 height 15
click at [0, 0] on input "esxihp03.ads.local" at bounding box center [0, 0] width 0 height 0
drag, startPoint x: 248, startPoint y: 384, endPoint x: 248, endPoint y: 398, distance: 14.3
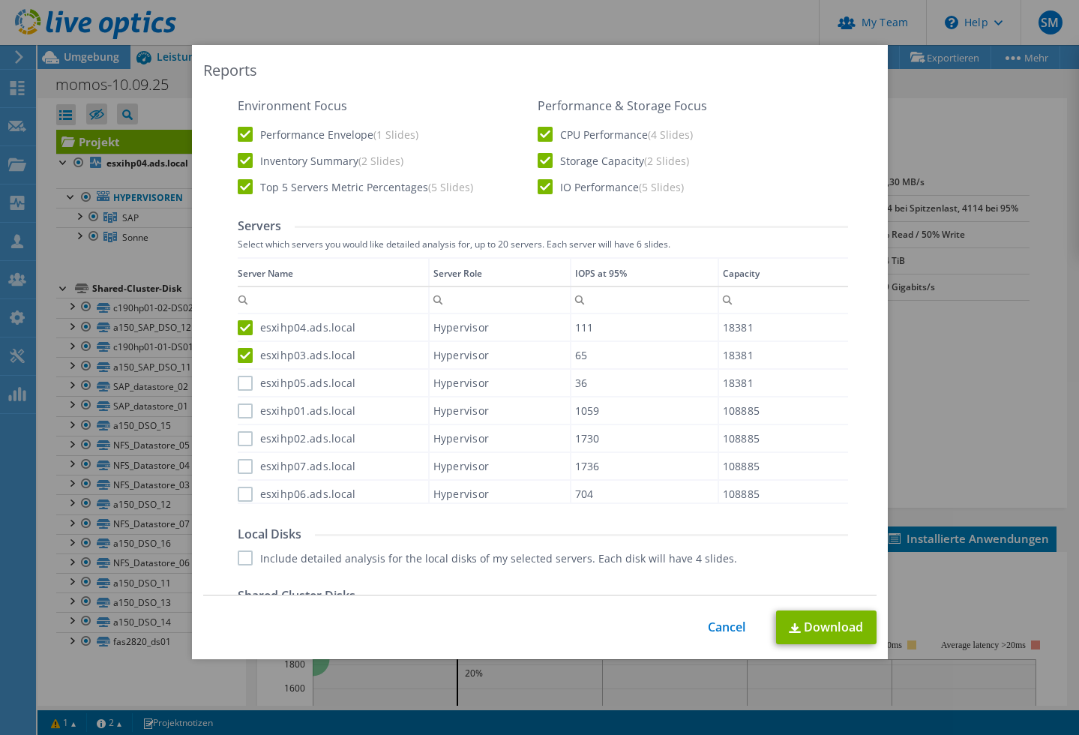
click at [248, 385] on label "esxihp05.ads.local" at bounding box center [297, 383] width 119 height 15
click at [0, 0] on input "esxihp05.ads.local" at bounding box center [0, 0] width 0 height 0
drag, startPoint x: 247, startPoint y: 409, endPoint x: 247, endPoint y: 424, distance: 15.0
click at [248, 410] on label "esxihp01.ads.local" at bounding box center [297, 411] width 119 height 15
click at [0, 0] on input "esxihp01.ads.local" at bounding box center [0, 0] width 0 height 0
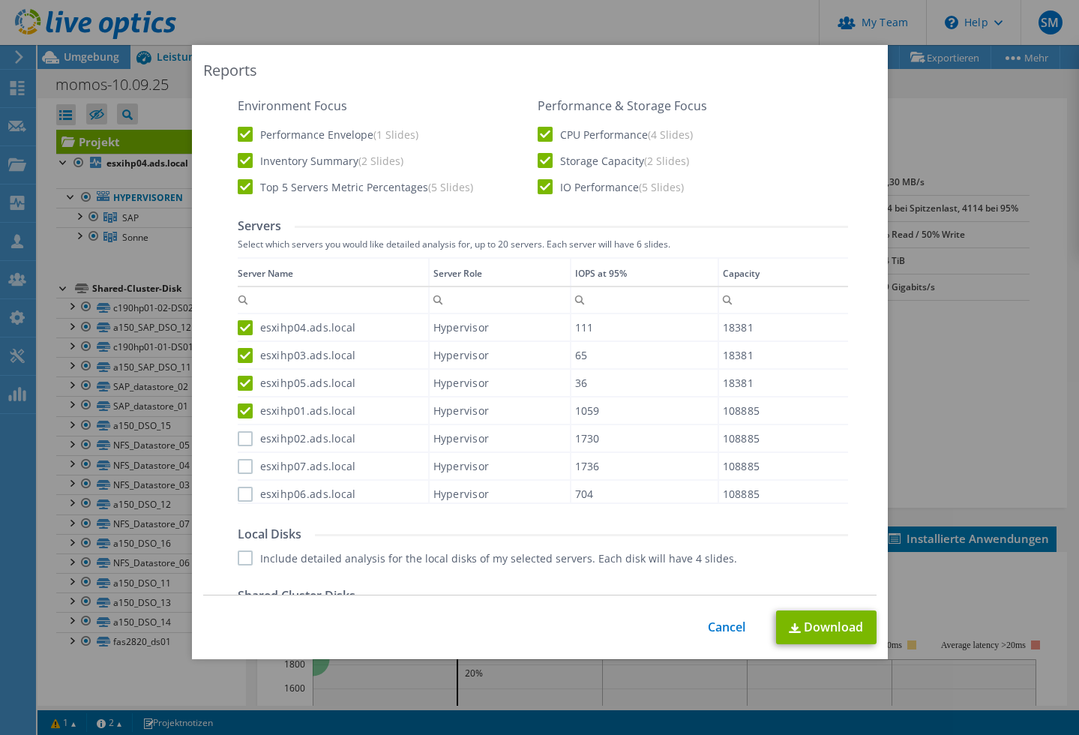
click at [245, 434] on label "esxihp02.ads.local" at bounding box center [297, 438] width 119 height 15
click at [0, 0] on input "esxihp02.ads.local" at bounding box center [0, 0] width 0 height 0
drag, startPoint x: 245, startPoint y: 441, endPoint x: 241, endPoint y: 462, distance: 21.5
click at [245, 443] on label "esxihp02.ads.local" at bounding box center [297, 438] width 119 height 15
click at [0, 0] on input "esxihp02.ads.local" at bounding box center [0, 0] width 0 height 0
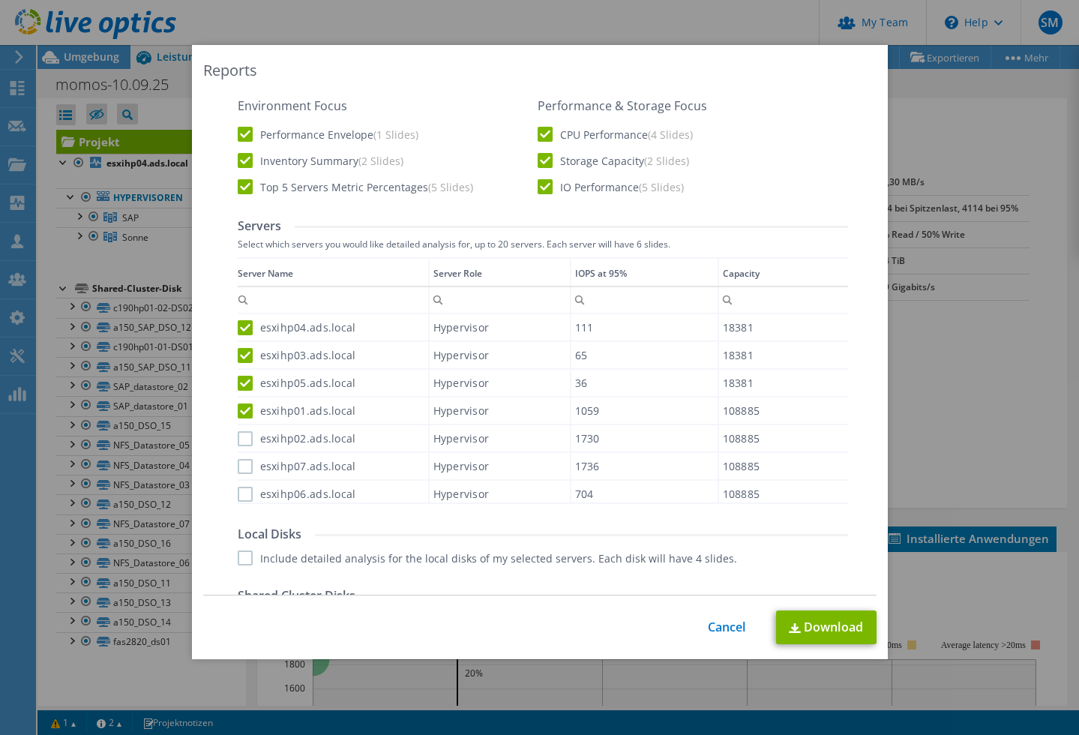
drag, startPoint x: 241, startPoint y: 465, endPoint x: 244, endPoint y: 477, distance: 12.4
click at [241, 467] on label "esxihp07.ads.local" at bounding box center [297, 466] width 119 height 15
click at [0, 0] on input "esxihp07.ads.local" at bounding box center [0, 0] width 0 height 0
drag, startPoint x: 245, startPoint y: 490, endPoint x: 251, endPoint y: 458, distance: 32.8
click at [247, 488] on label "esxihp06.ads.local" at bounding box center [297, 494] width 119 height 15
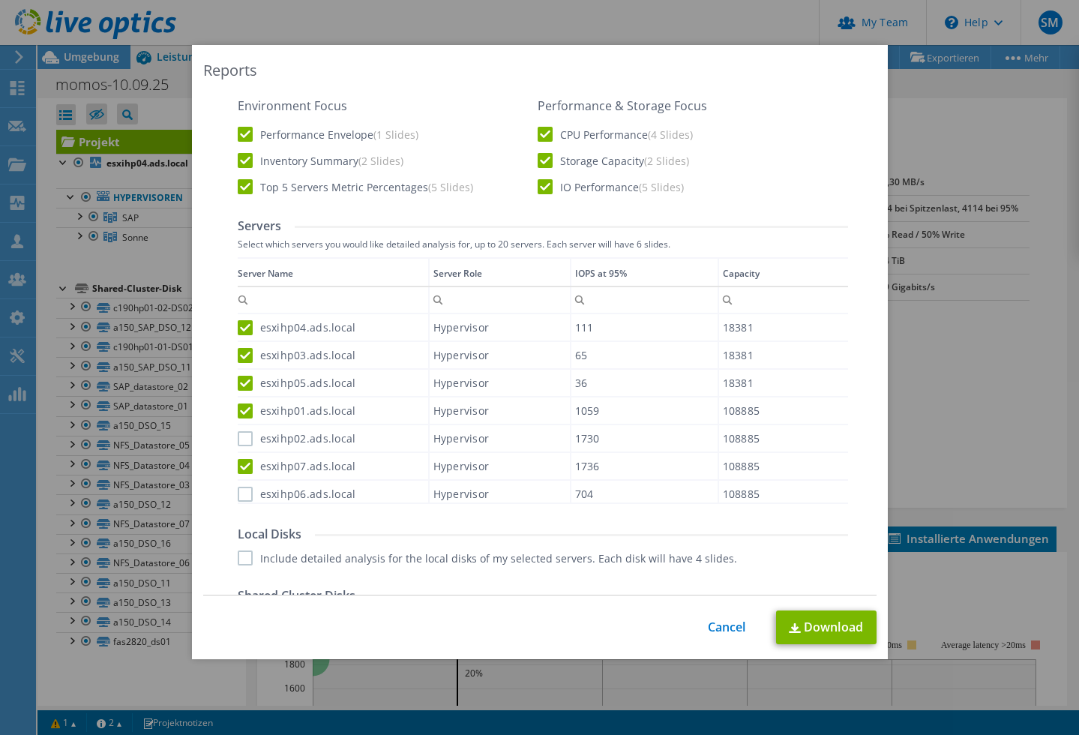
click at [0, 0] on input "esxihp06.ads.local" at bounding box center [0, 0] width 0 height 0
click at [248, 432] on label "esxihp02.ads.local" at bounding box center [297, 438] width 119 height 15
click at [0, 0] on input "esxihp02.ads.local" at bounding box center [0, 0] width 0 height 0
click at [794, 623] on img at bounding box center [795, 628] width 12 height 10
click at [715, 626] on link "Cancel" at bounding box center [727, 627] width 38 height 14
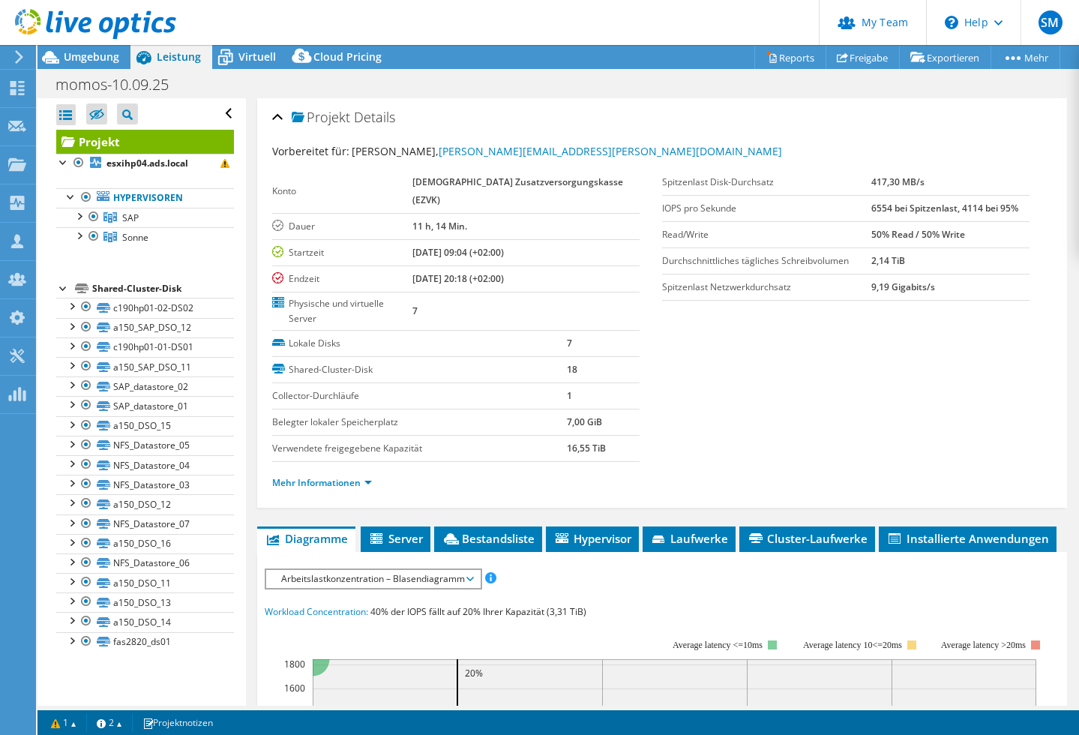
click at [78, 28] on icon at bounding box center [95, 24] width 161 height 31
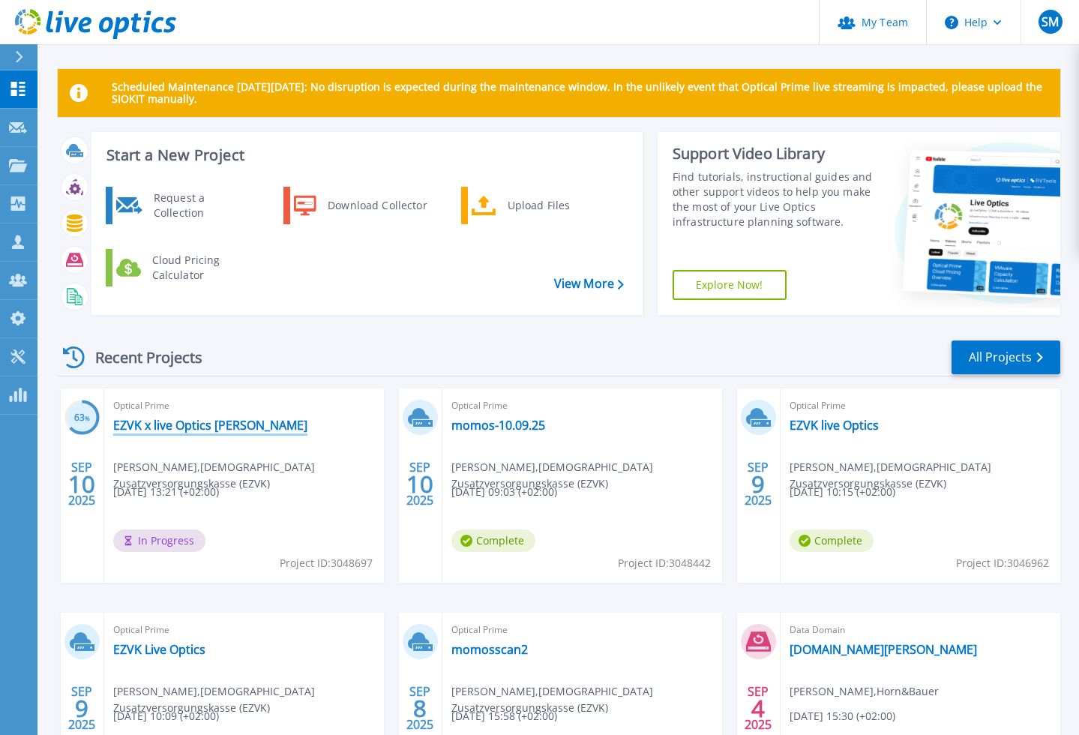
click at [167, 423] on link "EZVK x live Optics [PERSON_NAME]" at bounding box center [210, 425] width 194 height 15
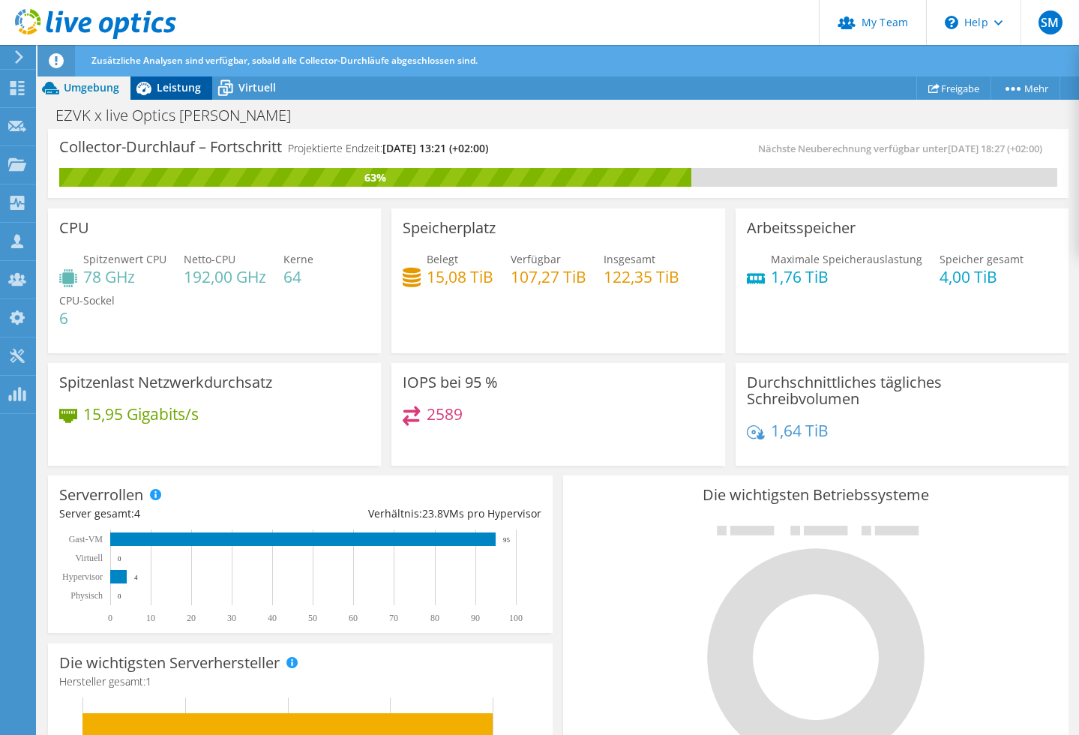
click at [175, 85] on span "Leistung" at bounding box center [179, 87] width 44 height 14
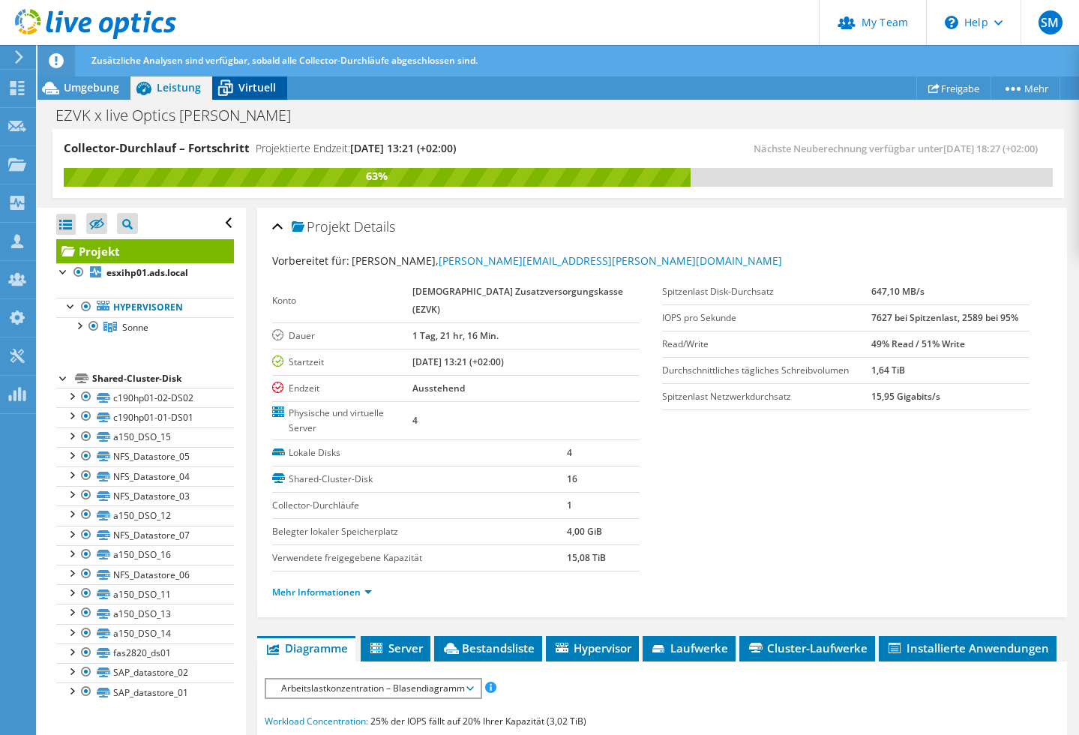
click at [252, 87] on span "Virtuell" at bounding box center [258, 87] width 38 height 14
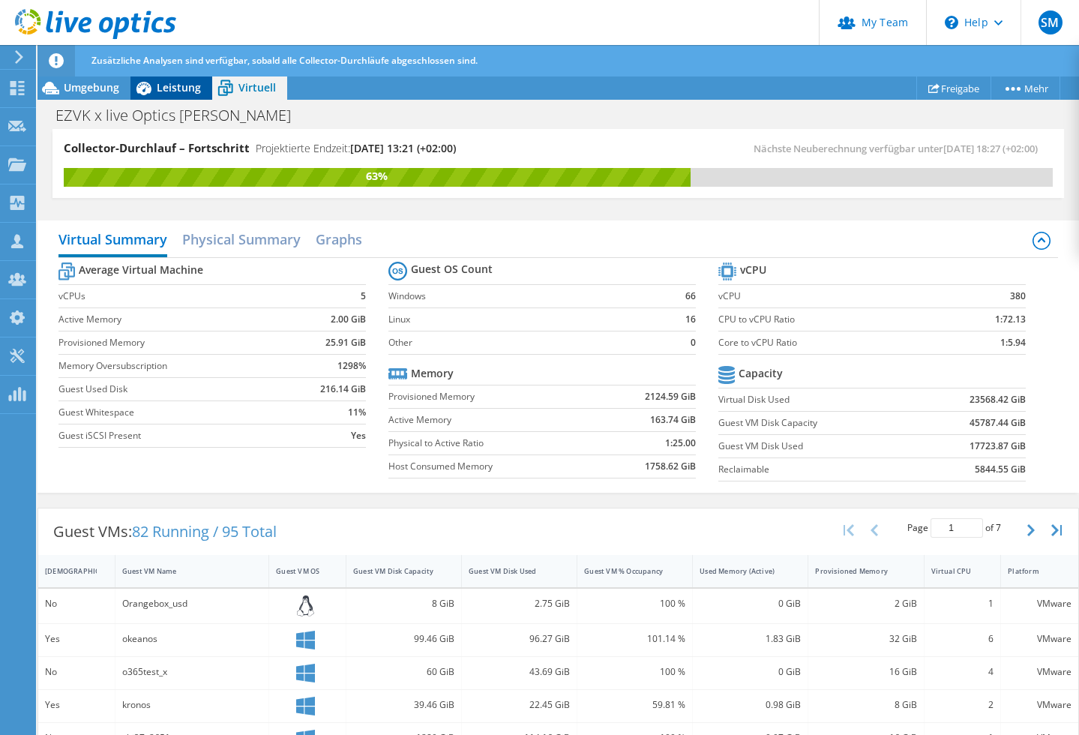
click at [178, 89] on span "Leistung" at bounding box center [179, 87] width 44 height 14
